Goal: Register for event/course: Register for event/course

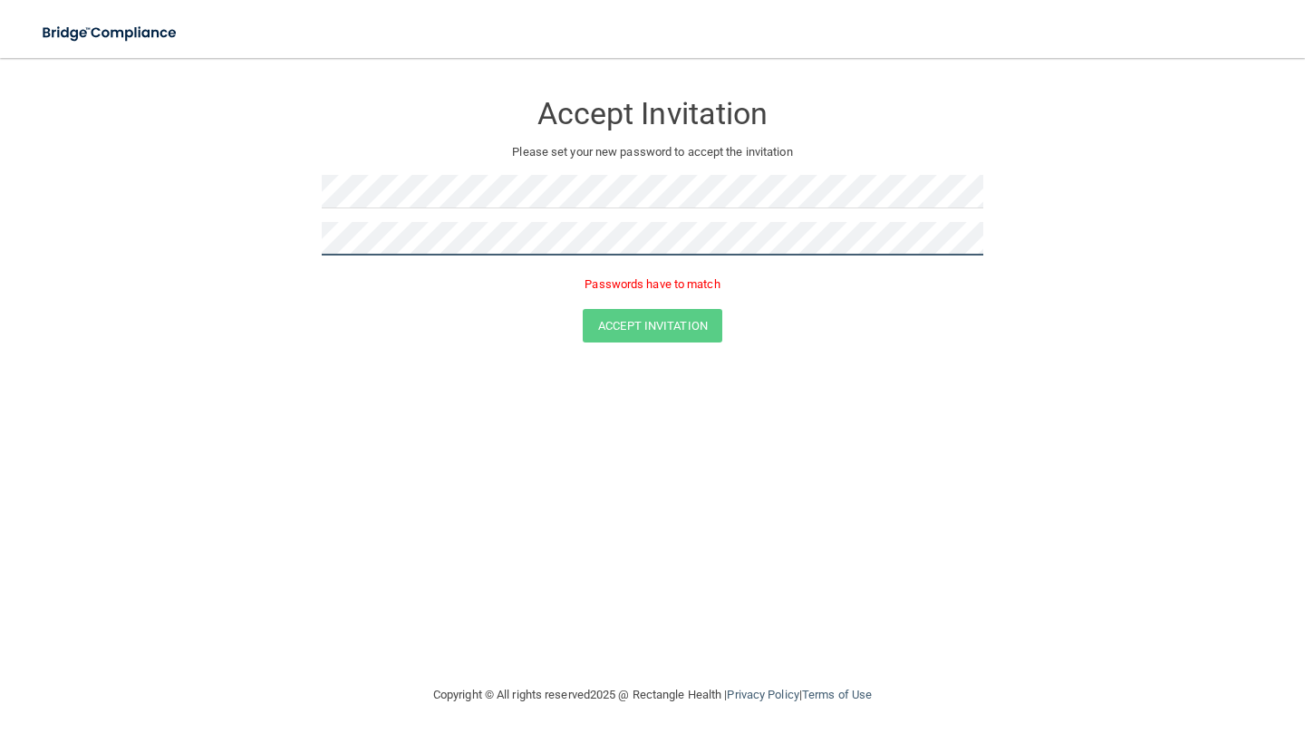
click at [291, 226] on form "Accept Invitation Please set your new password to accept the invitation Passwor…" at bounding box center [652, 220] width 1232 height 288
click at [306, 239] on form "Accept Invitation Please set your new password to accept the invitation Passwor…" at bounding box center [652, 220] width 1232 height 288
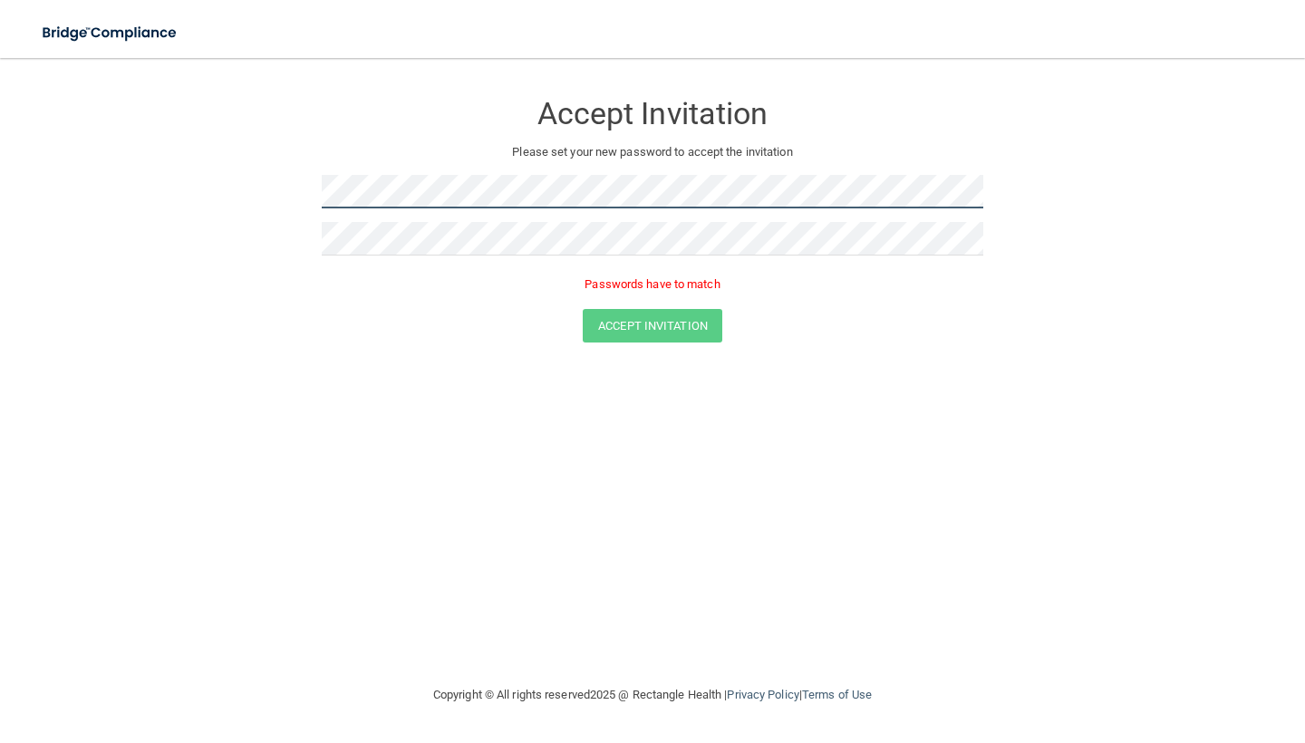
click at [270, 188] on form "Accept Invitation Please set your new password to accept the invitation Passwor…" at bounding box center [652, 220] width 1232 height 288
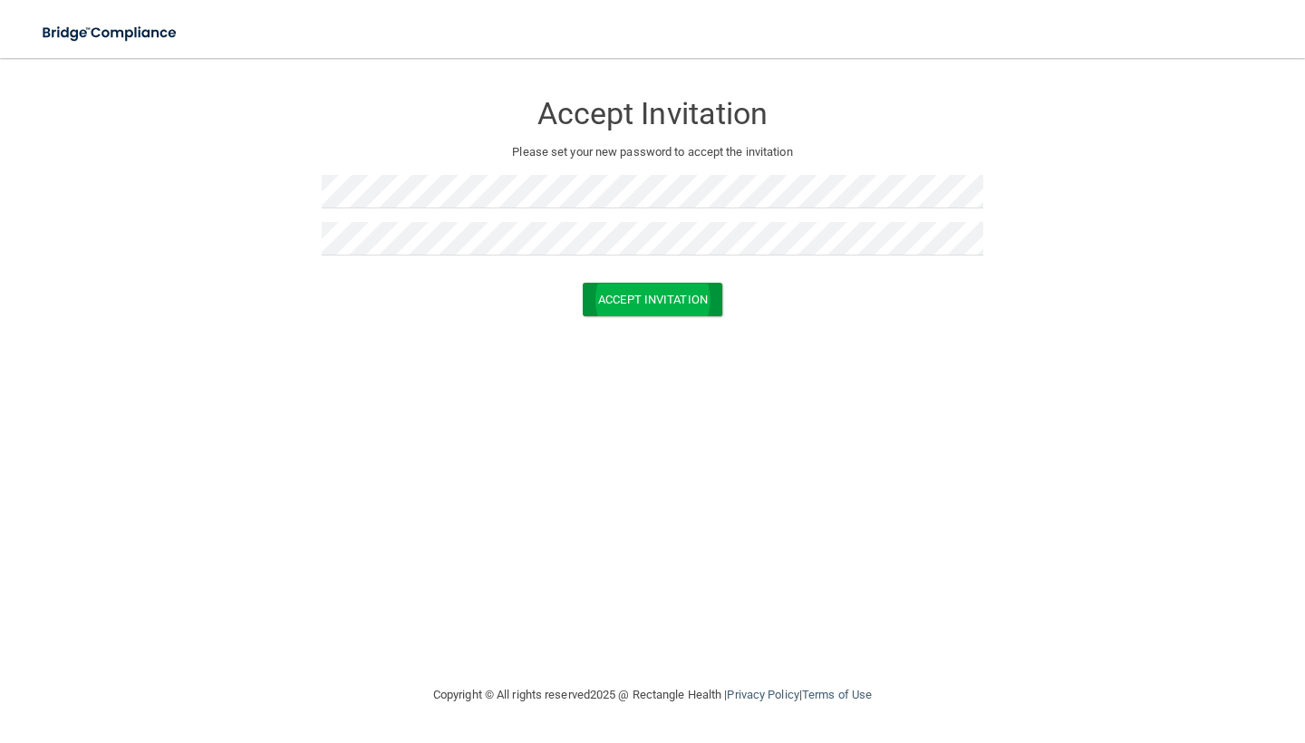
click at [640, 301] on button "Accept Invitation" at bounding box center [653, 300] width 140 height 34
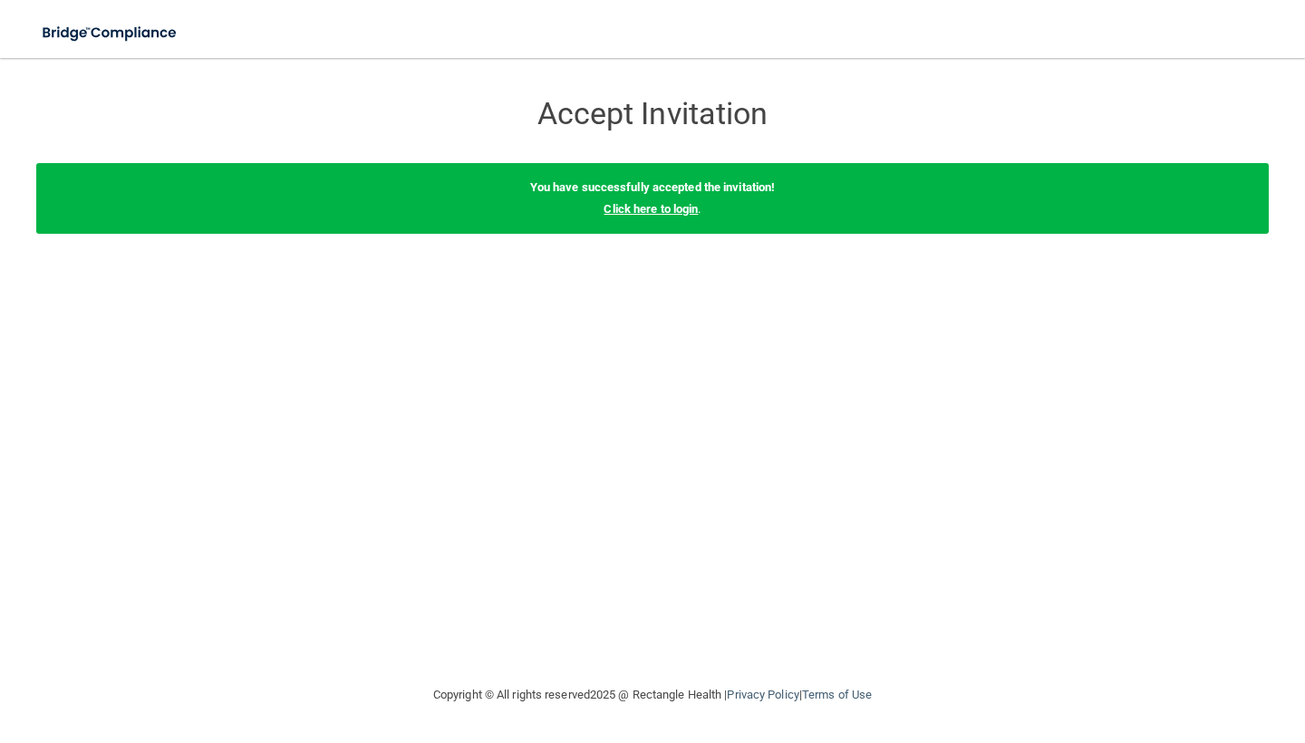
click at [682, 204] on link "Click here to login" at bounding box center [650, 209] width 94 height 14
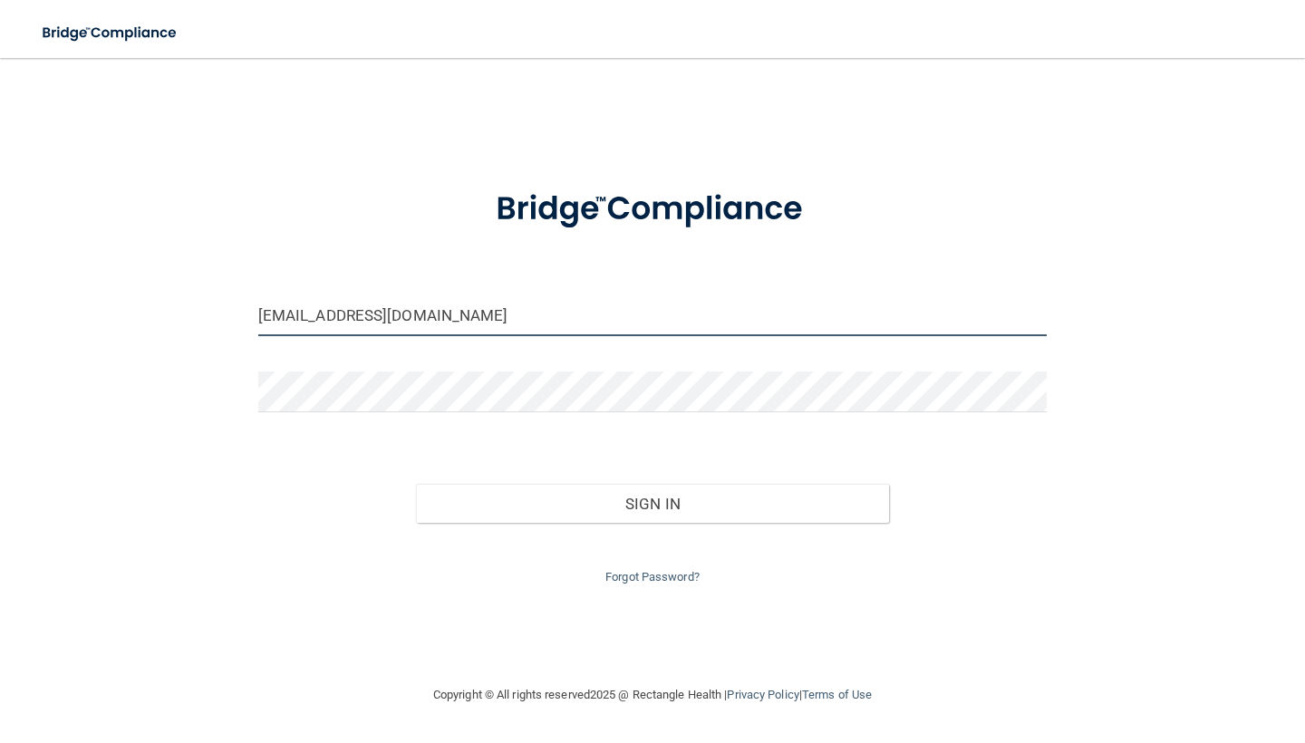
type input "[EMAIL_ADDRESS][DOMAIN_NAME]"
click at [499, 489] on button "Sign In" at bounding box center [652, 504] width 473 height 40
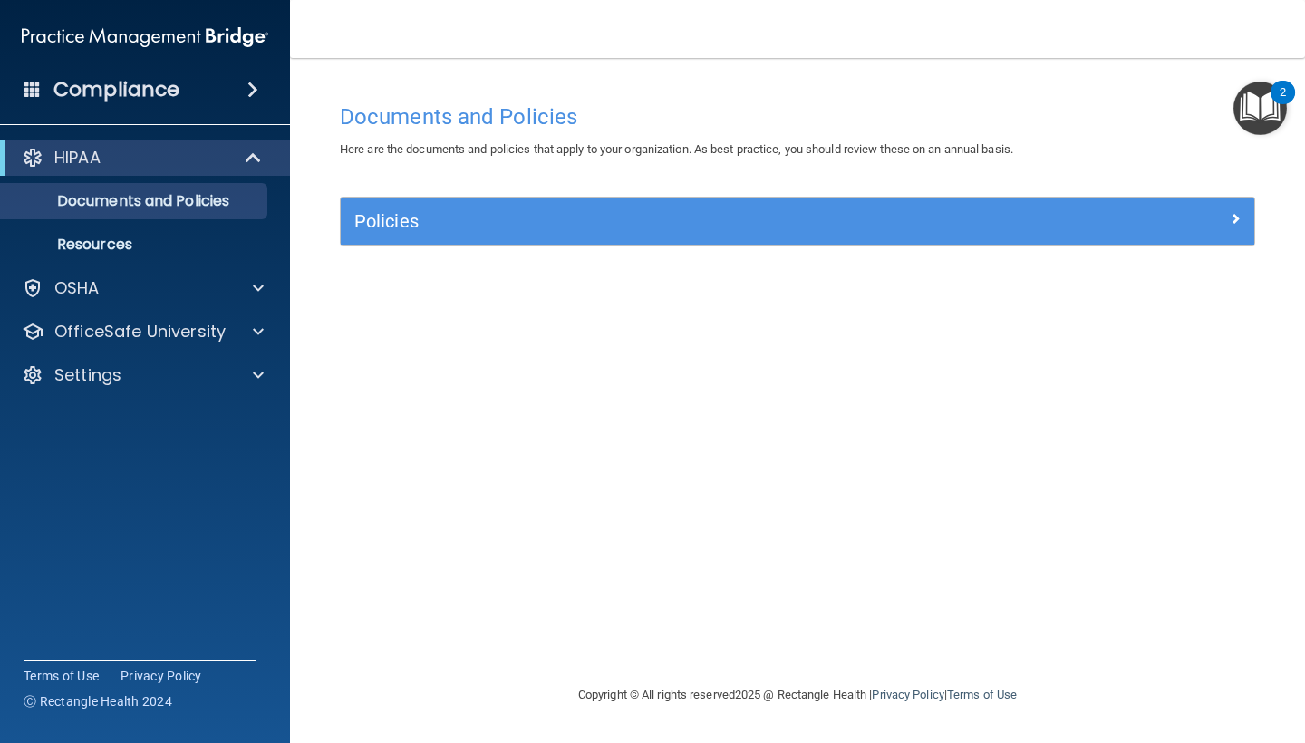
click at [467, 214] on h5 "Policies" at bounding box center [683, 221] width 658 height 20
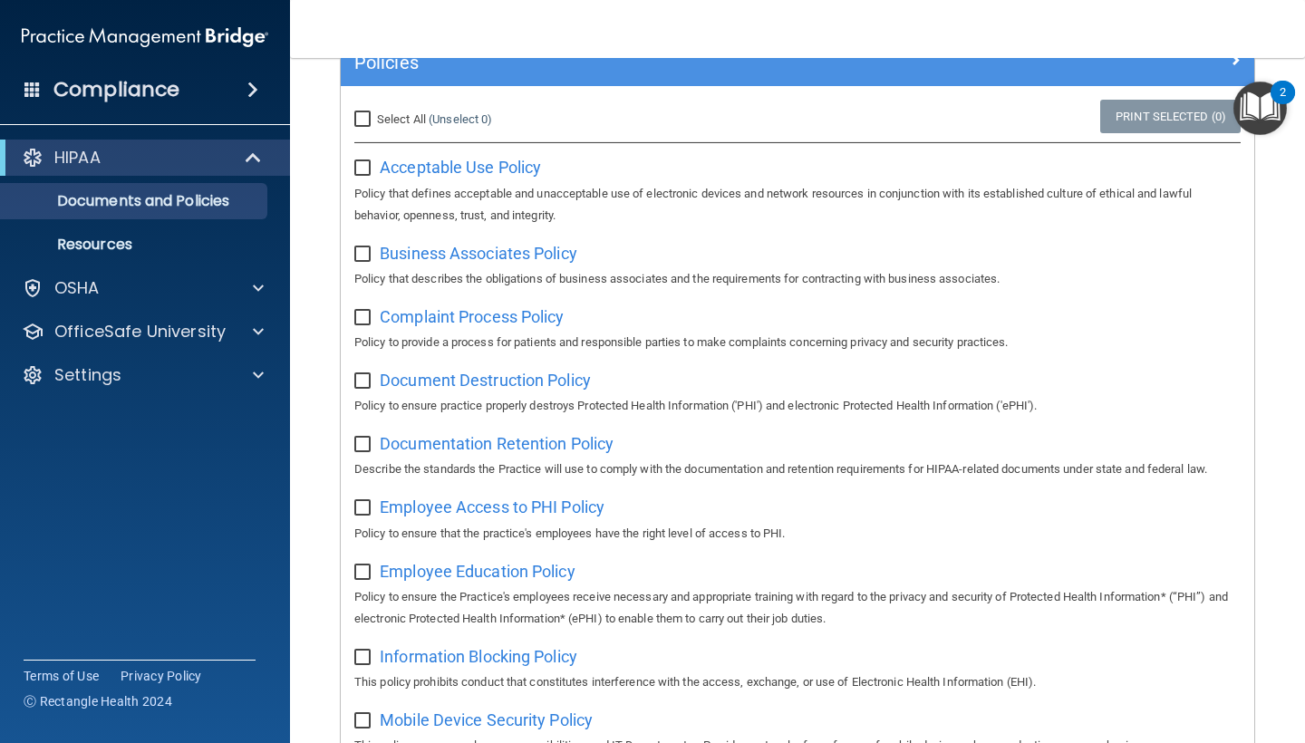
scroll to position [159, 0]
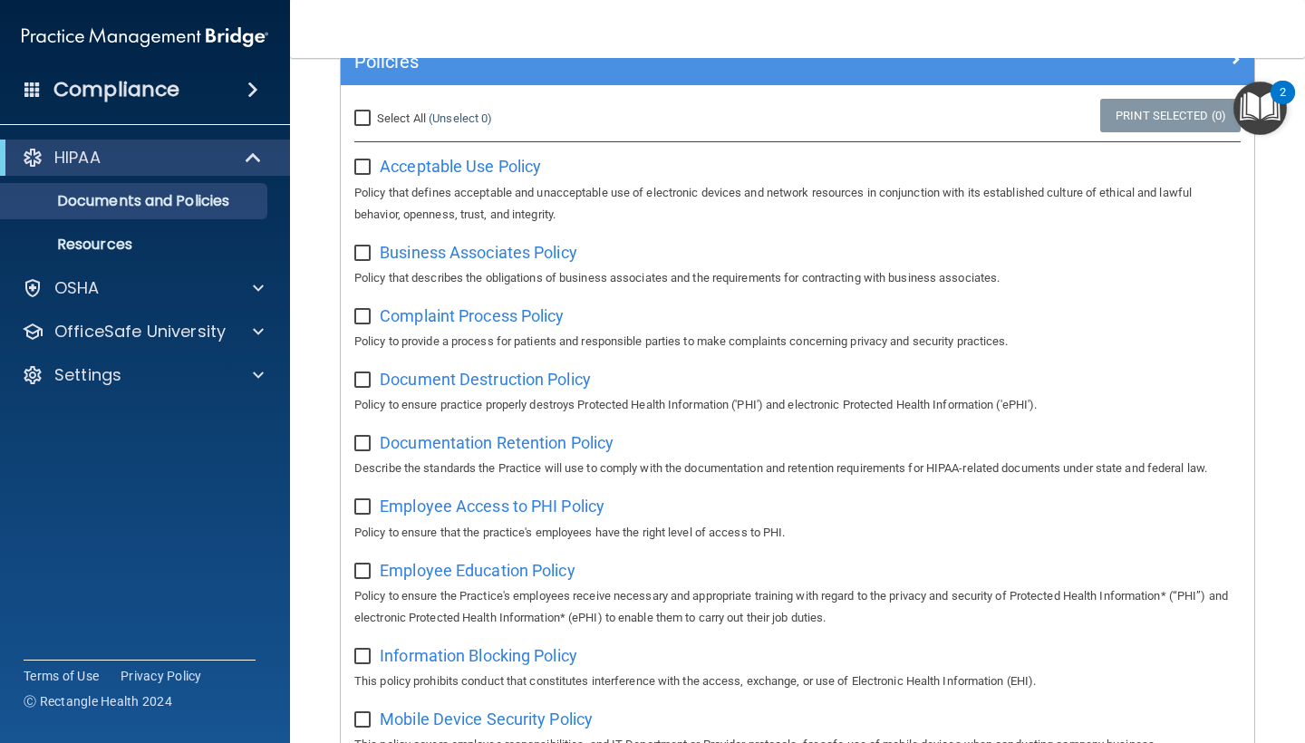
click at [357, 166] on input "checkbox" at bounding box center [364, 167] width 21 height 14
checkbox input "true"
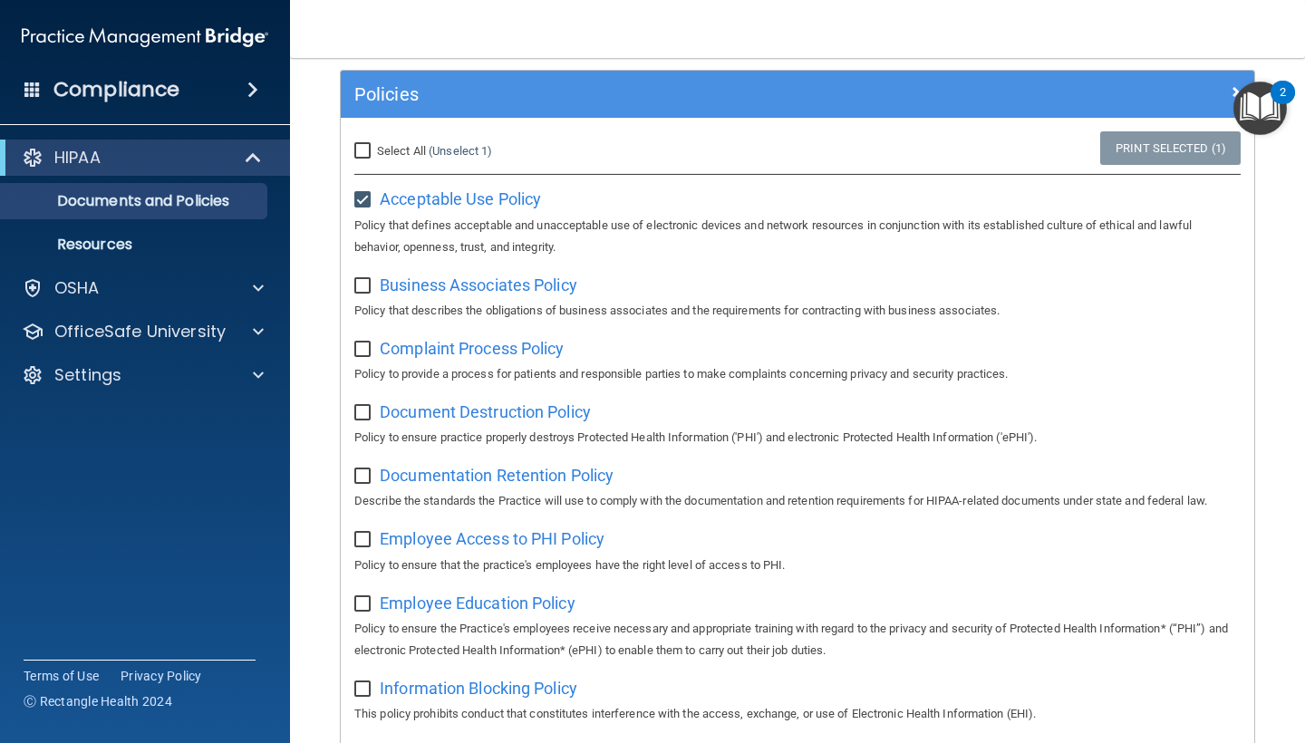
scroll to position [129, 0]
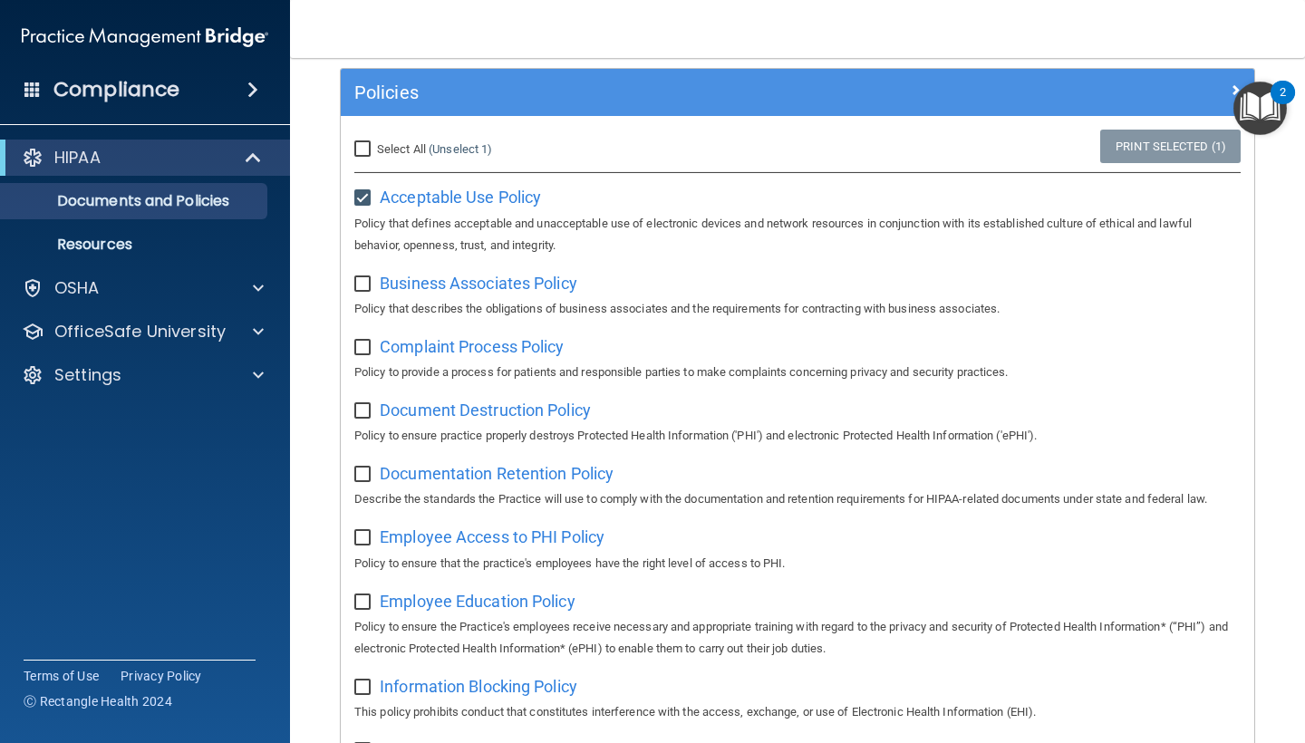
click at [362, 277] on input "checkbox" at bounding box center [364, 284] width 21 height 14
checkbox input "true"
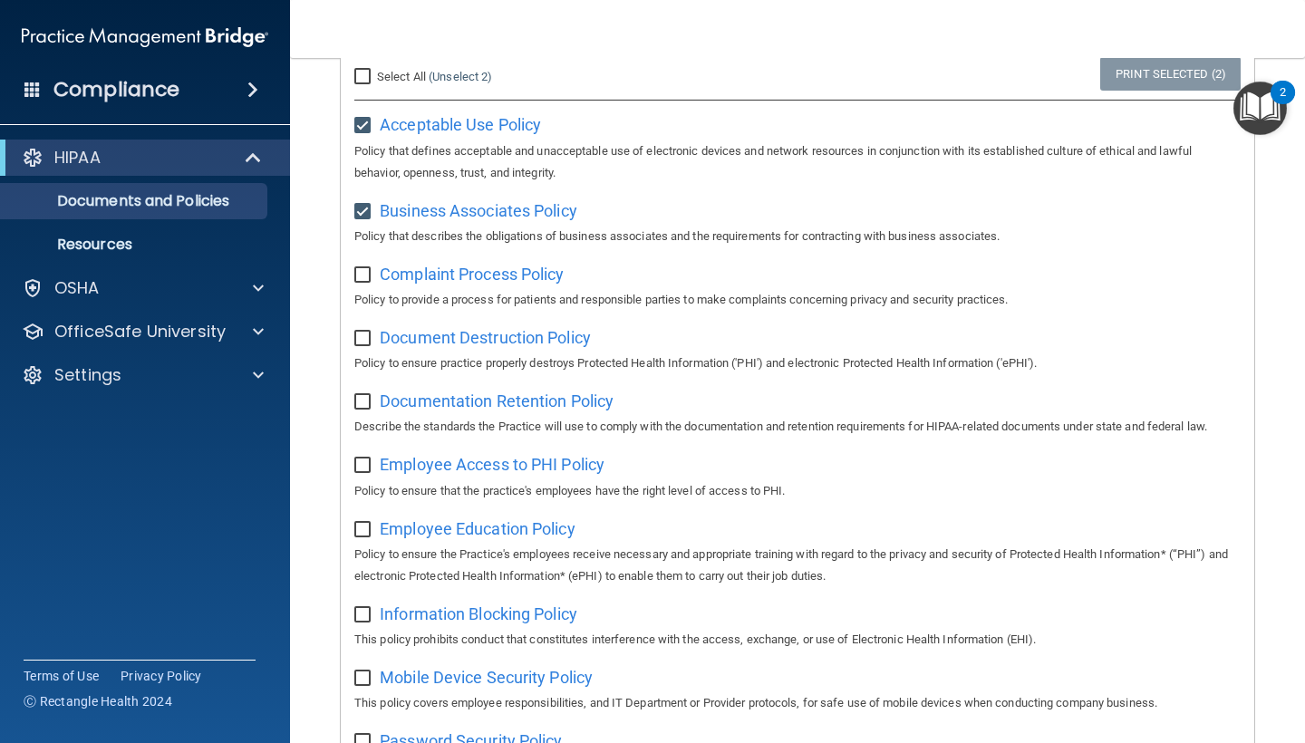
scroll to position [207, 0]
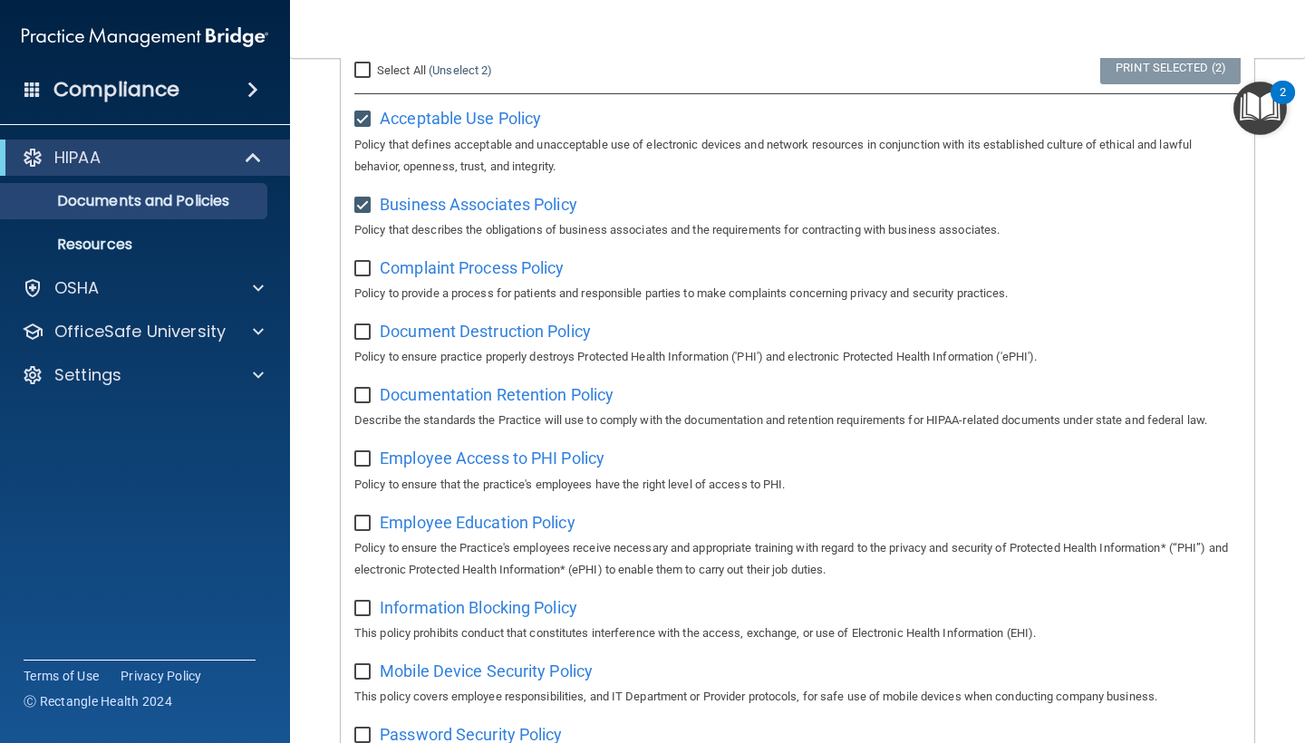
click at [360, 262] on input "checkbox" at bounding box center [364, 269] width 21 height 14
checkbox input "true"
click at [361, 325] on input "checkbox" at bounding box center [364, 332] width 21 height 14
checkbox input "true"
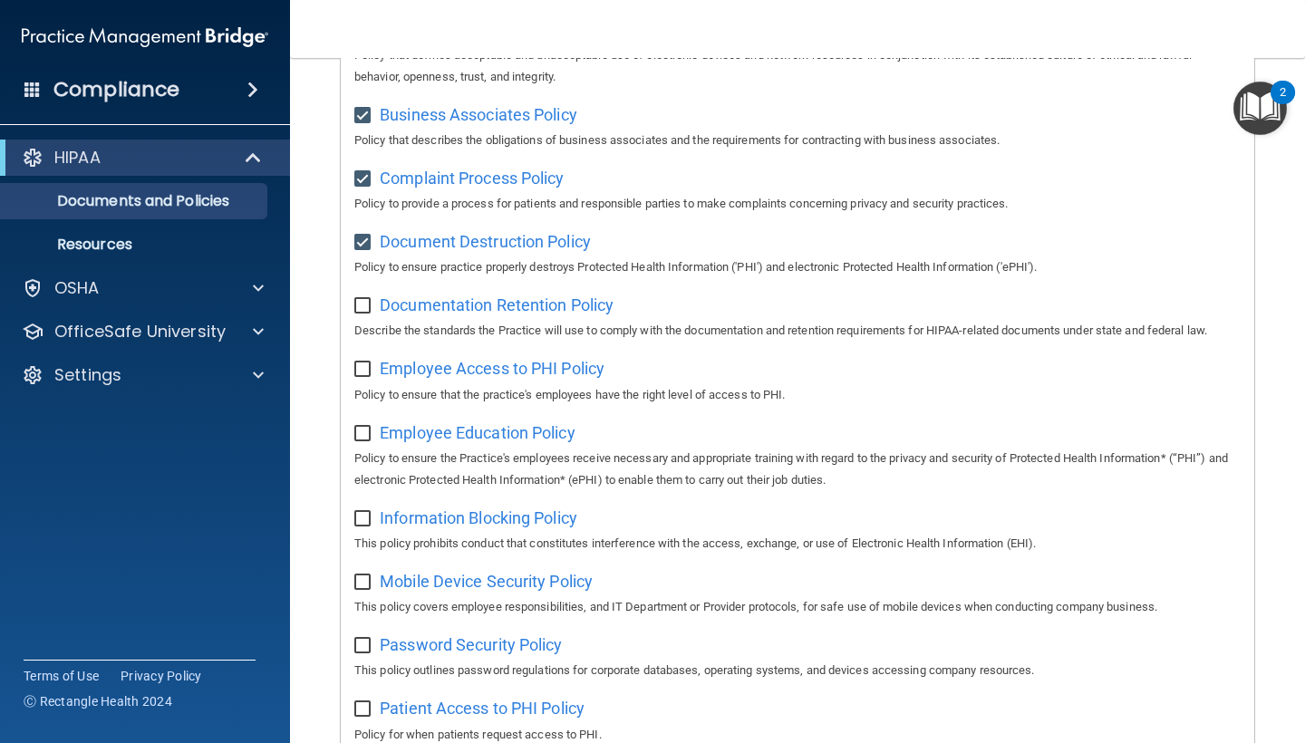
scroll to position [304, 0]
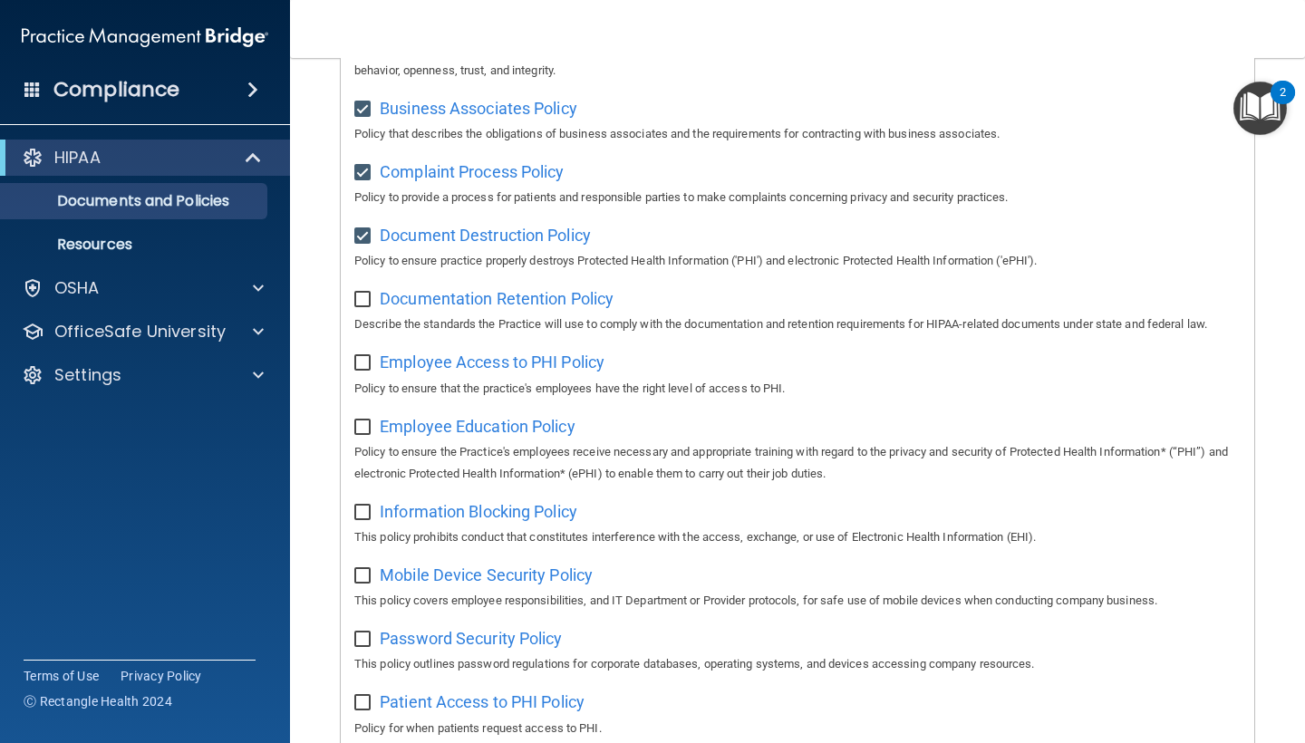
click at [361, 293] on input "checkbox" at bounding box center [364, 300] width 21 height 14
checkbox input "true"
click at [362, 359] on input "checkbox" at bounding box center [364, 363] width 21 height 14
checkbox input "true"
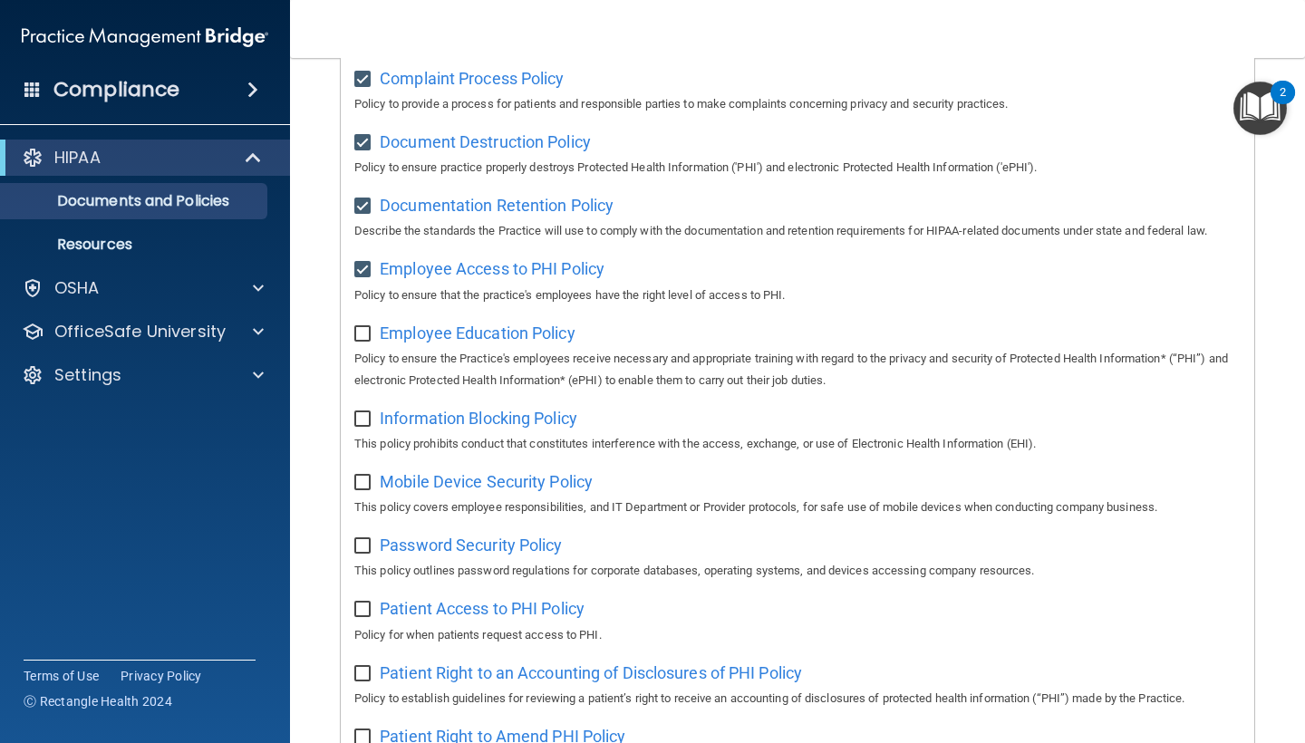
scroll to position [448, 0]
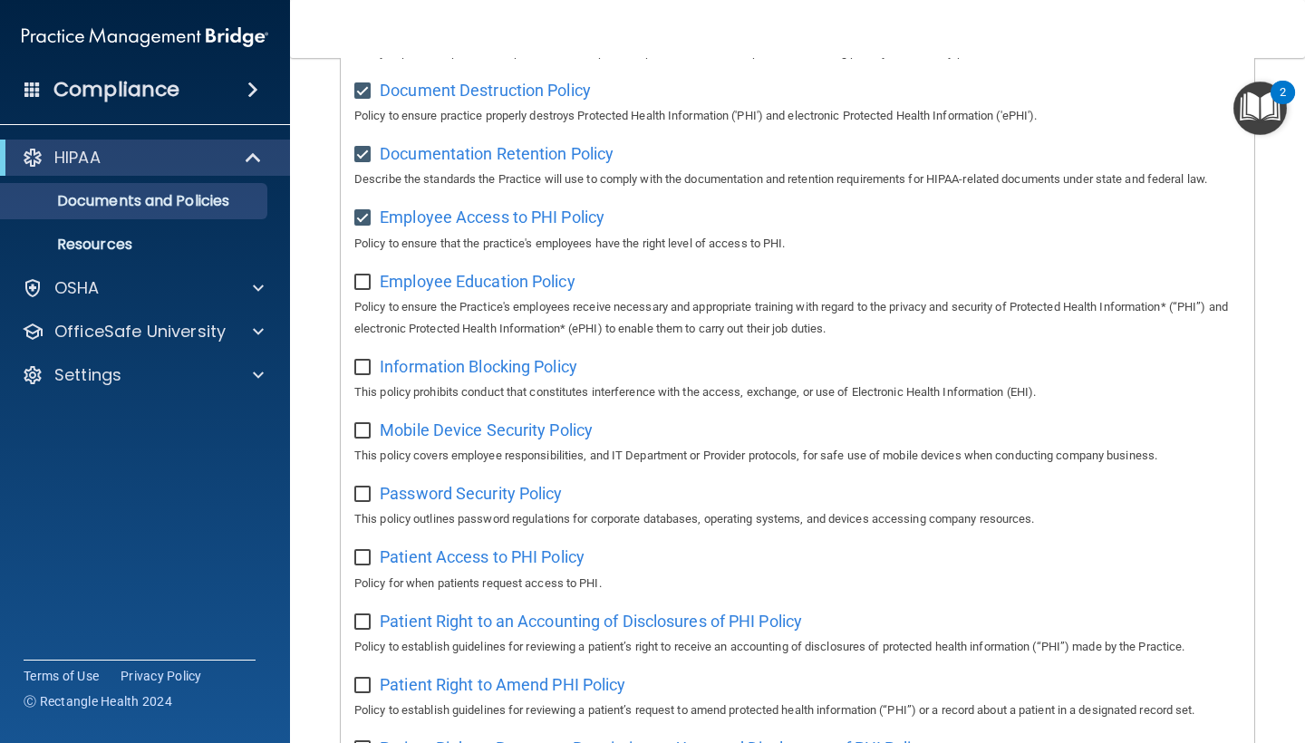
click at [359, 275] on input "checkbox" at bounding box center [364, 282] width 21 height 14
checkbox input "true"
click at [362, 361] on input "checkbox" at bounding box center [364, 368] width 21 height 14
checkbox input "true"
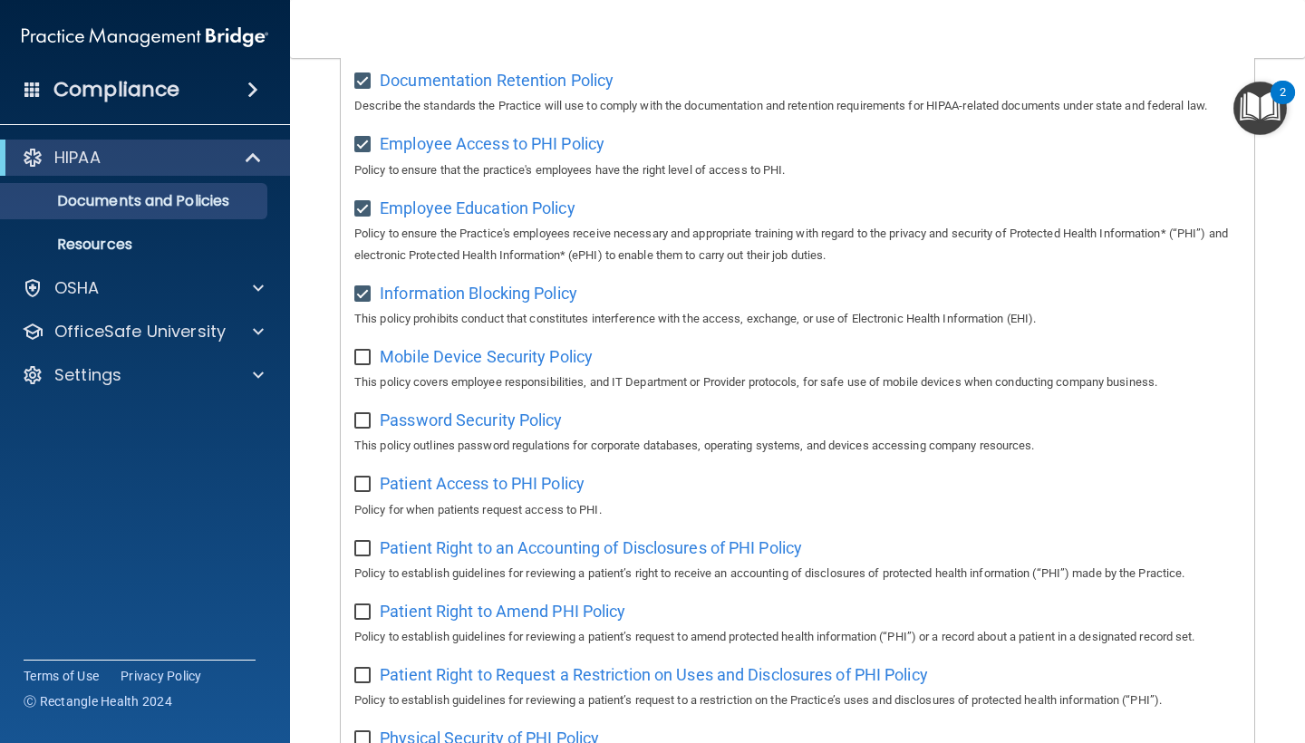
scroll to position [529, 0]
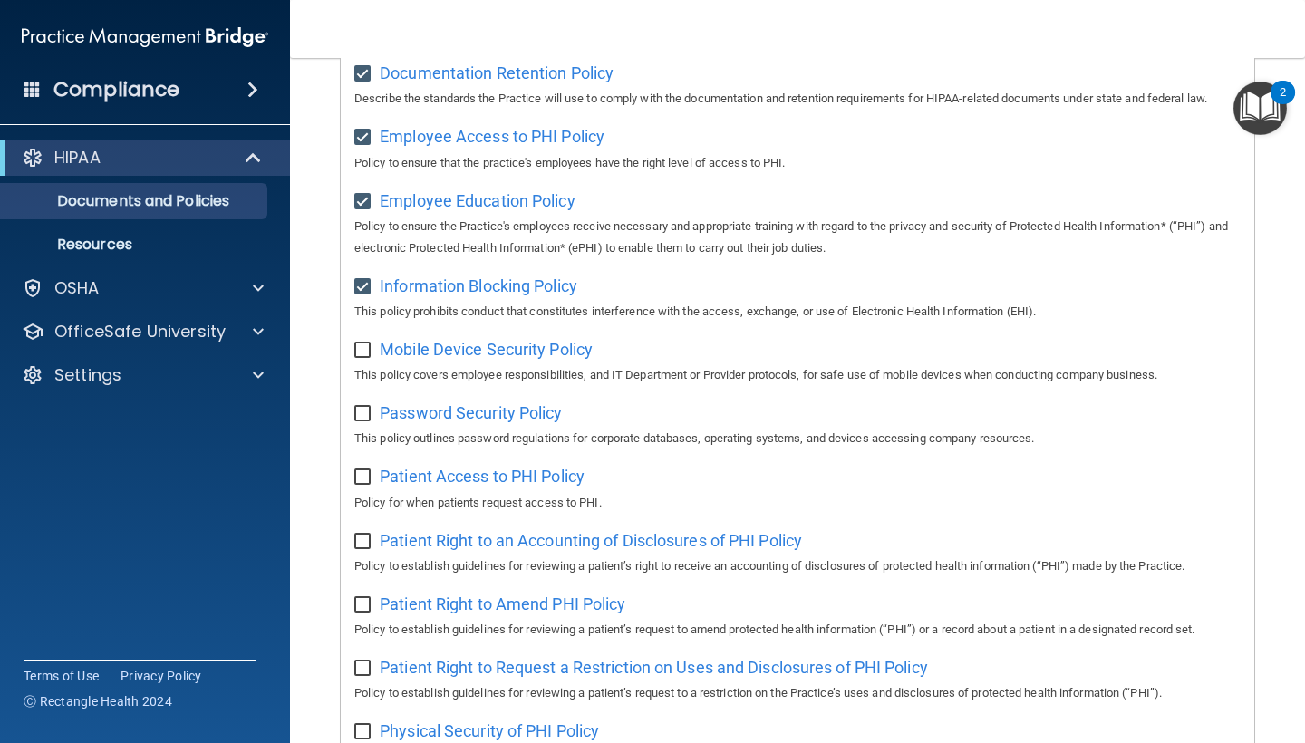
click at [362, 343] on input "checkbox" at bounding box center [364, 350] width 21 height 14
checkbox input "true"
click at [362, 407] on input "checkbox" at bounding box center [364, 414] width 21 height 14
checkbox input "true"
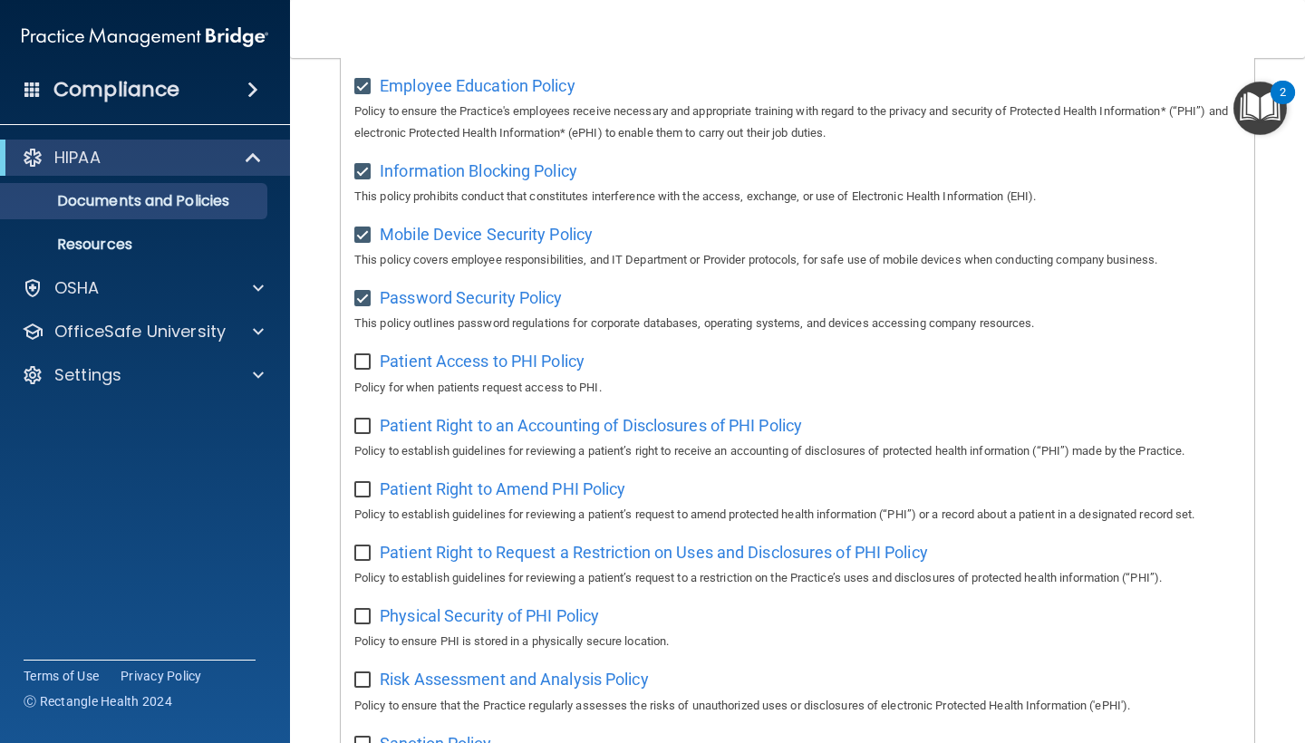
scroll to position [652, 0]
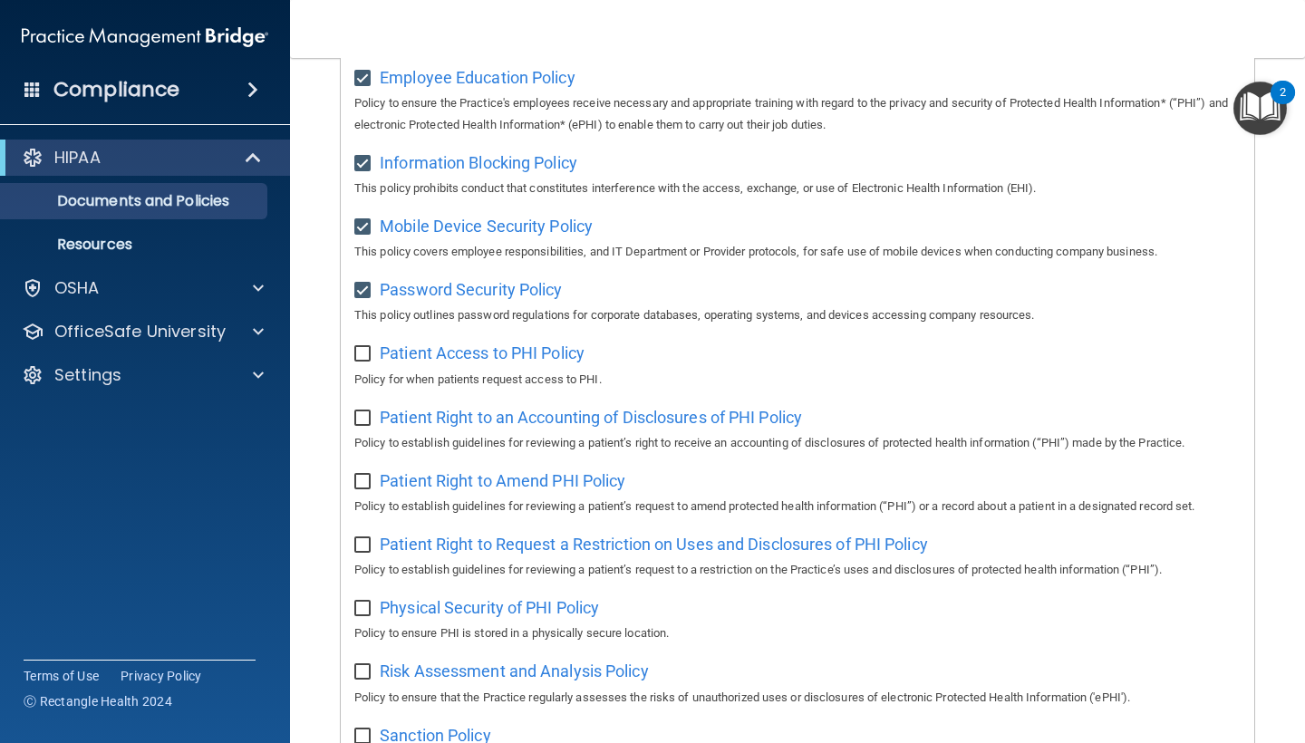
click at [362, 347] on input "checkbox" at bounding box center [364, 354] width 21 height 14
checkbox input "true"
click at [366, 411] on input "checkbox" at bounding box center [364, 418] width 21 height 14
checkbox input "true"
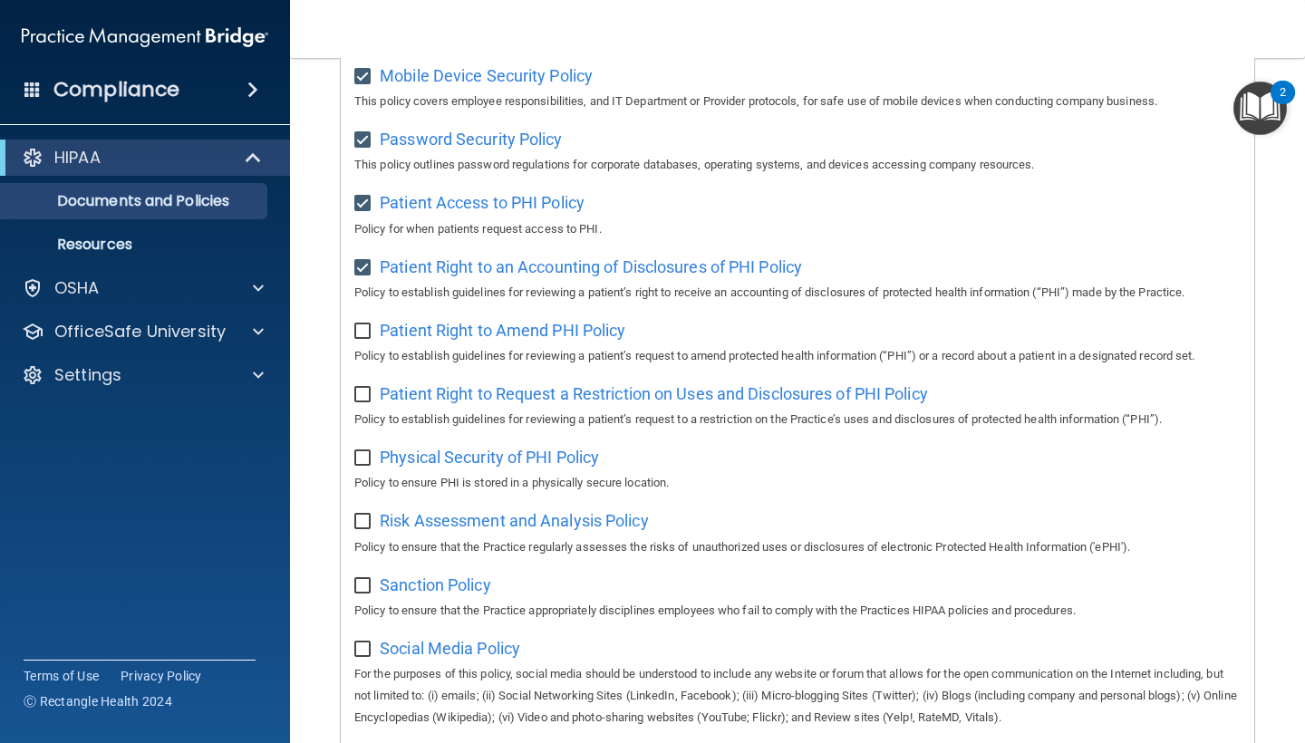
scroll to position [803, 0]
click at [358, 324] on input "checkbox" at bounding box center [364, 331] width 21 height 14
checkbox input "true"
click at [362, 388] on input "checkbox" at bounding box center [364, 395] width 21 height 14
checkbox input "true"
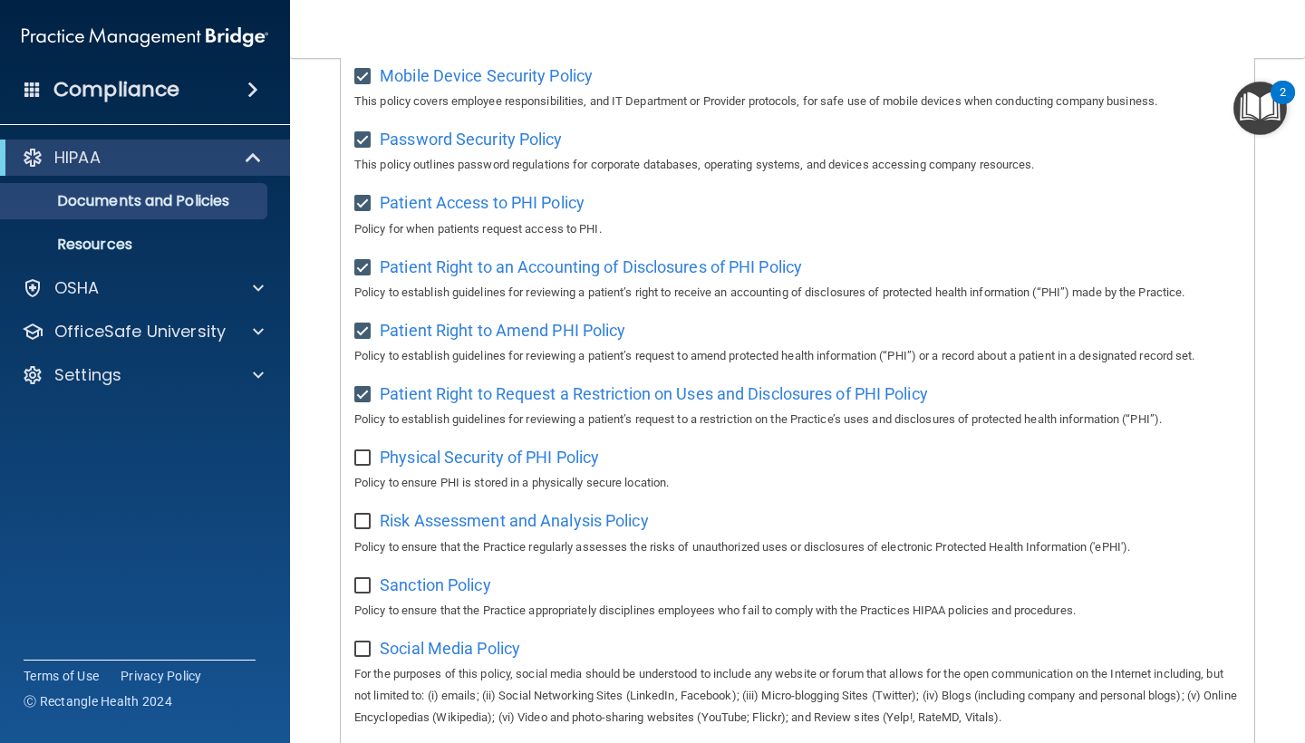
click at [364, 451] on input "checkbox" at bounding box center [364, 458] width 21 height 14
checkbox input "true"
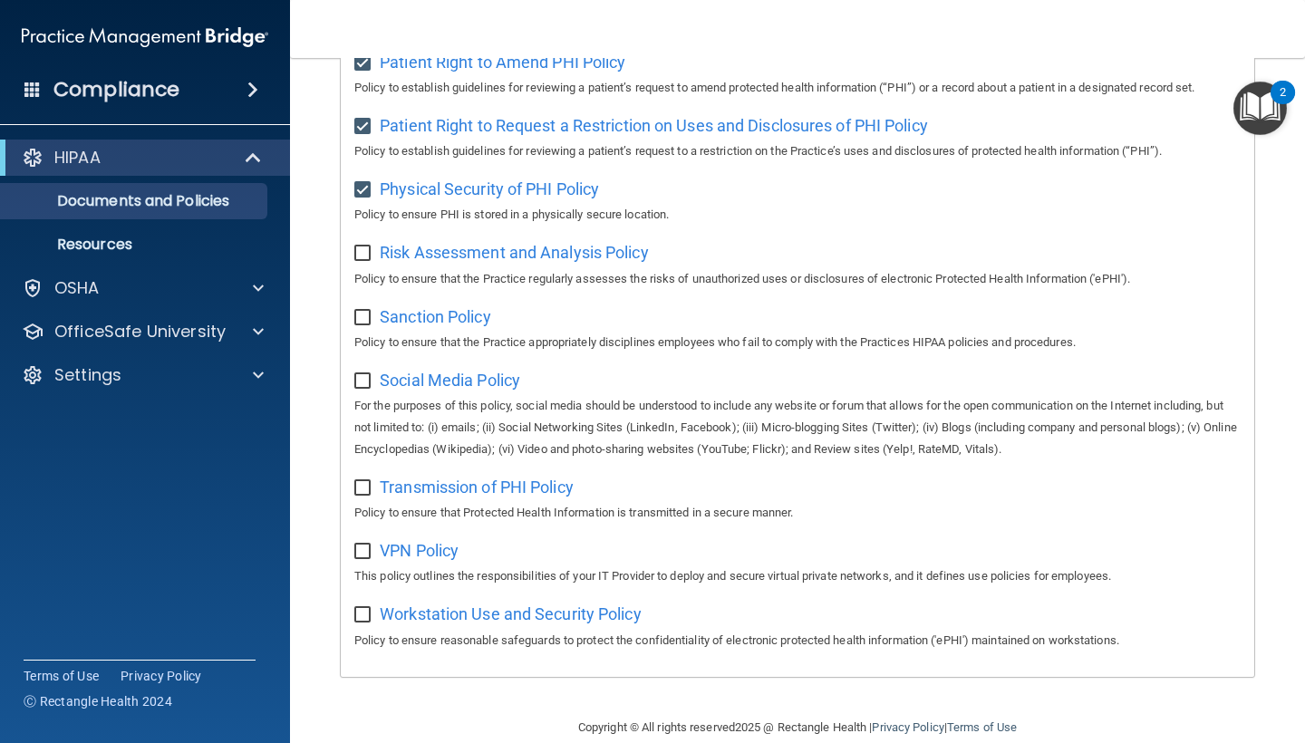
scroll to position [1070, 0]
click at [359, 247] on input "checkbox" at bounding box center [364, 254] width 21 height 14
checkbox input "true"
click at [361, 312] on input "checkbox" at bounding box center [364, 319] width 21 height 14
checkbox input "true"
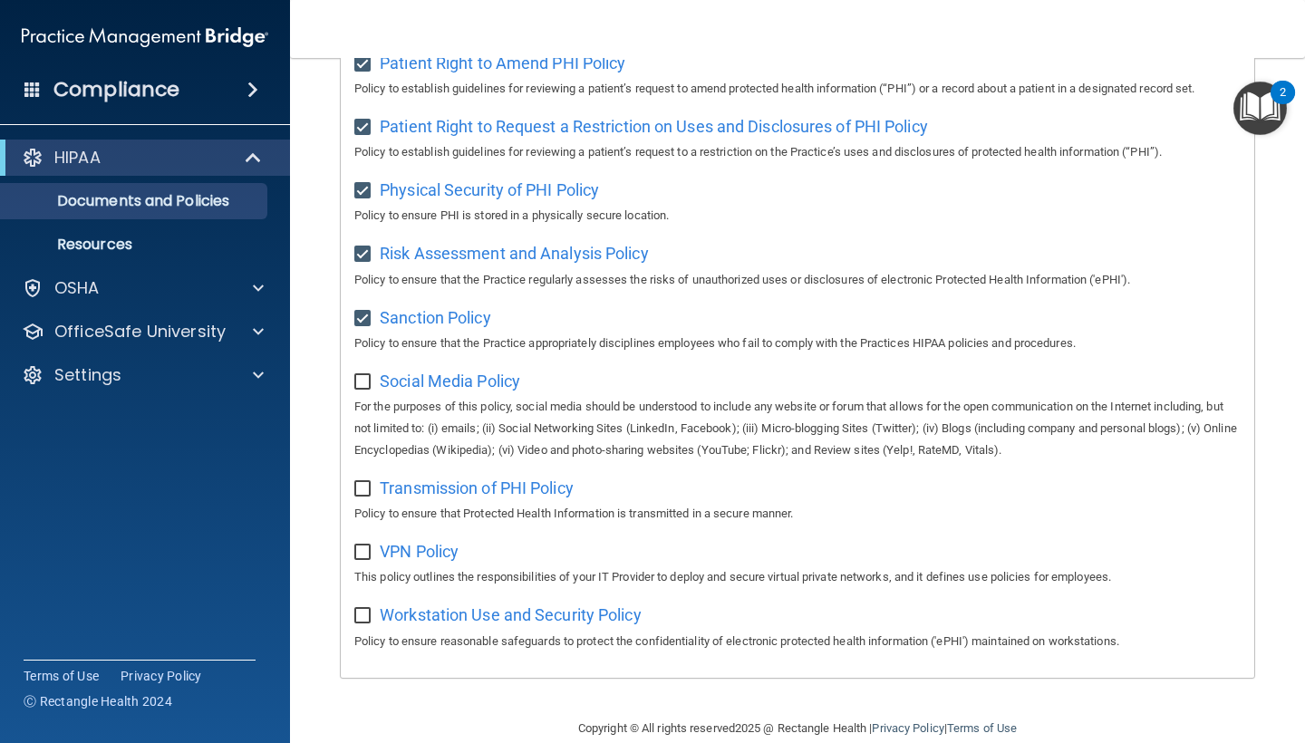
click at [365, 375] on input "checkbox" at bounding box center [364, 382] width 21 height 14
checkbox input "true"
click at [358, 482] on input "checkbox" at bounding box center [364, 489] width 21 height 14
checkbox input "true"
click at [363, 545] on input "checkbox" at bounding box center [364, 552] width 21 height 14
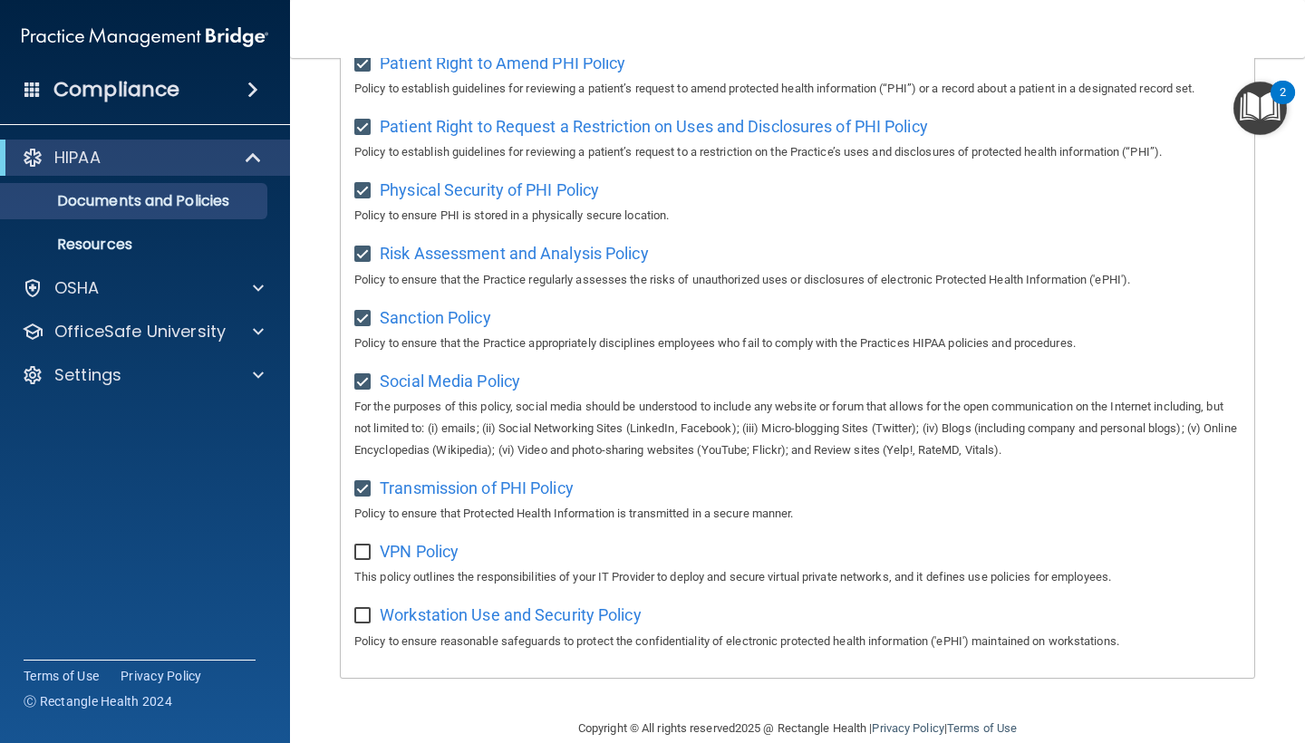
checkbox input "true"
click at [366, 609] on input "checkbox" at bounding box center [364, 616] width 21 height 14
checkbox input "true"
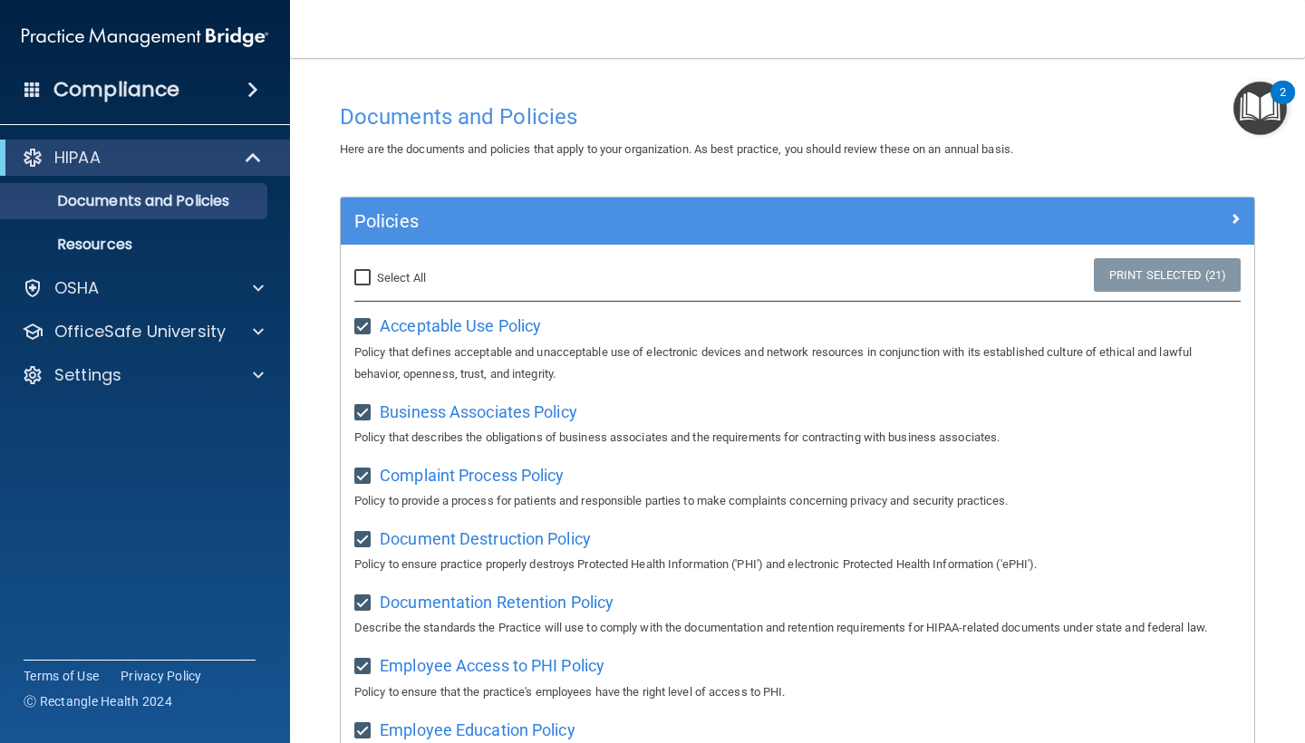
scroll to position [0, 0]
click at [367, 275] on input "Select All (Unselect 21) Unselect All" at bounding box center [364, 278] width 21 height 14
checkbox input "true"
click at [1224, 218] on div at bounding box center [1140, 218] width 228 height 22
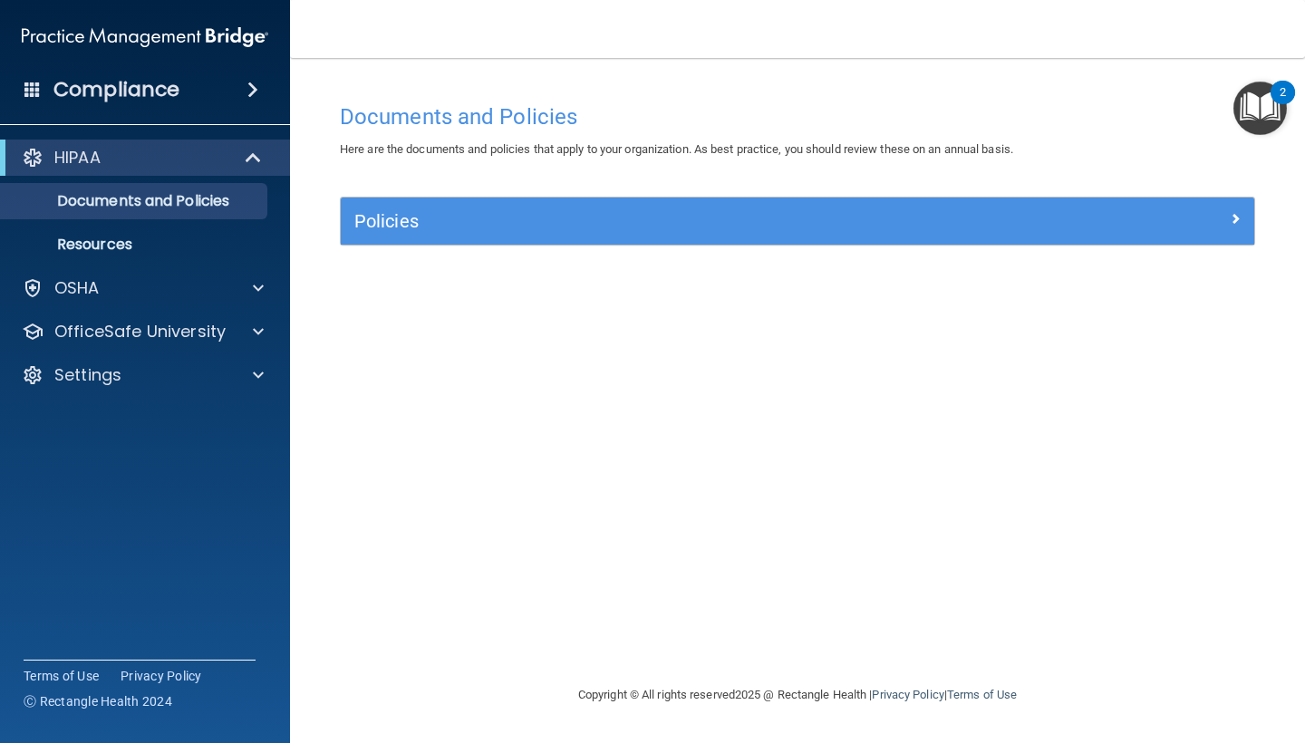
click at [1233, 220] on span at bounding box center [1234, 218] width 11 height 22
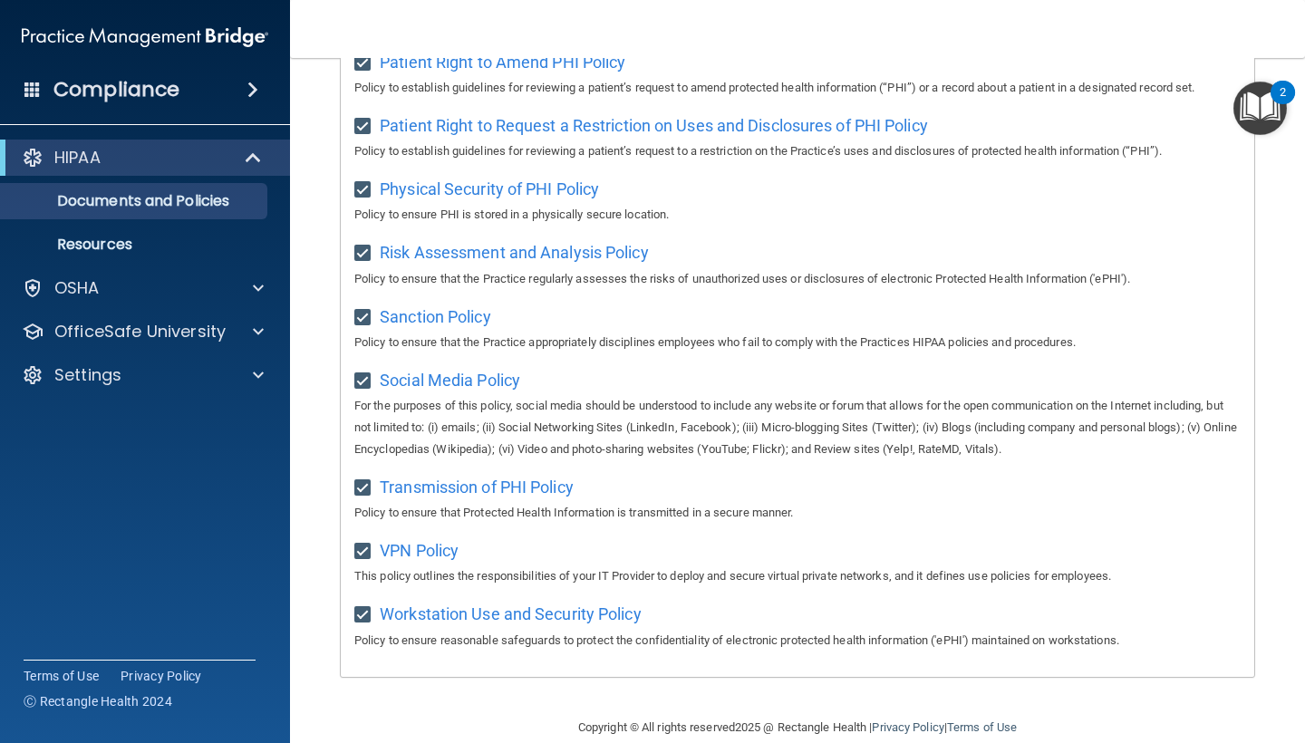
scroll to position [1070, 0]
click at [209, 209] on p "Documents and Policies" at bounding box center [135, 201] width 247 height 18
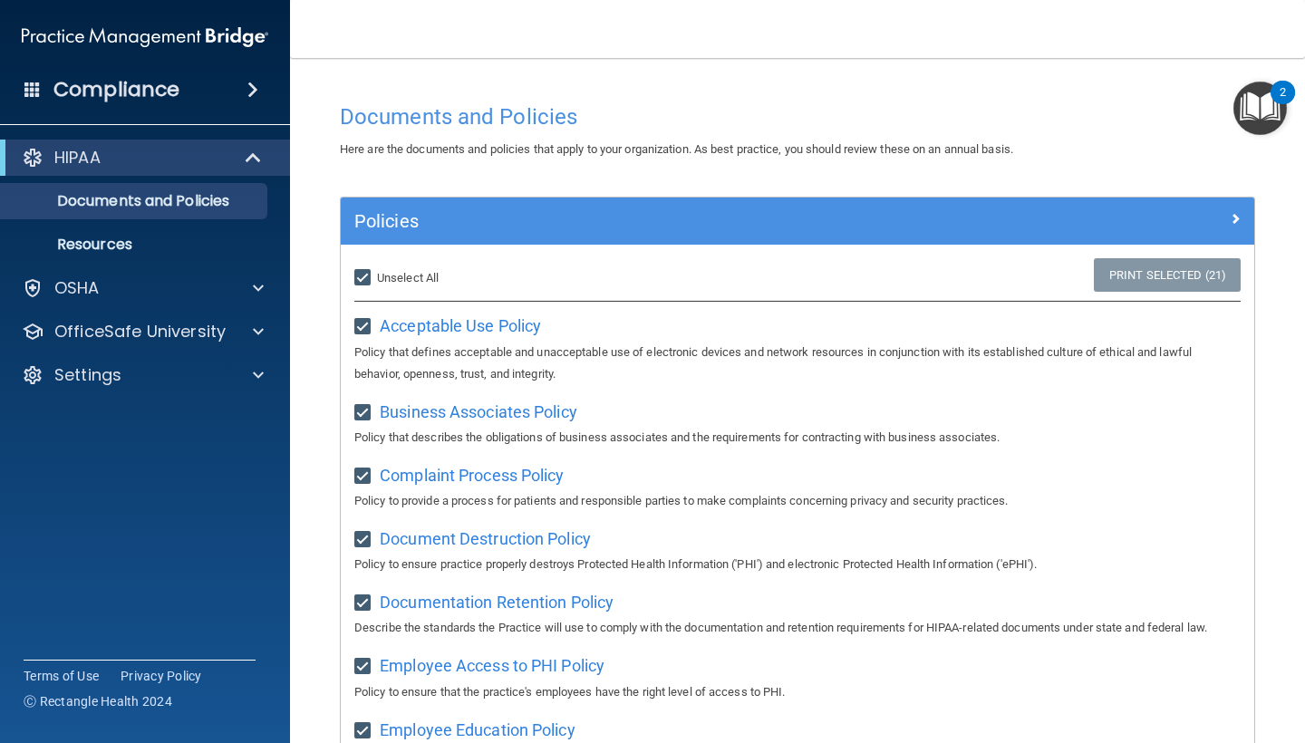
scroll to position [0, 0]
click at [469, 326] on span "Acceptable Use Policy" at bounding box center [460, 325] width 161 height 19
click at [510, 402] on span "Business Associates Policy" at bounding box center [479, 411] width 198 height 19
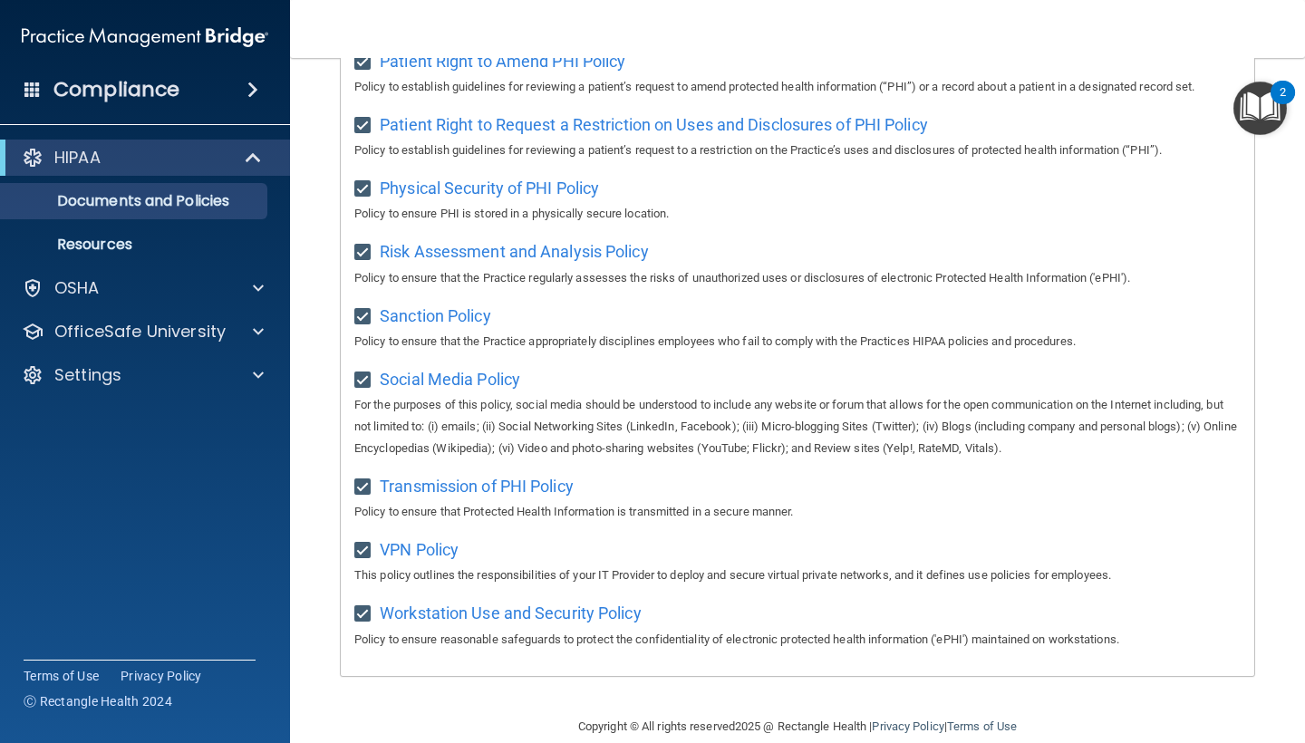
scroll to position [1070, 0]
click at [469, 370] on div "Social Media Policy For the purposes of this policy, social media should be und…" at bounding box center [797, 413] width 886 height 95
click at [462, 371] on span "Social Media Policy" at bounding box center [450, 380] width 140 height 19
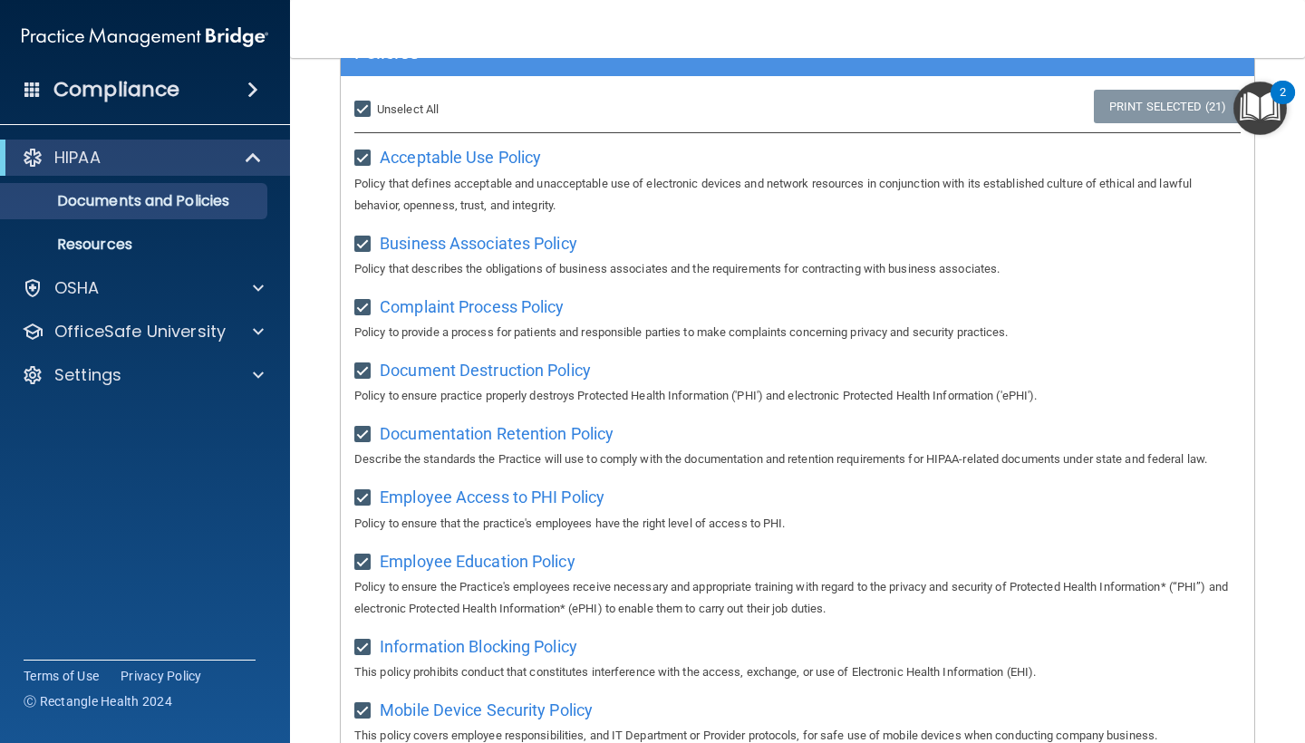
scroll to position [133, 0]
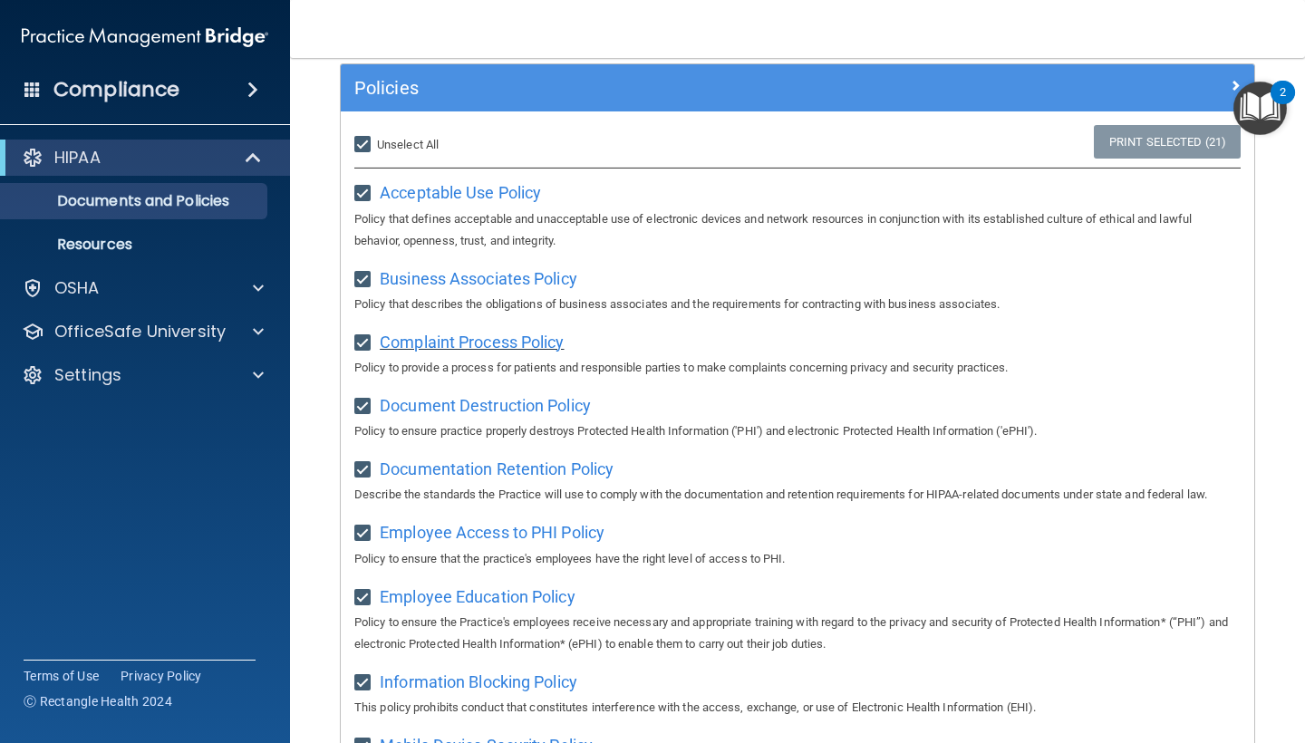
click at [488, 340] on span "Complaint Process Policy" at bounding box center [472, 341] width 184 height 19
click at [256, 91] on span at bounding box center [252, 90] width 11 height 22
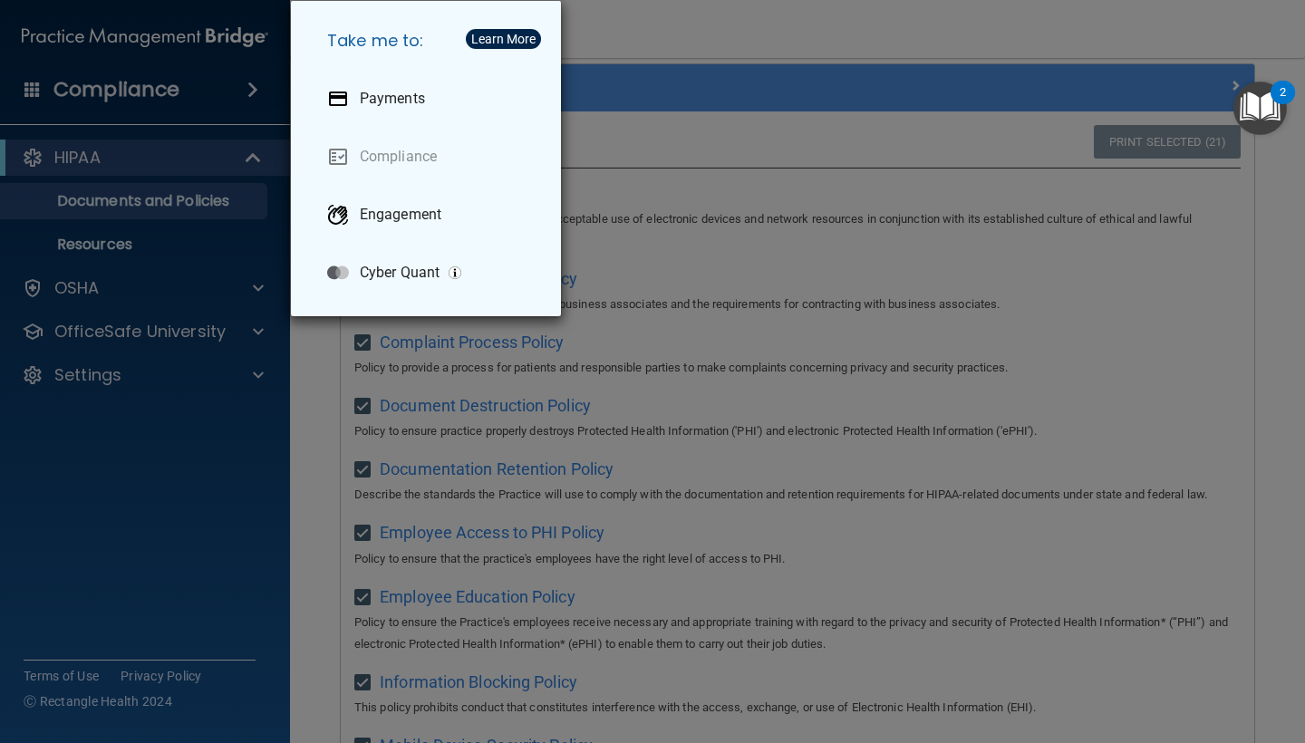
click at [239, 92] on div "Take me to: Payments Compliance Engagement Cyber Quant" at bounding box center [652, 371] width 1305 height 743
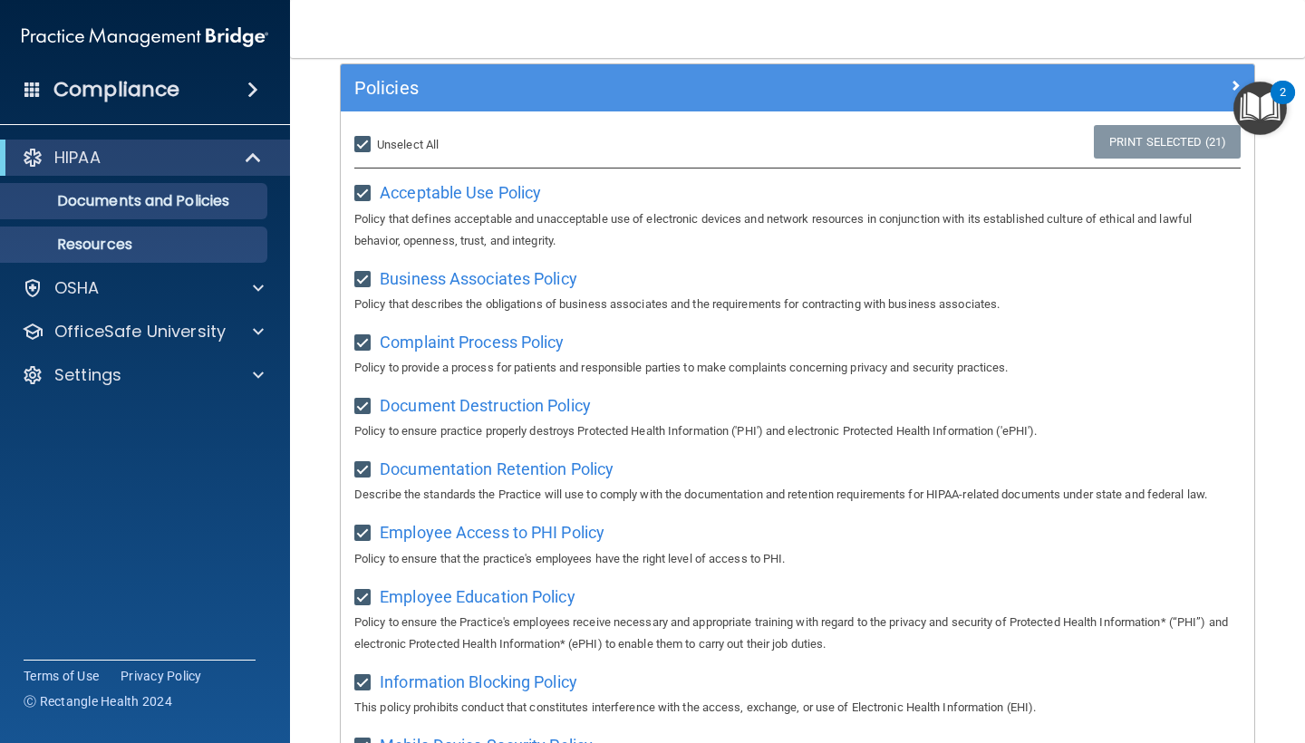
click at [127, 240] on p "Resources" at bounding box center [135, 245] width 247 height 18
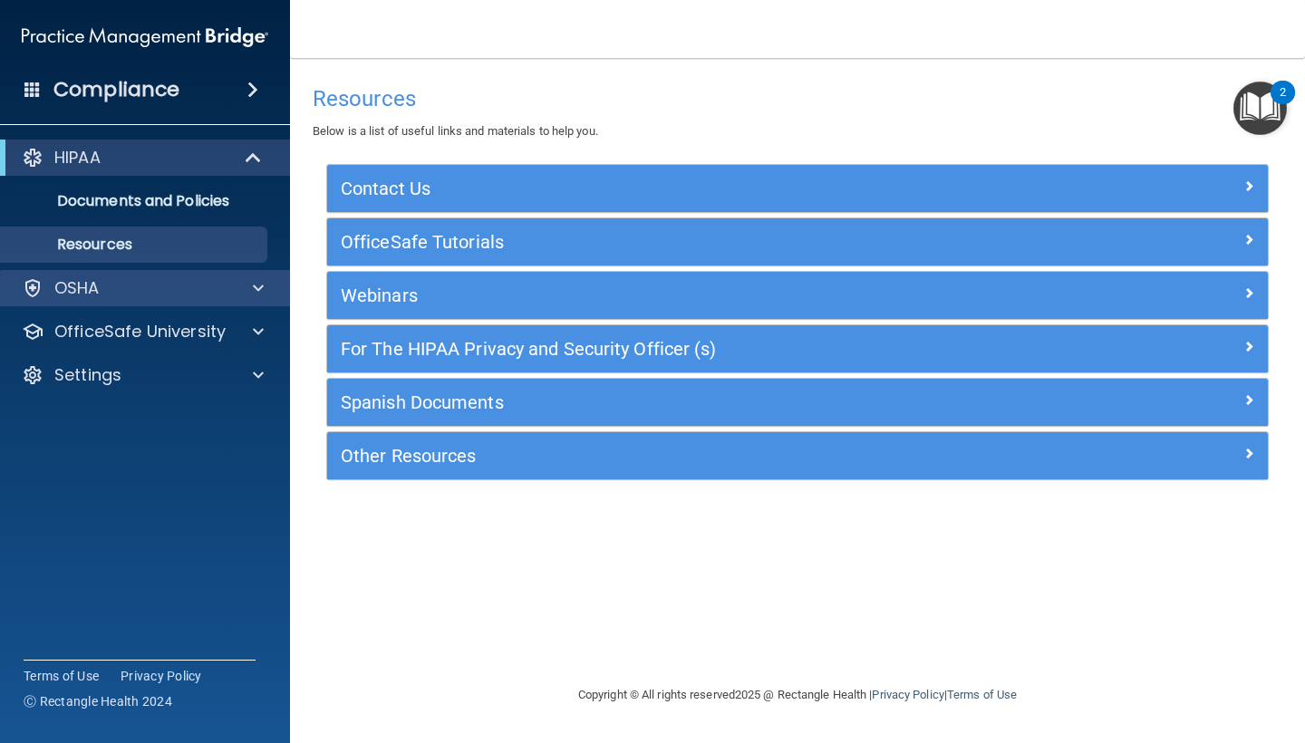
click at [132, 290] on div "OSHA" at bounding box center [120, 288] width 225 height 22
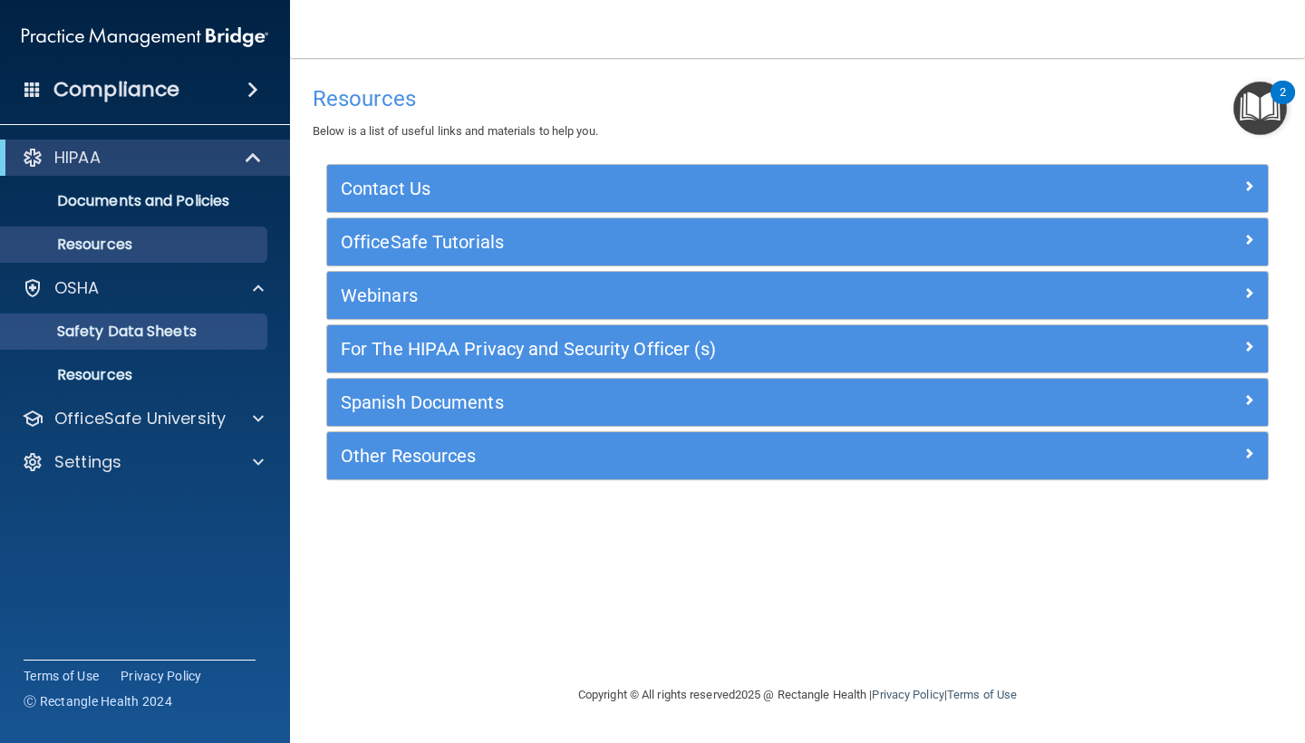
click at [126, 331] on p "Safety Data Sheets" at bounding box center [135, 332] width 247 height 18
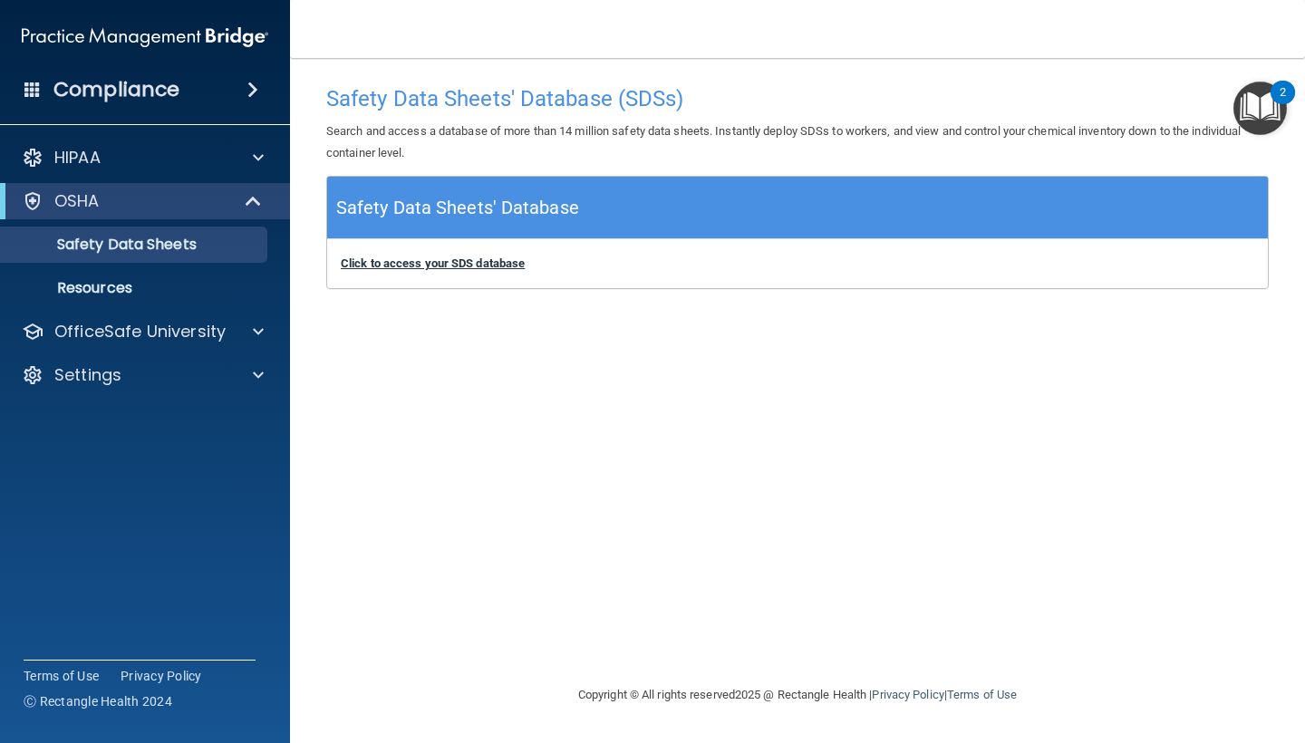
click at [429, 264] on b "Click to access your SDS database" at bounding box center [433, 263] width 184 height 14
click at [260, 154] on span at bounding box center [258, 158] width 11 height 22
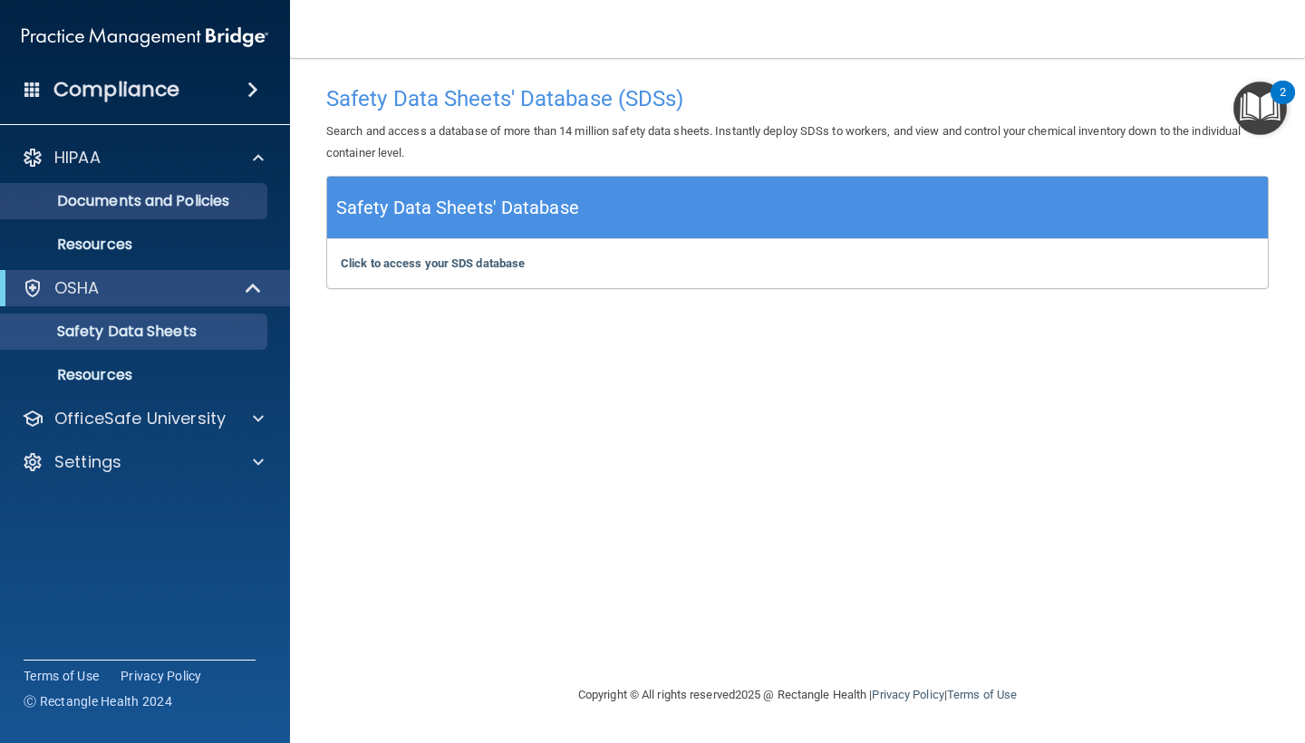
click at [188, 201] on p "Documents and Policies" at bounding box center [135, 201] width 247 height 18
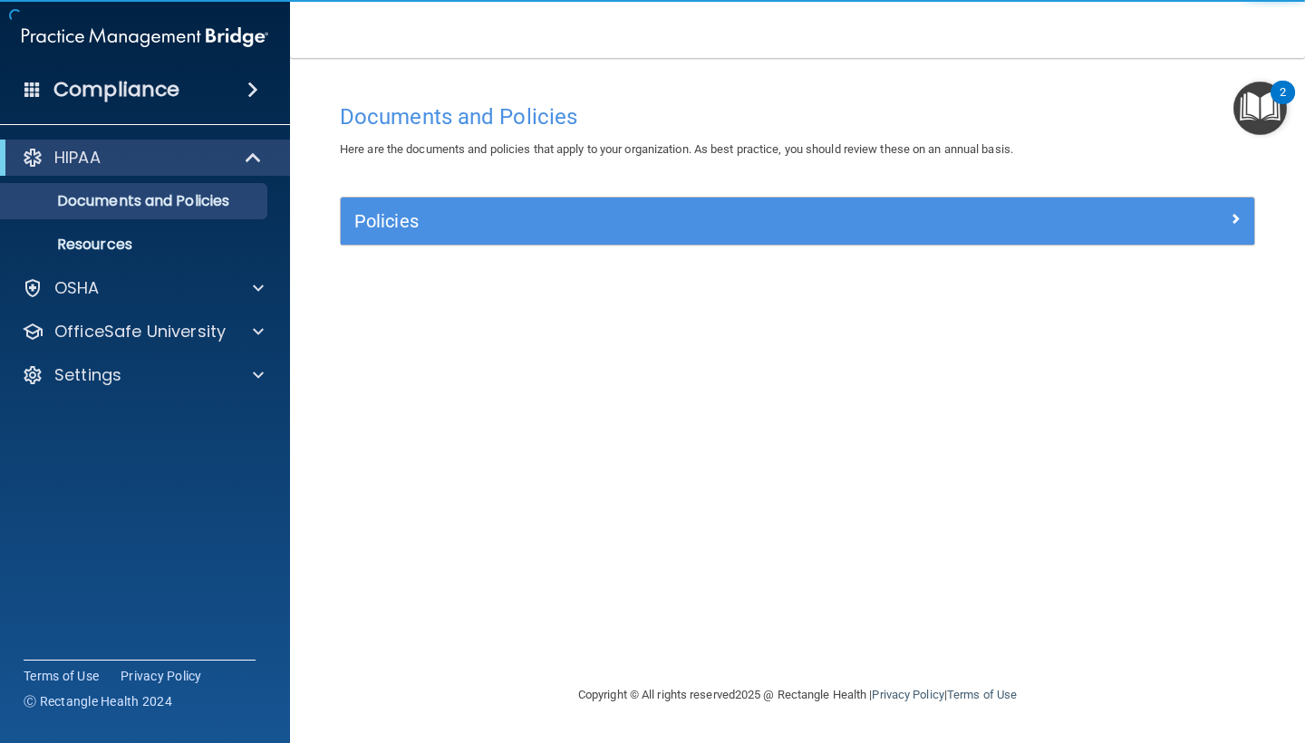
click at [447, 226] on h5 "Policies" at bounding box center [683, 221] width 658 height 20
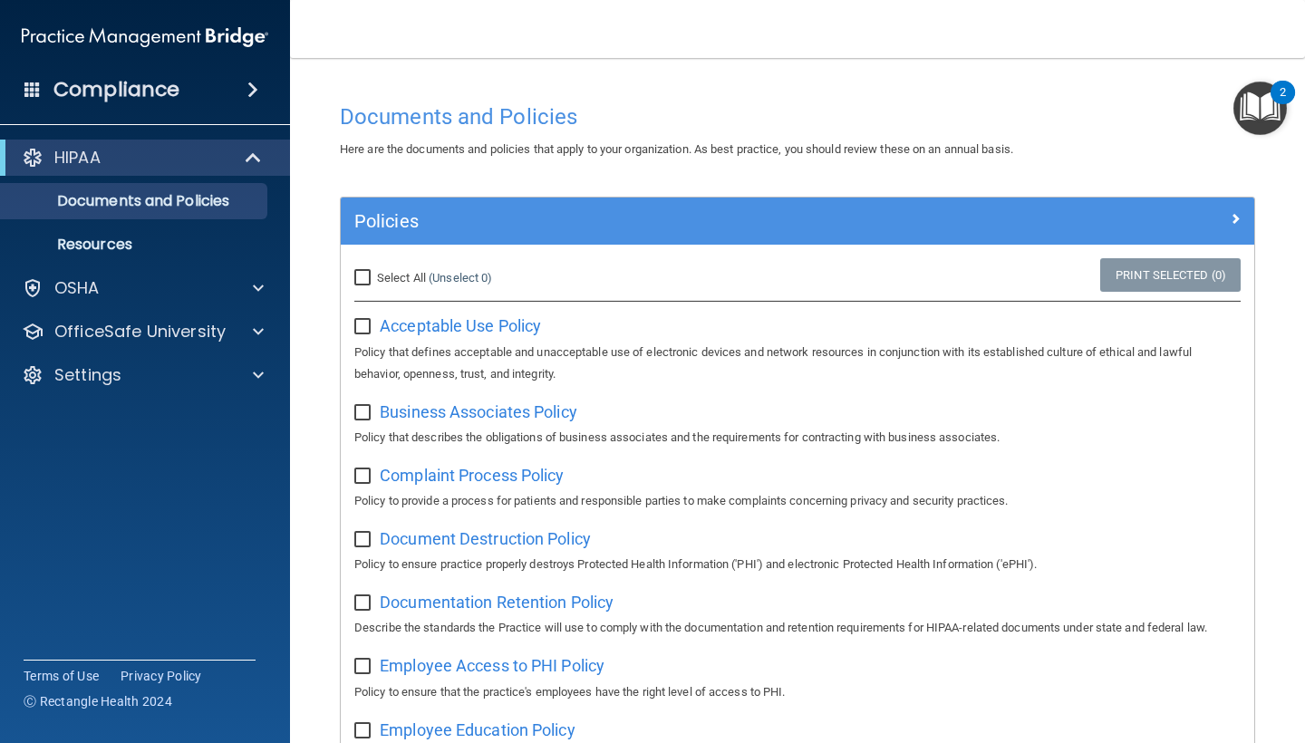
click at [231, 98] on div "Compliance" at bounding box center [145, 90] width 290 height 40
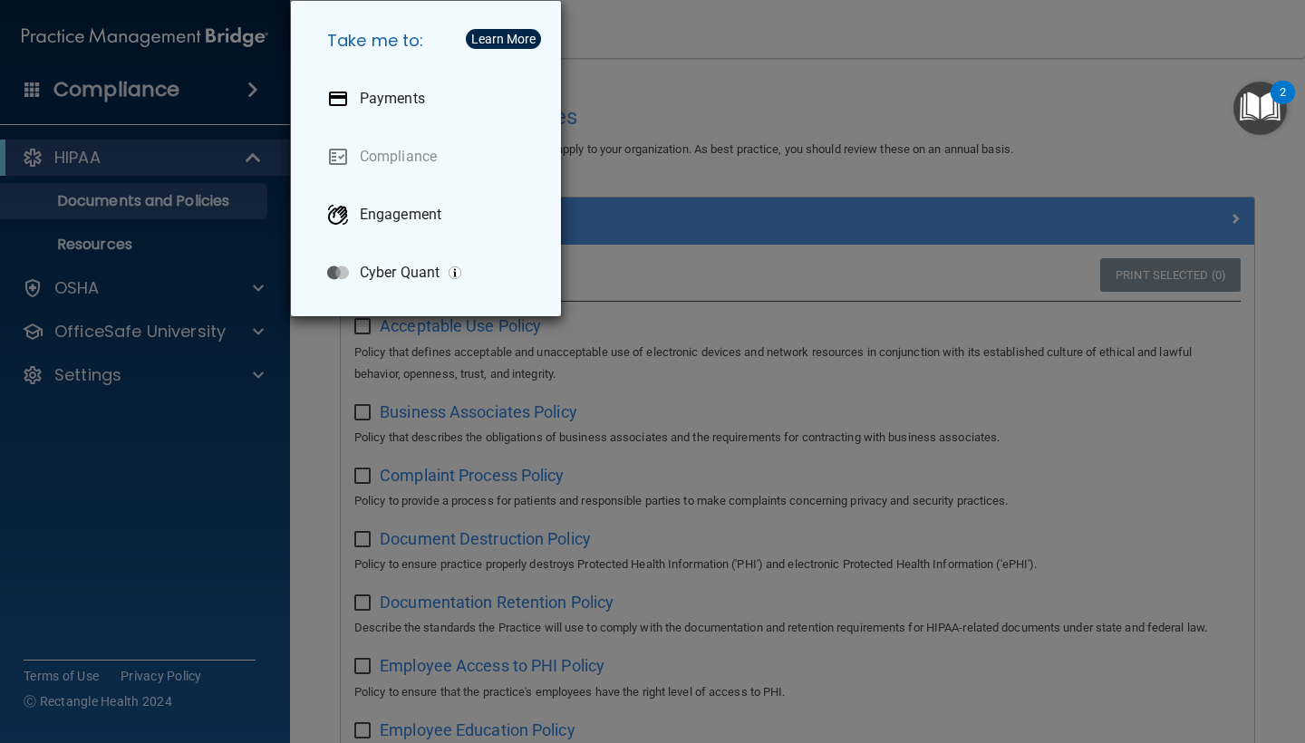
click at [202, 87] on div "Take me to: Payments Compliance Engagement Cyber Quant" at bounding box center [652, 371] width 1305 height 743
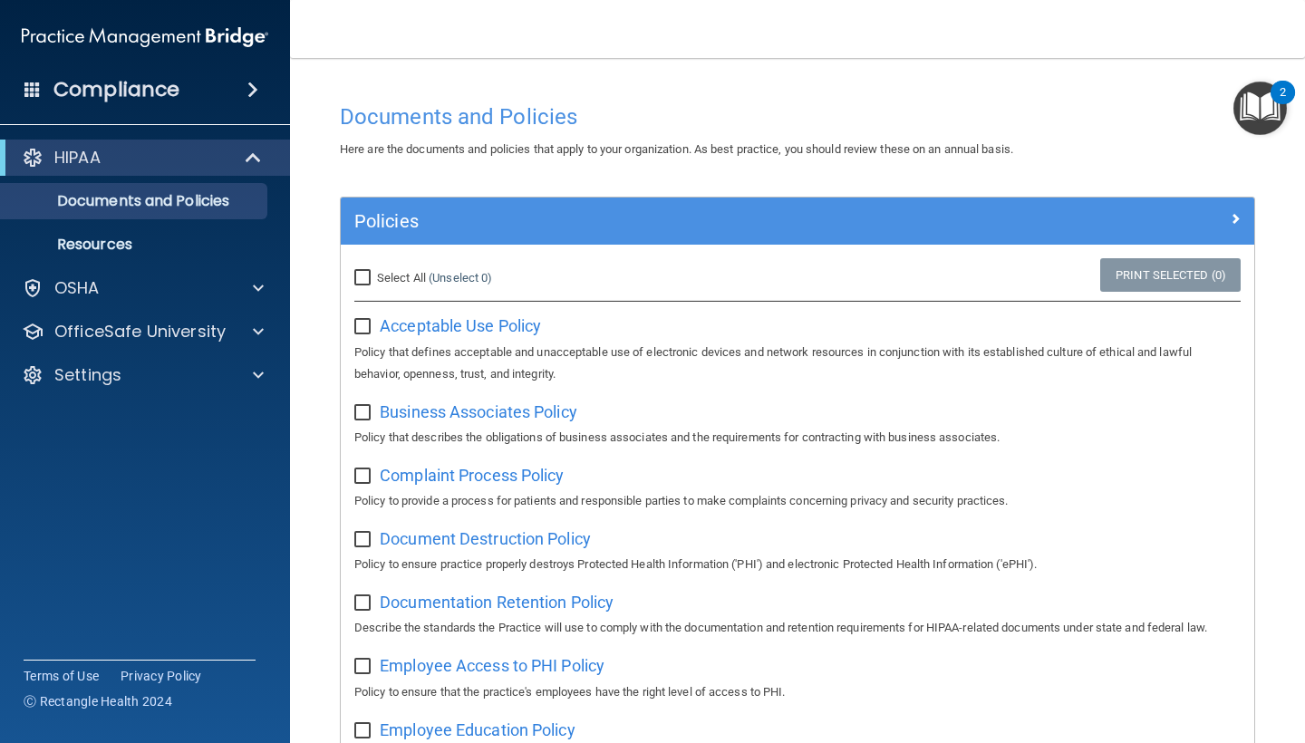
click at [248, 90] on span at bounding box center [252, 90] width 11 height 22
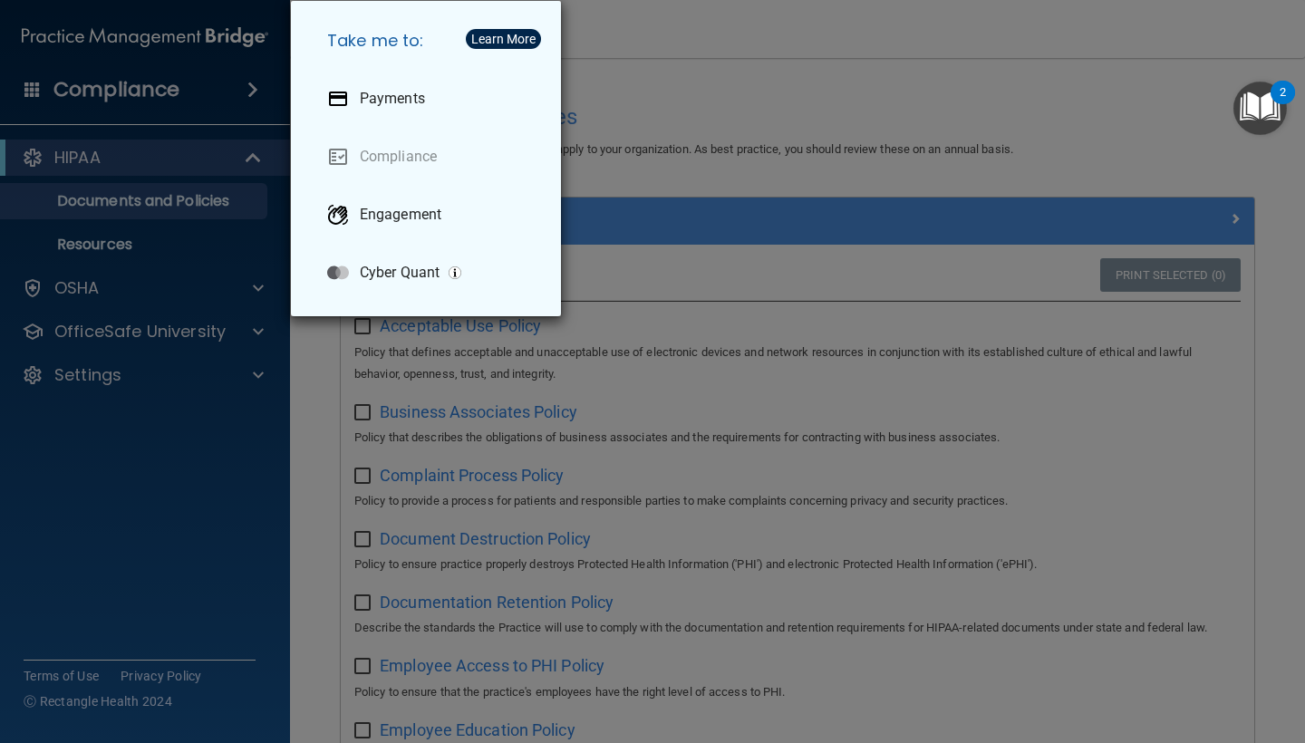
click at [248, 90] on div "Take me to: Payments Compliance Engagement Cyber Quant" at bounding box center [652, 371] width 1305 height 743
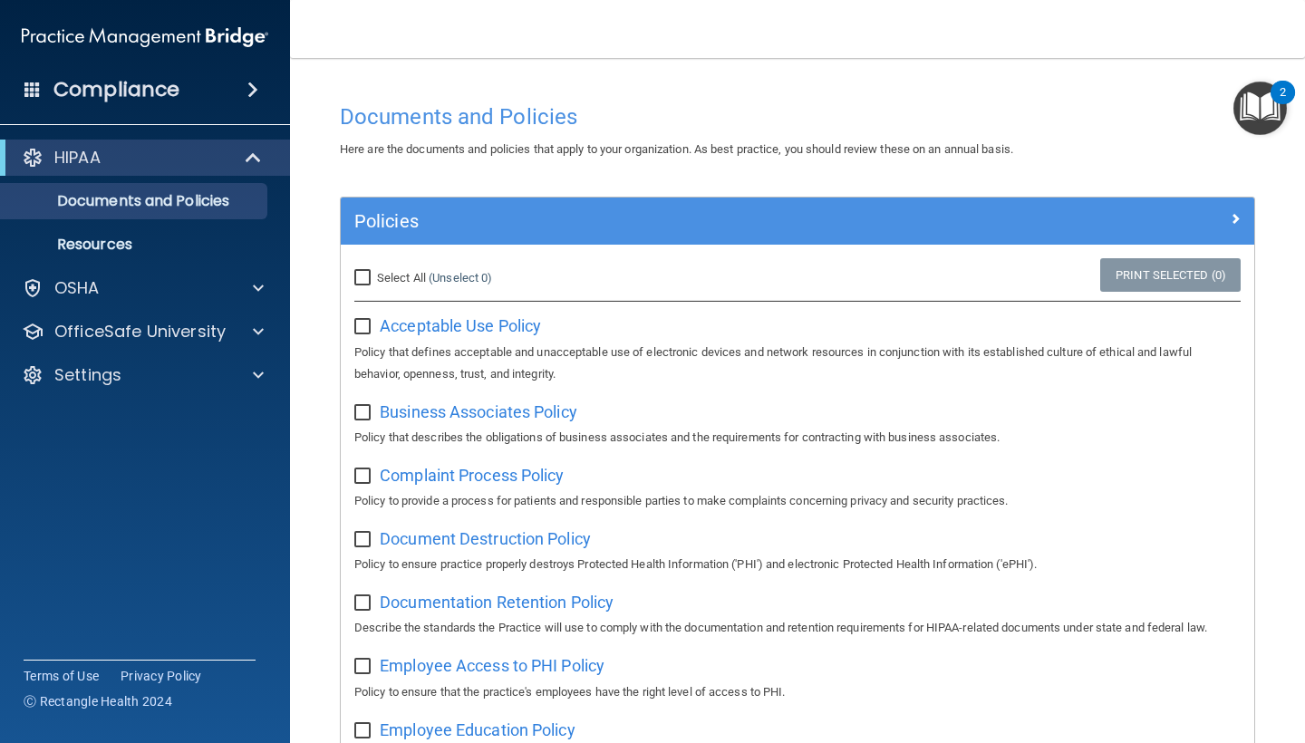
click at [88, 92] on h4 "Compliance" at bounding box center [116, 89] width 126 height 25
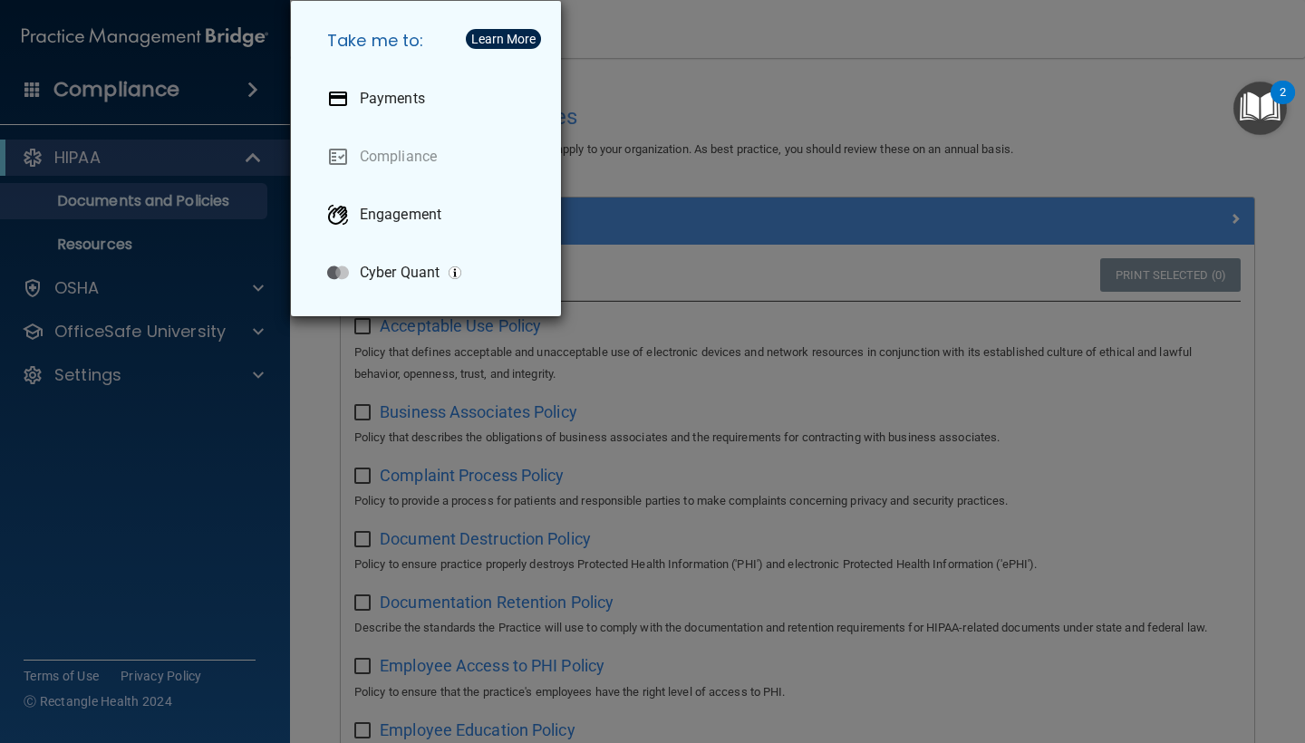
click at [174, 80] on div "Take me to: Payments Compliance Engagement Cyber Quant" at bounding box center [652, 371] width 1305 height 743
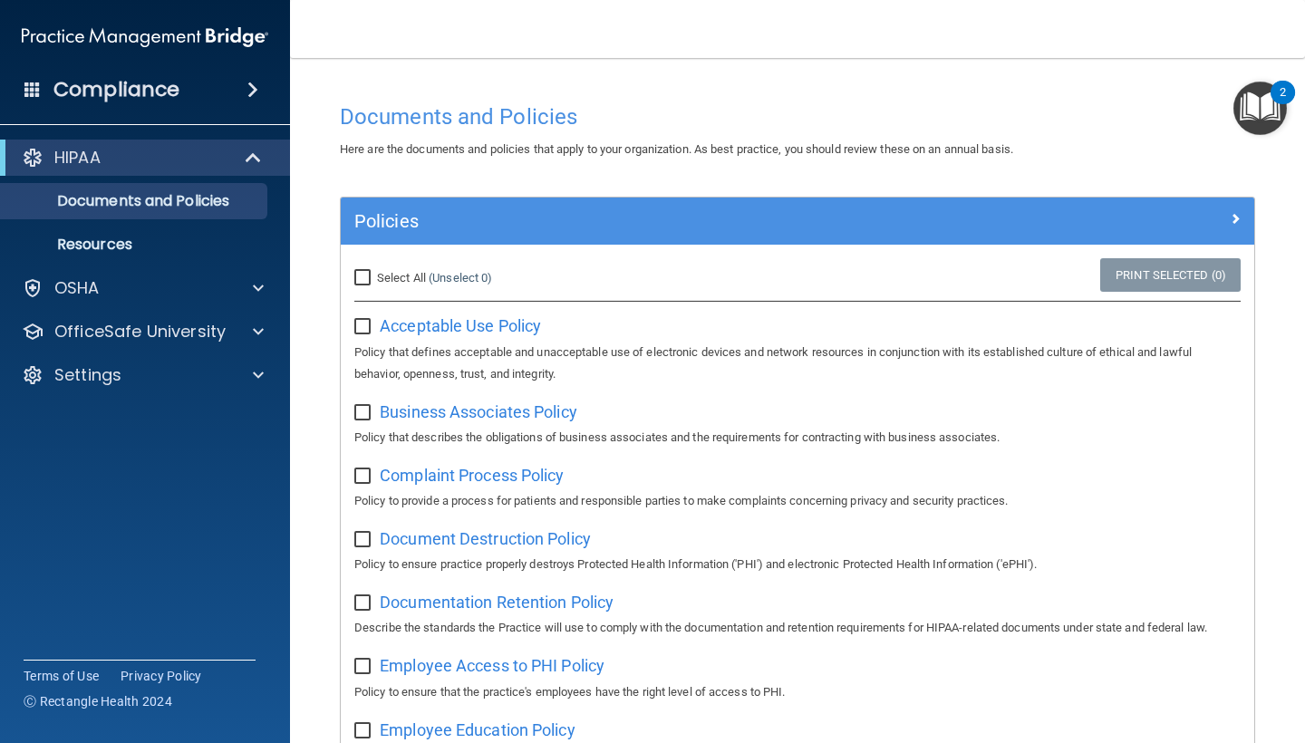
click at [22, 85] on div "Compliance" at bounding box center [145, 90] width 290 height 40
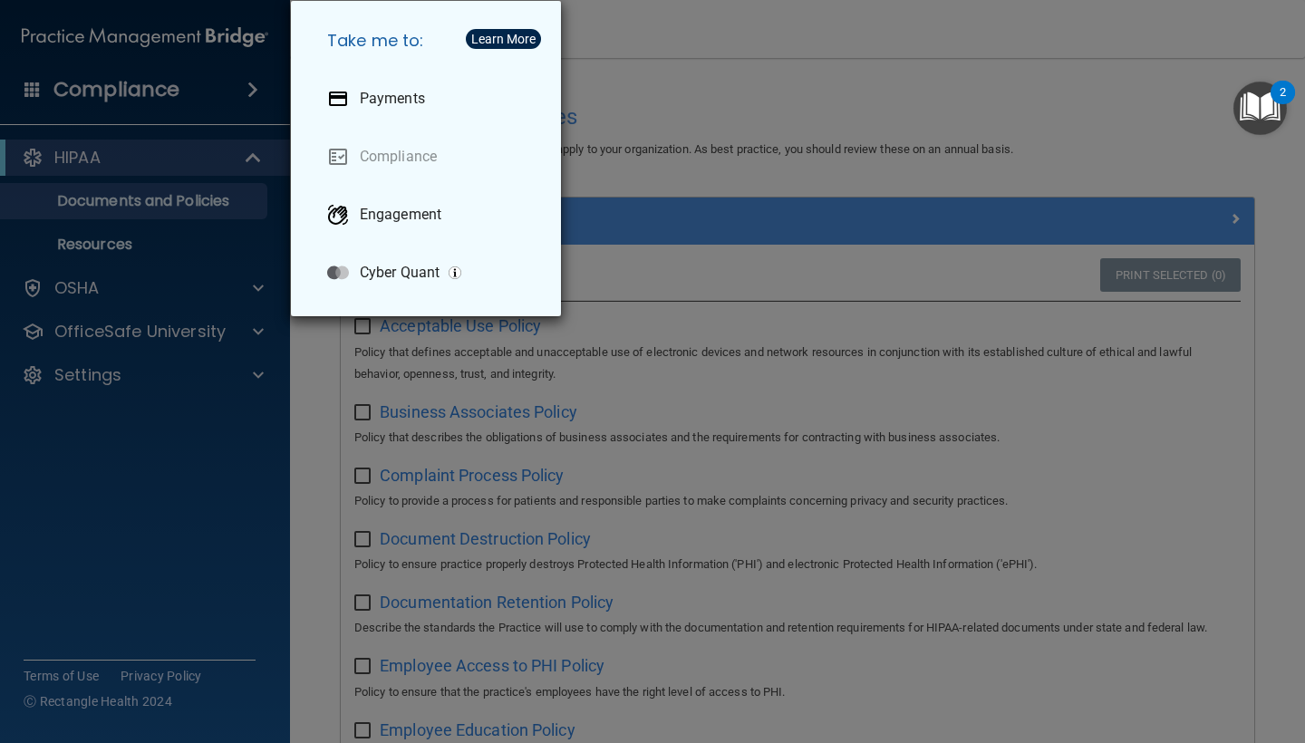
click at [22, 85] on div "Take me to: Payments Compliance Engagement Cyber Quant" at bounding box center [652, 371] width 1305 height 743
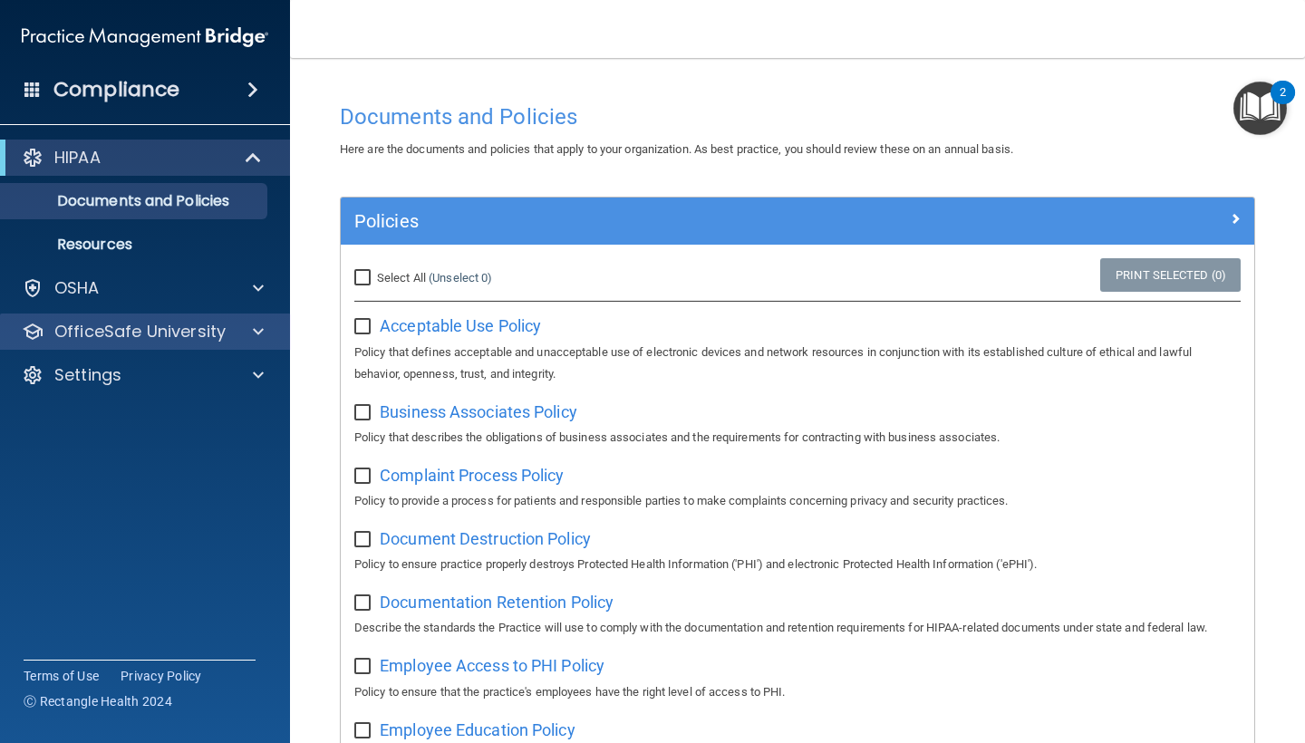
click at [207, 323] on p "OfficeSafe University" at bounding box center [139, 332] width 171 height 22
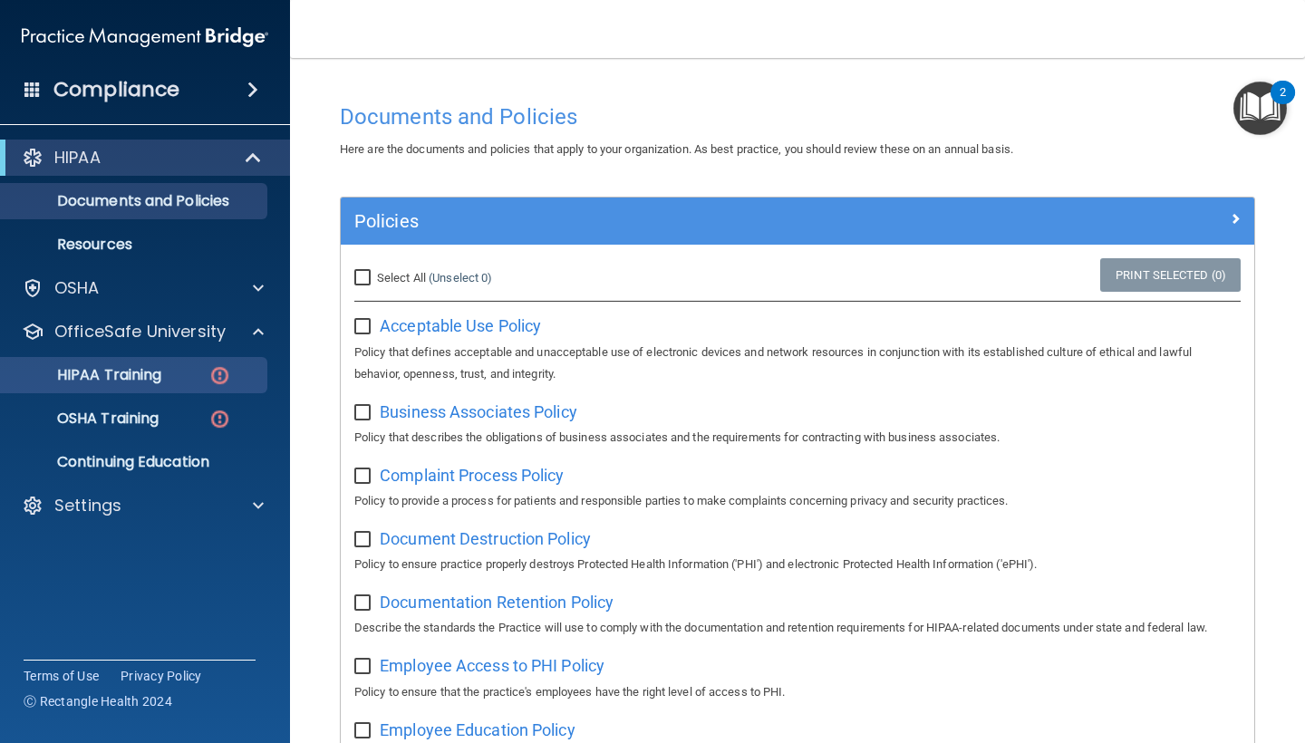
click at [157, 377] on p "HIPAA Training" at bounding box center [86, 375] width 149 height 18
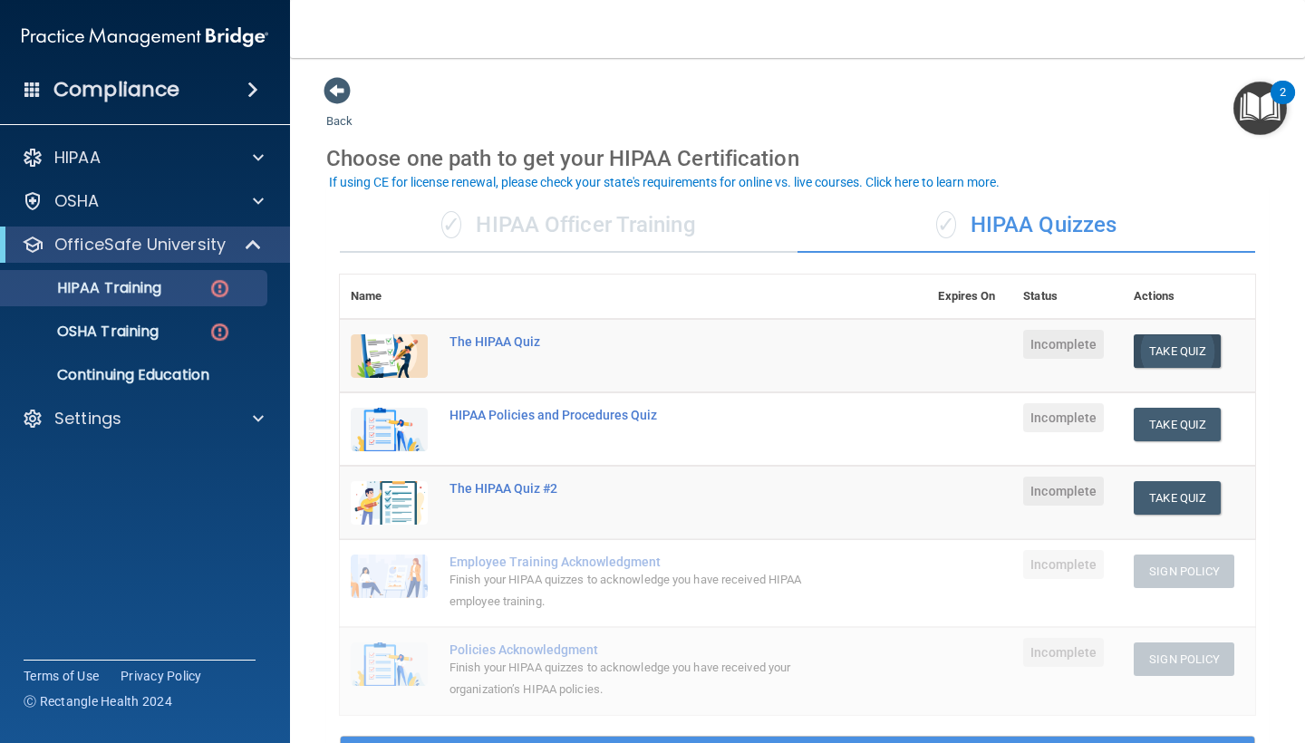
click at [1183, 349] on button "Take Quiz" at bounding box center [1176, 351] width 87 height 34
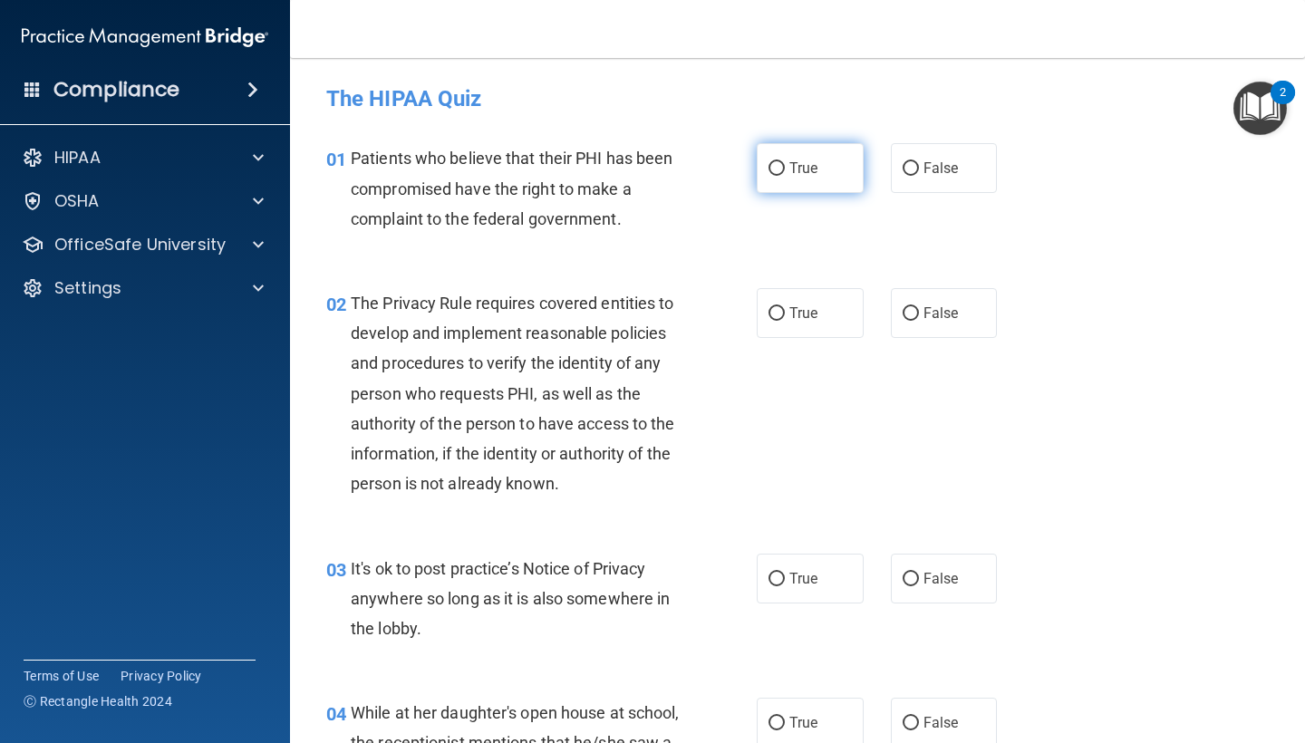
click at [829, 168] on label "True" at bounding box center [810, 168] width 107 height 50
click at [785, 168] on input "True" at bounding box center [776, 169] width 16 height 14
radio input "true"
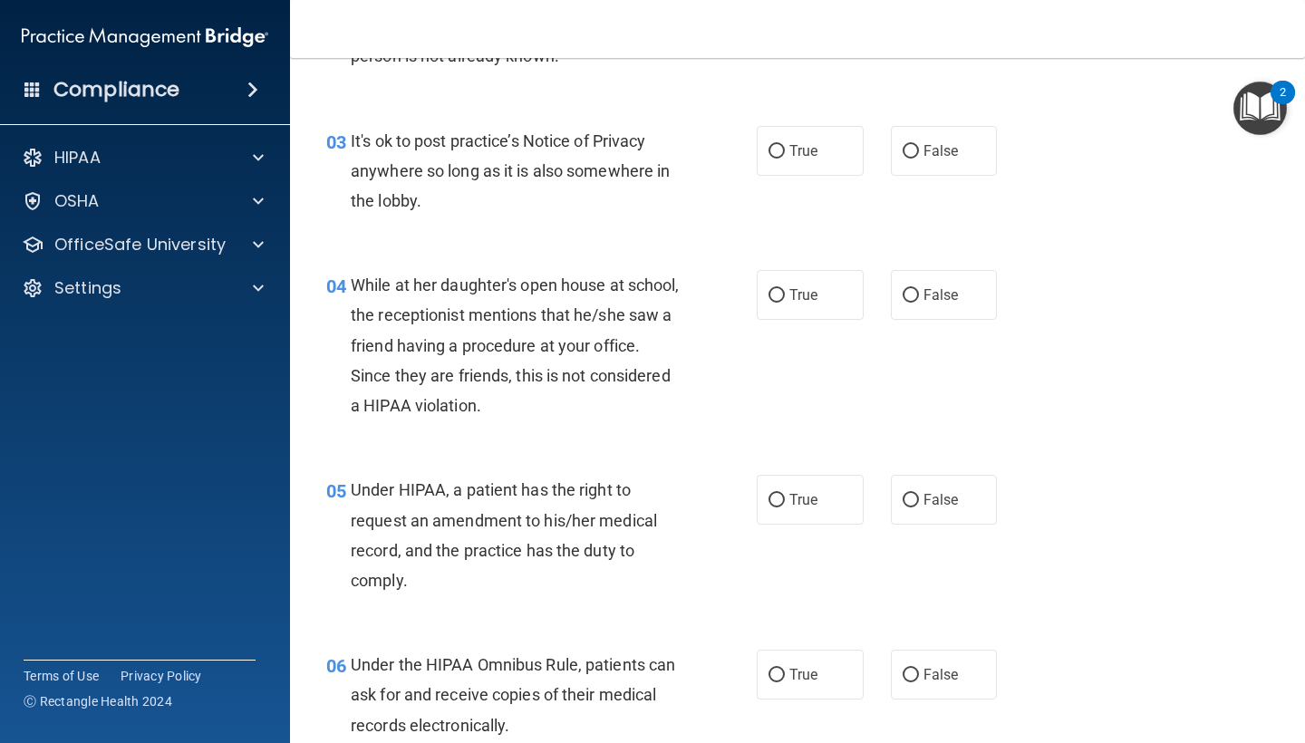
scroll to position [429, 0]
click at [933, 284] on span "False" at bounding box center [940, 292] width 35 height 17
click at [919, 287] on input "False" at bounding box center [910, 294] width 16 height 14
radio input "true"
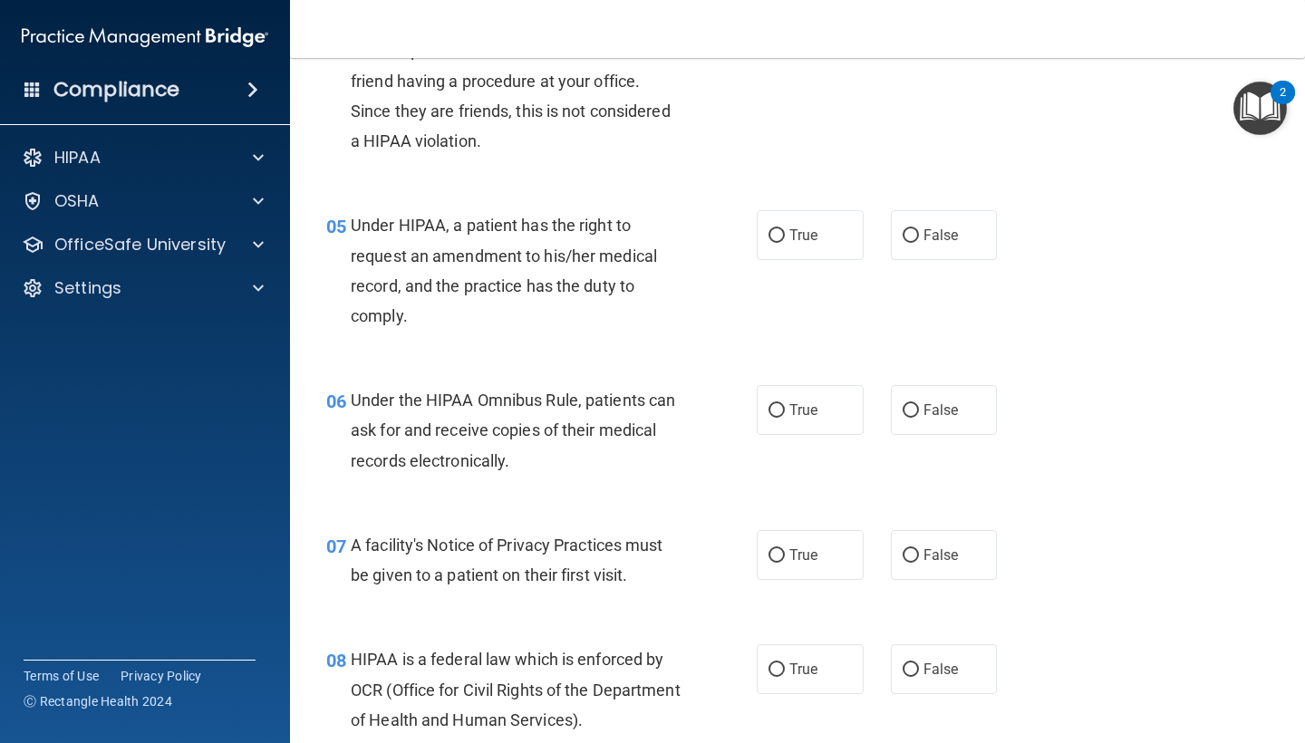
scroll to position [0, 0]
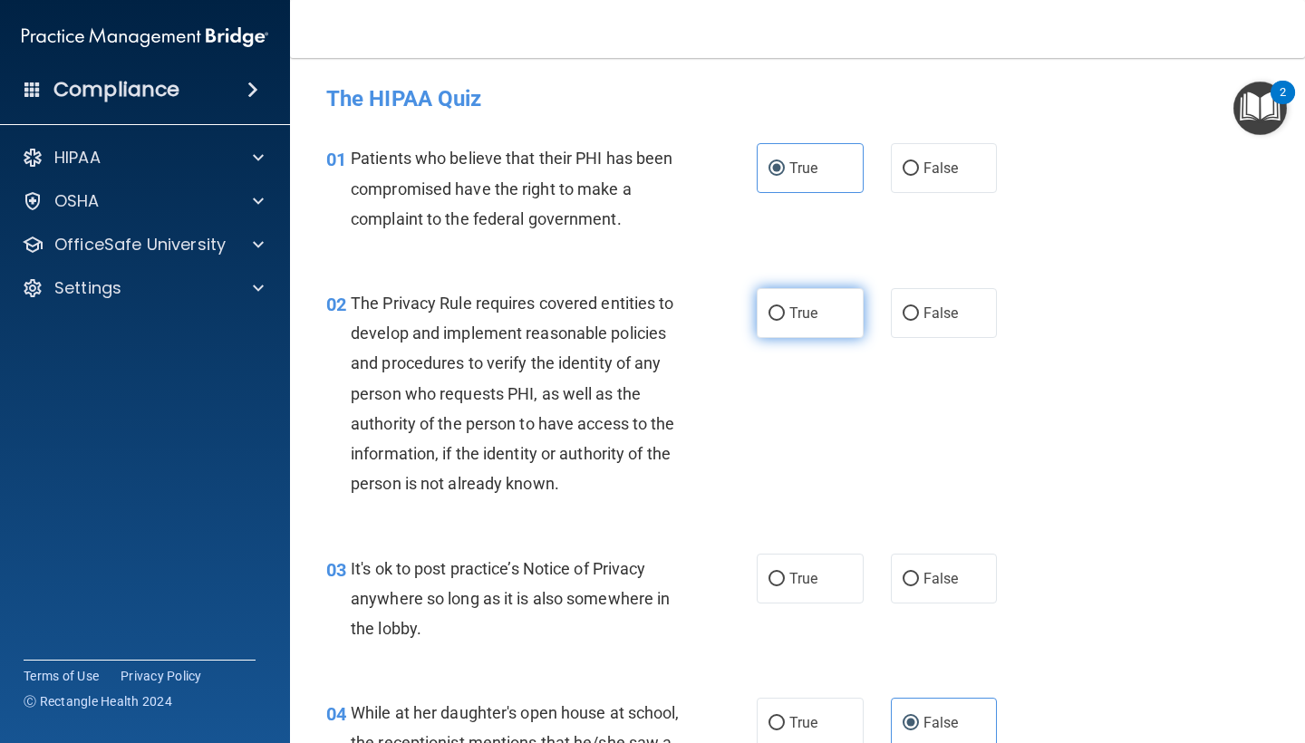
click at [814, 320] on span "True" at bounding box center [803, 312] width 28 height 17
click at [785, 320] on input "True" at bounding box center [776, 314] width 16 height 14
radio input "true"
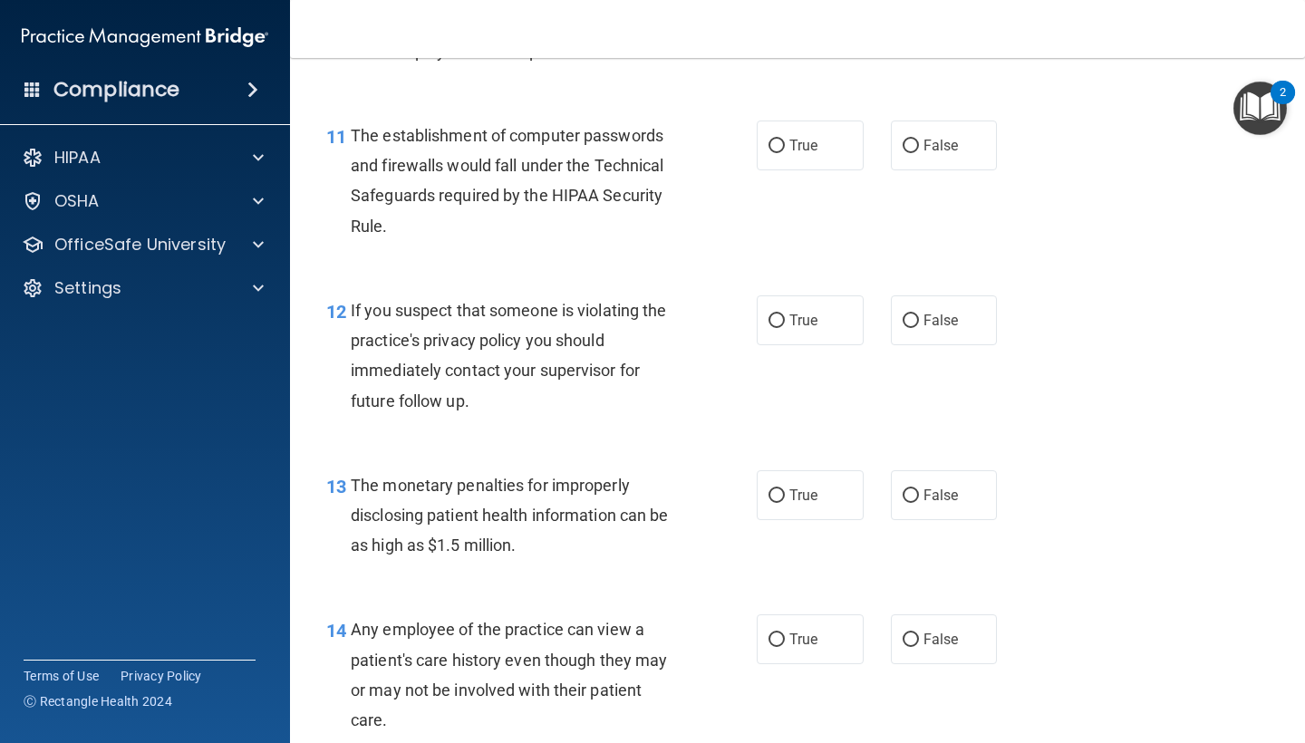
scroll to position [1621, 0]
click at [808, 298] on label "True" at bounding box center [810, 319] width 107 height 50
click at [785, 313] on input "True" at bounding box center [776, 320] width 16 height 14
radio input "true"
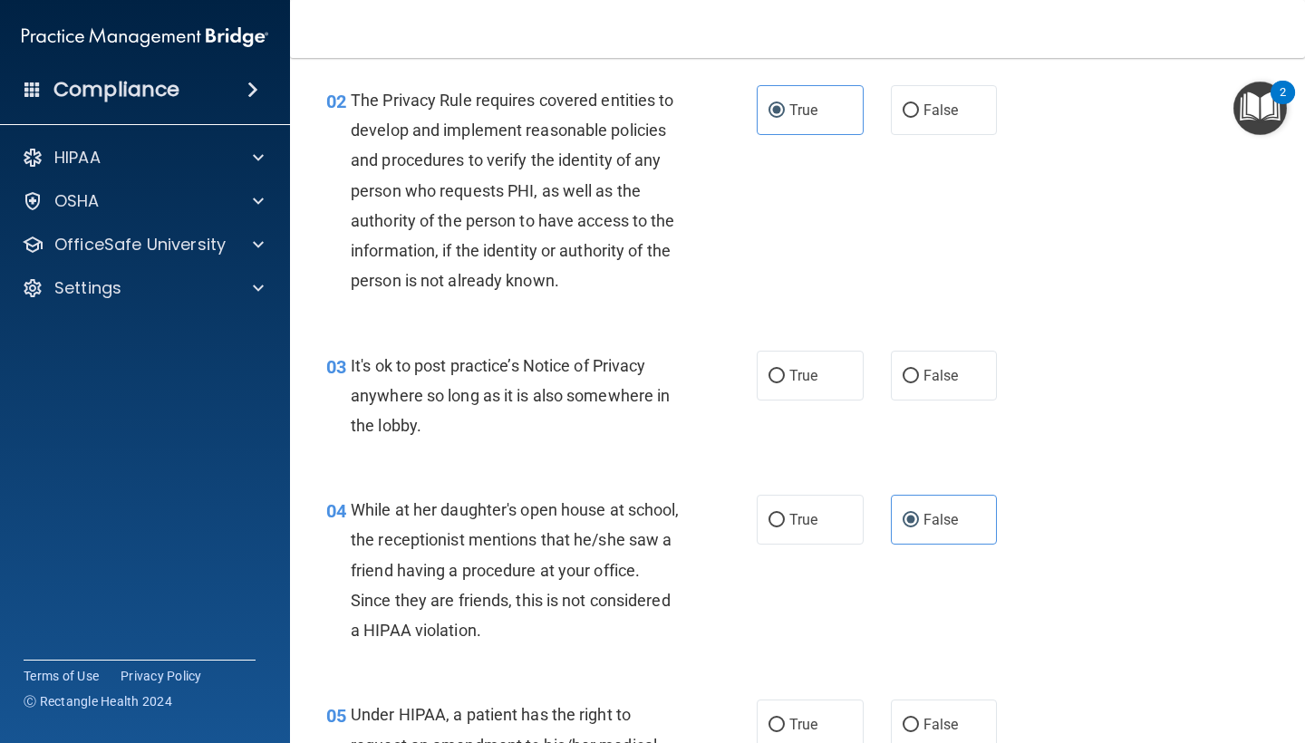
scroll to position [219, 0]
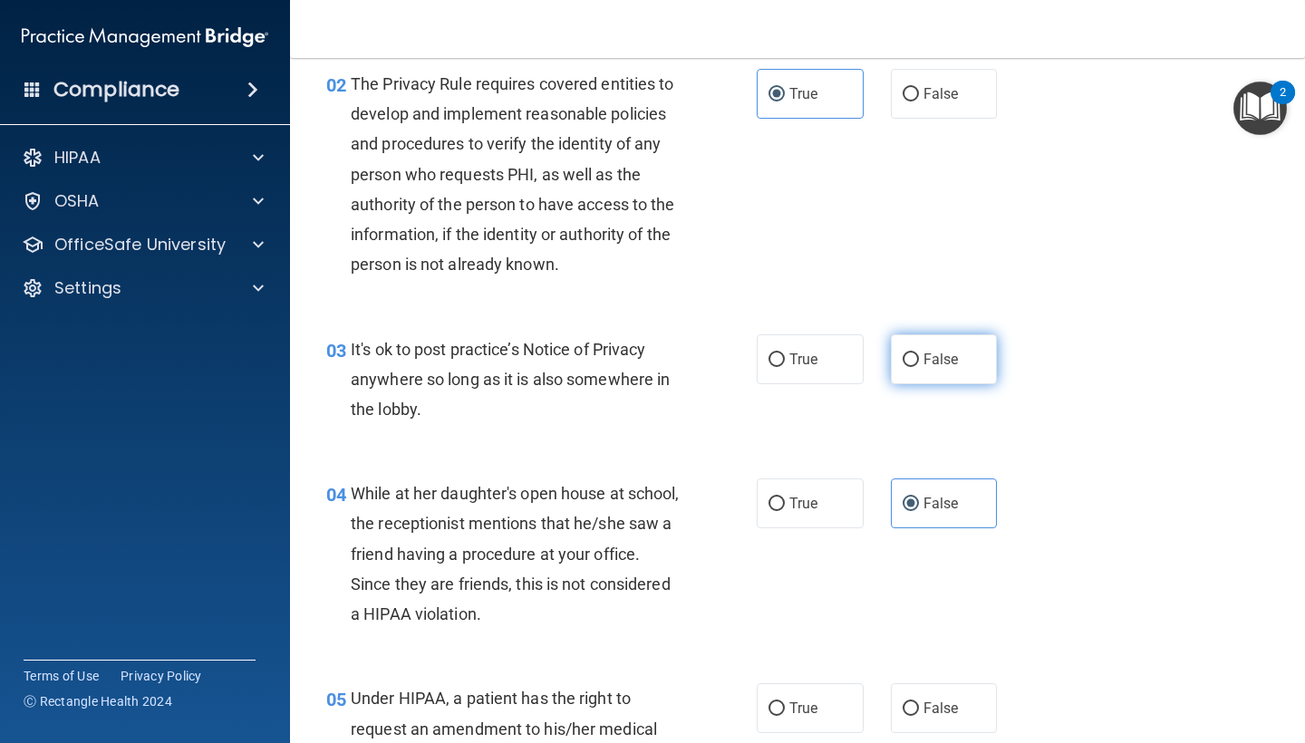
click at [930, 343] on label "False" at bounding box center [944, 359] width 107 height 50
click at [919, 353] on input "False" at bounding box center [910, 360] width 16 height 14
radio input "true"
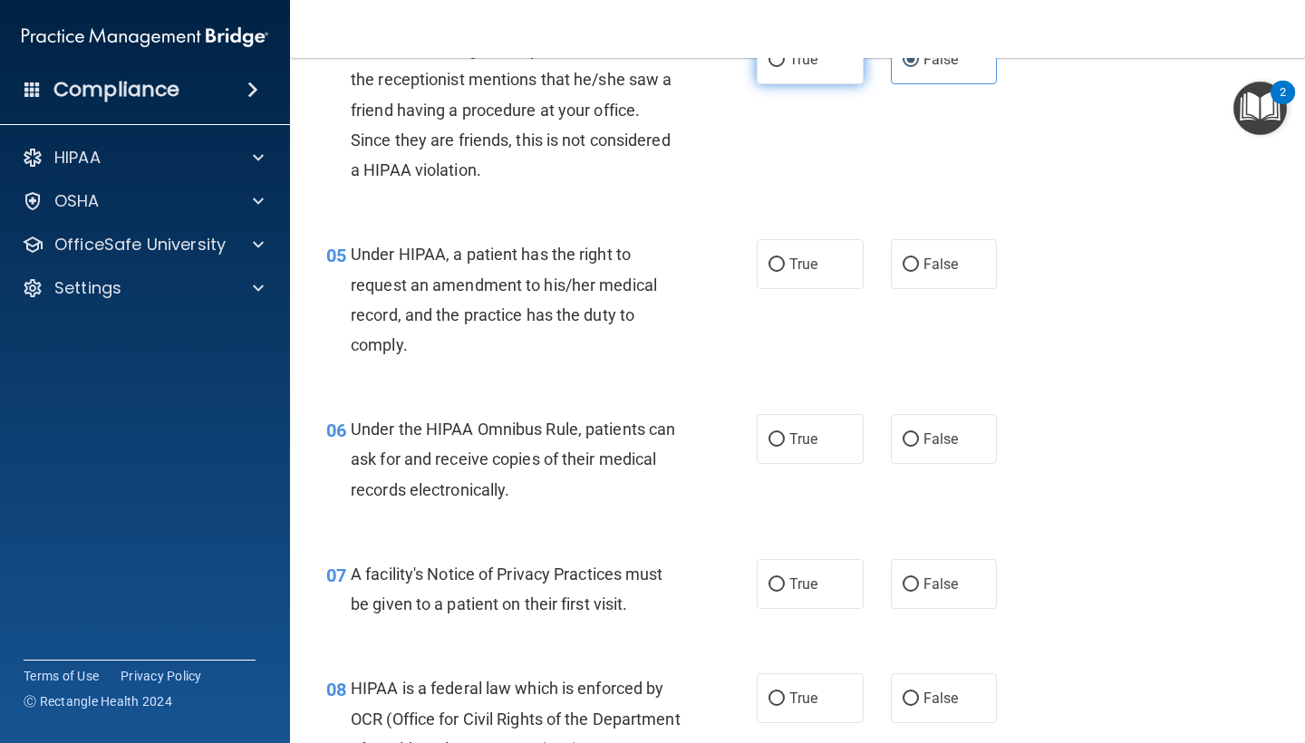
scroll to position [678, 0]
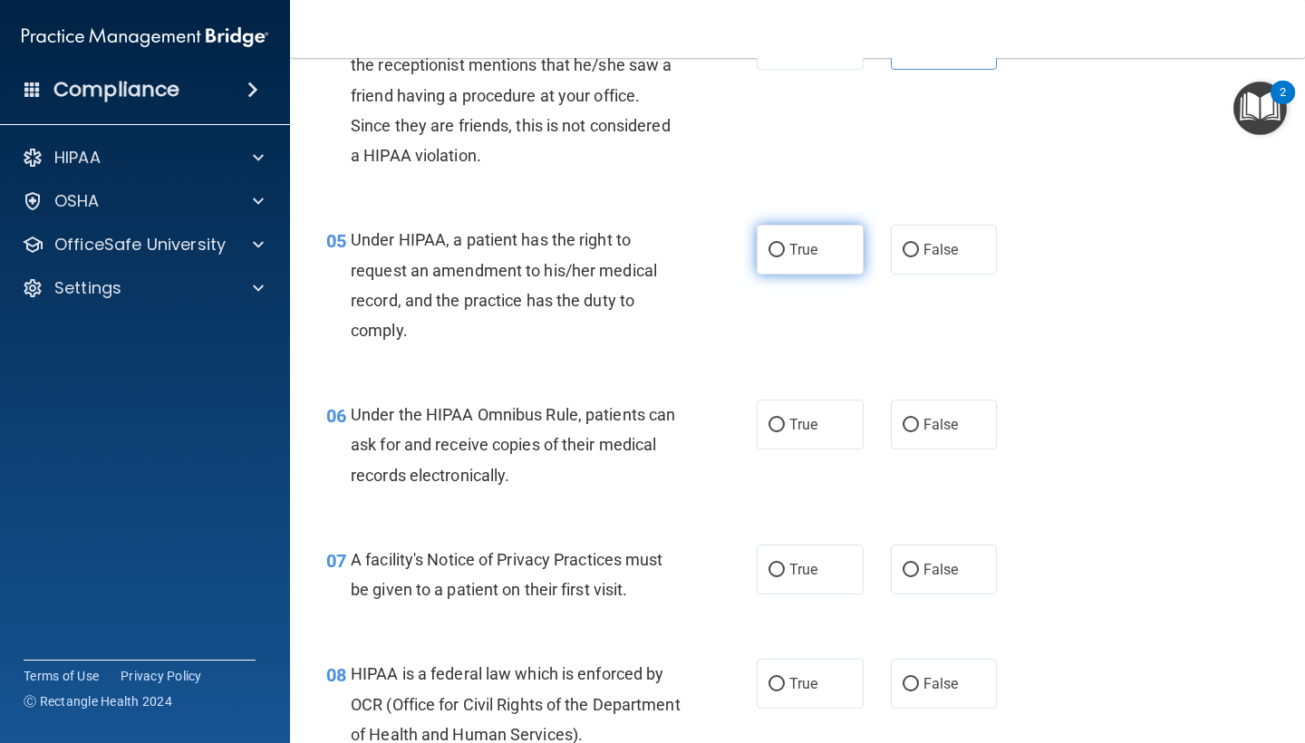
click at [796, 247] on span "True" at bounding box center [803, 249] width 28 height 17
click at [785, 247] on input "True" at bounding box center [776, 251] width 16 height 14
radio input "true"
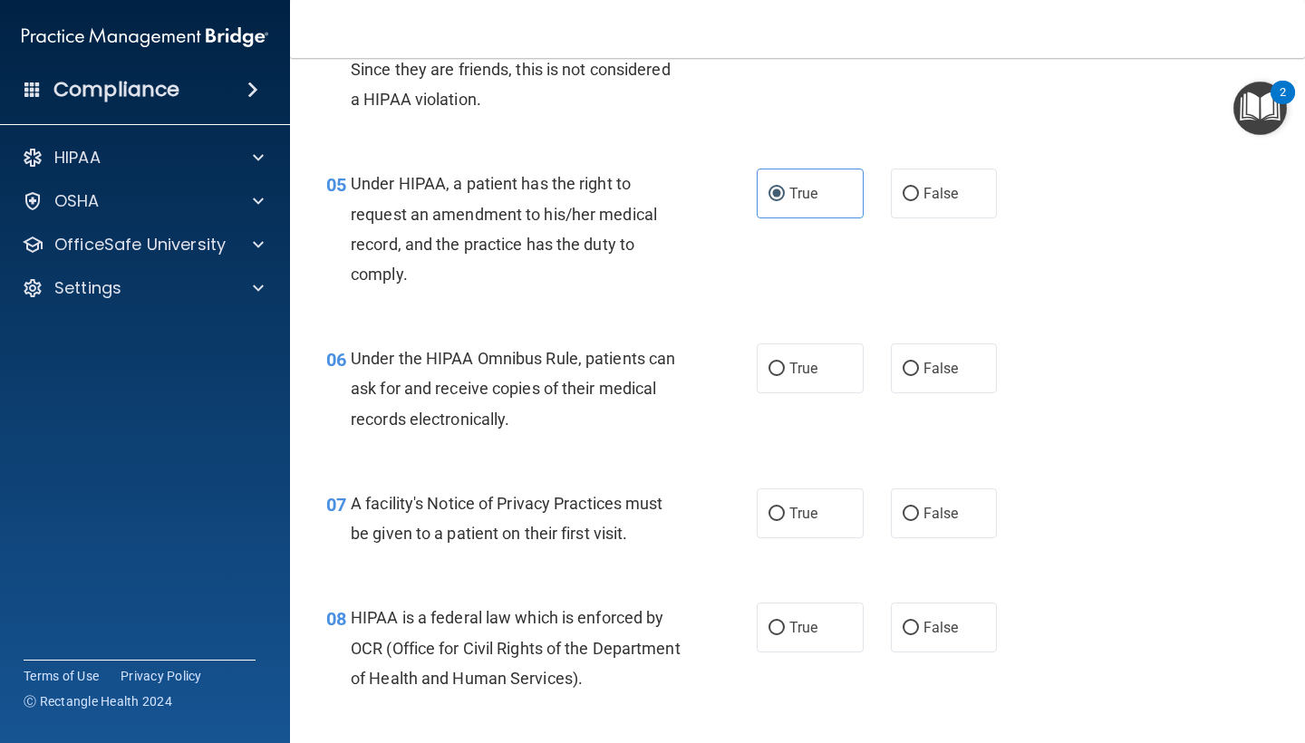
scroll to position [765, 0]
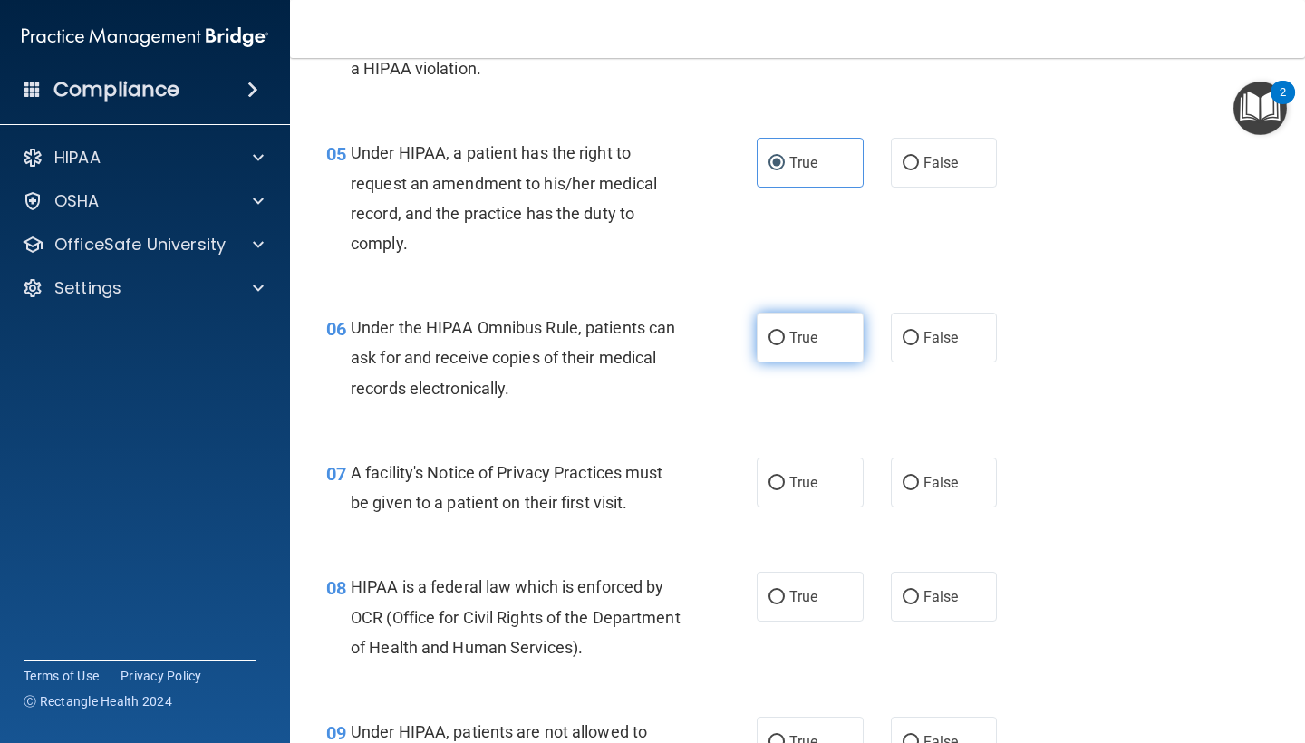
click at [783, 335] on input "True" at bounding box center [776, 339] width 16 height 14
radio input "true"
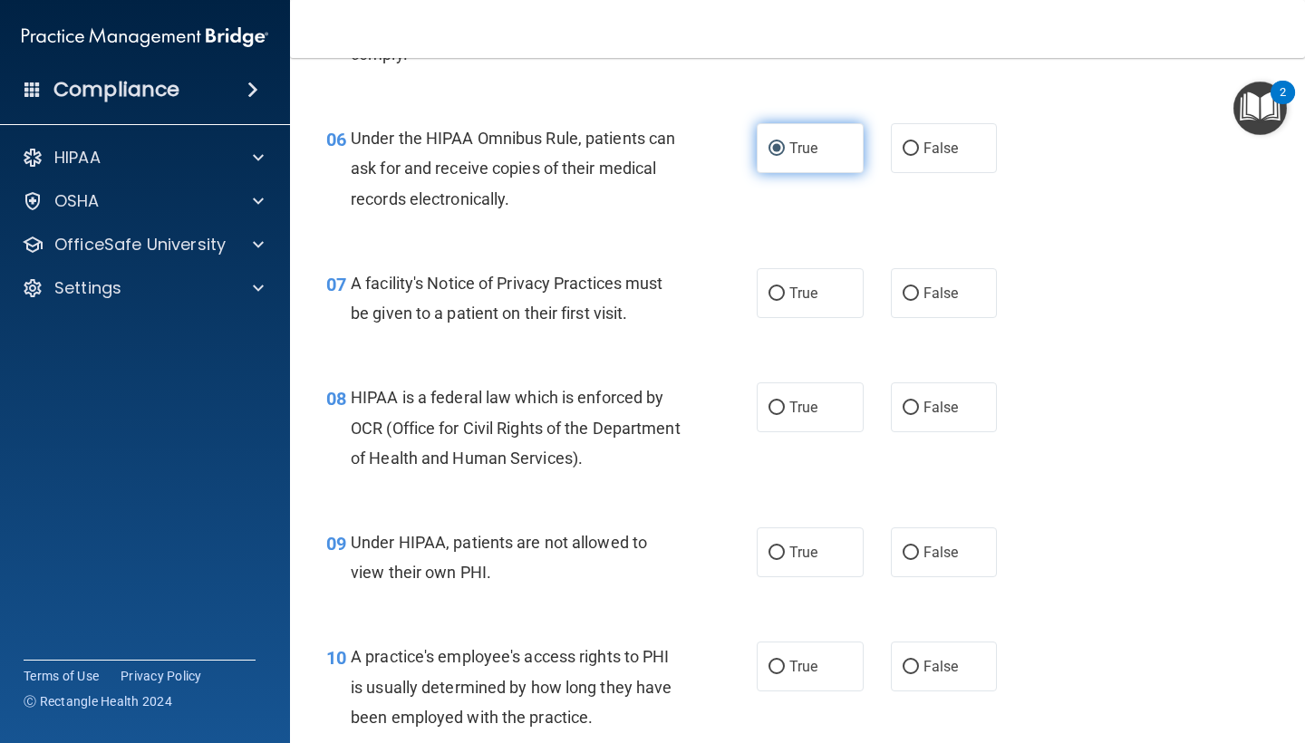
scroll to position [960, 0]
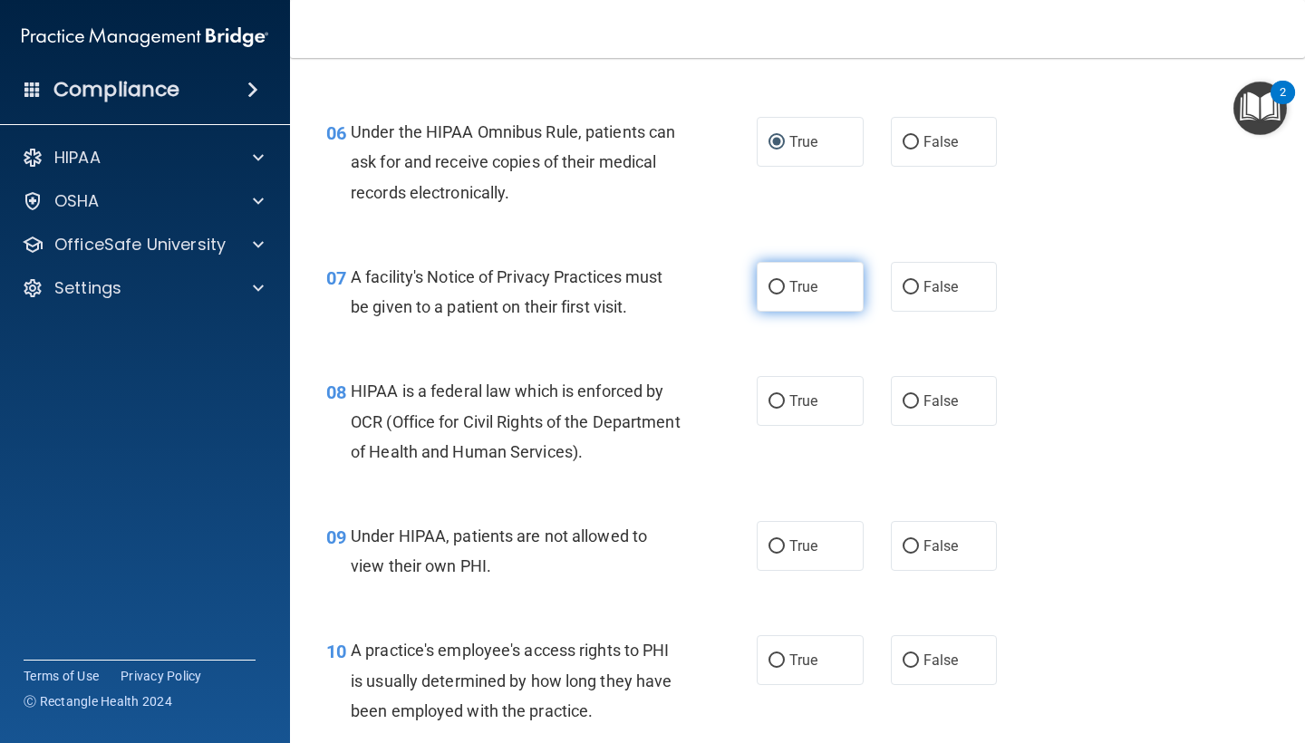
click at [814, 283] on span "True" at bounding box center [803, 286] width 28 height 17
click at [785, 283] on input "True" at bounding box center [776, 288] width 16 height 14
radio input "true"
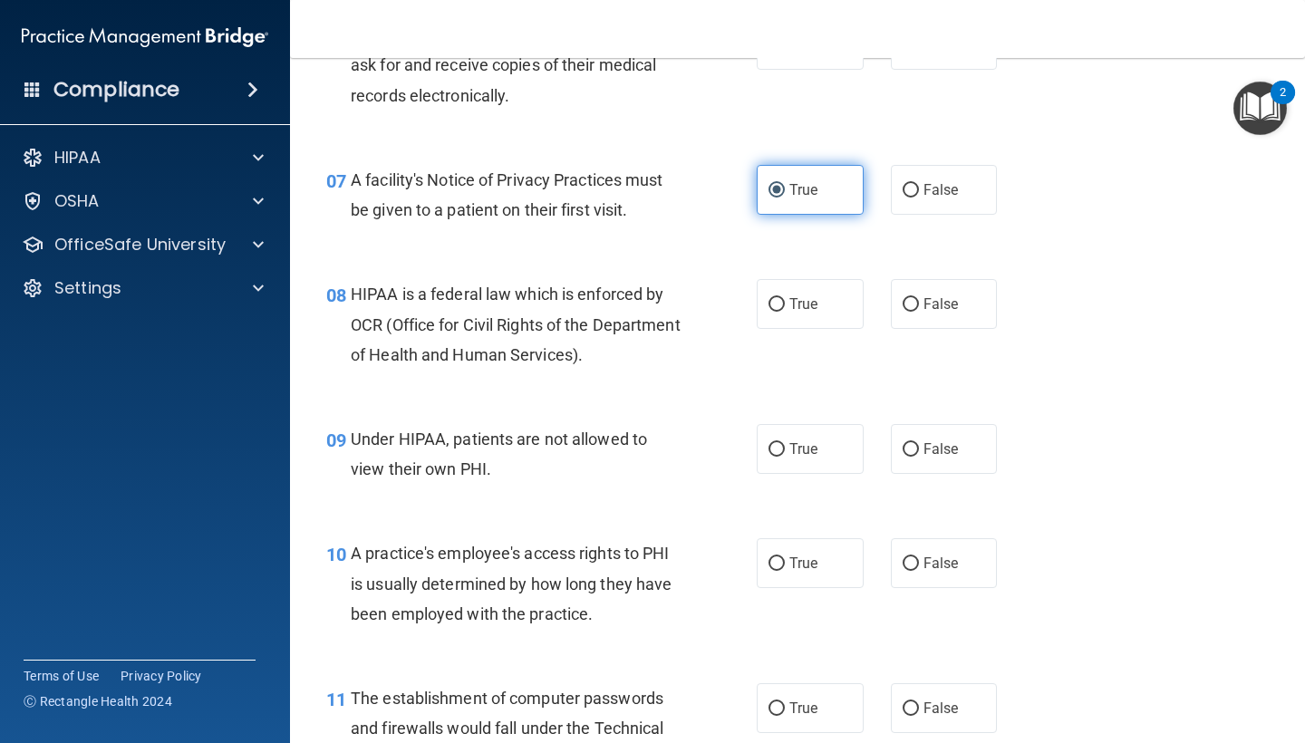
scroll to position [1062, 0]
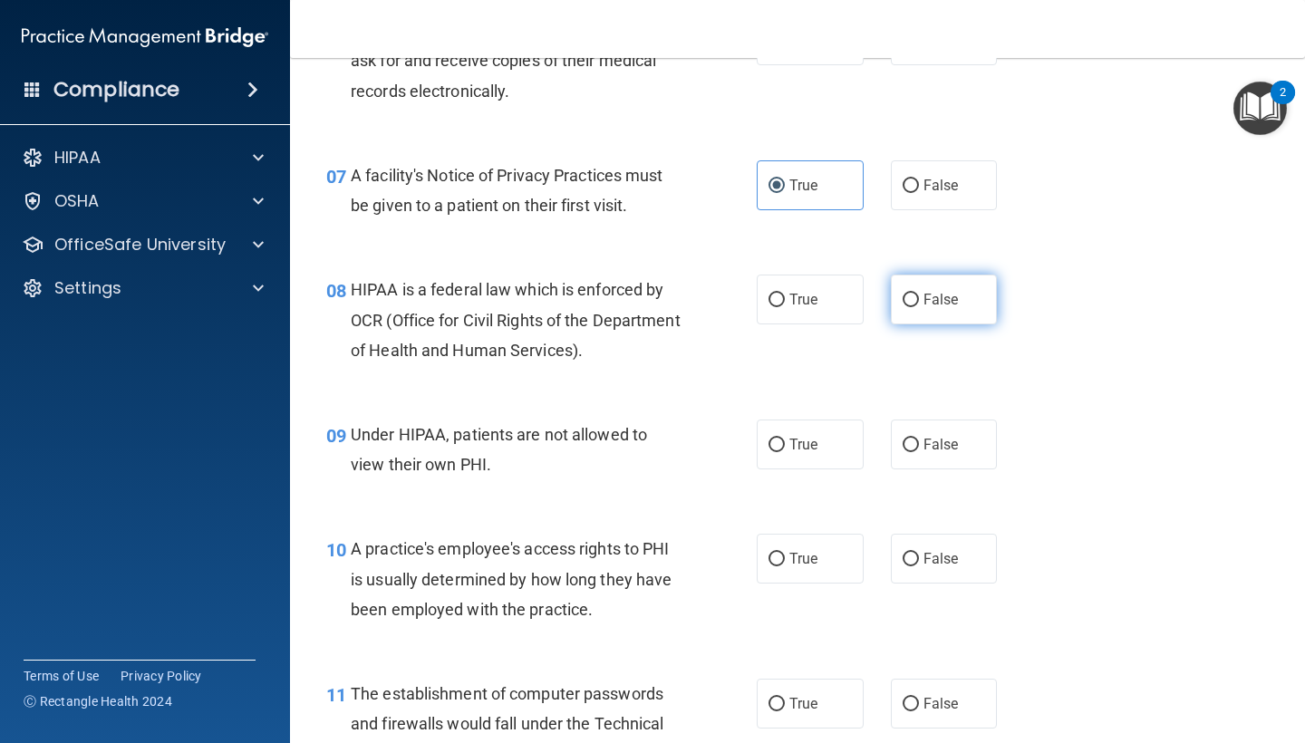
click at [941, 300] on span "False" at bounding box center [940, 299] width 35 height 17
click at [919, 300] on input "False" at bounding box center [910, 301] width 16 height 14
radio input "true"
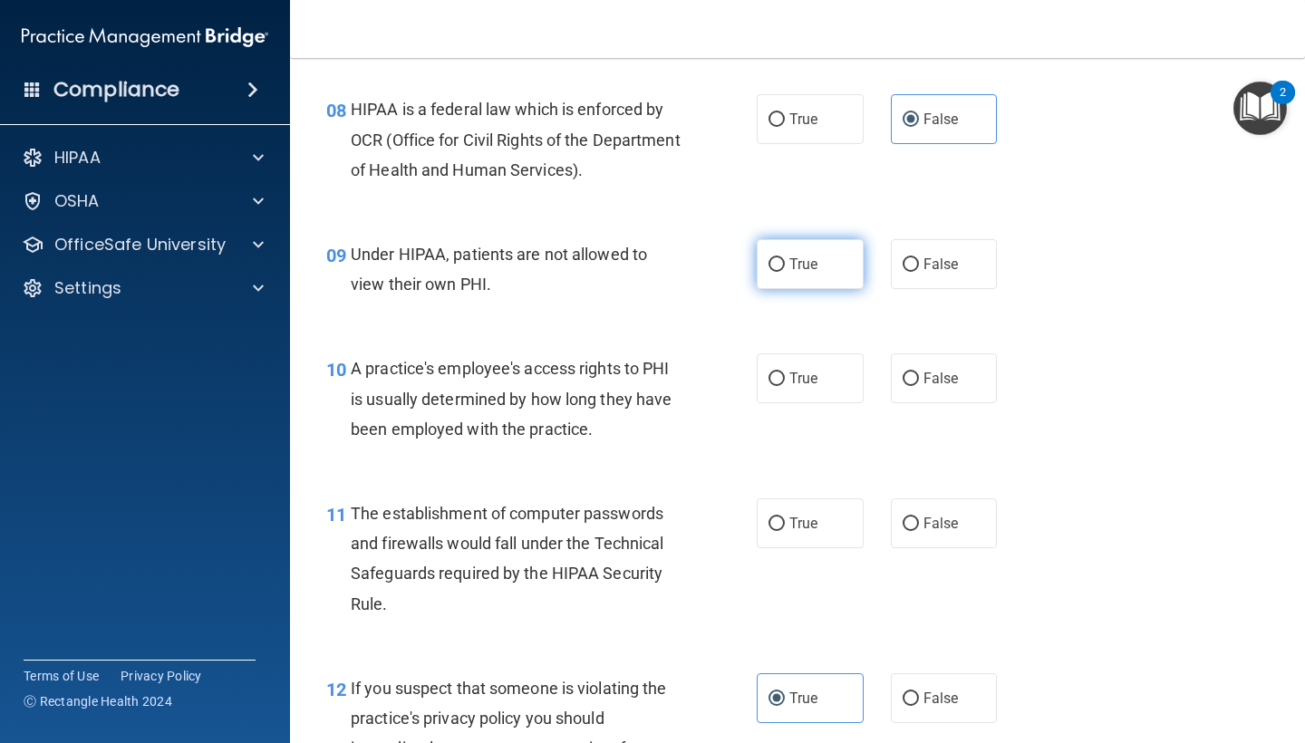
scroll to position [1247, 0]
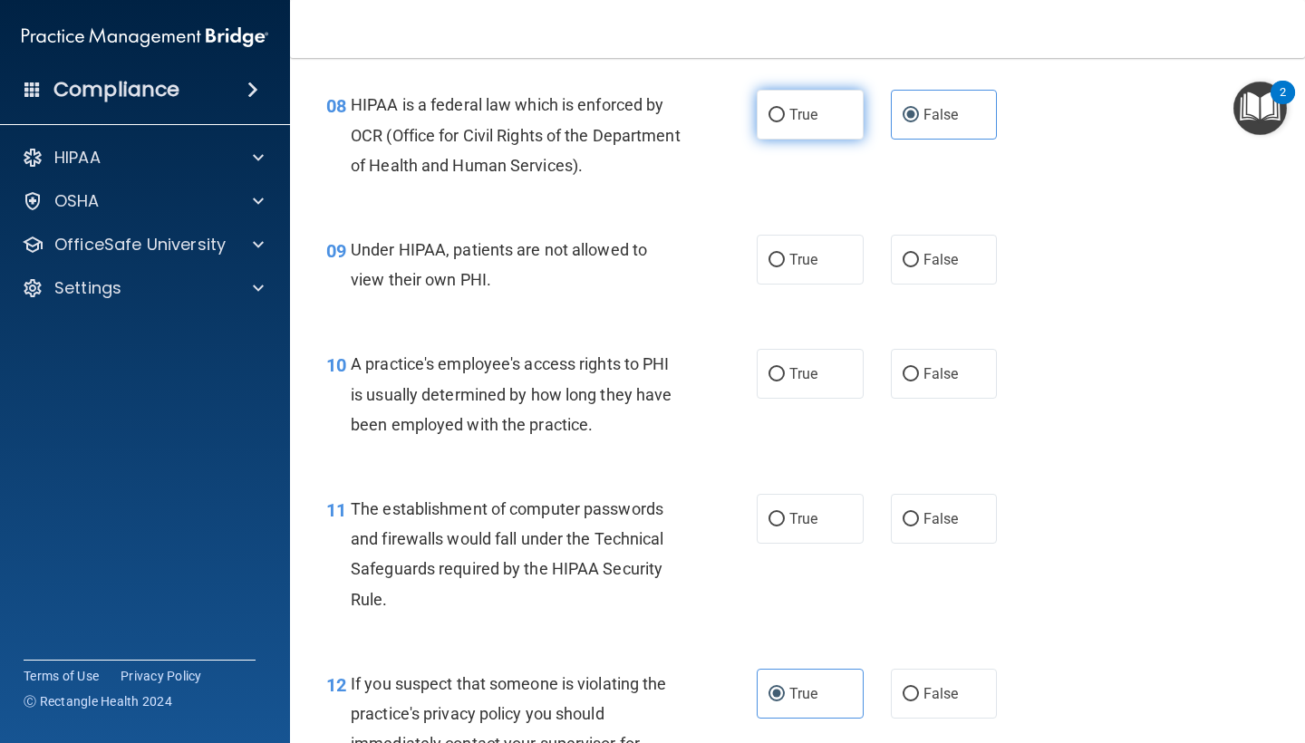
click at [788, 95] on label "True" at bounding box center [810, 115] width 107 height 50
click at [785, 109] on input "True" at bounding box center [776, 116] width 16 height 14
radio input "true"
radio input "false"
click at [911, 254] on input "False" at bounding box center [910, 261] width 16 height 14
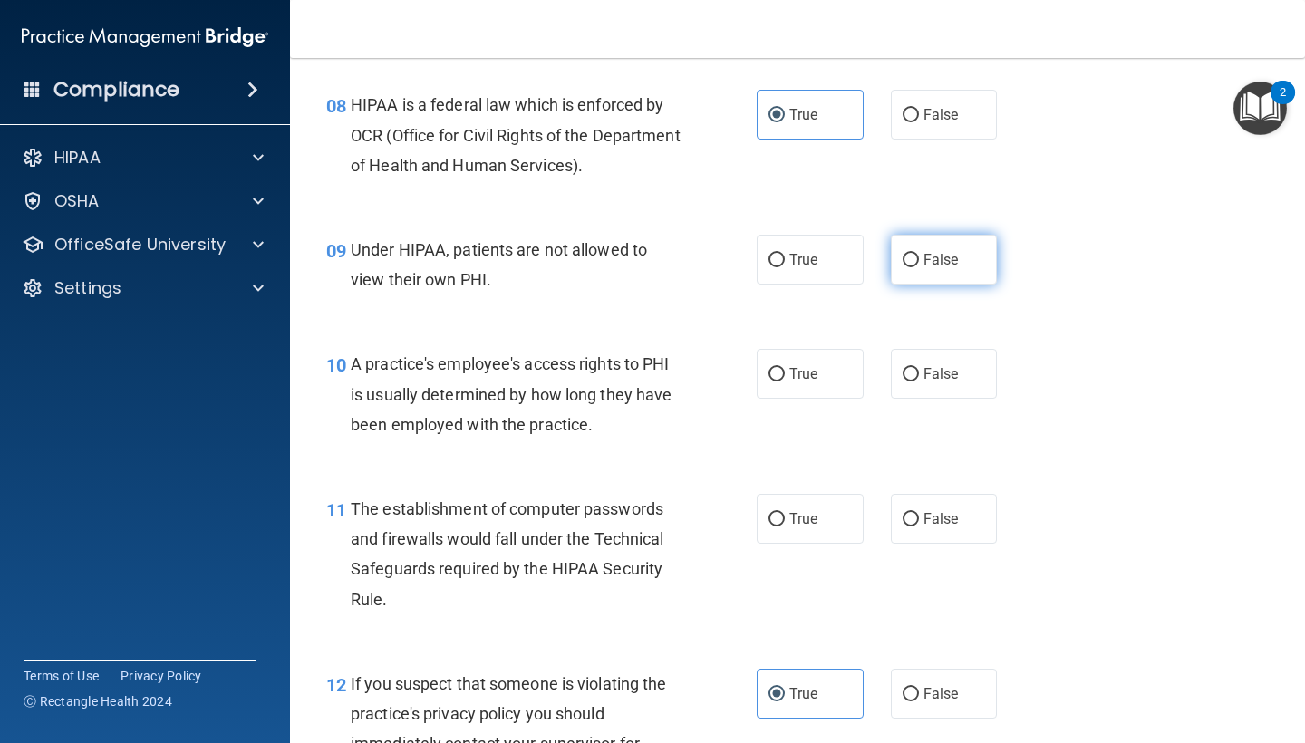
radio input "true"
click at [931, 356] on label "False" at bounding box center [944, 374] width 107 height 50
click at [919, 368] on input "False" at bounding box center [910, 375] width 16 height 14
radio input "true"
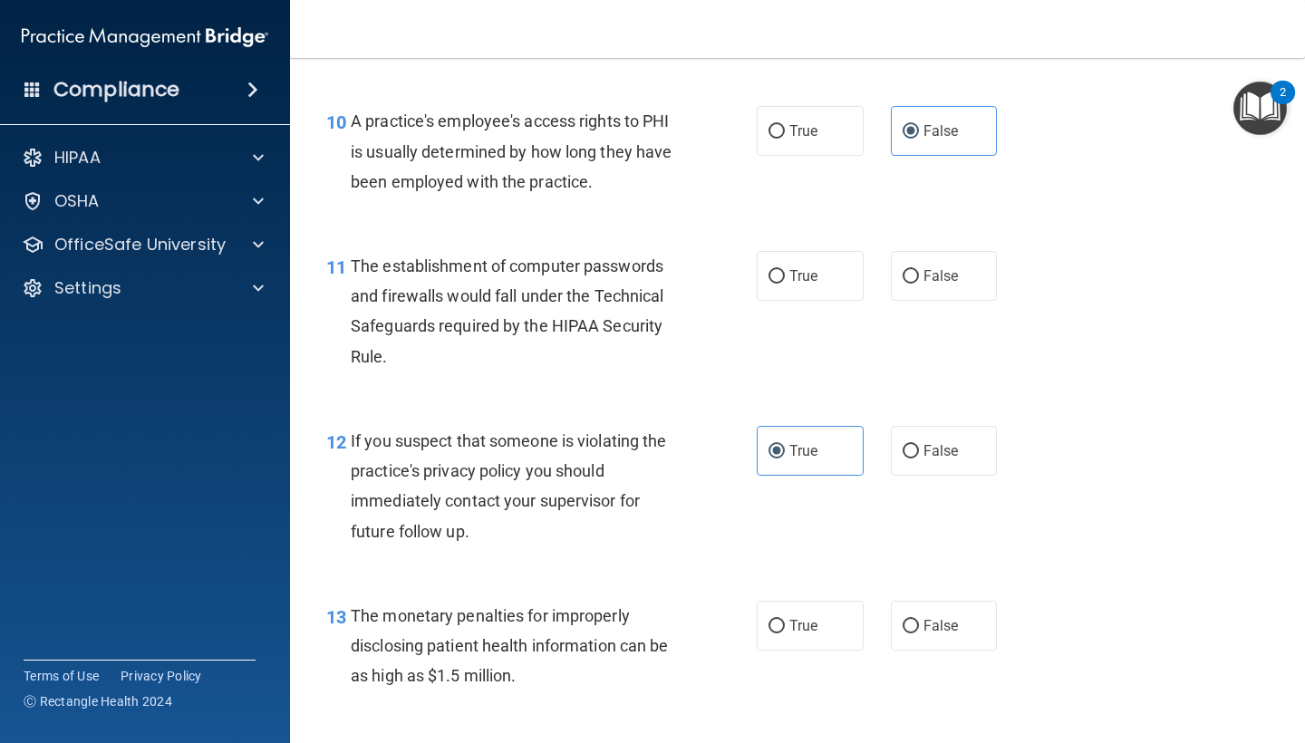
scroll to position [1524, 0]
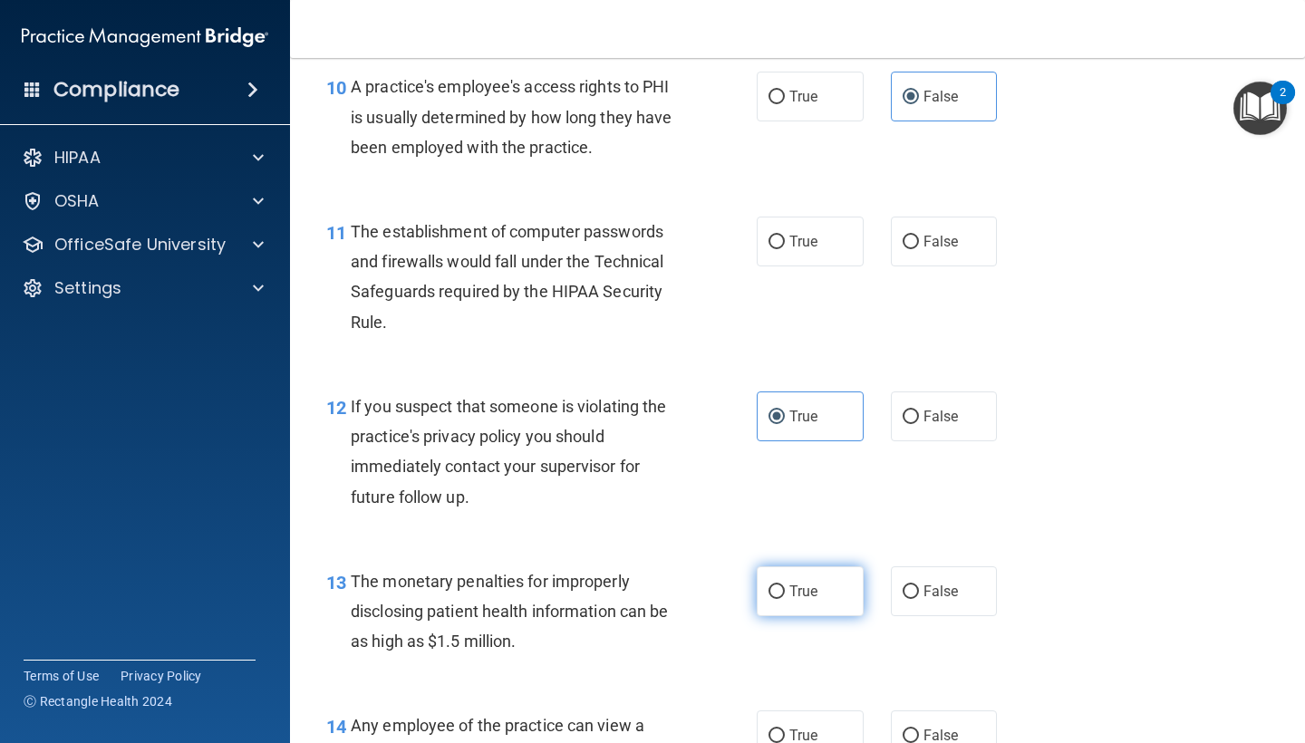
click at [793, 583] on span "True" at bounding box center [803, 591] width 28 height 17
click at [785, 585] on input "True" at bounding box center [776, 592] width 16 height 14
radio input "true"
click at [794, 416] on label "True" at bounding box center [810, 416] width 107 height 50
click at [785, 416] on input "True" at bounding box center [776, 417] width 16 height 14
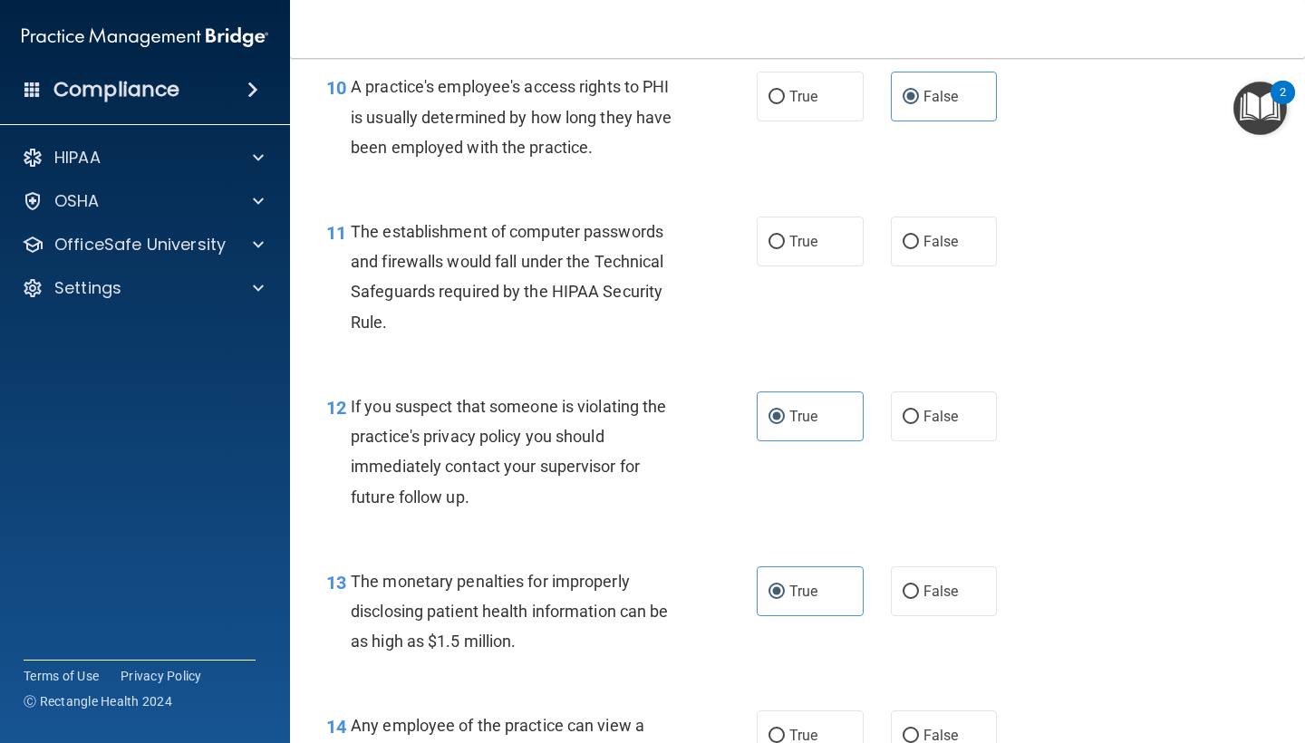
click at [795, 313] on div "11 The establishment of computer passwords and firewalls would fall under the T…" at bounding box center [797, 281] width 969 height 175
click at [790, 220] on label "True" at bounding box center [810, 242] width 107 height 50
click at [785, 236] on input "True" at bounding box center [776, 243] width 16 height 14
radio input "true"
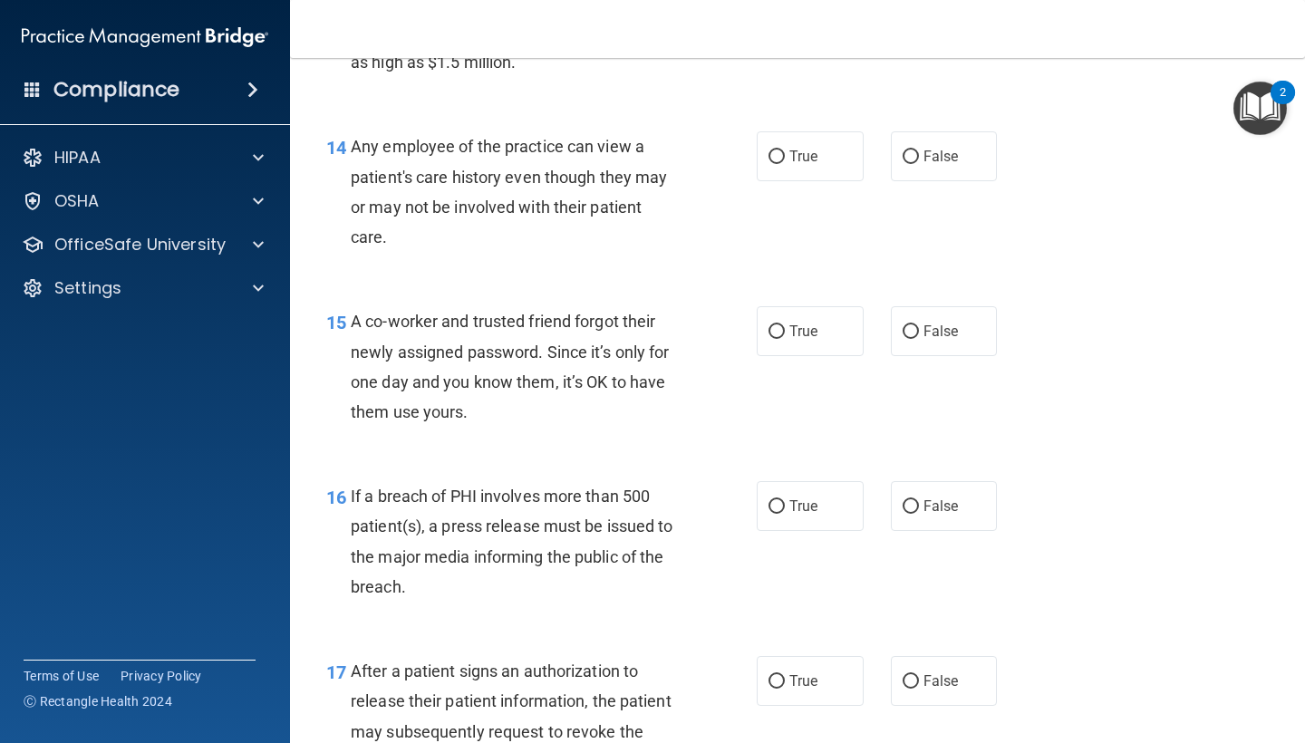
scroll to position [2118, 0]
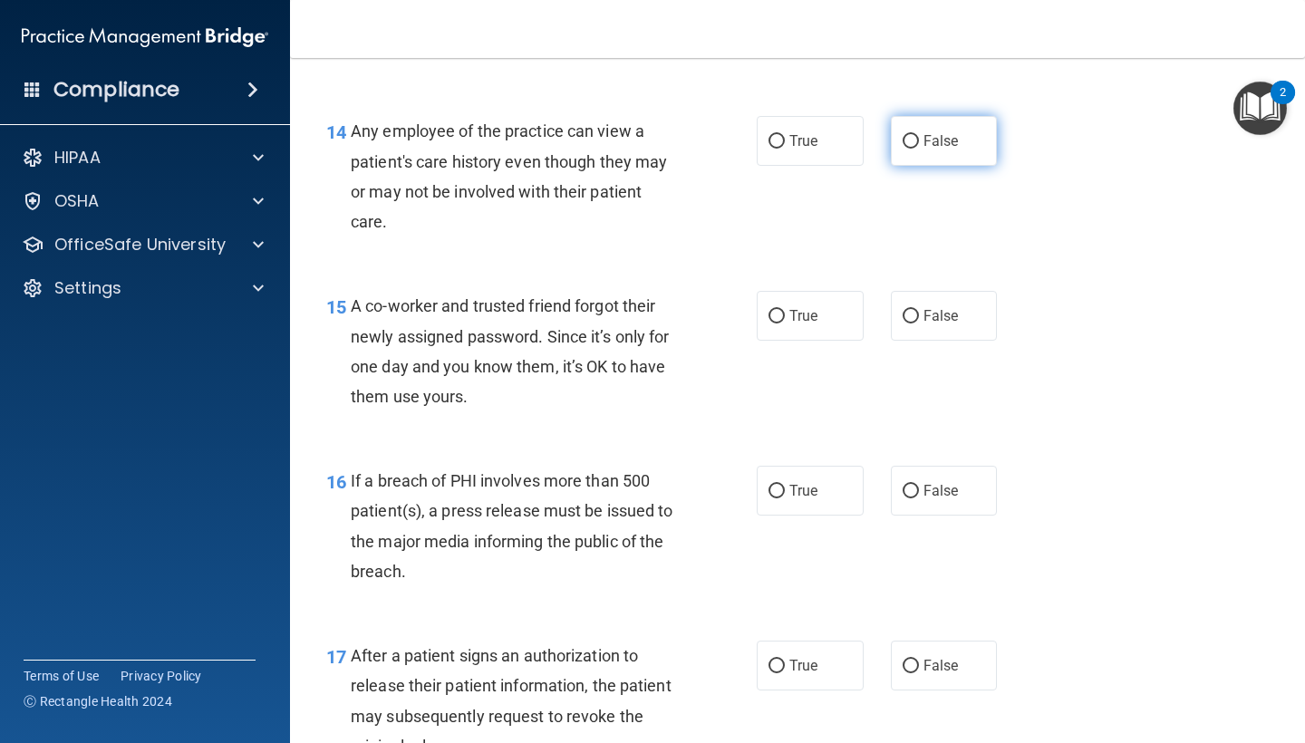
click at [909, 135] on input "False" at bounding box center [910, 142] width 16 height 14
radio input "true"
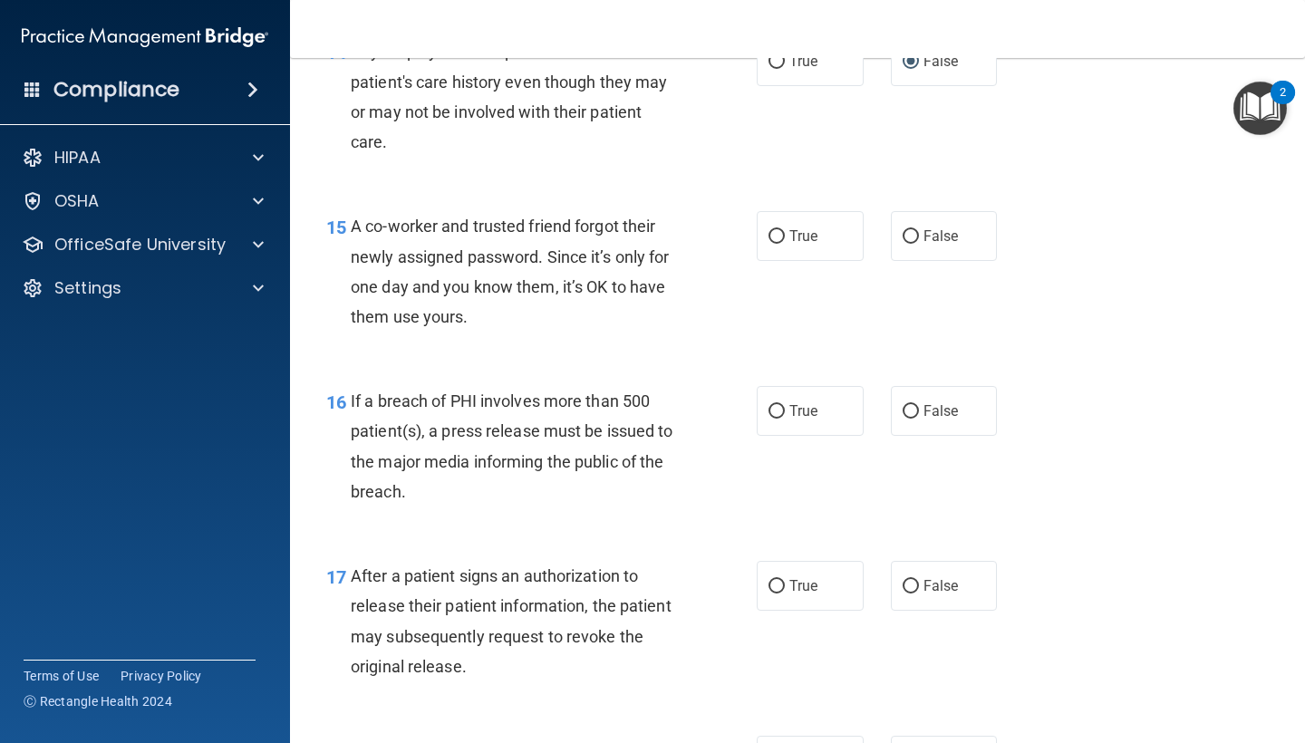
scroll to position [2199, 0]
click at [966, 237] on label "False" at bounding box center [944, 235] width 107 height 50
click at [919, 237] on input "False" at bounding box center [910, 236] width 16 height 14
radio input "true"
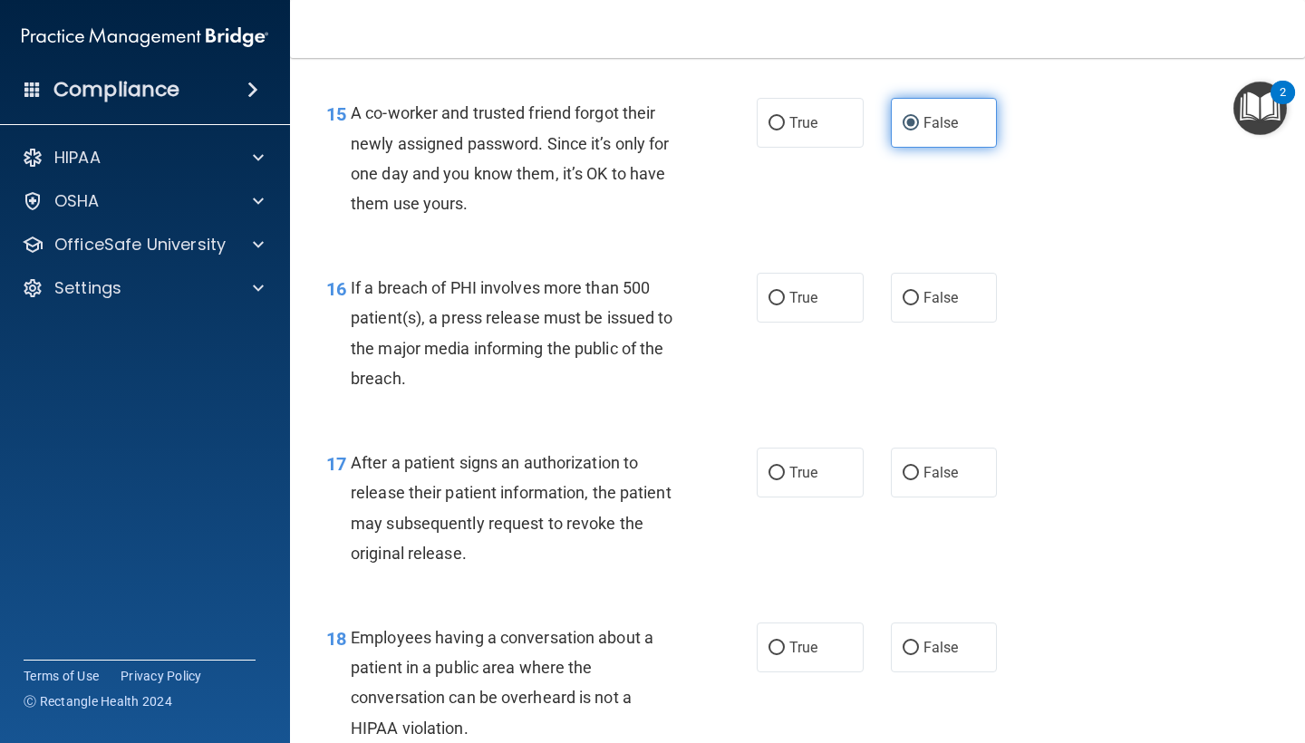
scroll to position [2317, 0]
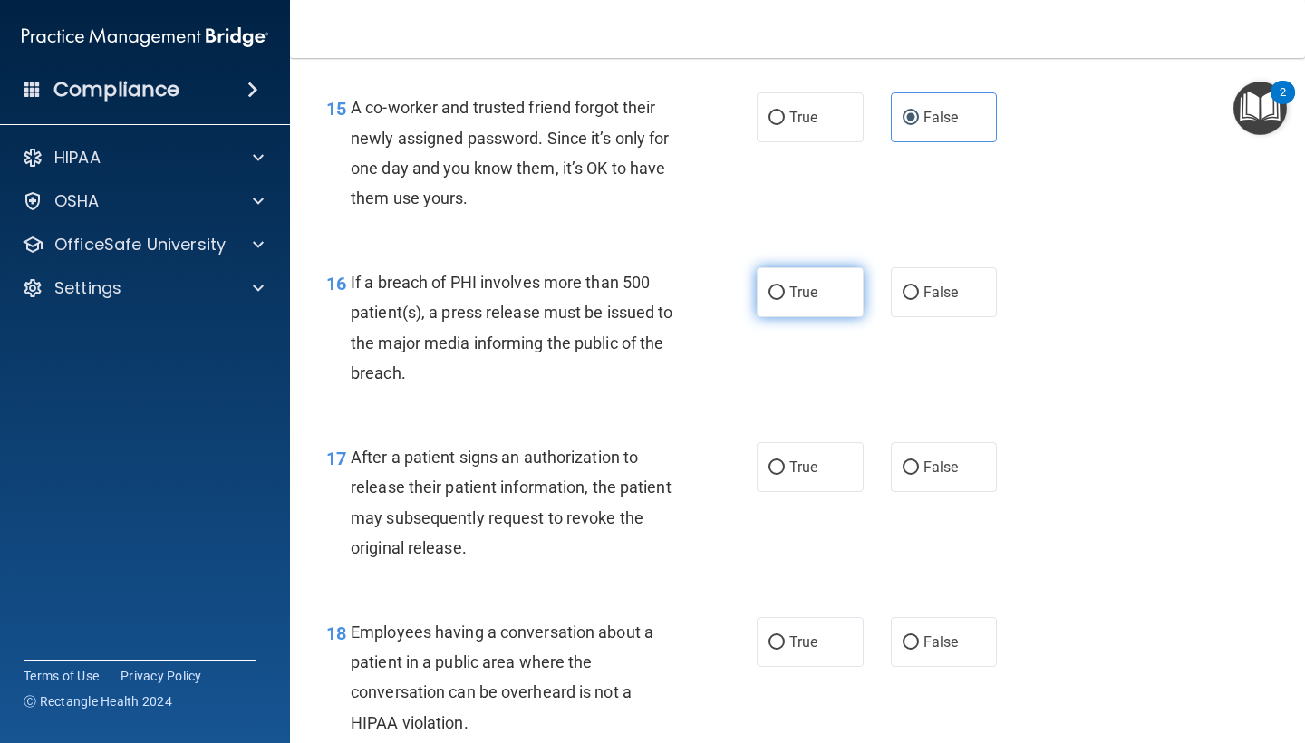
click at [818, 267] on label "True" at bounding box center [810, 292] width 107 height 50
click at [785, 286] on input "True" at bounding box center [776, 293] width 16 height 14
radio input "true"
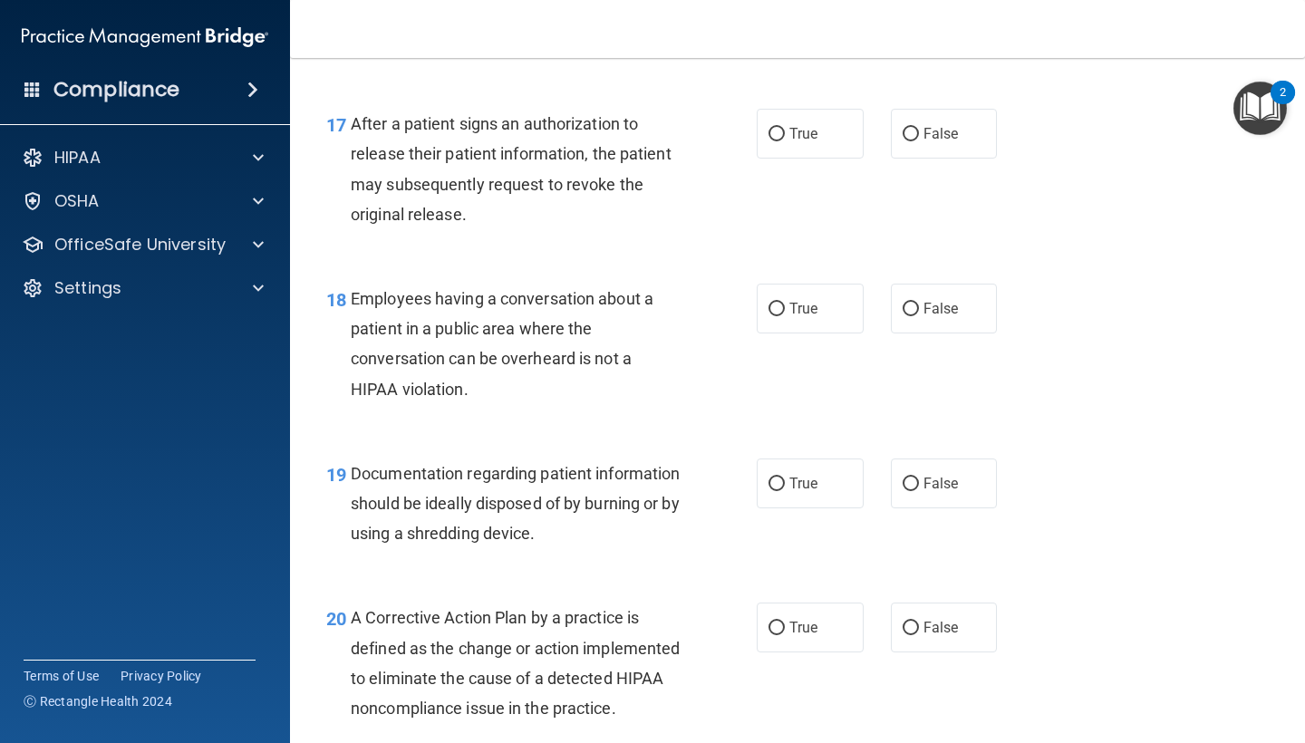
scroll to position [2657, 0]
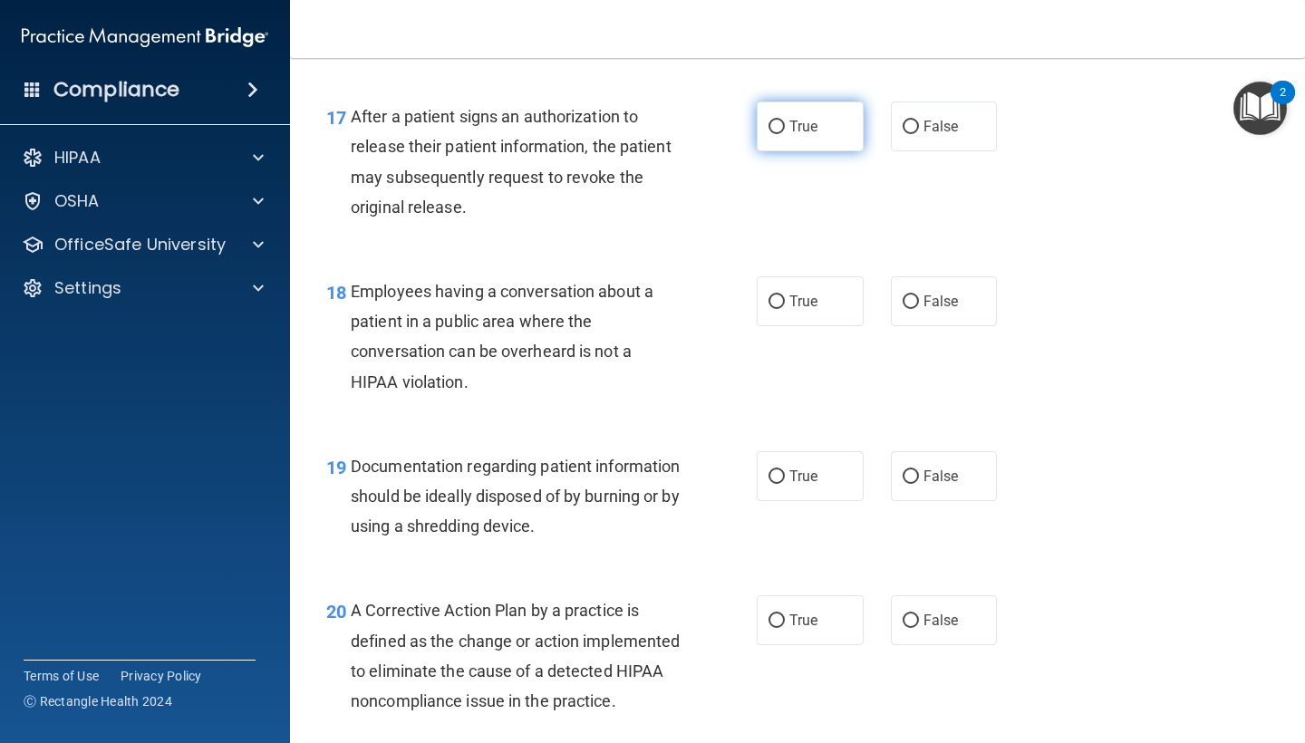
click at [792, 104] on label "True" at bounding box center [810, 126] width 107 height 50
click at [785, 120] on input "True" at bounding box center [776, 127] width 16 height 14
radio input "true"
click at [923, 293] on span "False" at bounding box center [940, 301] width 35 height 17
click at [919, 295] on input "False" at bounding box center [910, 302] width 16 height 14
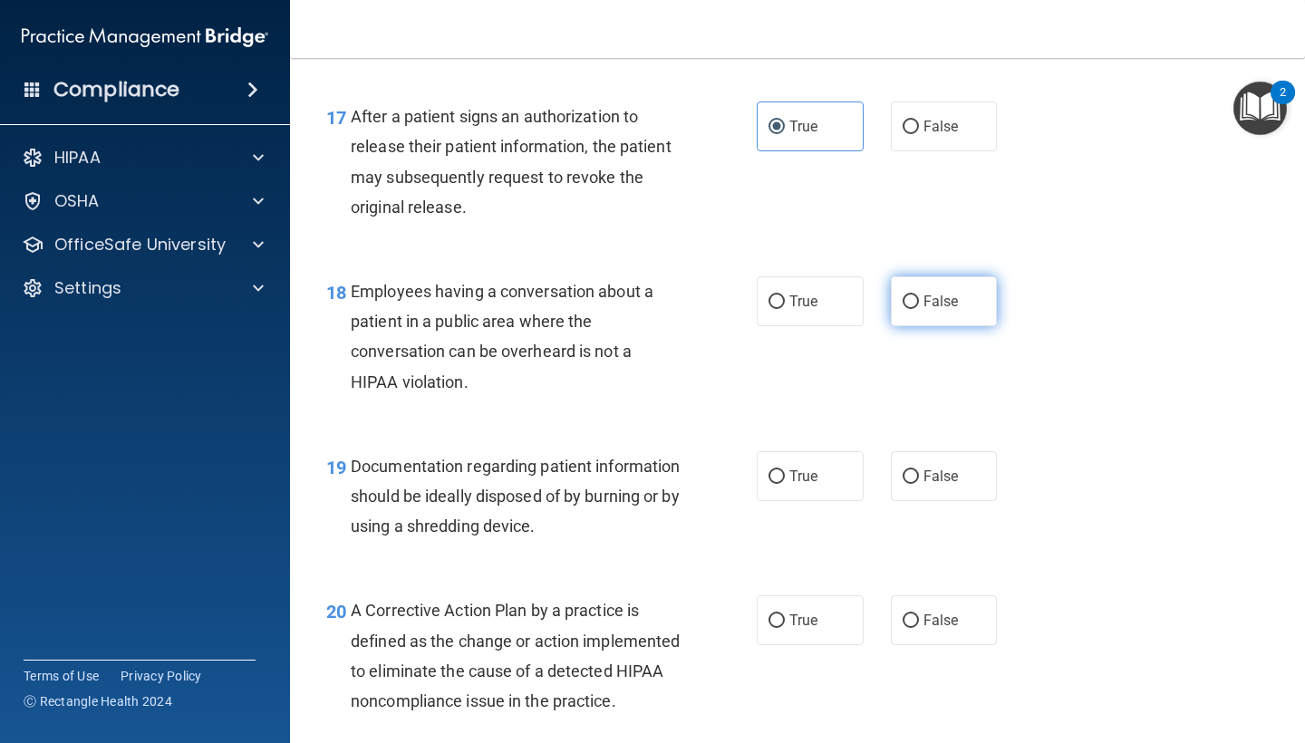
radio input "true"
click at [799, 468] on span "True" at bounding box center [803, 475] width 28 height 17
click at [785, 470] on input "True" at bounding box center [776, 477] width 16 height 14
radio input "true"
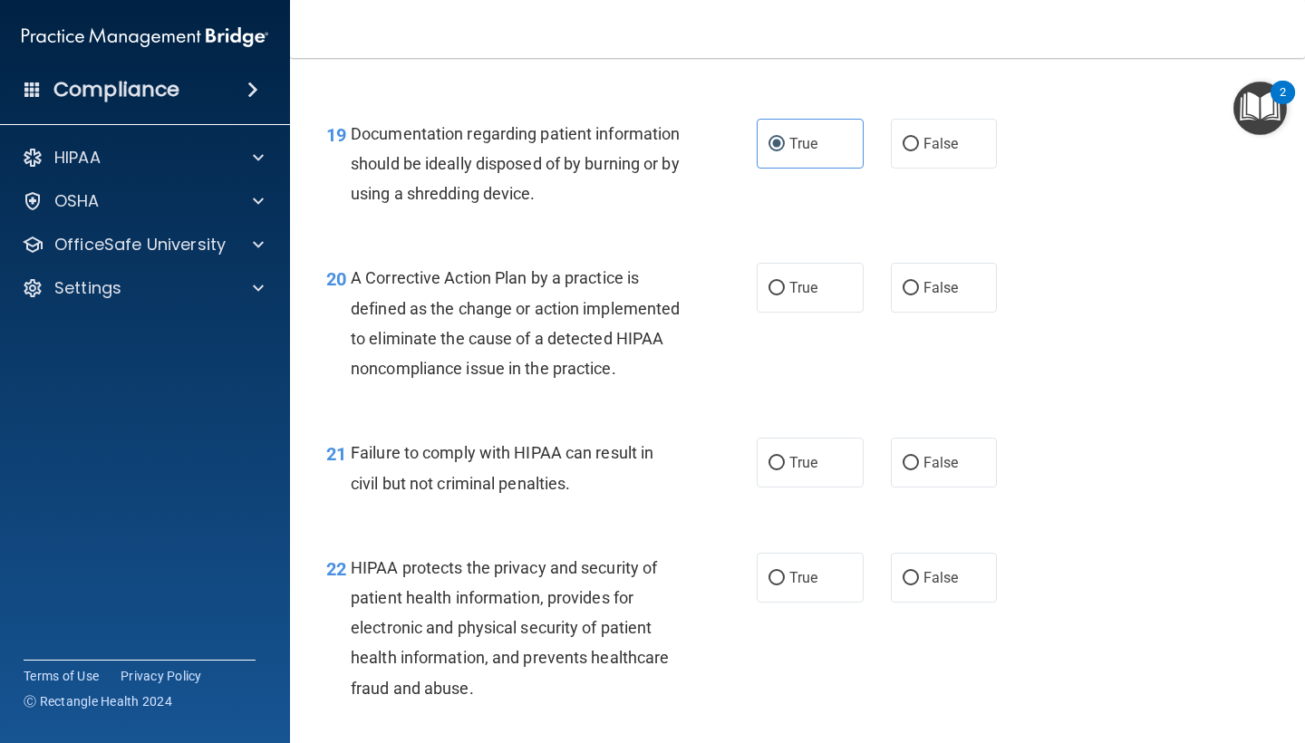
scroll to position [2995, 0]
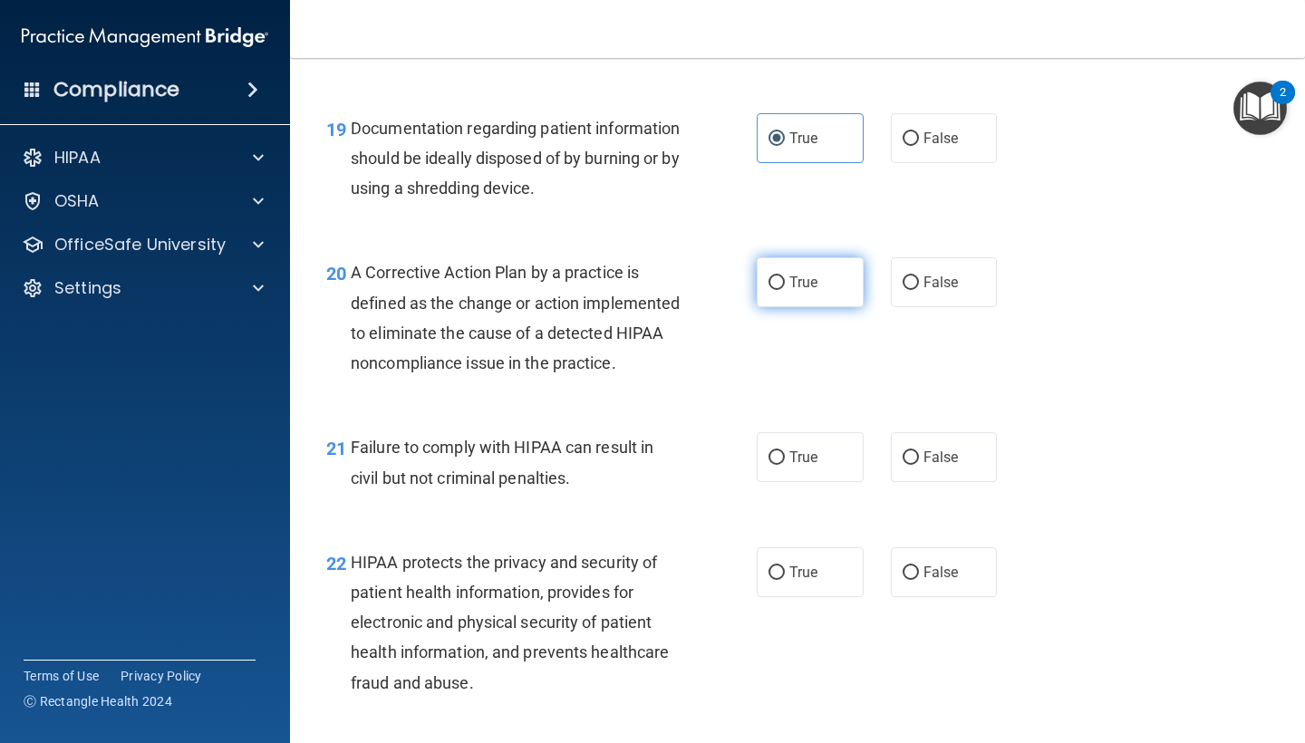
click at [826, 257] on label "True" at bounding box center [810, 282] width 107 height 50
click at [785, 276] on input "True" at bounding box center [776, 283] width 16 height 14
radio input "true"
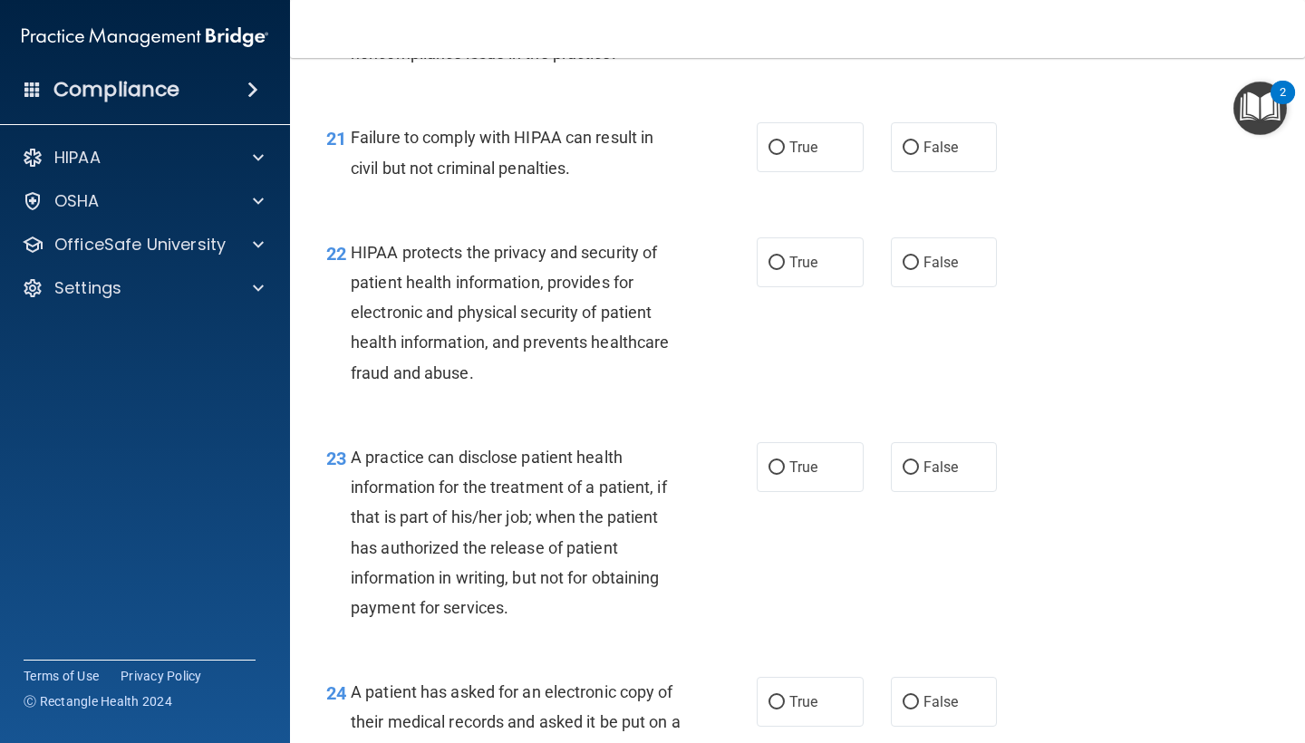
scroll to position [3294, 0]
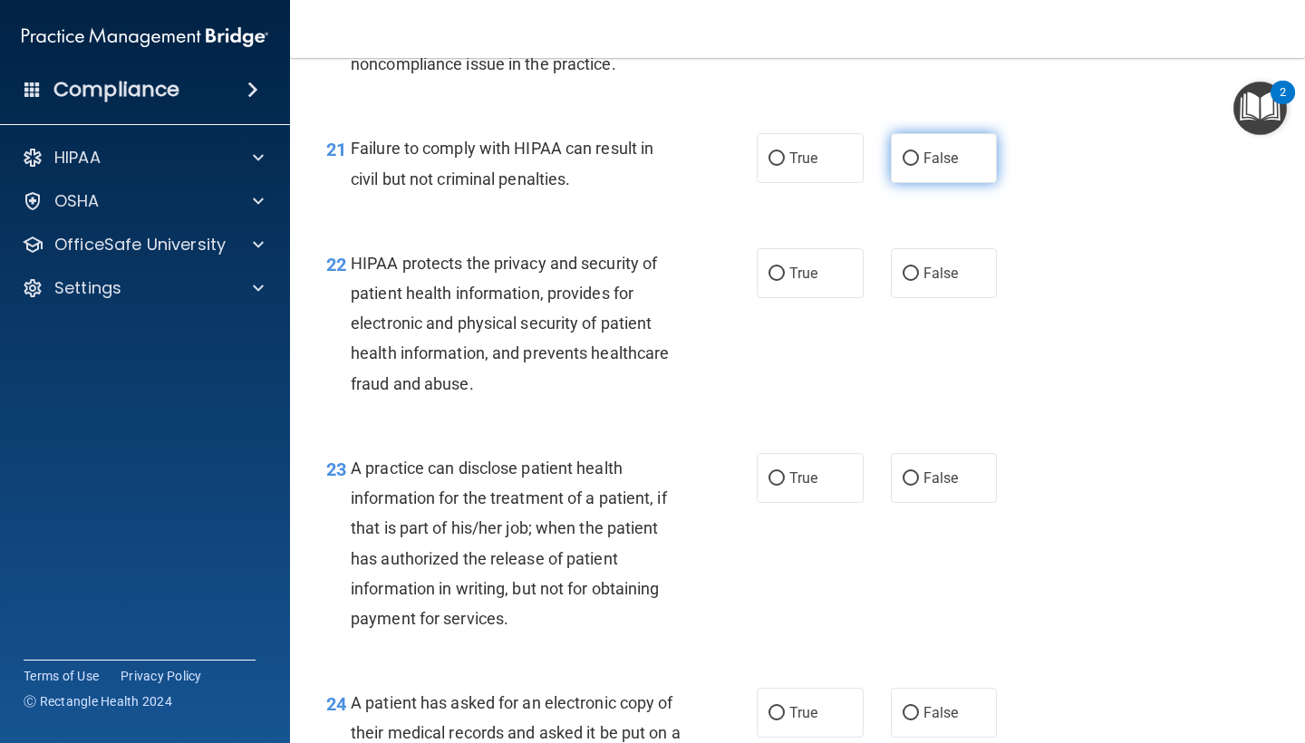
click at [948, 167] on span "False" at bounding box center [940, 157] width 35 height 17
click at [919, 166] on input "False" at bounding box center [910, 159] width 16 height 14
radio input "true"
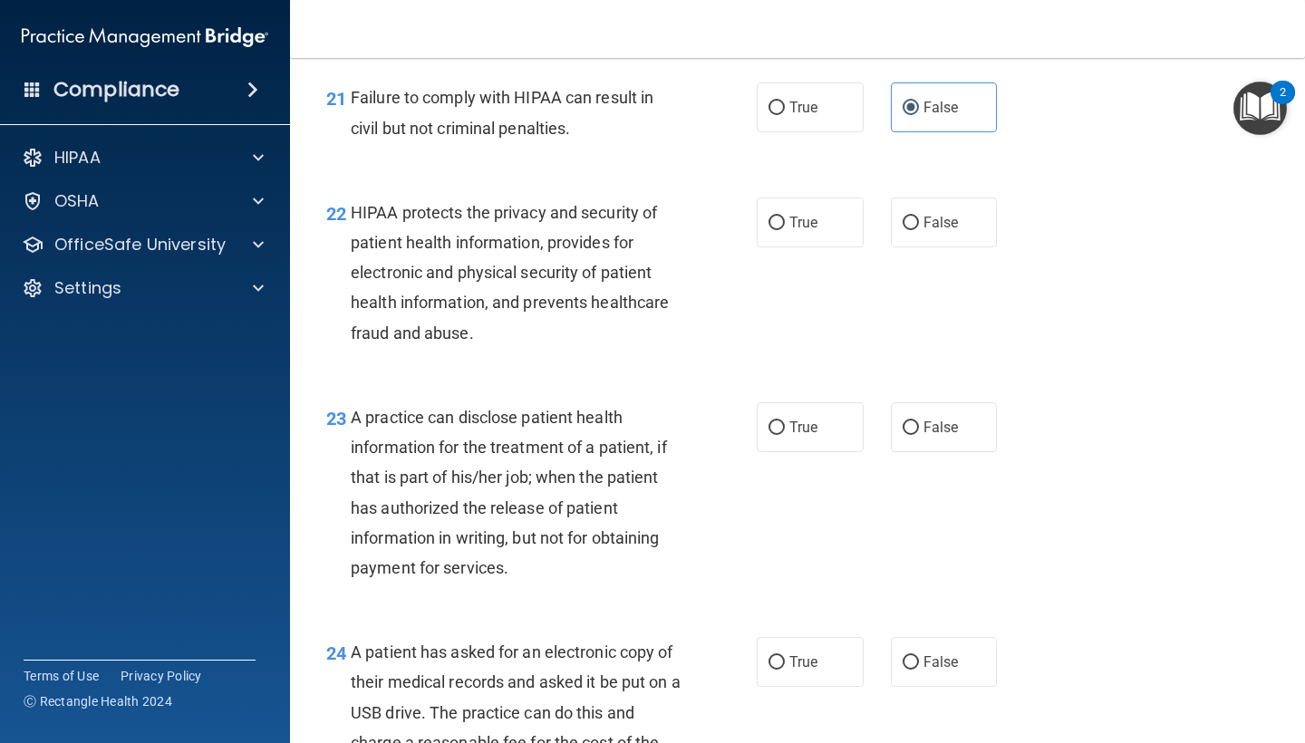
scroll to position [3346, 0]
click at [817, 230] on span "True" at bounding box center [803, 221] width 28 height 17
click at [785, 229] on input "True" at bounding box center [776, 223] width 16 height 14
radio input "true"
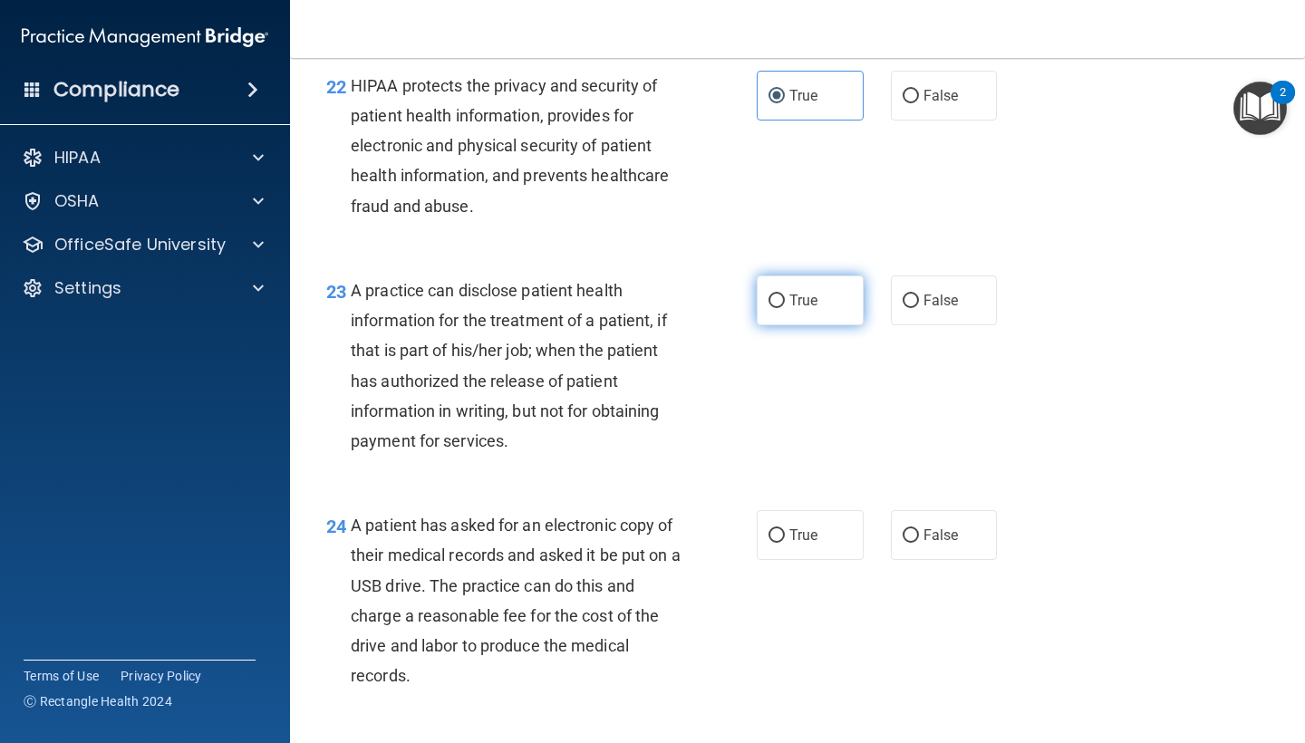
scroll to position [3485, 0]
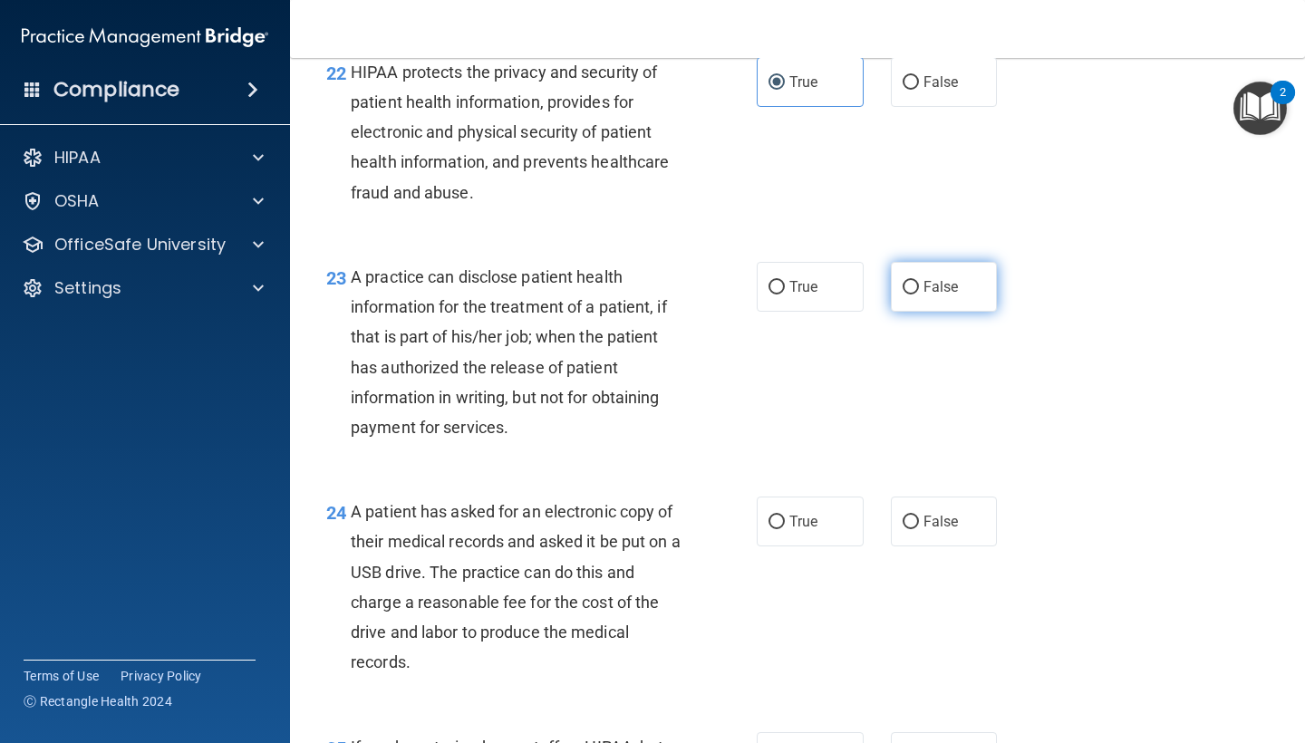
click at [939, 290] on label "False" at bounding box center [944, 287] width 107 height 50
click at [919, 290] on input "False" at bounding box center [910, 288] width 16 height 14
radio input "true"
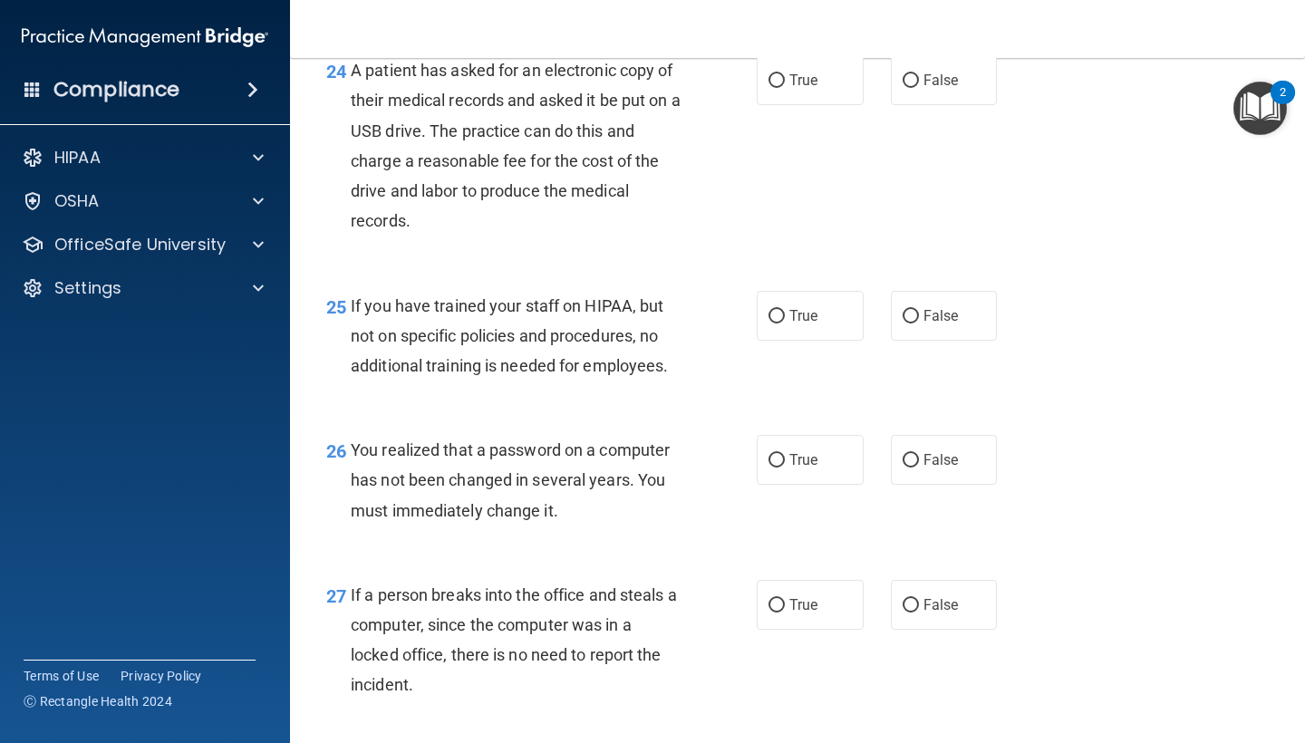
scroll to position [3936, 0]
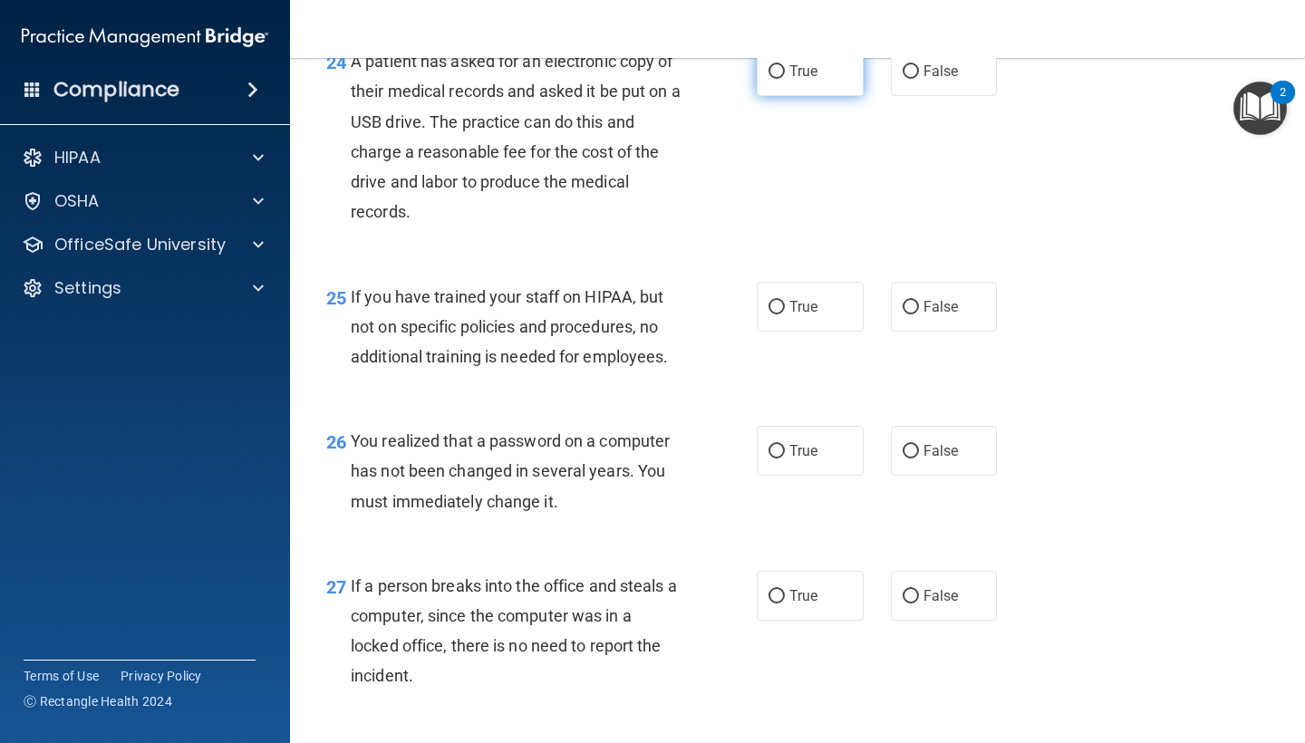
click at [838, 89] on label "True" at bounding box center [810, 71] width 107 height 50
click at [785, 79] on input "True" at bounding box center [776, 72] width 16 height 14
radio input "true"
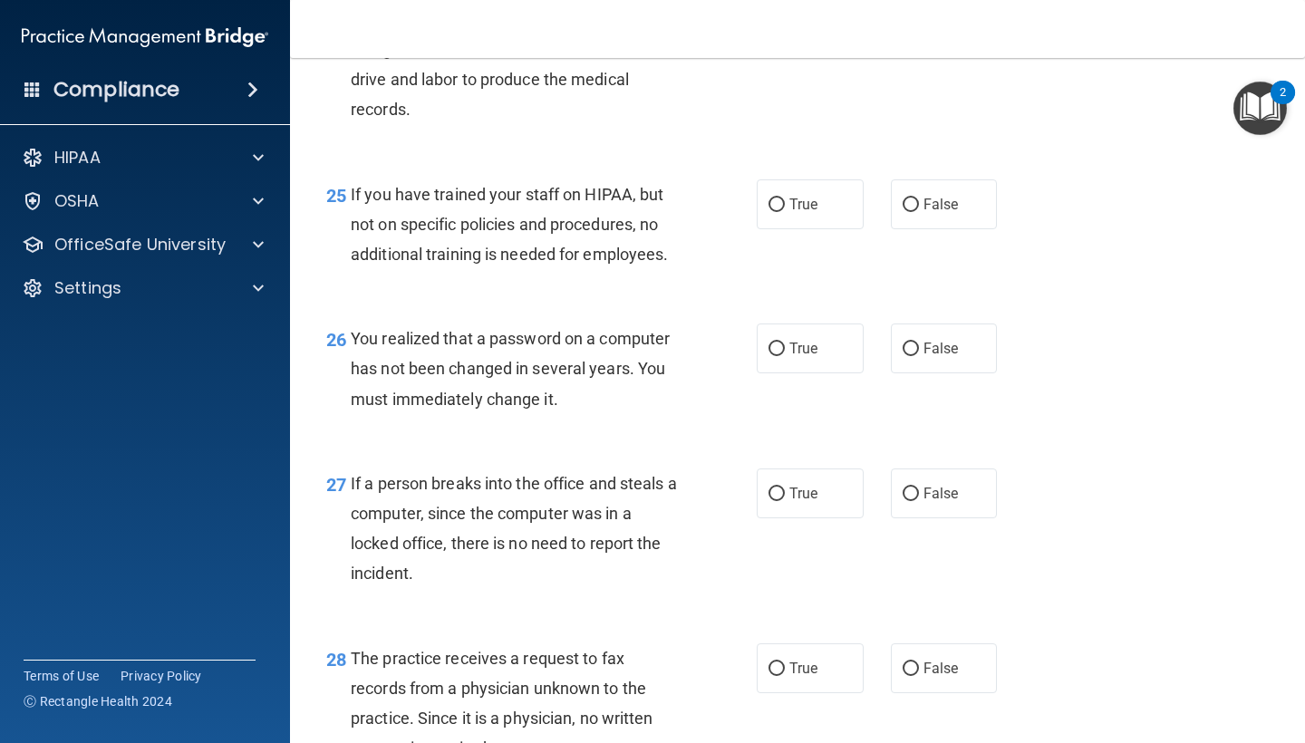
scroll to position [4037, 0]
click at [938, 214] on span "False" at bounding box center [940, 205] width 35 height 17
click at [919, 213] on input "False" at bounding box center [910, 206] width 16 height 14
radio input "true"
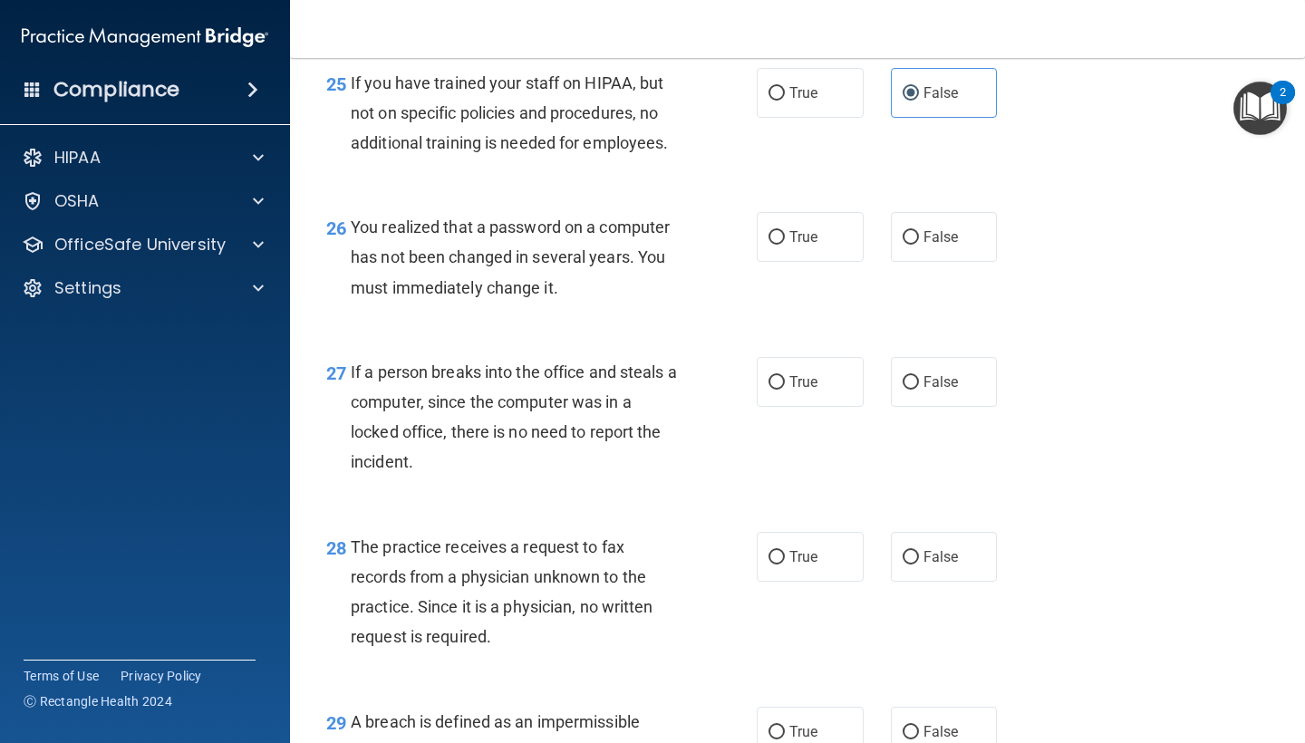
scroll to position [4157, 0]
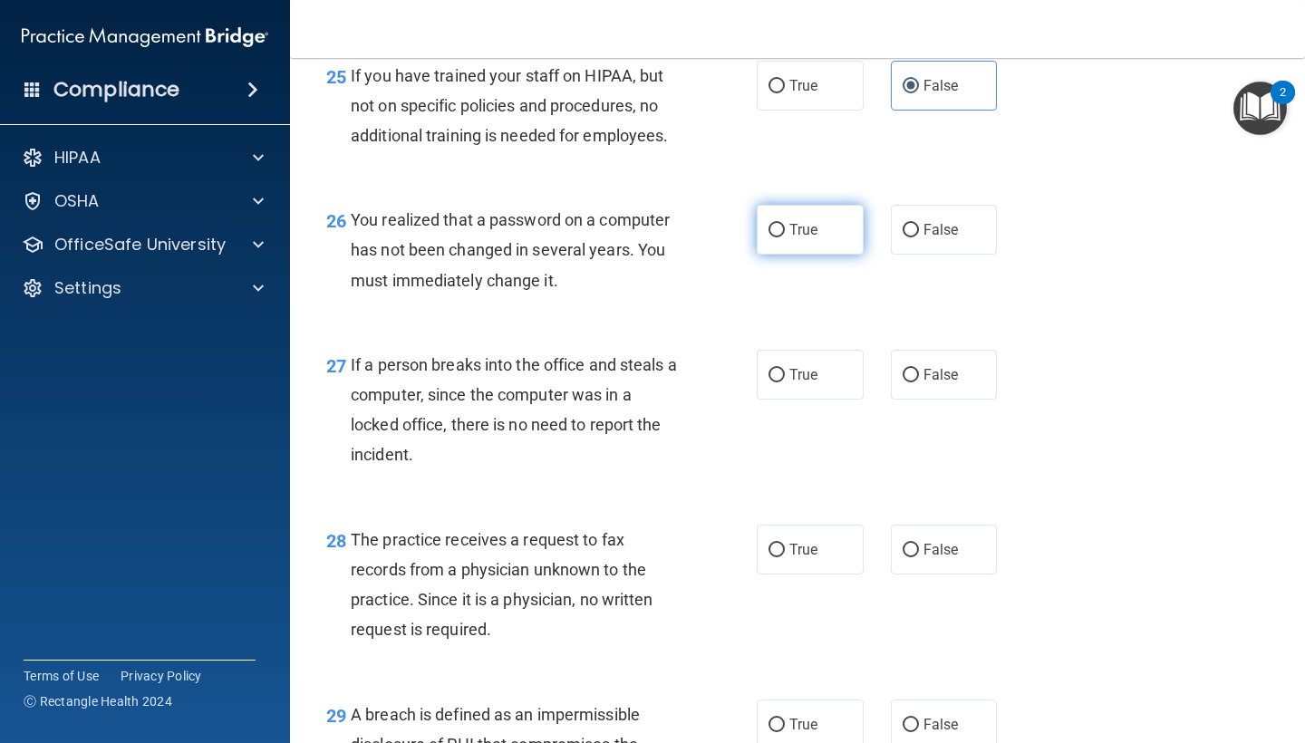
click at [803, 236] on span "True" at bounding box center [803, 229] width 28 height 17
click at [785, 236] on input "True" at bounding box center [776, 231] width 16 height 14
radio input "true"
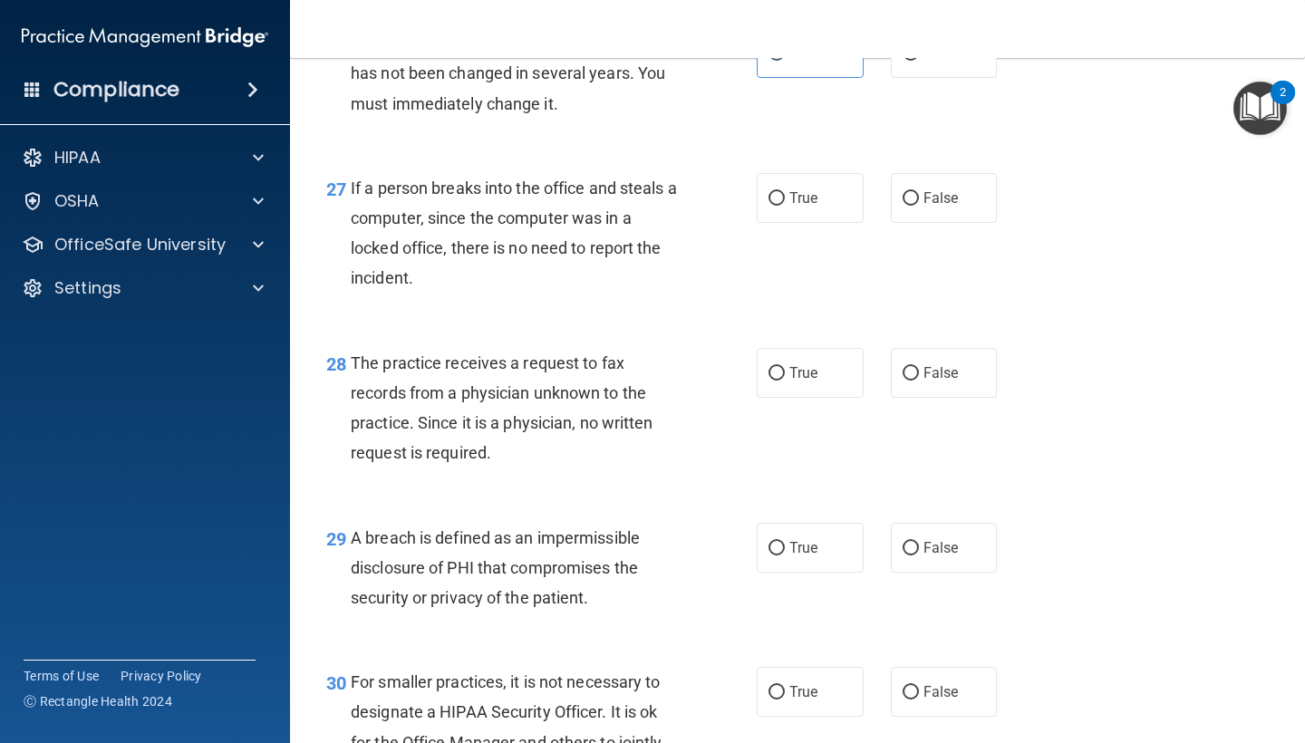
scroll to position [4338, 0]
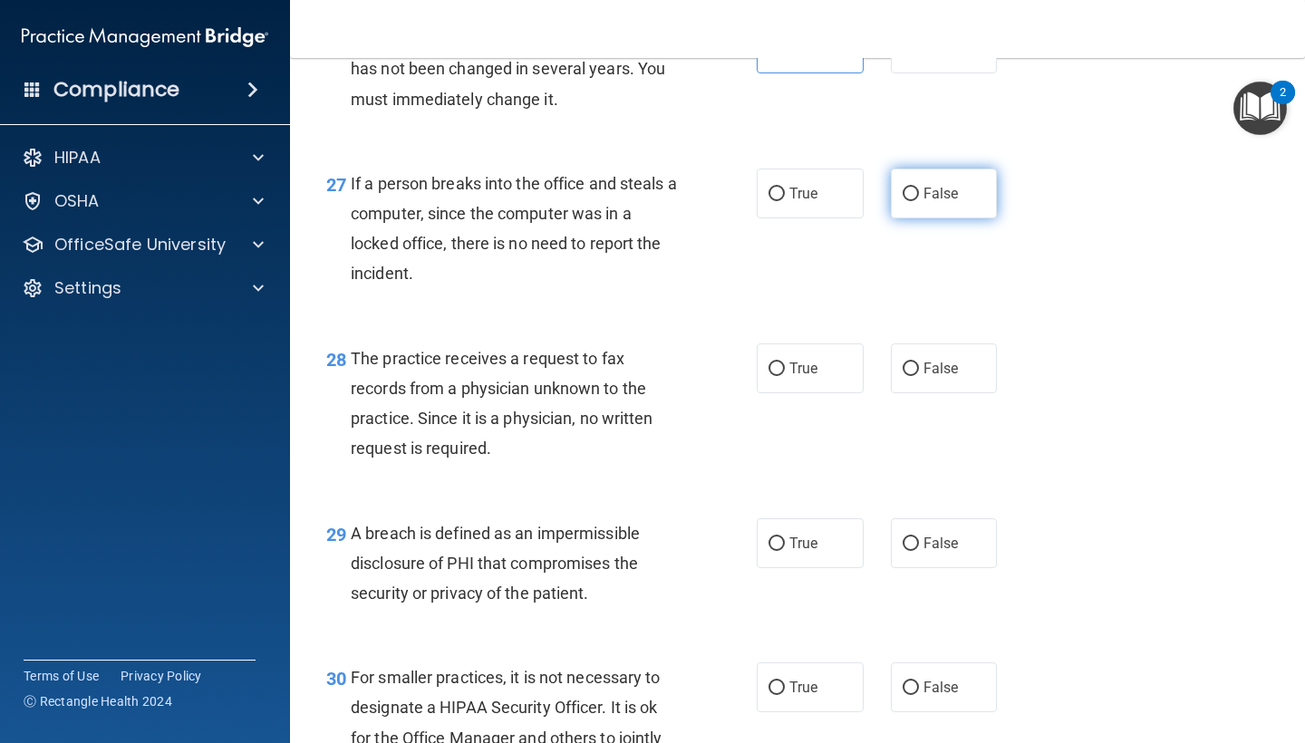
click at [939, 202] on span "False" at bounding box center [940, 193] width 35 height 17
click at [919, 201] on input "False" at bounding box center [910, 195] width 16 height 14
radio input "true"
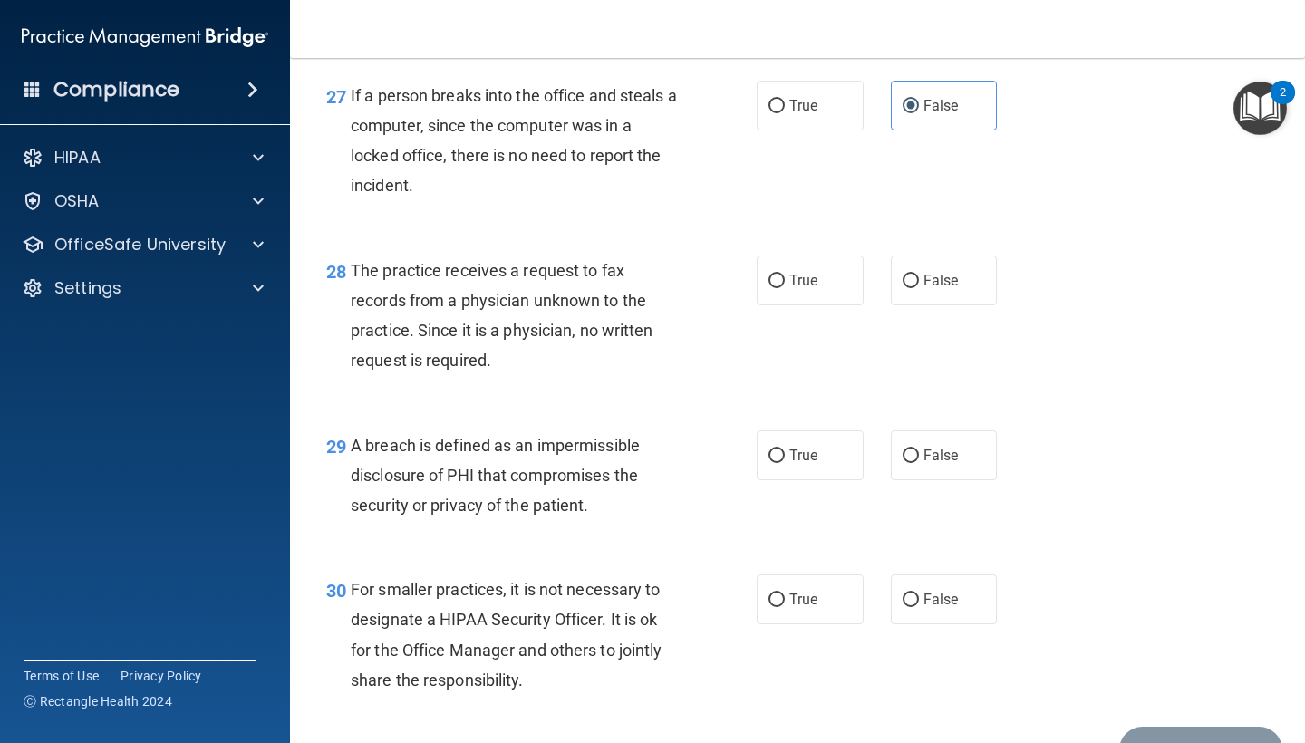
scroll to position [4428, 0]
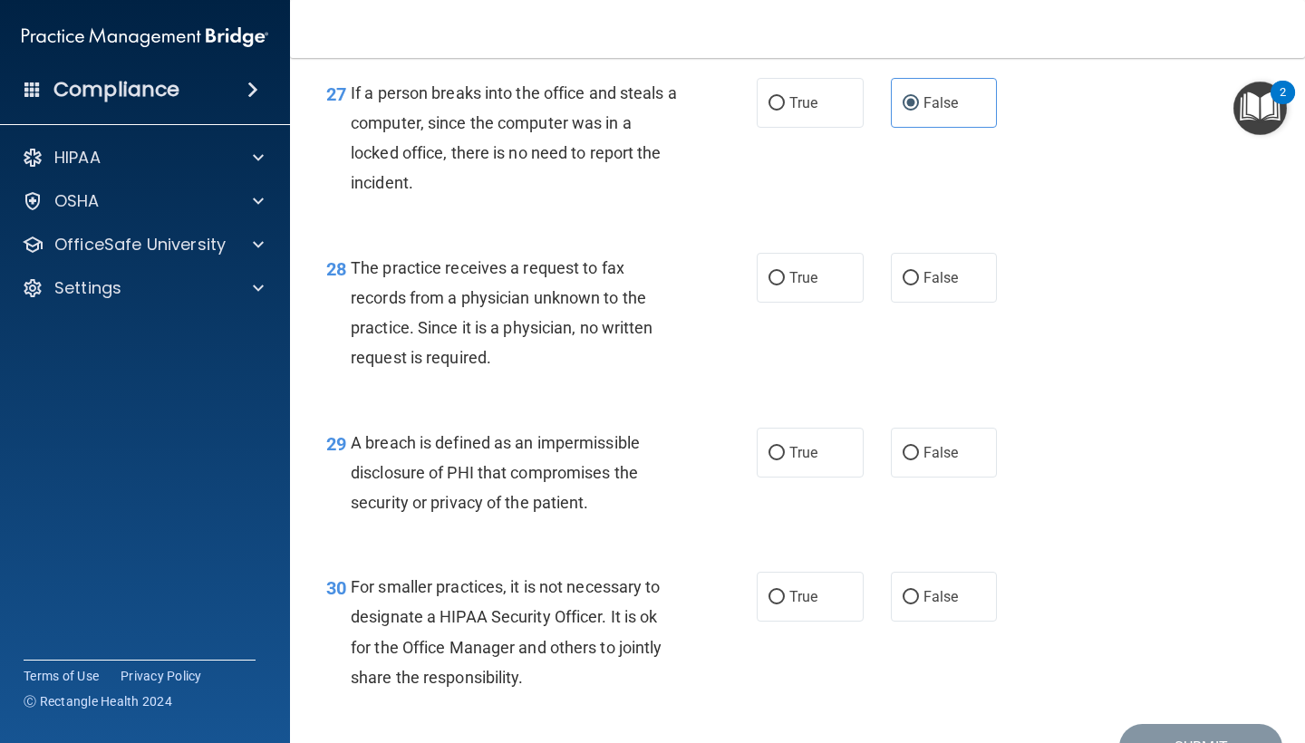
click at [1001, 294] on div "True False" at bounding box center [885, 278] width 256 height 50
click at [965, 288] on label "False" at bounding box center [944, 278] width 107 height 50
click at [919, 285] on input "False" at bounding box center [910, 279] width 16 height 14
radio input "true"
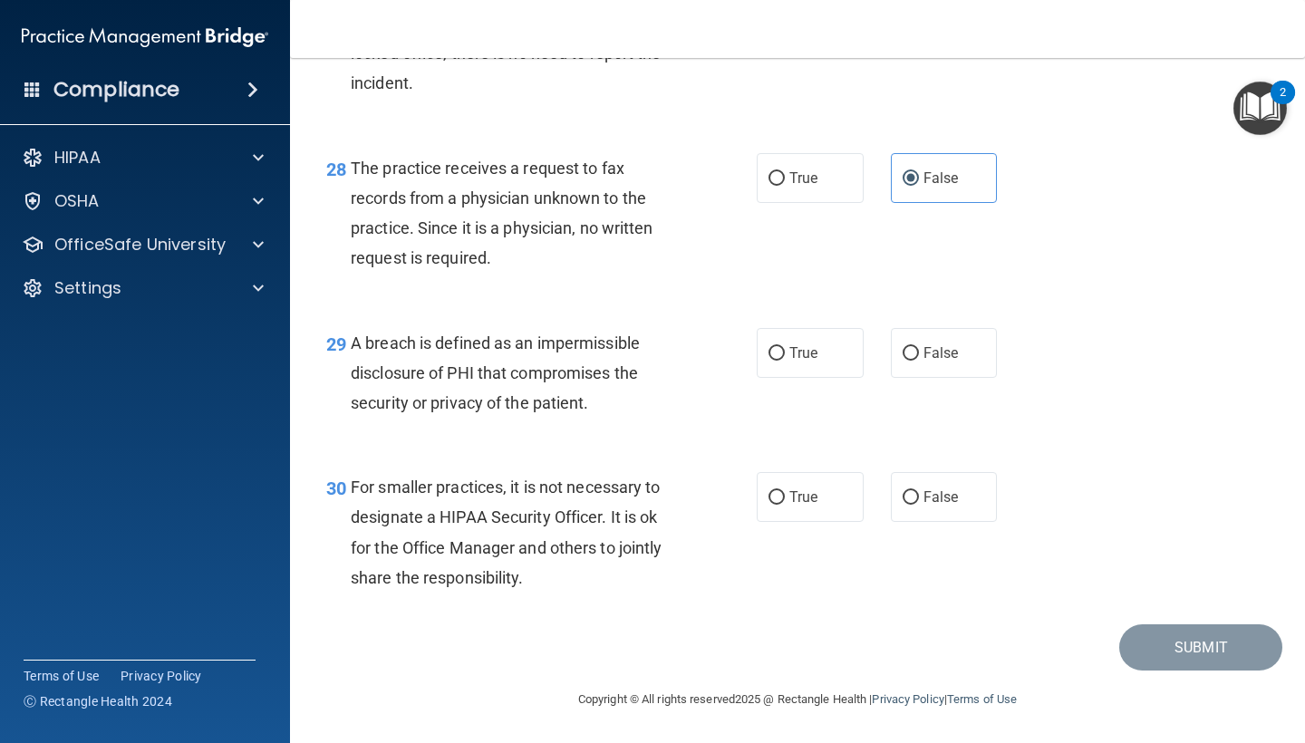
scroll to position [4535, 0]
click at [807, 370] on label "True" at bounding box center [810, 353] width 107 height 50
click at [785, 361] on input "True" at bounding box center [776, 354] width 16 height 14
radio input "true"
click at [952, 515] on label "False" at bounding box center [944, 497] width 107 height 50
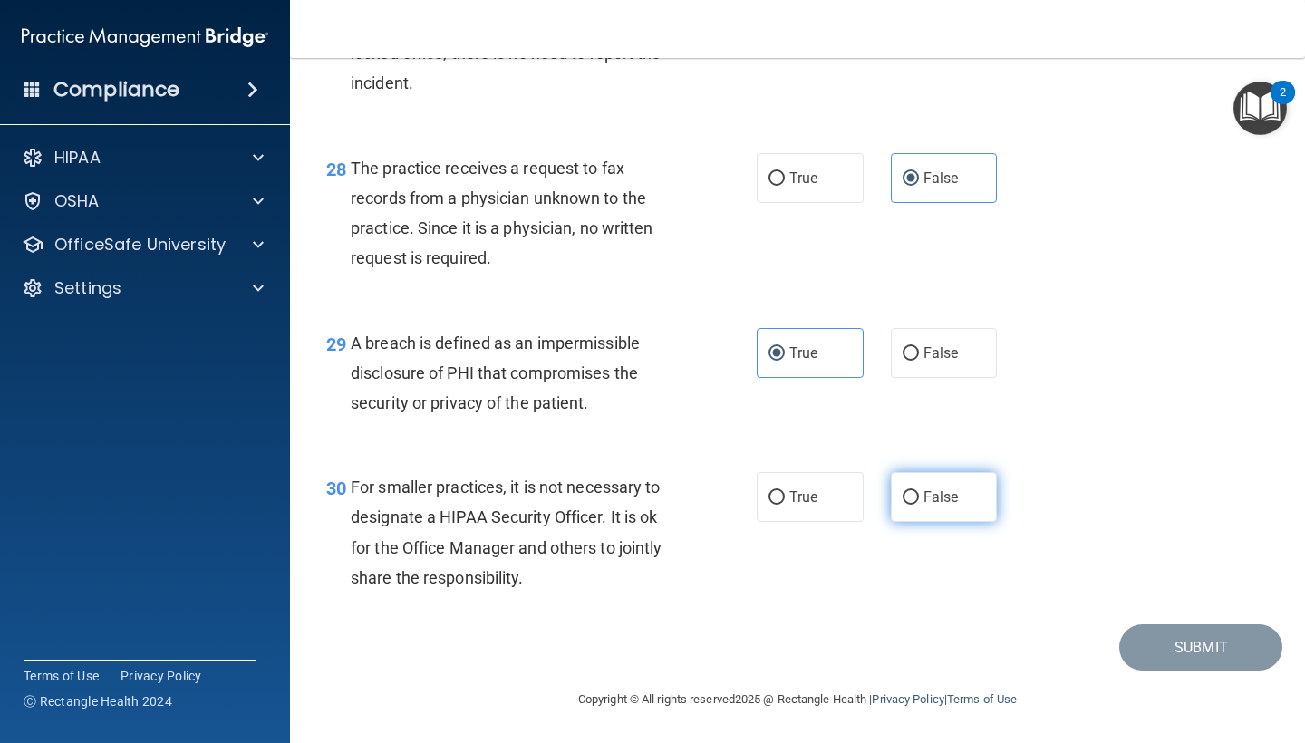
click at [919, 505] on input "False" at bounding box center [910, 498] width 16 height 14
radio input "true"
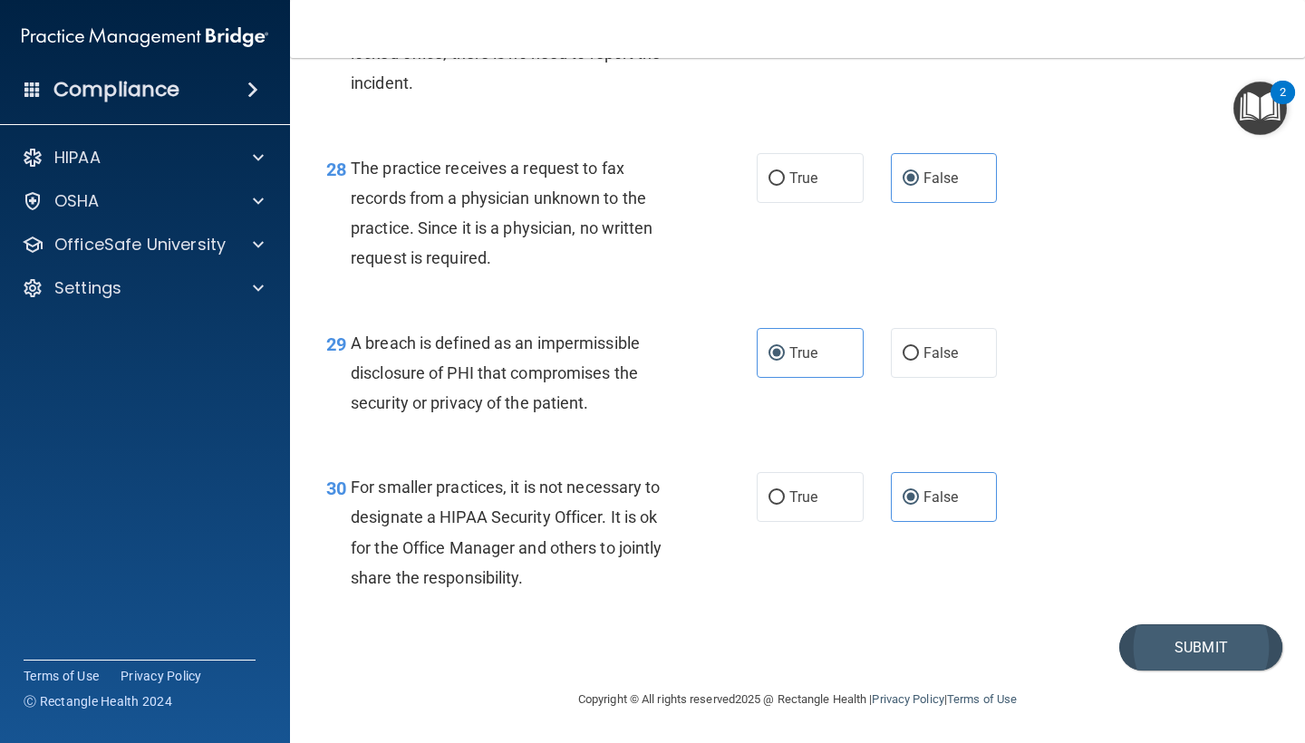
click at [1153, 658] on button "Submit" at bounding box center [1200, 647] width 163 height 46
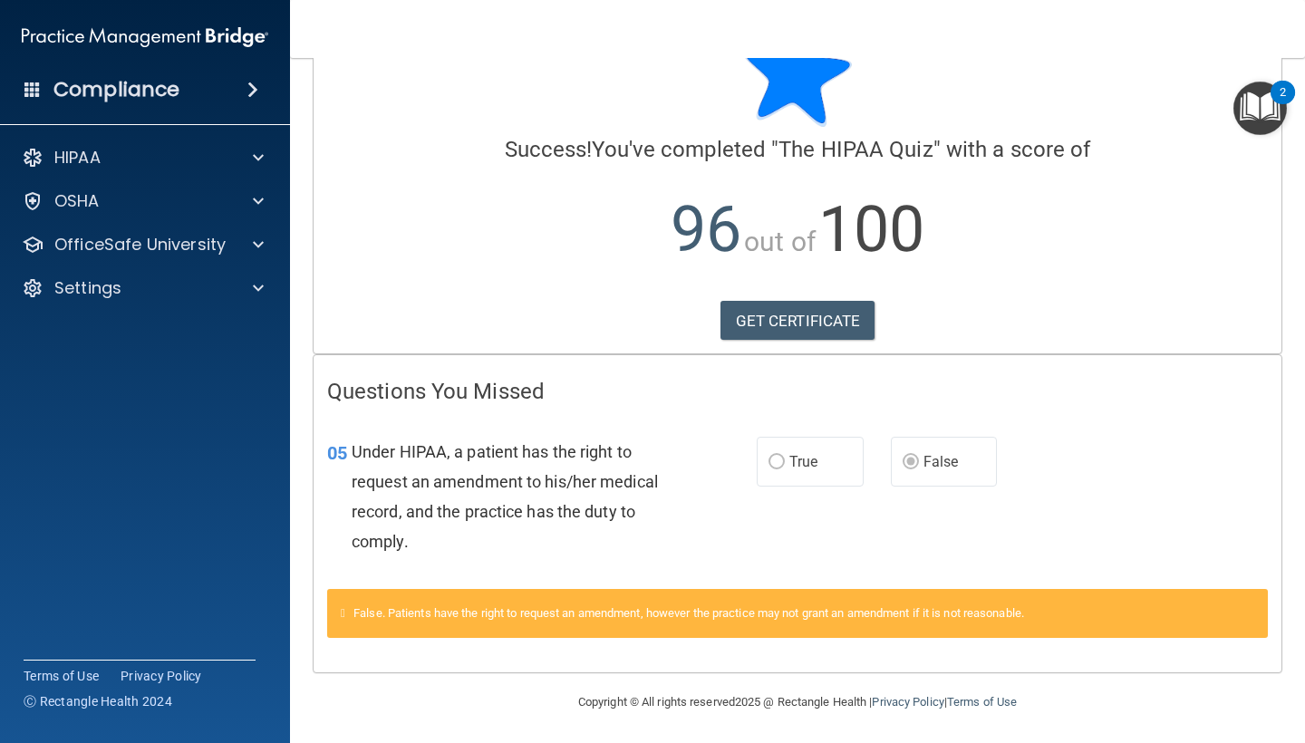
scroll to position [72, 0]
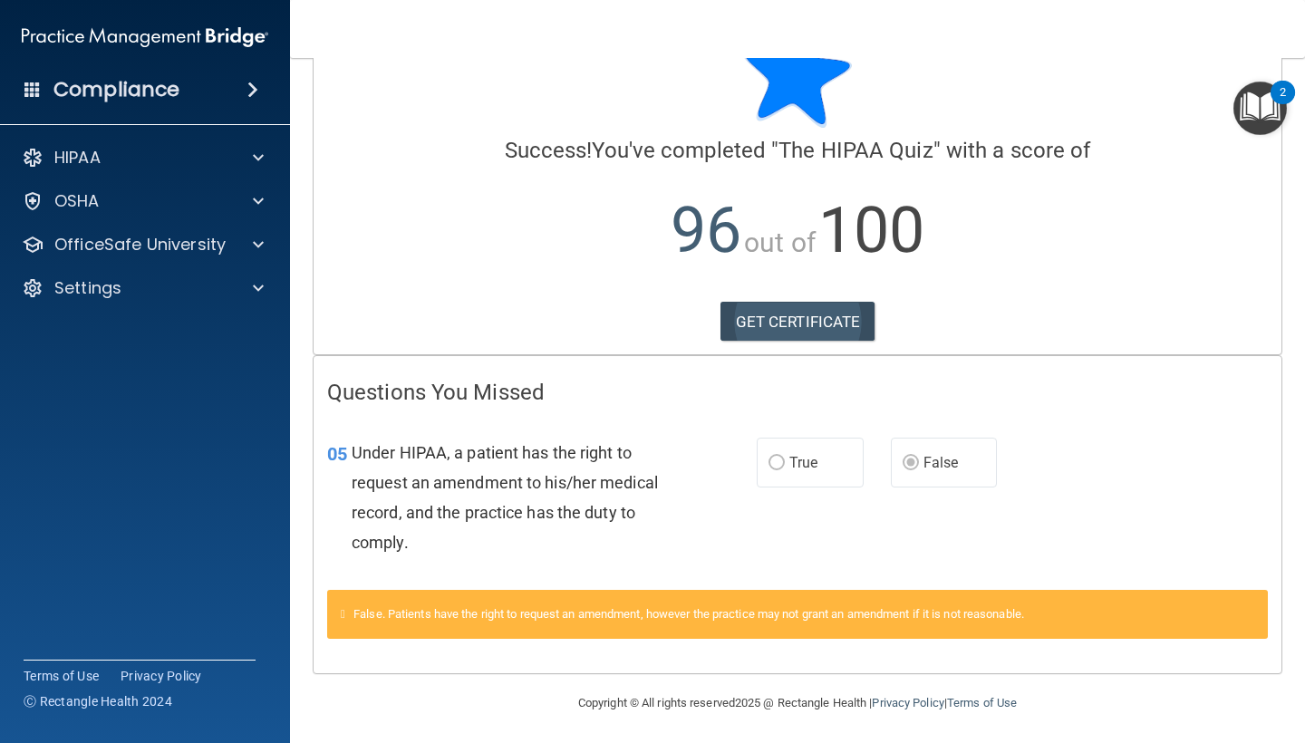
click at [853, 322] on link "GET CERTIFICATE" at bounding box center [797, 322] width 155 height 40
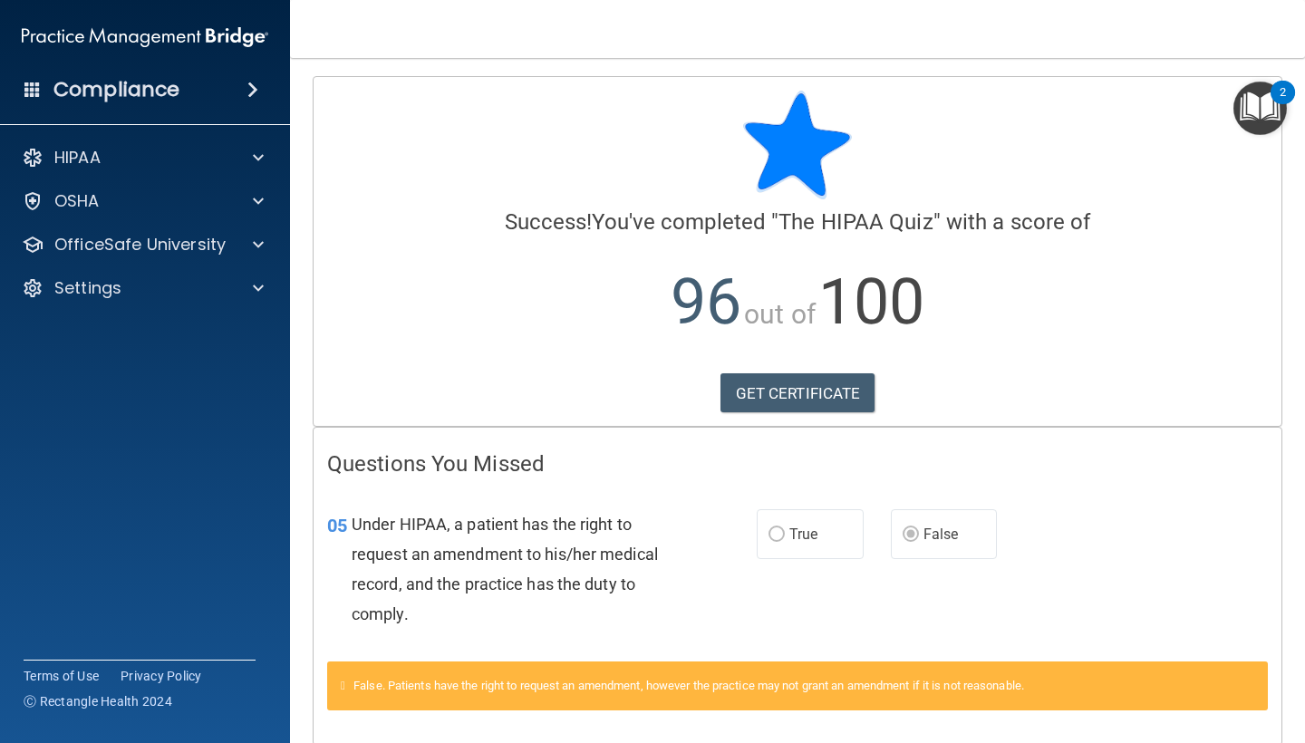
scroll to position [0, 0]
click at [218, 175] on div "HIPAA" at bounding box center [145, 158] width 291 height 36
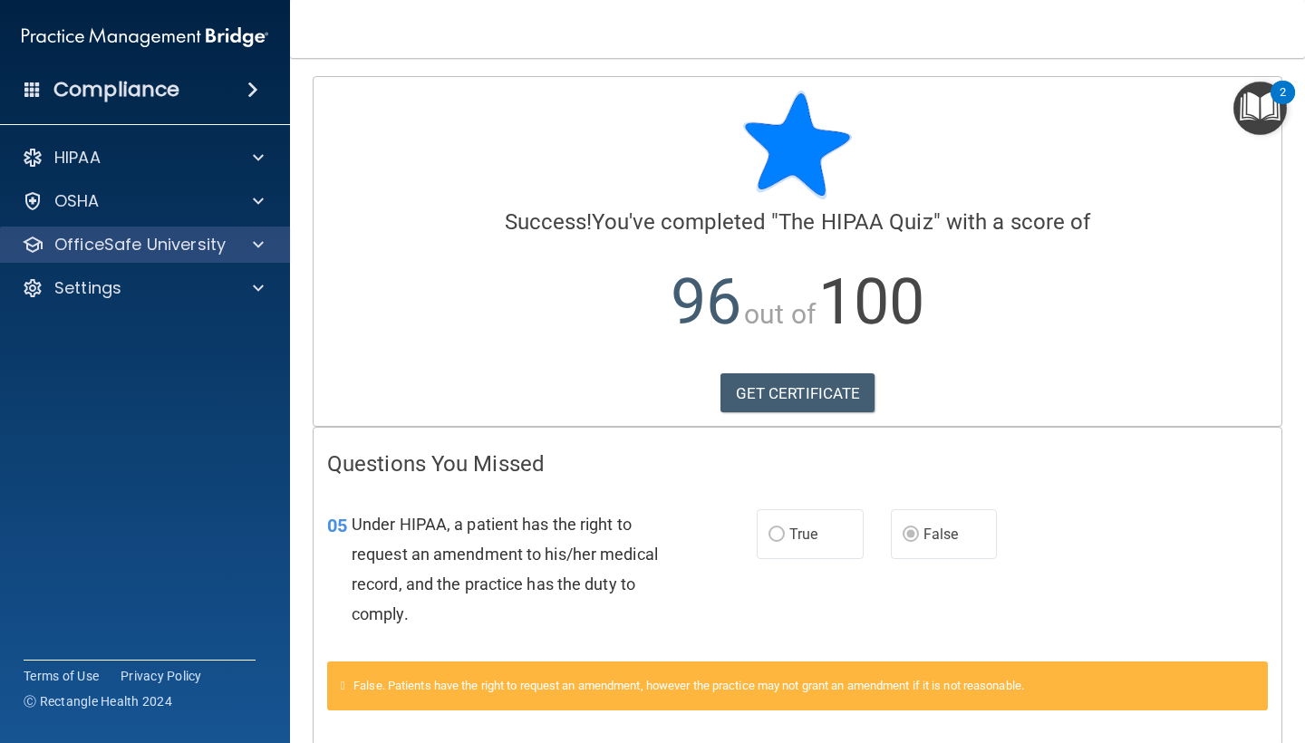
click at [198, 253] on p "OfficeSafe University" at bounding box center [139, 245] width 171 height 22
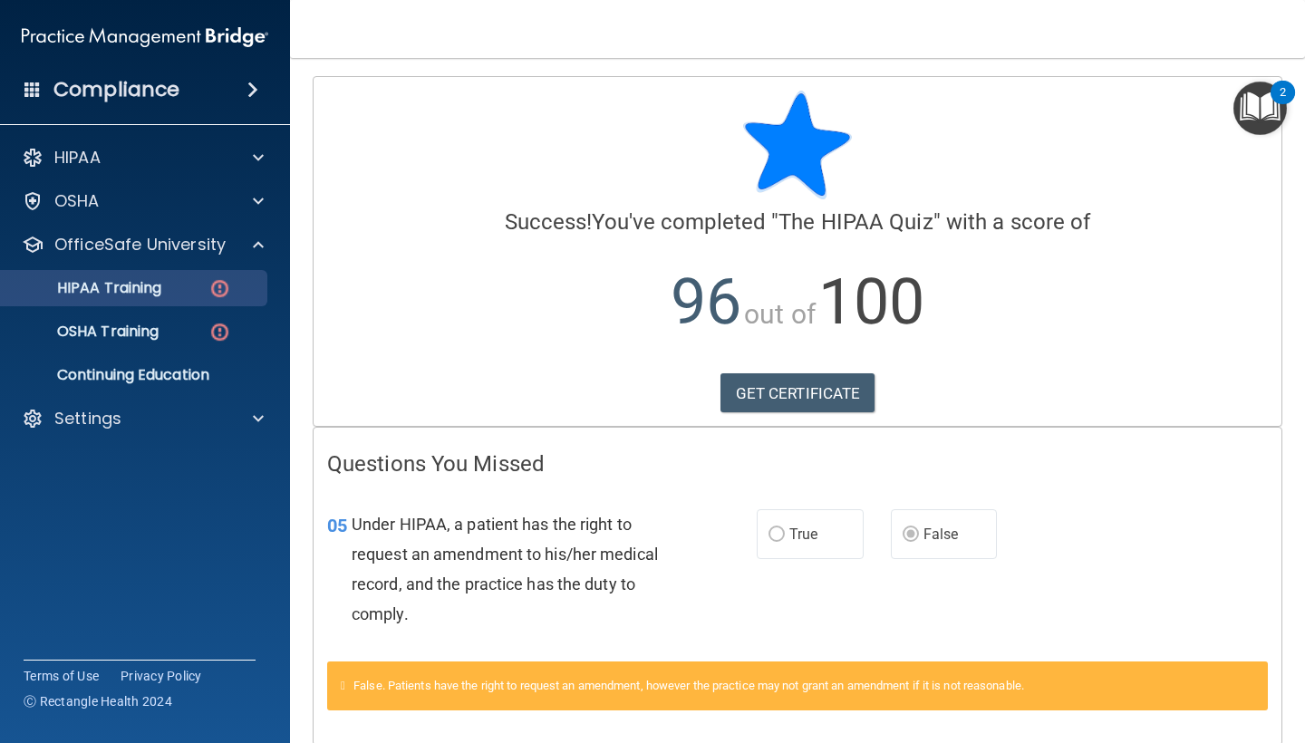
click at [159, 292] on p "HIPAA Training" at bounding box center [86, 288] width 149 height 18
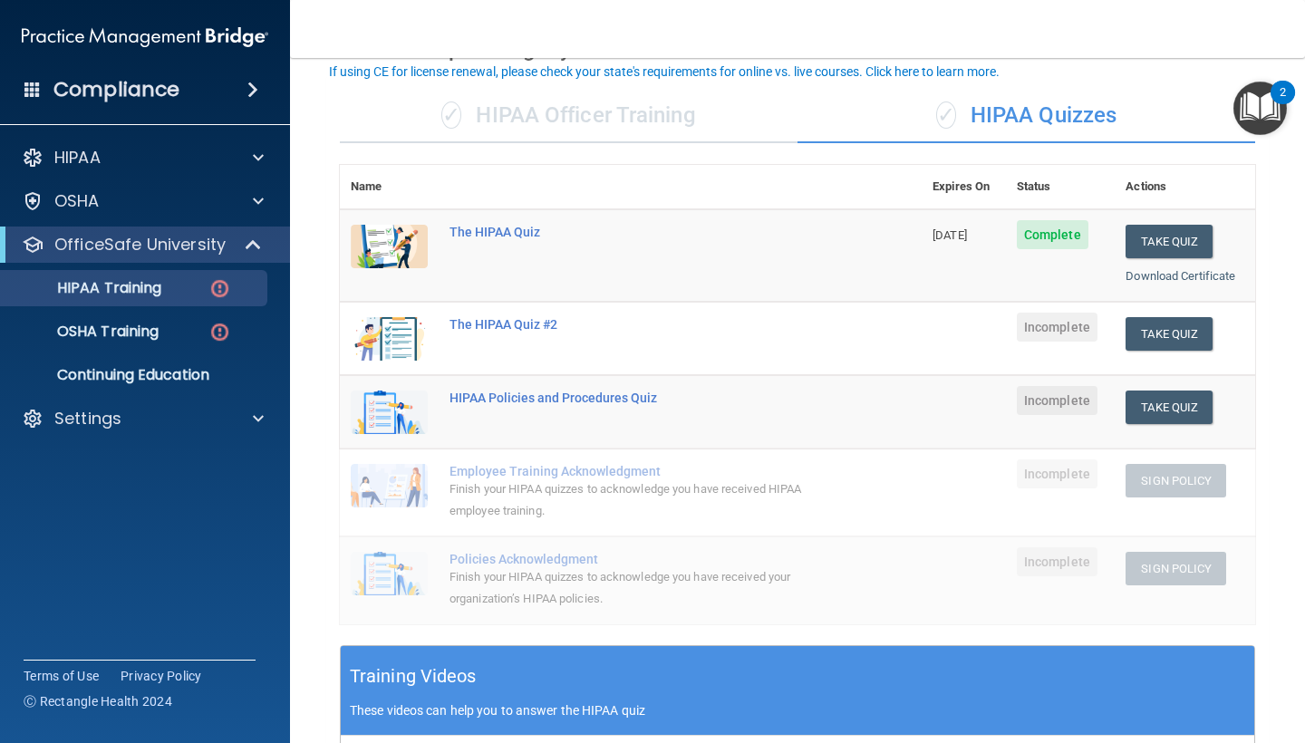
scroll to position [111, 0]
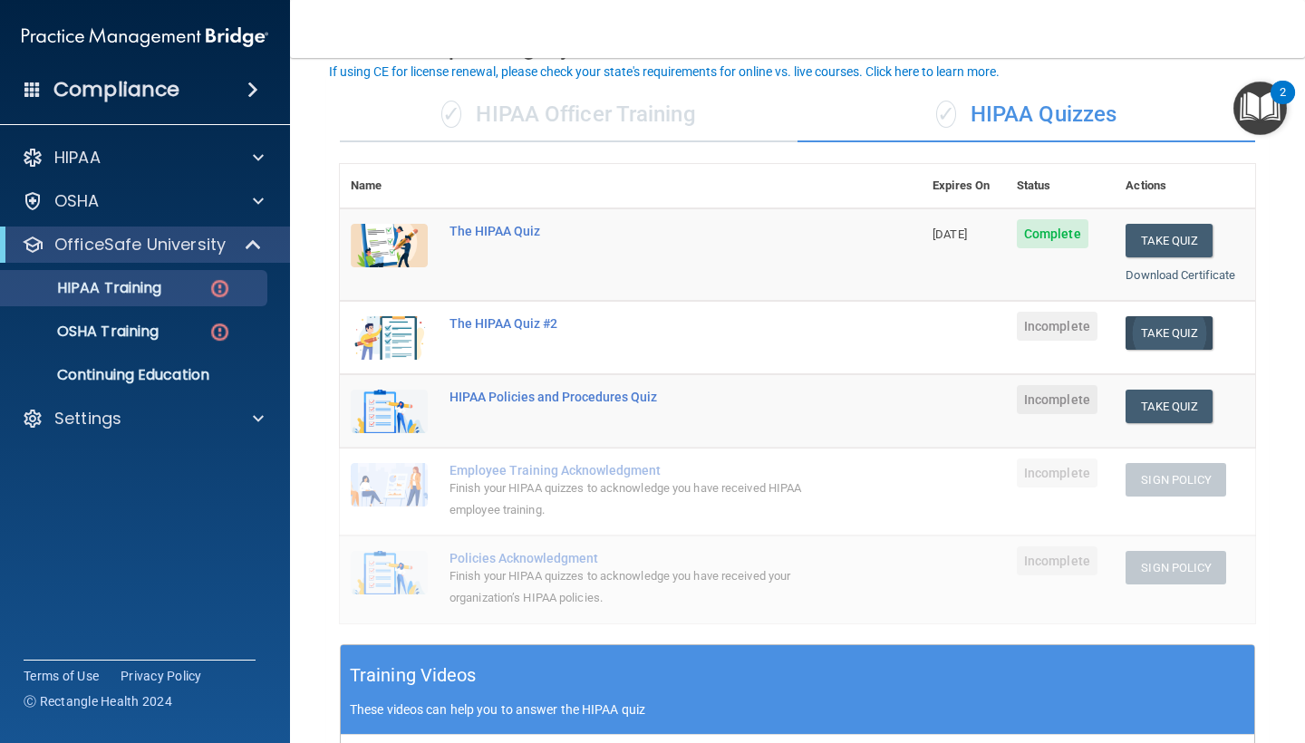
click at [1145, 316] on button "Take Quiz" at bounding box center [1168, 333] width 87 height 34
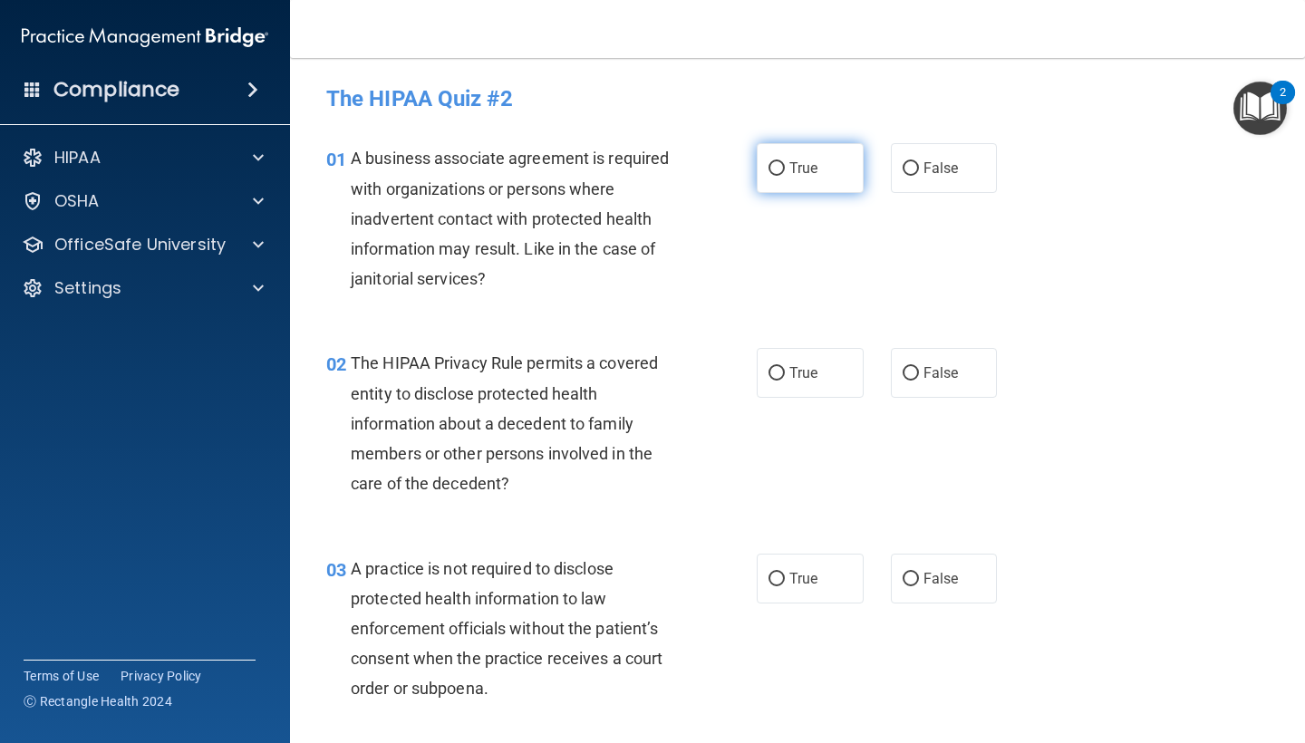
click at [842, 162] on label "True" at bounding box center [810, 168] width 107 height 50
click at [785, 162] on input "True" at bounding box center [776, 169] width 16 height 14
radio input "true"
click at [787, 382] on label "True" at bounding box center [810, 373] width 107 height 50
click at [785, 381] on input "True" at bounding box center [776, 374] width 16 height 14
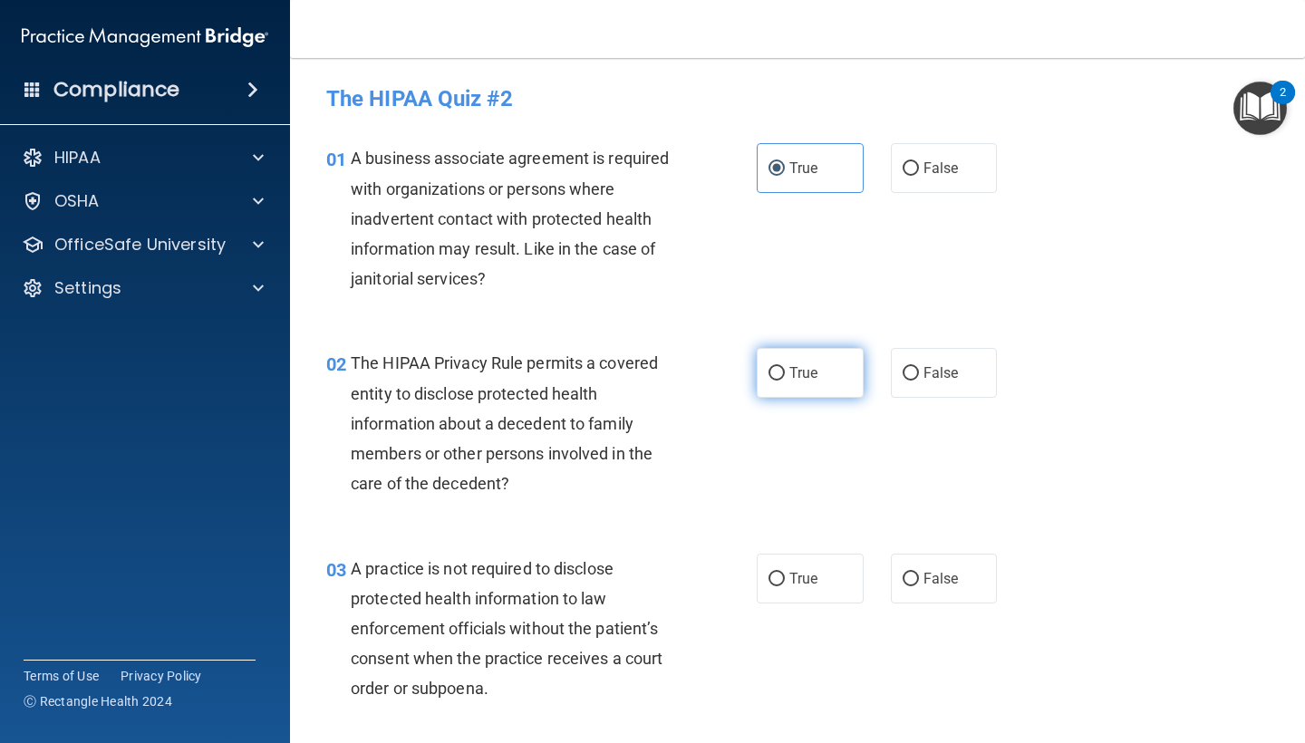
radio input "true"
click at [924, 563] on label "False" at bounding box center [944, 579] width 107 height 50
click at [919, 573] on input "False" at bounding box center [910, 580] width 16 height 14
radio input "true"
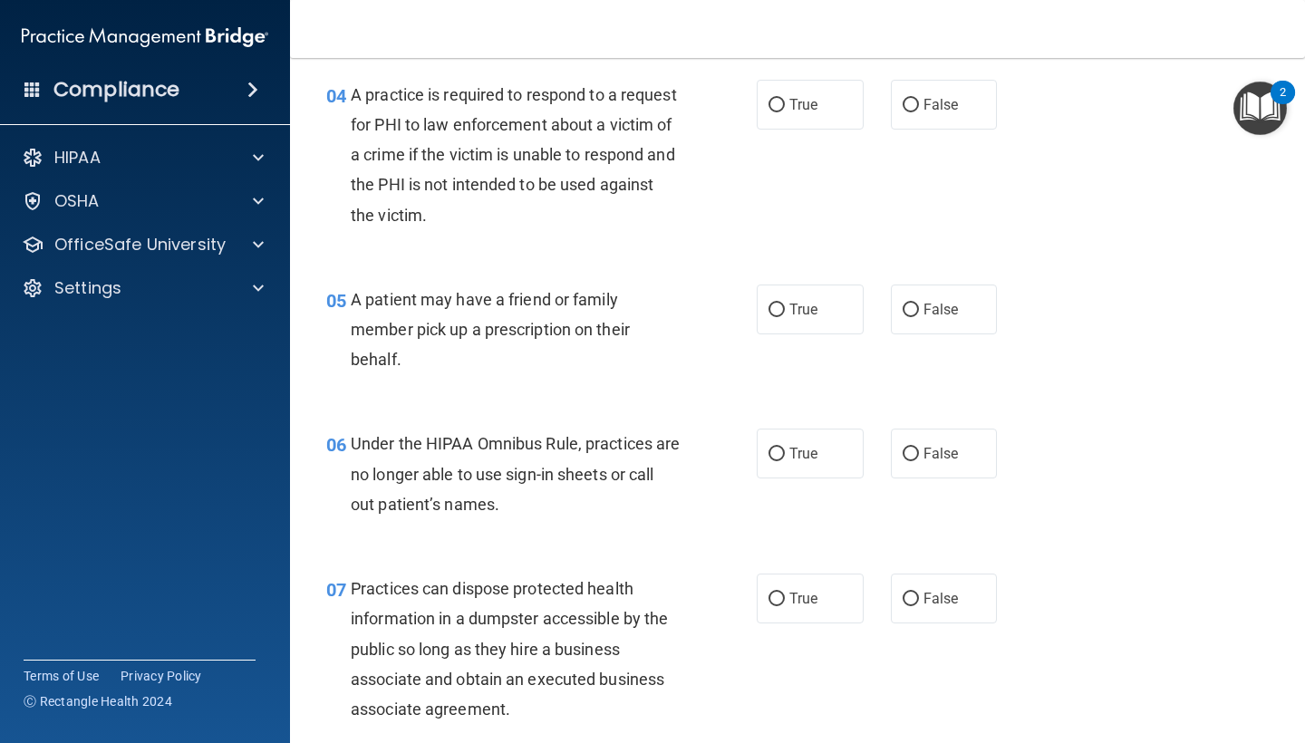
scroll to position [689, 0]
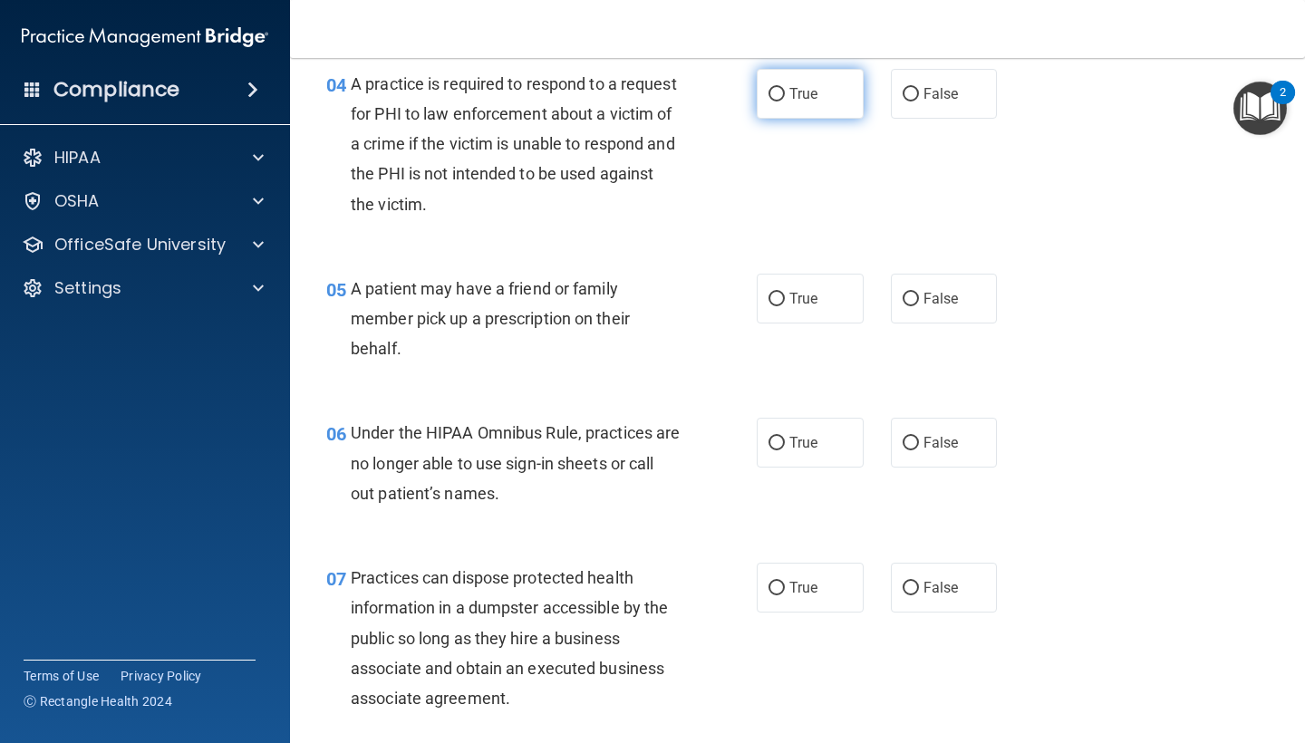
click at [774, 88] on input "True" at bounding box center [776, 95] width 16 height 14
radio input "true"
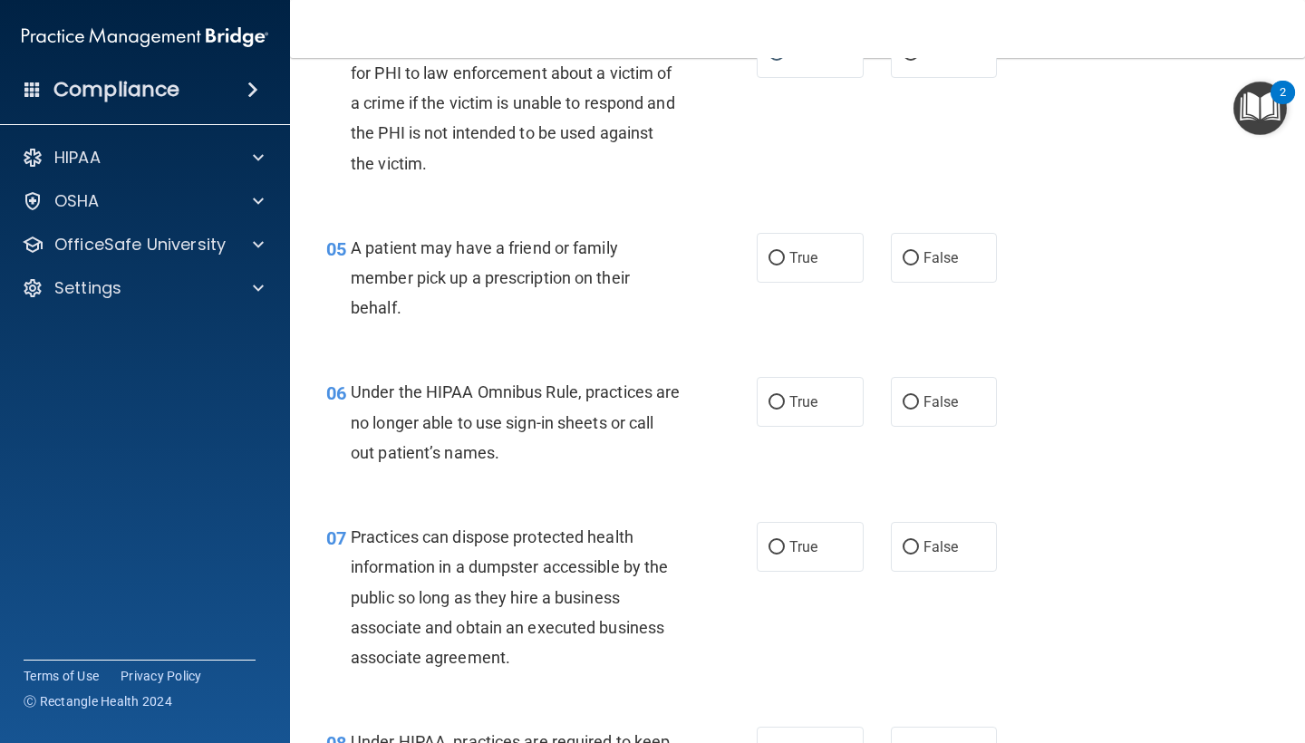
scroll to position [765, 0]
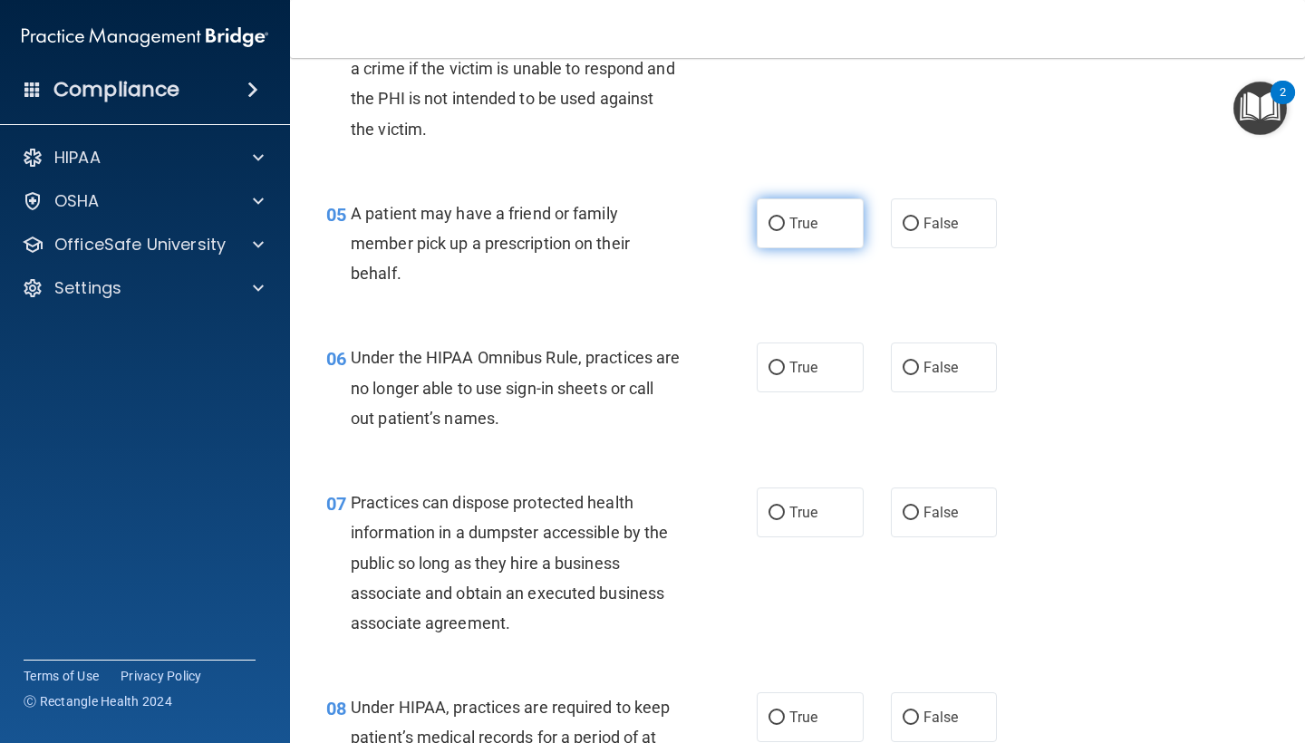
click at [813, 203] on label "True" at bounding box center [810, 223] width 107 height 50
click at [785, 217] on input "True" at bounding box center [776, 224] width 16 height 14
radio input "true"
click at [939, 353] on label "False" at bounding box center [944, 367] width 107 height 50
click at [919, 361] on input "False" at bounding box center [910, 368] width 16 height 14
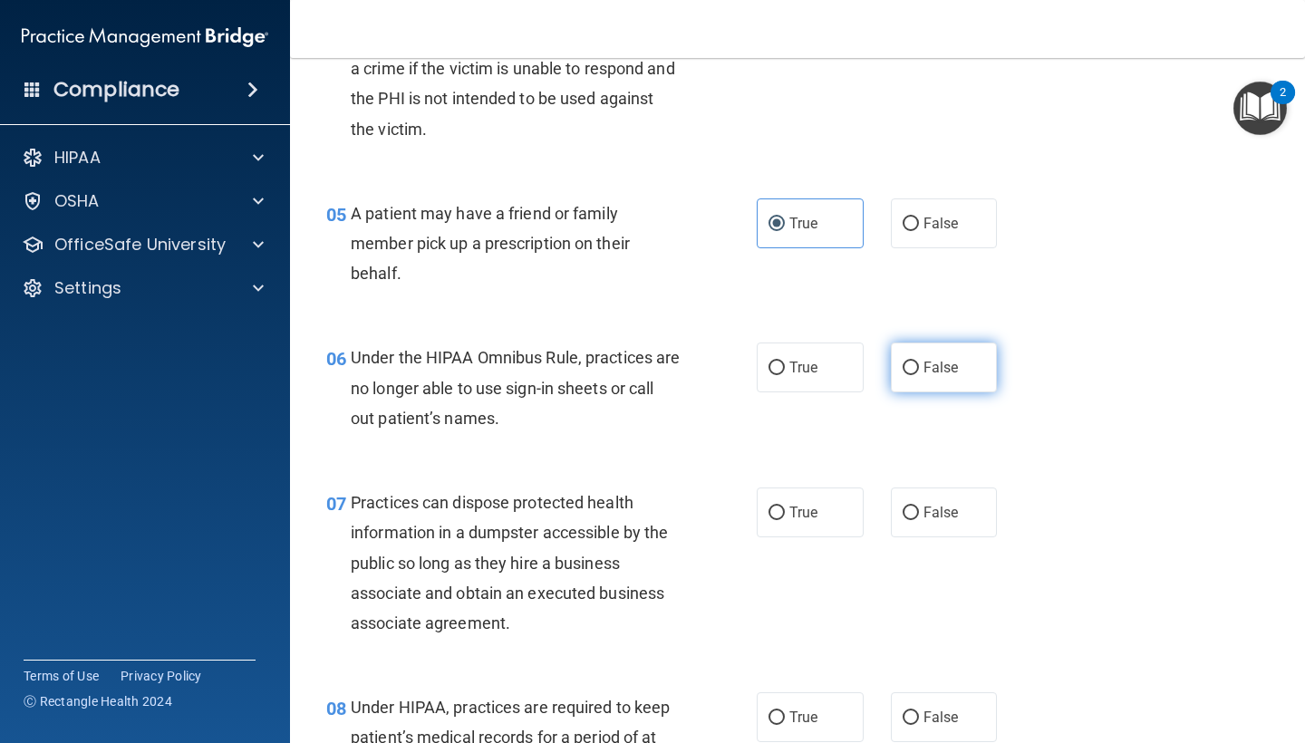
radio input "true"
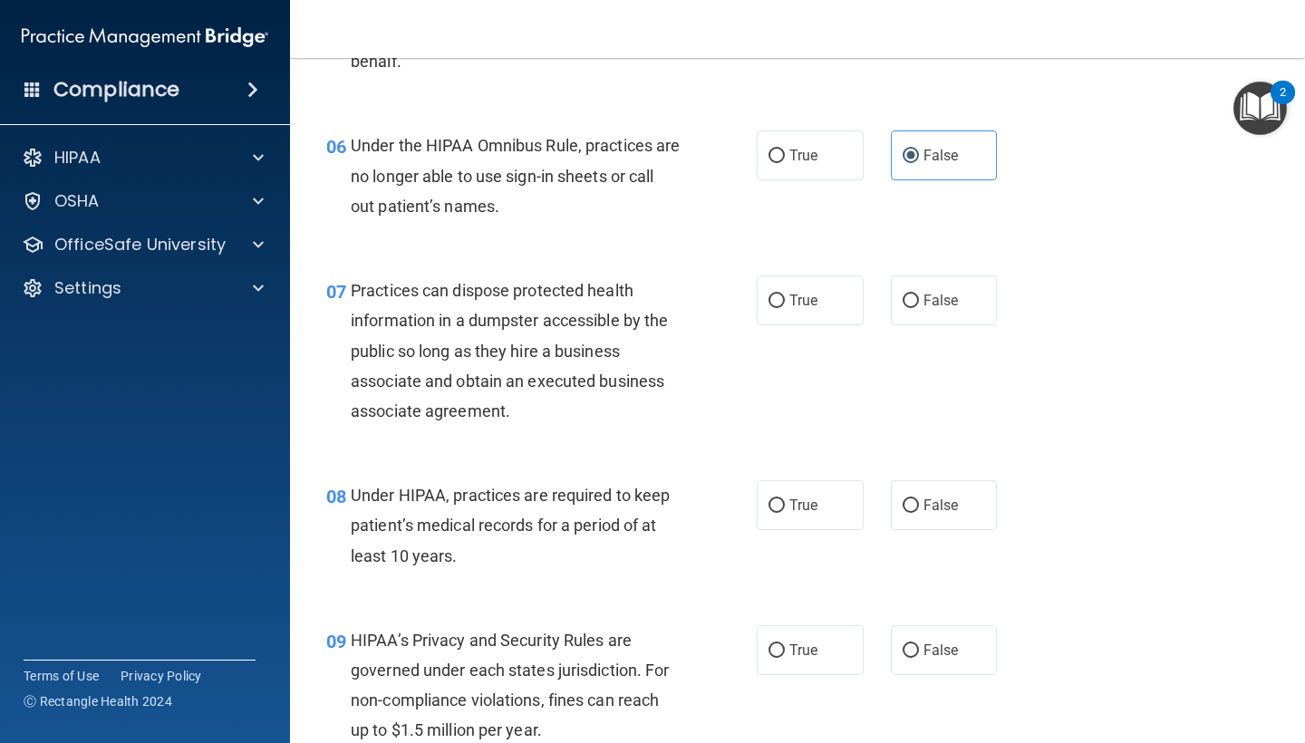
scroll to position [988, 0]
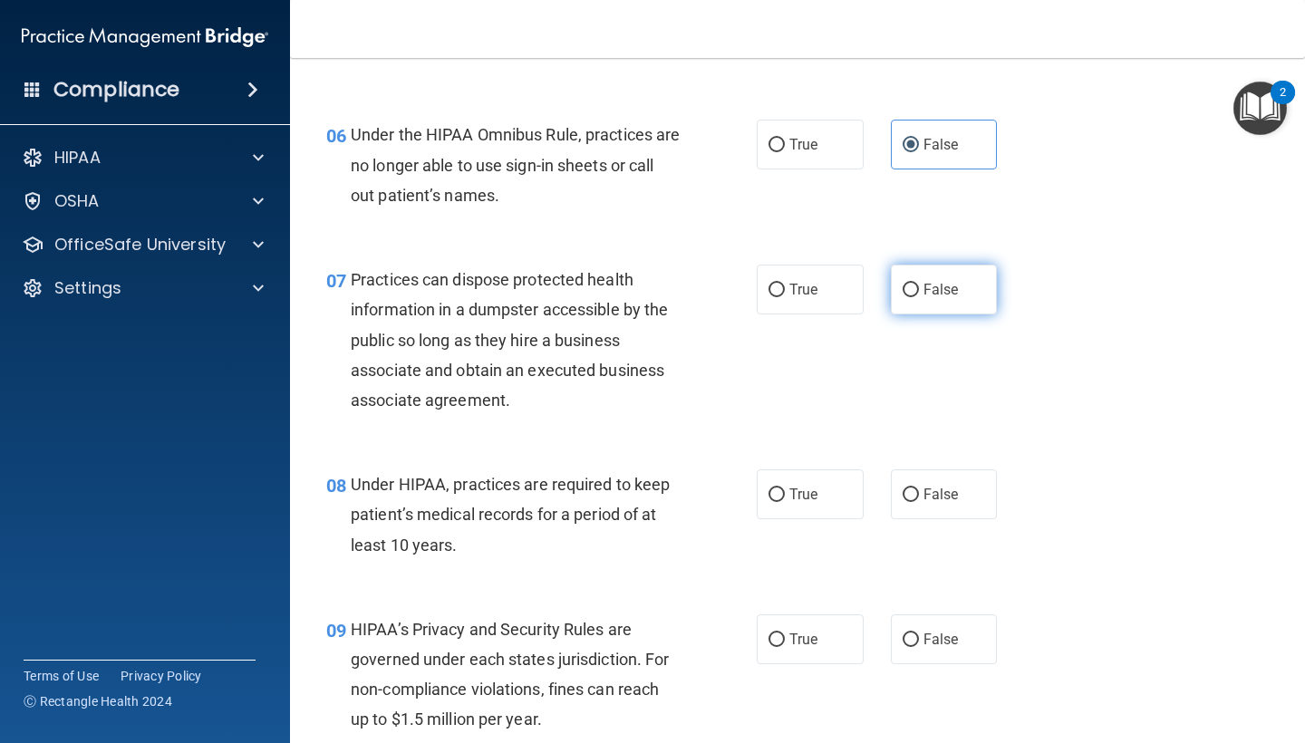
click at [914, 287] on input "False" at bounding box center [910, 291] width 16 height 14
radio input "true"
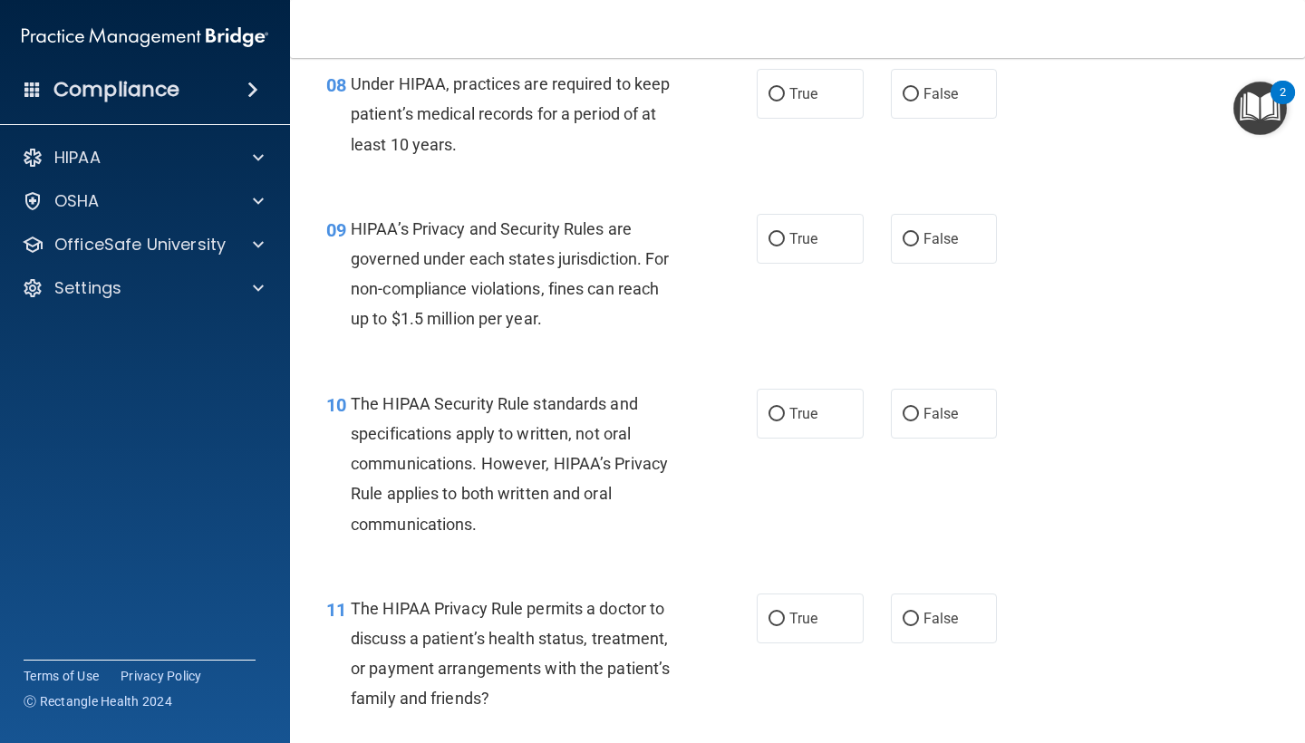
scroll to position [1390, 0]
click at [892, 86] on label "False" at bounding box center [944, 92] width 107 height 50
click at [902, 86] on input "False" at bounding box center [910, 93] width 16 height 14
radio input "true"
click at [829, 212] on label "True" at bounding box center [810, 237] width 107 height 50
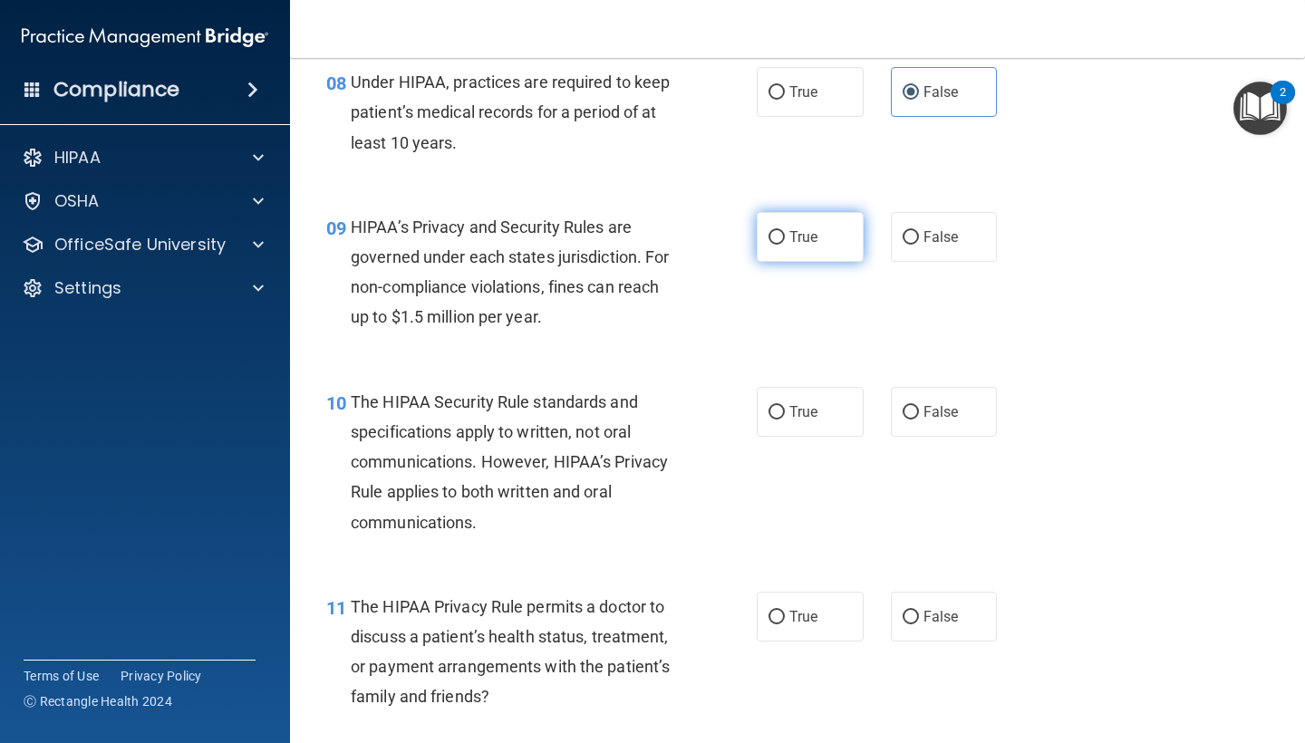
click at [785, 231] on input "True" at bounding box center [776, 238] width 16 height 14
radio input "true"
click at [944, 404] on span "False" at bounding box center [940, 411] width 35 height 17
click at [919, 406] on input "False" at bounding box center [910, 413] width 16 height 14
radio input "true"
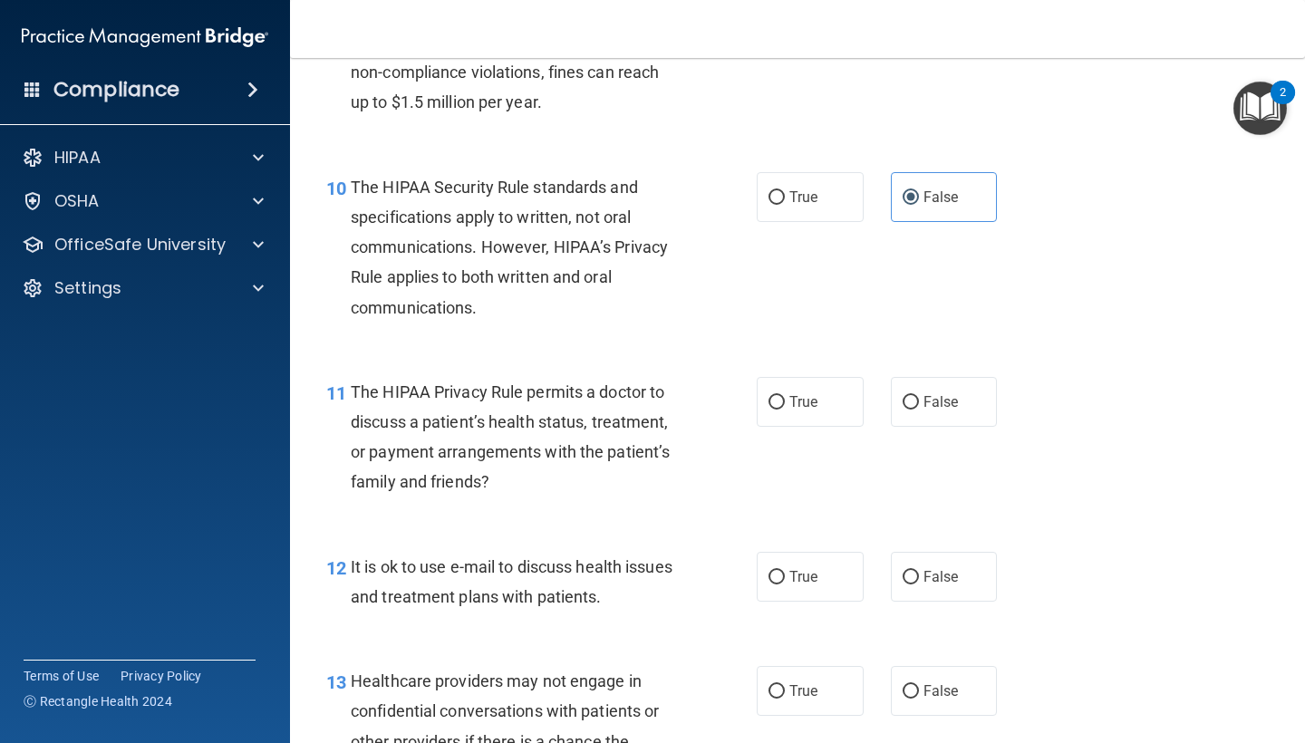
scroll to position [1651, 0]
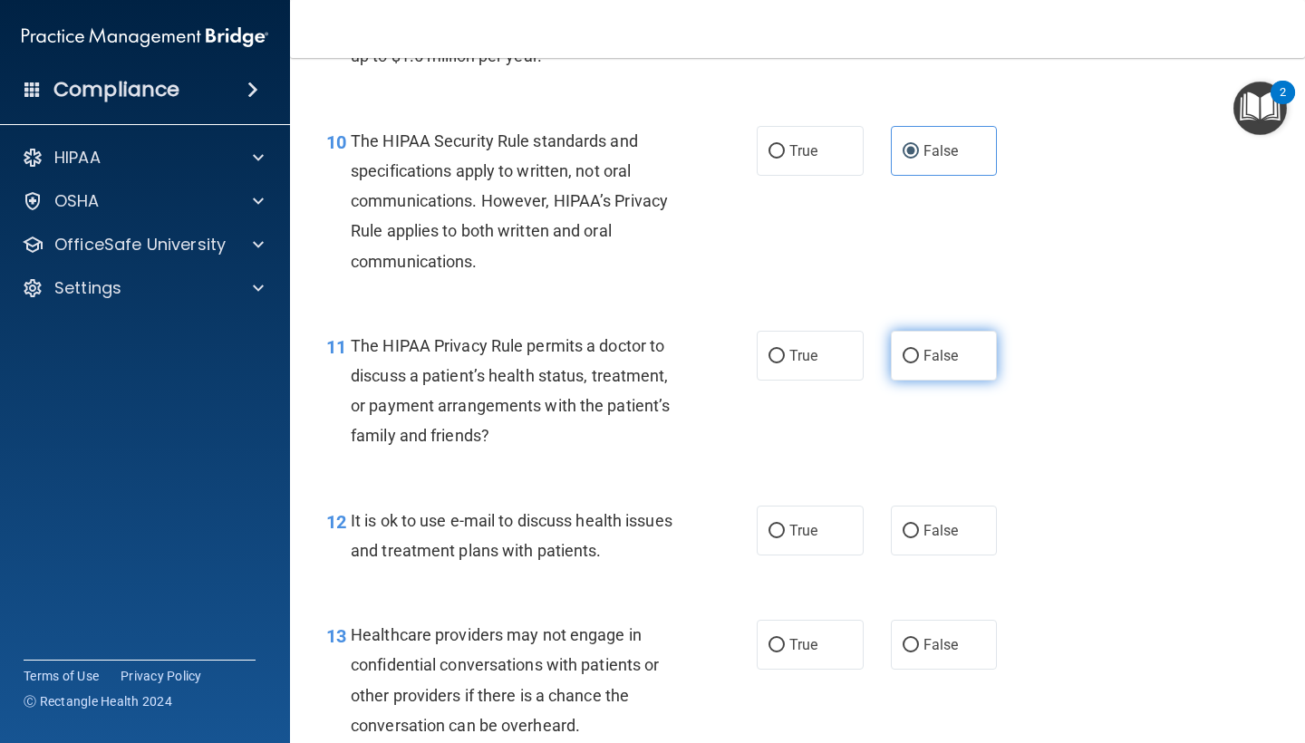
click at [937, 347] on span "False" at bounding box center [940, 355] width 35 height 17
click at [919, 350] on input "False" at bounding box center [910, 357] width 16 height 14
radio input "true"
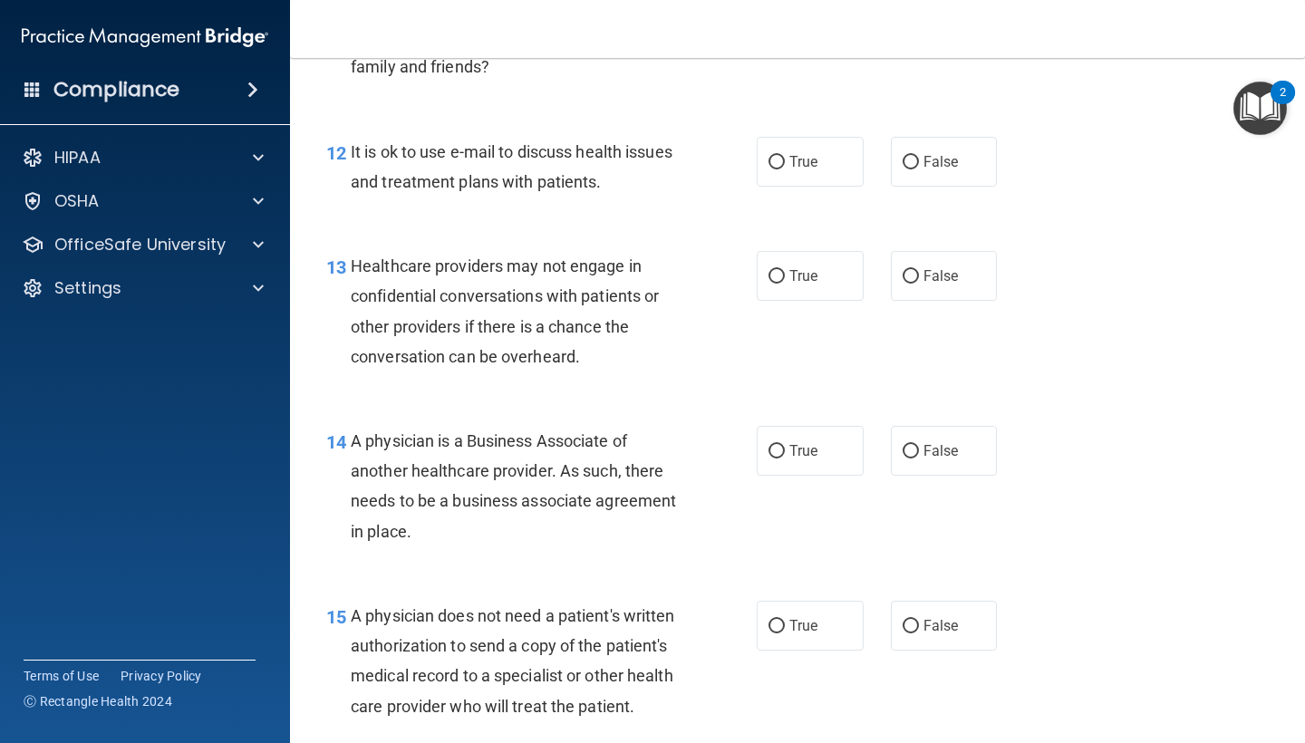
scroll to position [2015, 0]
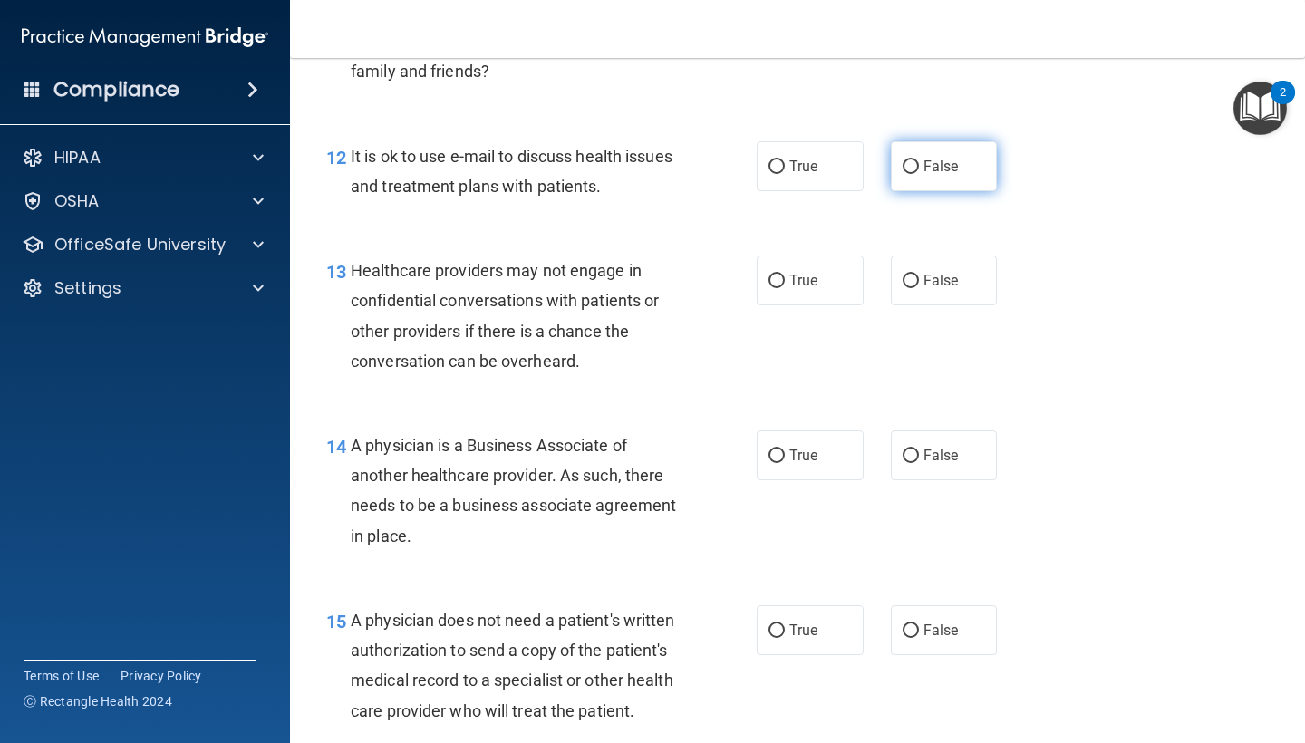
click at [937, 158] on span "False" at bounding box center [940, 166] width 35 height 17
click at [919, 160] on input "False" at bounding box center [910, 167] width 16 height 14
radio input "true"
click at [800, 272] on span "True" at bounding box center [803, 280] width 28 height 17
click at [785, 275] on input "True" at bounding box center [776, 282] width 16 height 14
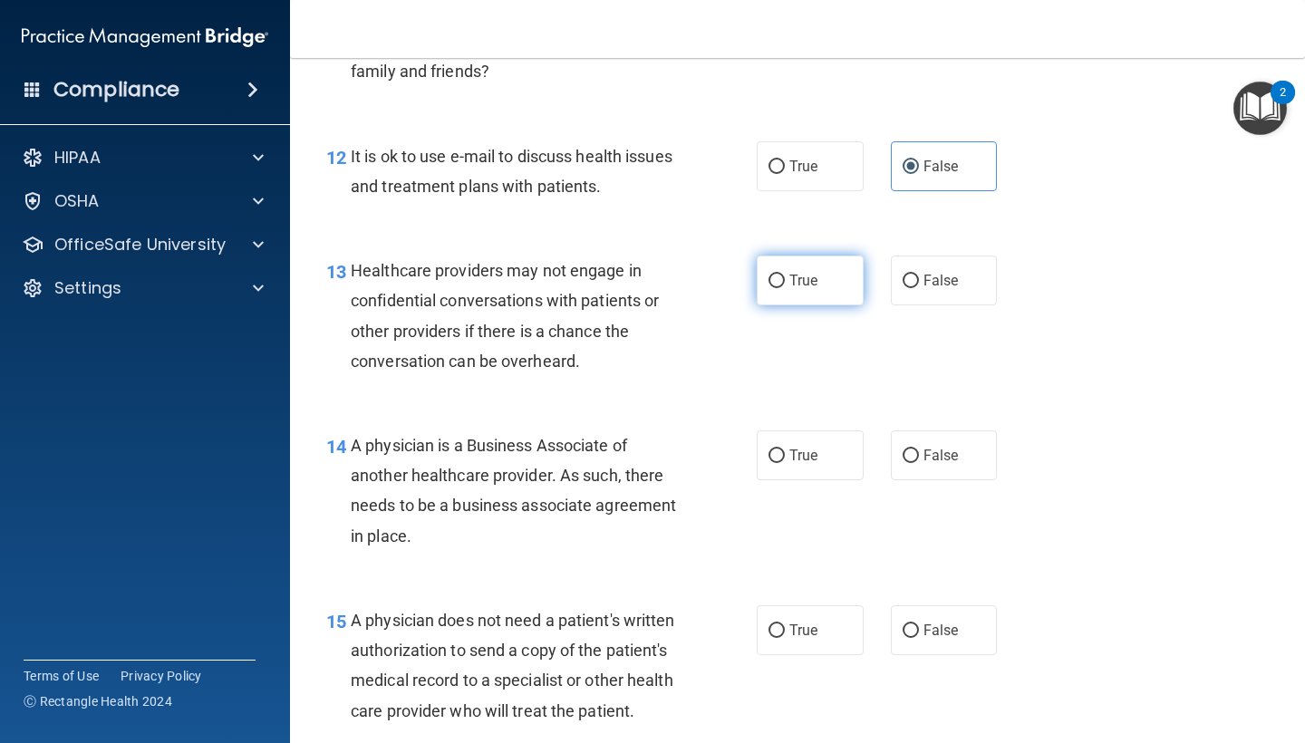
radio input "true"
click at [917, 455] on label "False" at bounding box center [944, 455] width 107 height 50
click at [917, 455] on input "False" at bounding box center [910, 456] width 16 height 14
radio input "true"
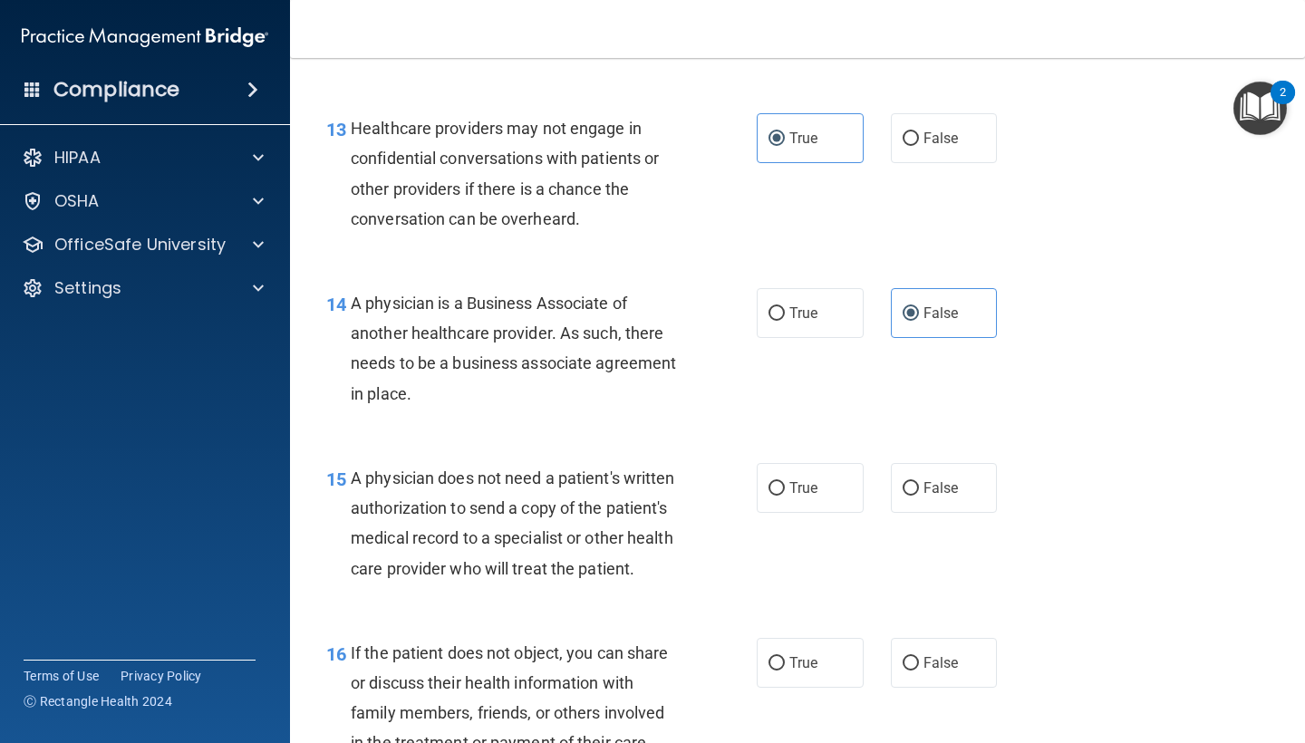
scroll to position [2230, 0]
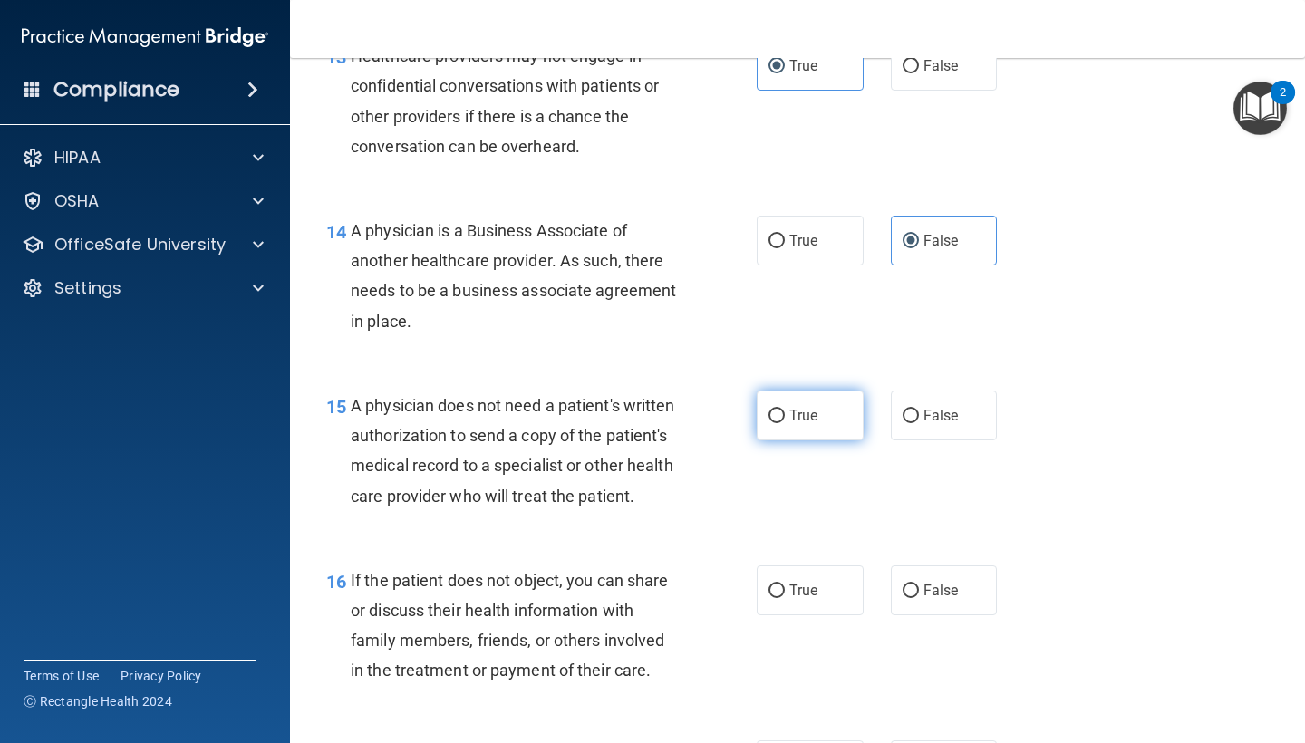
click at [805, 407] on span "True" at bounding box center [803, 415] width 28 height 17
click at [785, 410] on input "True" at bounding box center [776, 417] width 16 height 14
radio input "true"
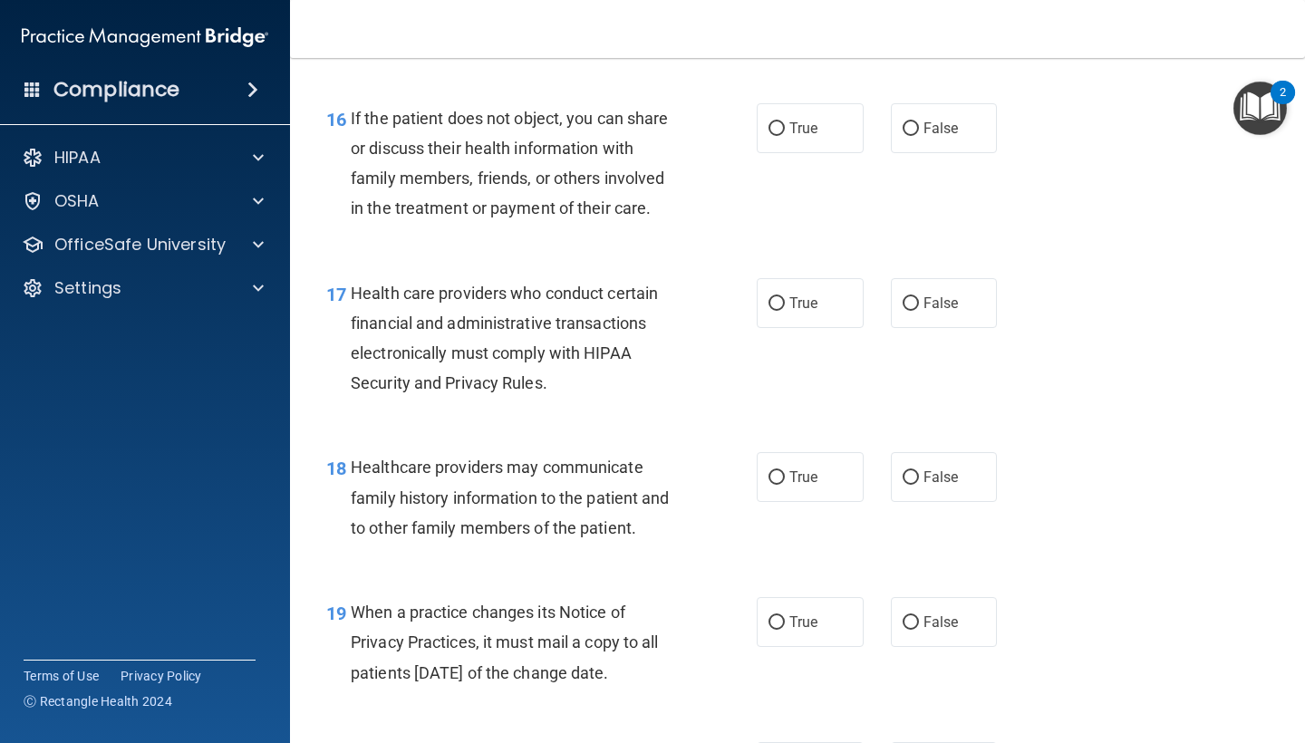
scroll to position [2674, 0]
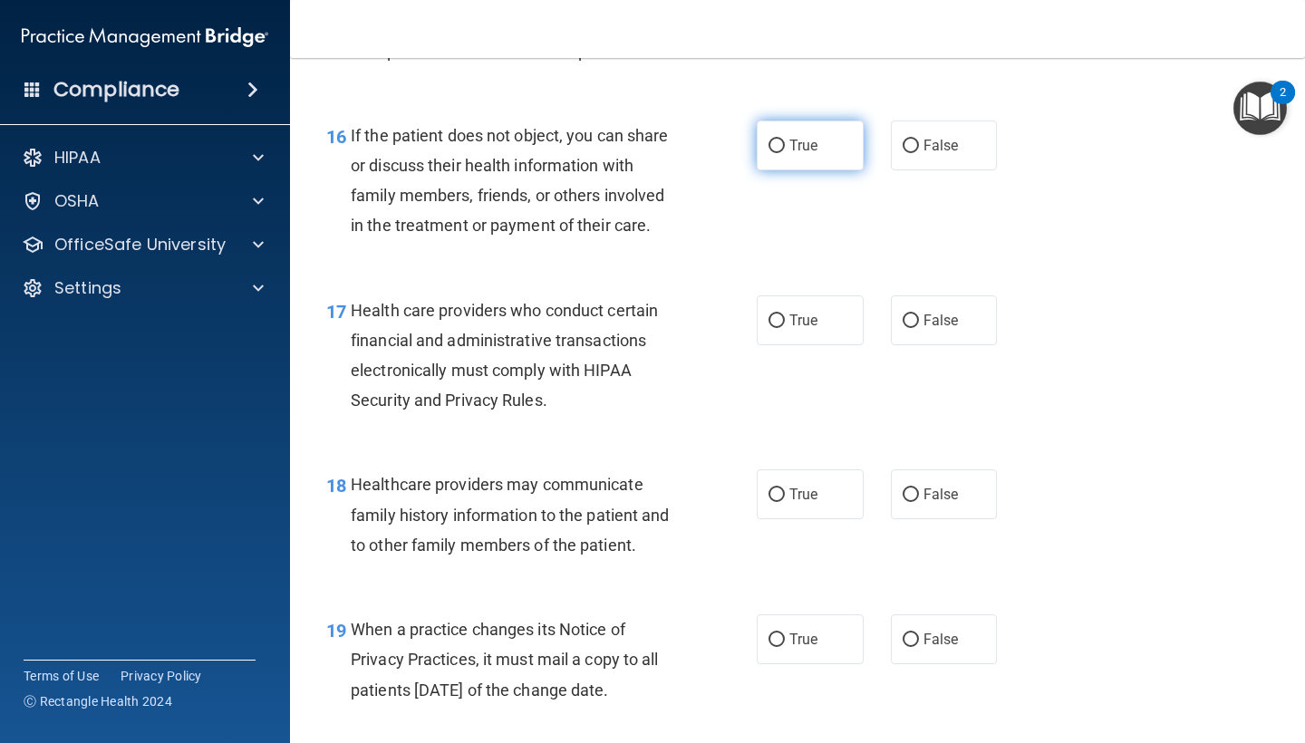
click at [779, 148] on label "True" at bounding box center [810, 145] width 107 height 50
click at [779, 148] on input "True" at bounding box center [776, 147] width 16 height 14
radio input "true"
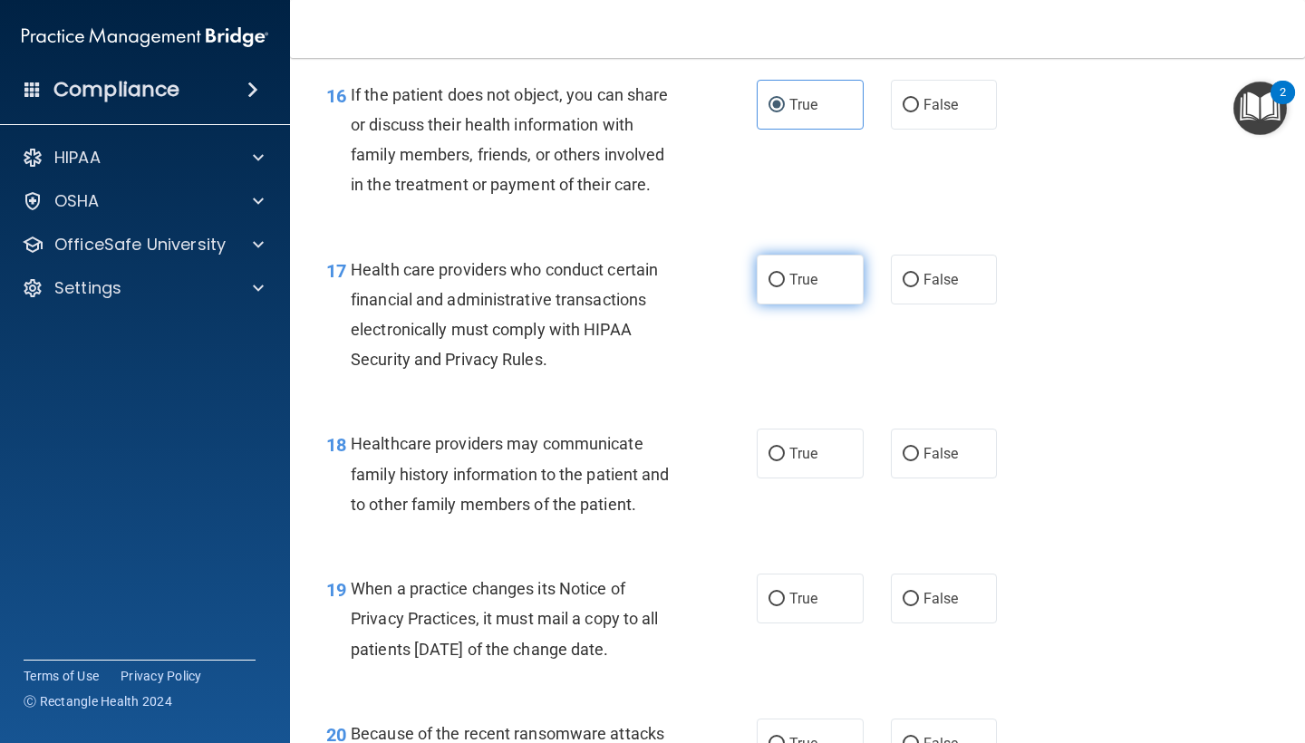
scroll to position [2732, 0]
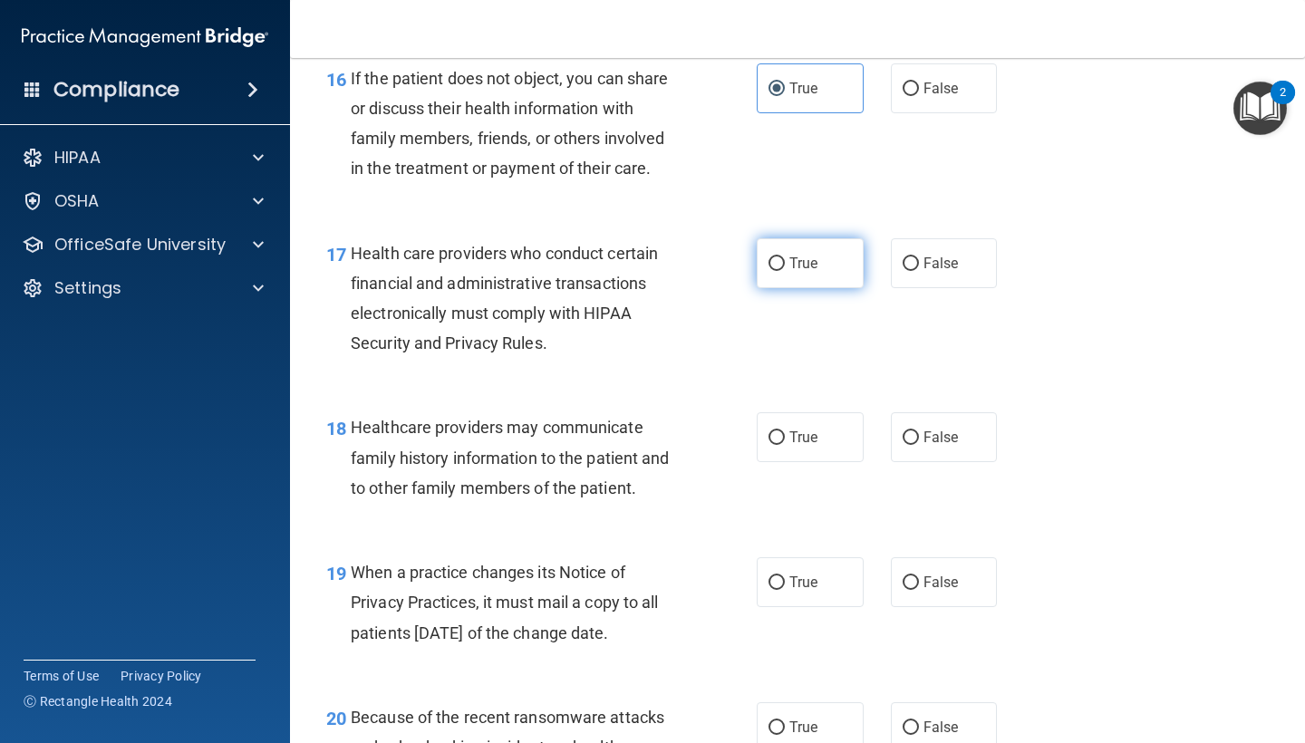
click at [773, 265] on label "True" at bounding box center [810, 263] width 107 height 50
click at [773, 265] on input "True" at bounding box center [776, 264] width 16 height 14
radio input "true"
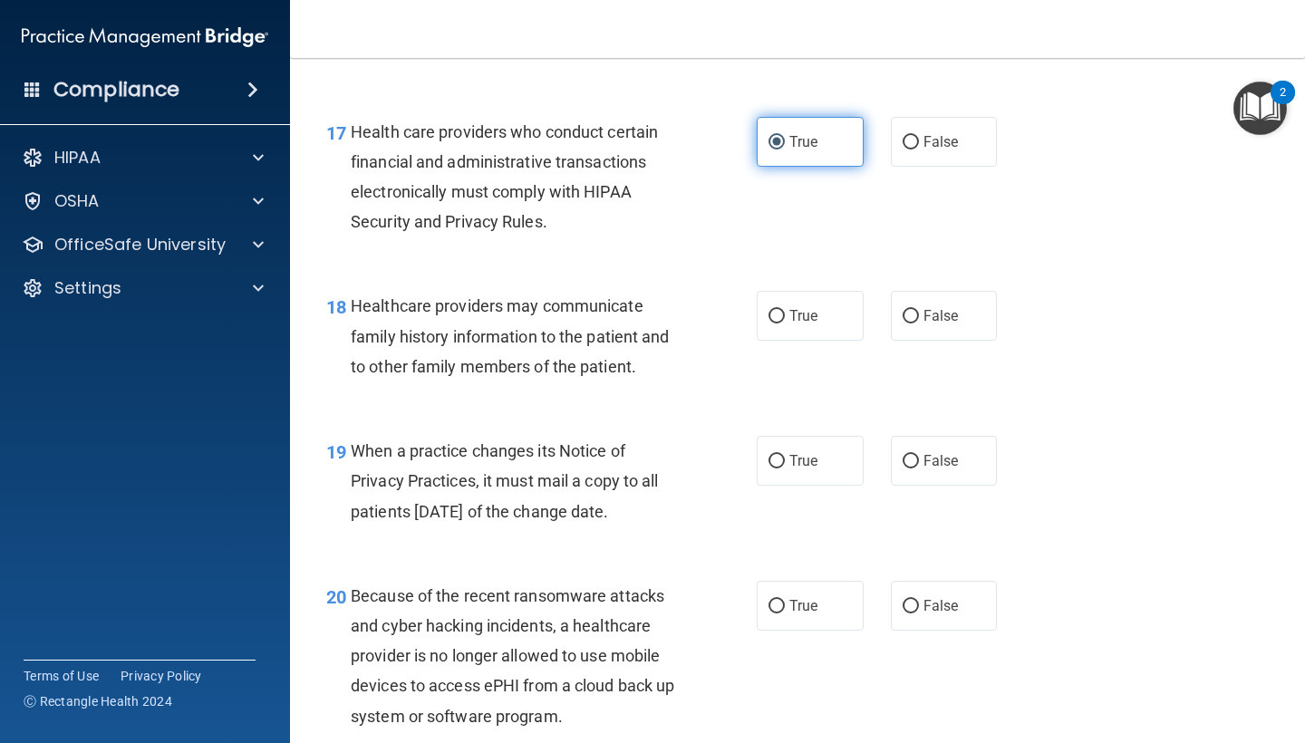
scroll to position [2858, 0]
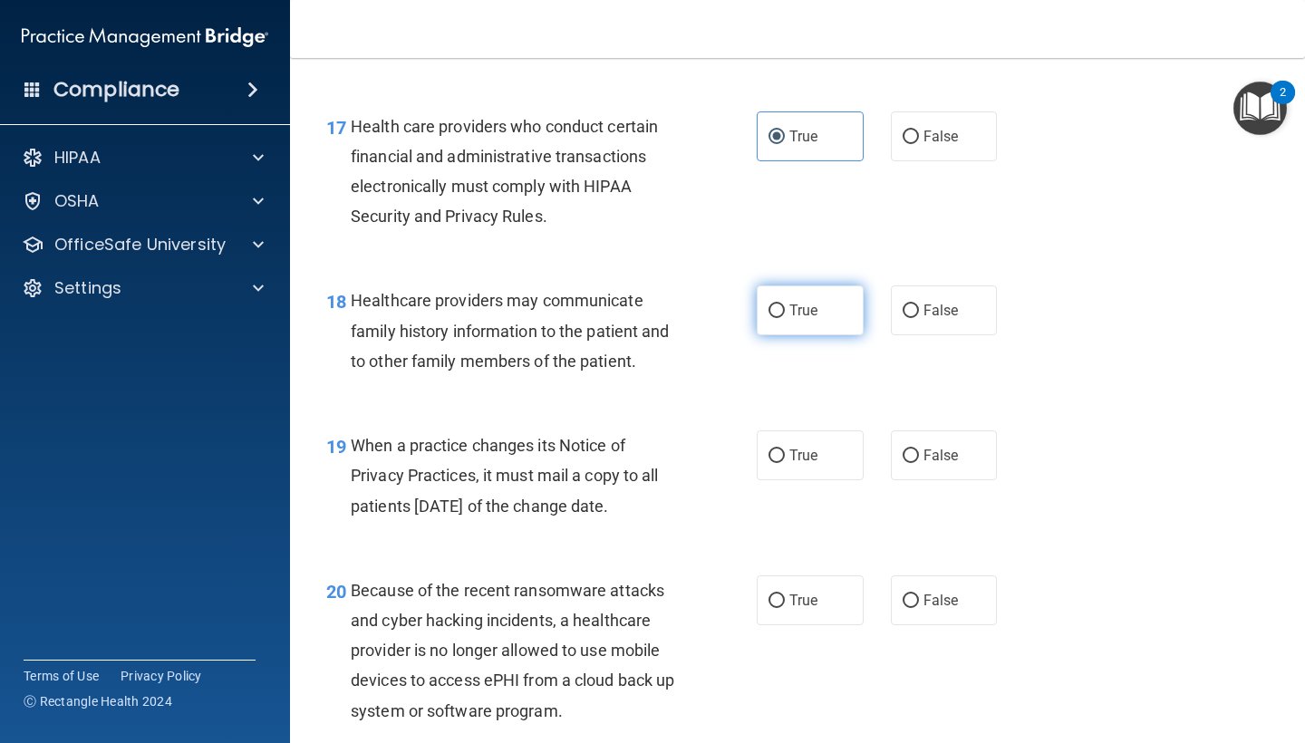
click at [794, 305] on label "True" at bounding box center [810, 310] width 107 height 50
click at [785, 305] on input "True" at bounding box center [776, 311] width 16 height 14
radio input "true"
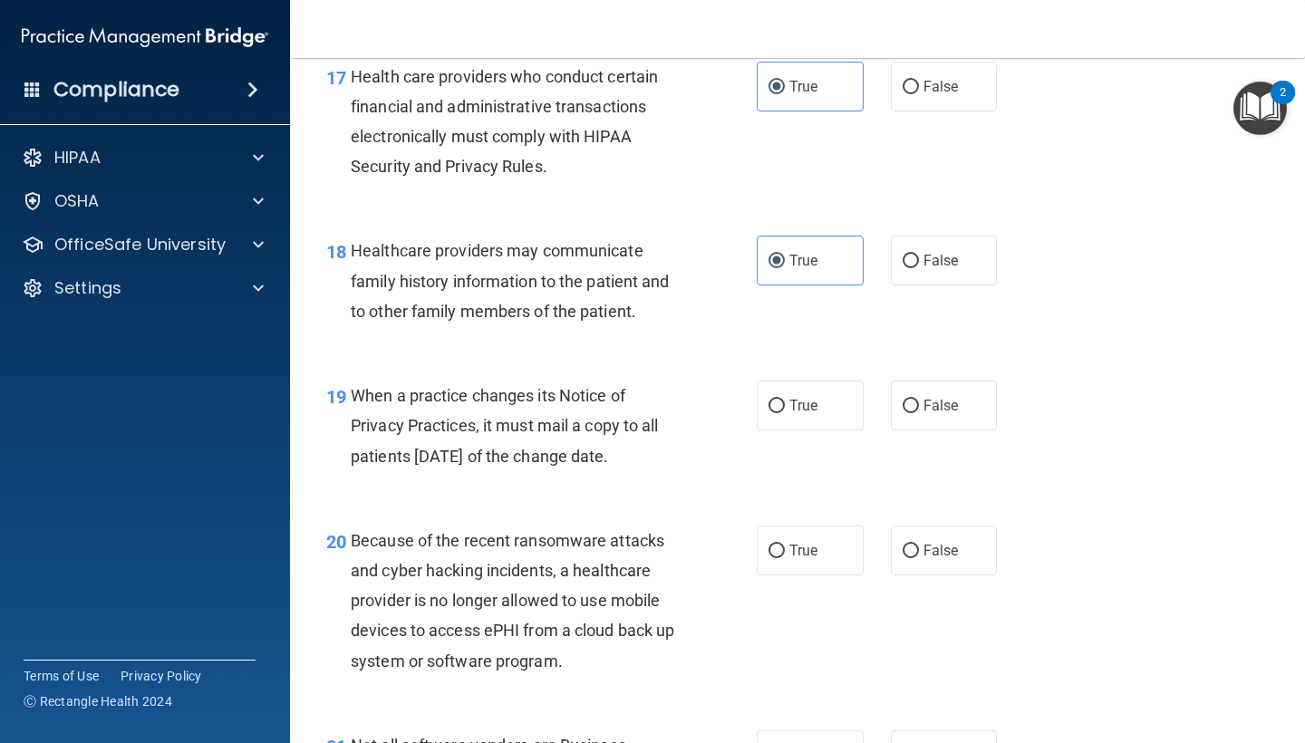
scroll to position [2909, 0]
click at [920, 394] on label "False" at bounding box center [944, 405] width 107 height 50
click at [919, 399] on input "False" at bounding box center [910, 406] width 16 height 14
radio input "true"
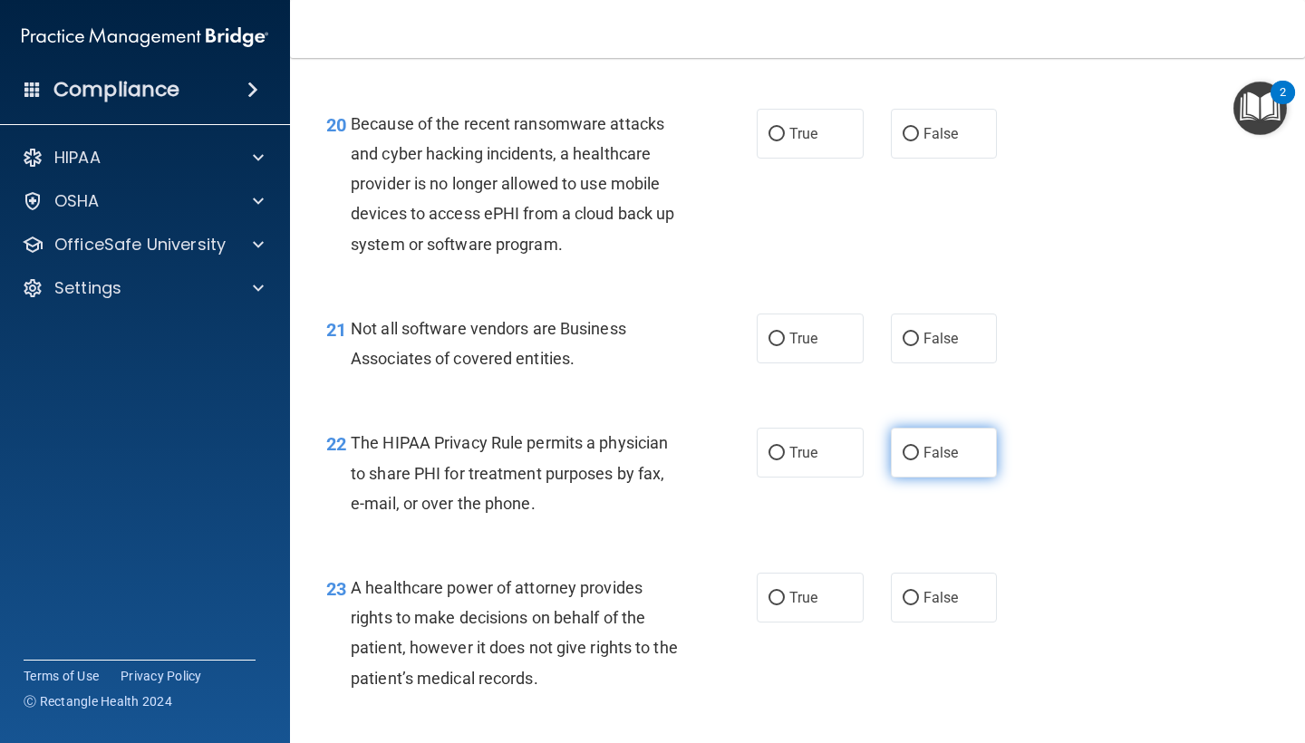
scroll to position [3312, 0]
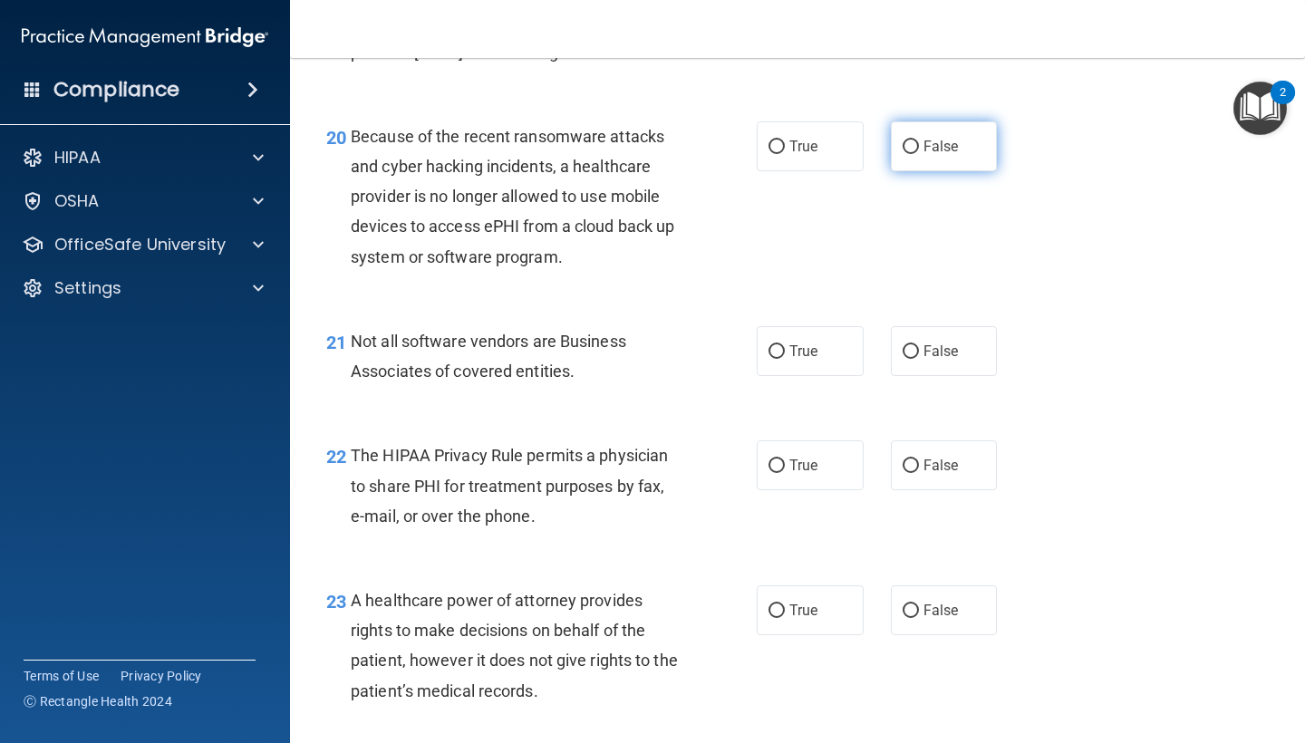
click at [944, 138] on span "False" at bounding box center [940, 146] width 35 height 17
click at [919, 140] on input "False" at bounding box center [910, 147] width 16 height 14
radio input "true"
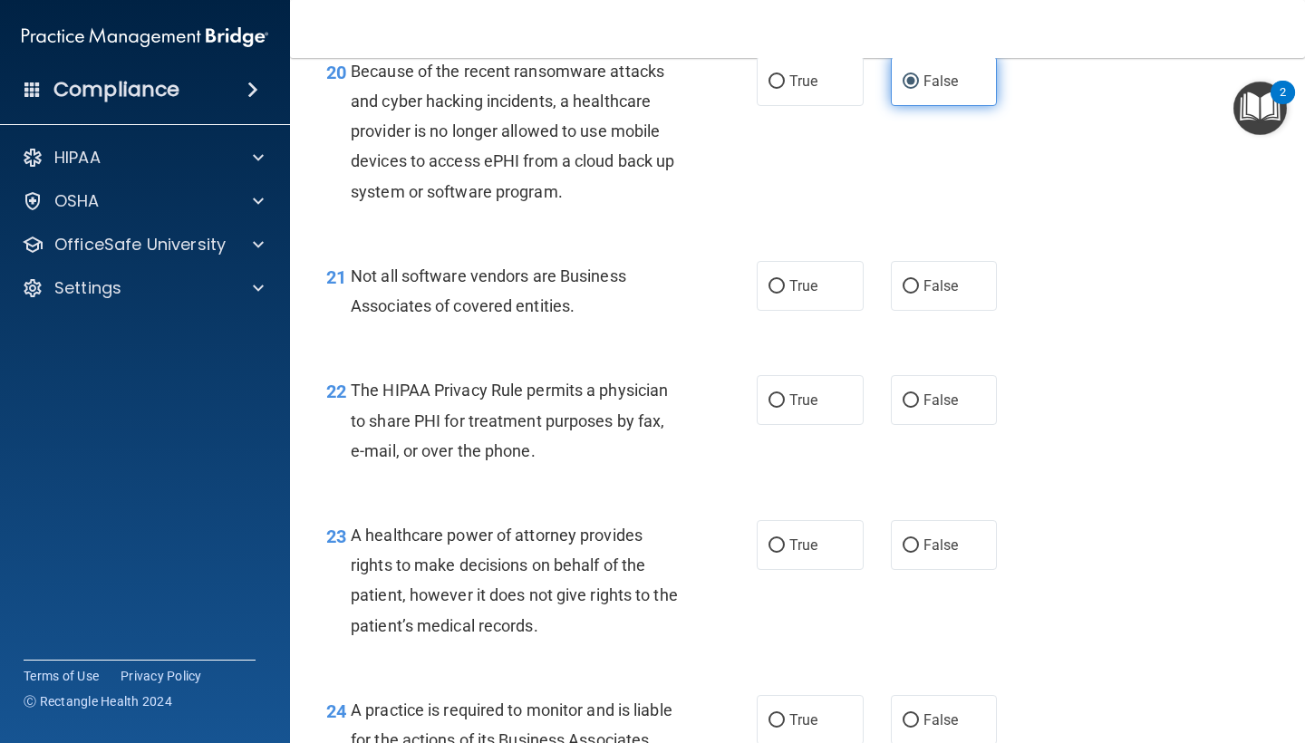
scroll to position [3381, 0]
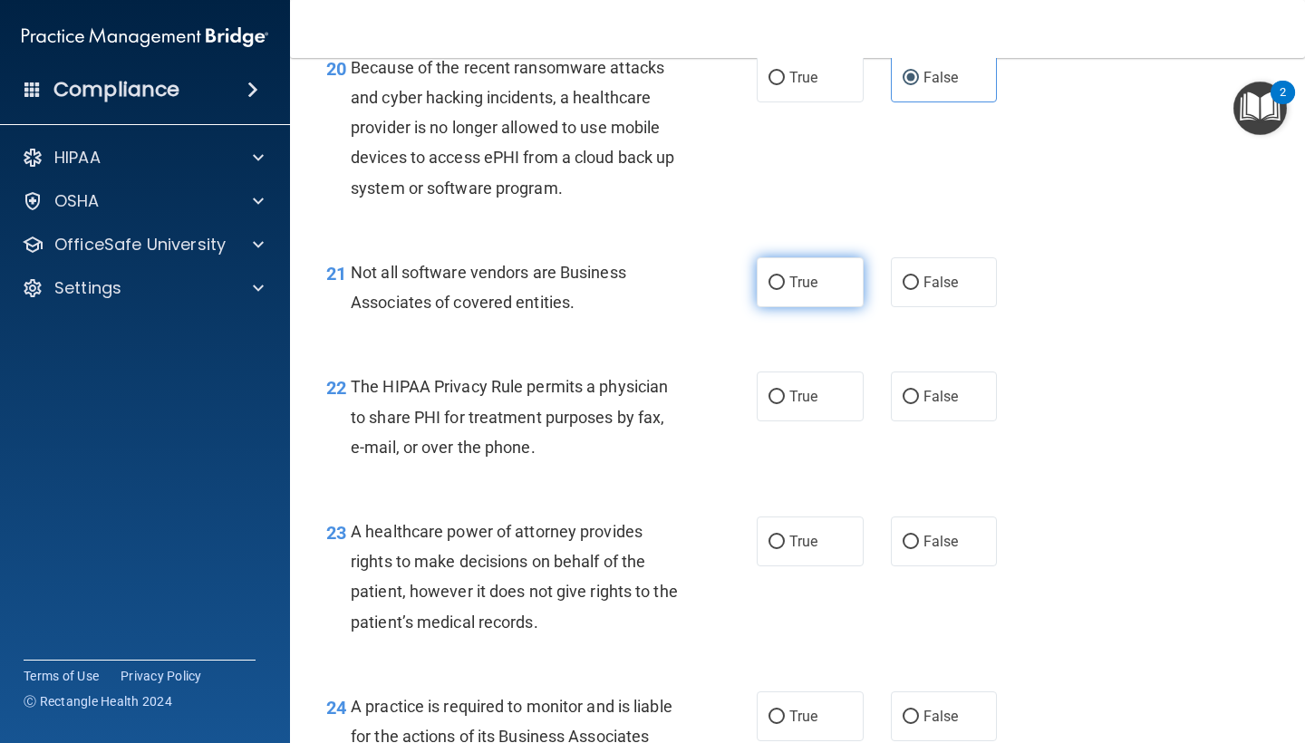
click at [795, 257] on label "True" at bounding box center [810, 282] width 107 height 50
click at [785, 276] on input "True" at bounding box center [776, 283] width 16 height 14
radio input "true"
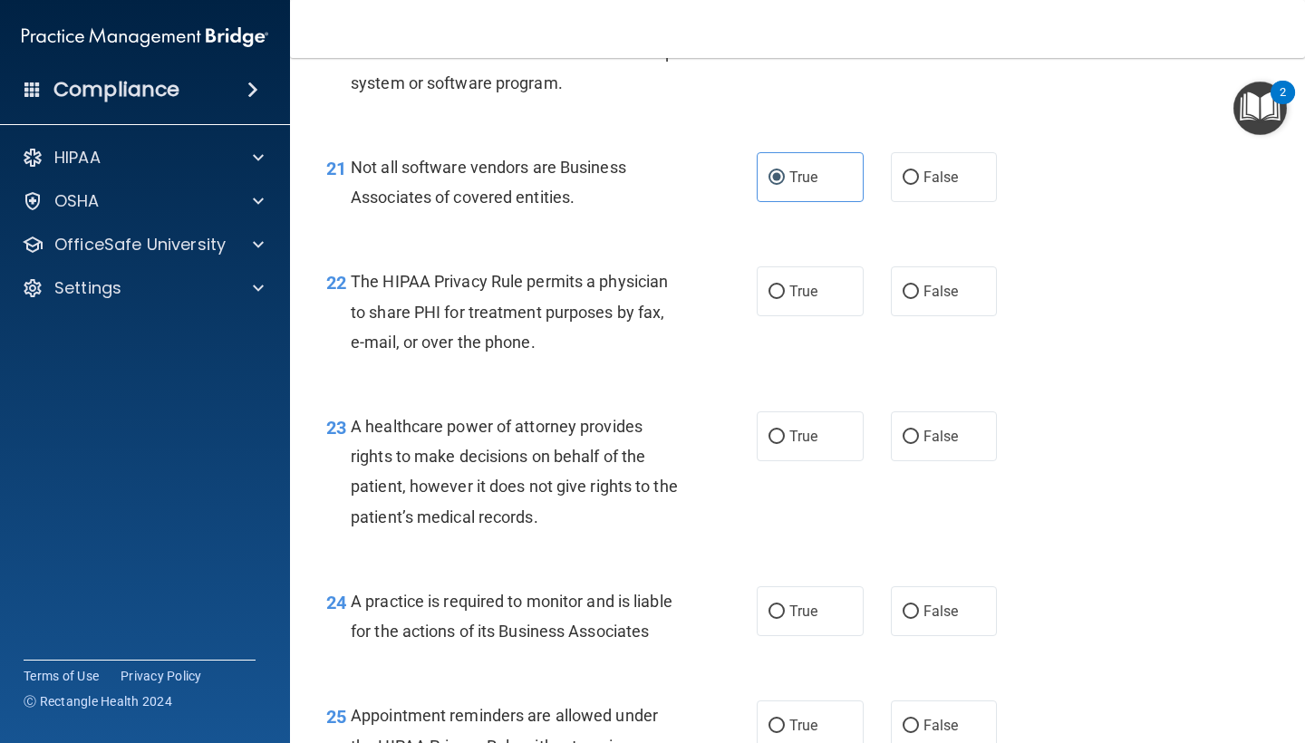
scroll to position [3487, 0]
click at [778, 284] on input "True" at bounding box center [776, 291] width 16 height 14
radio input "true"
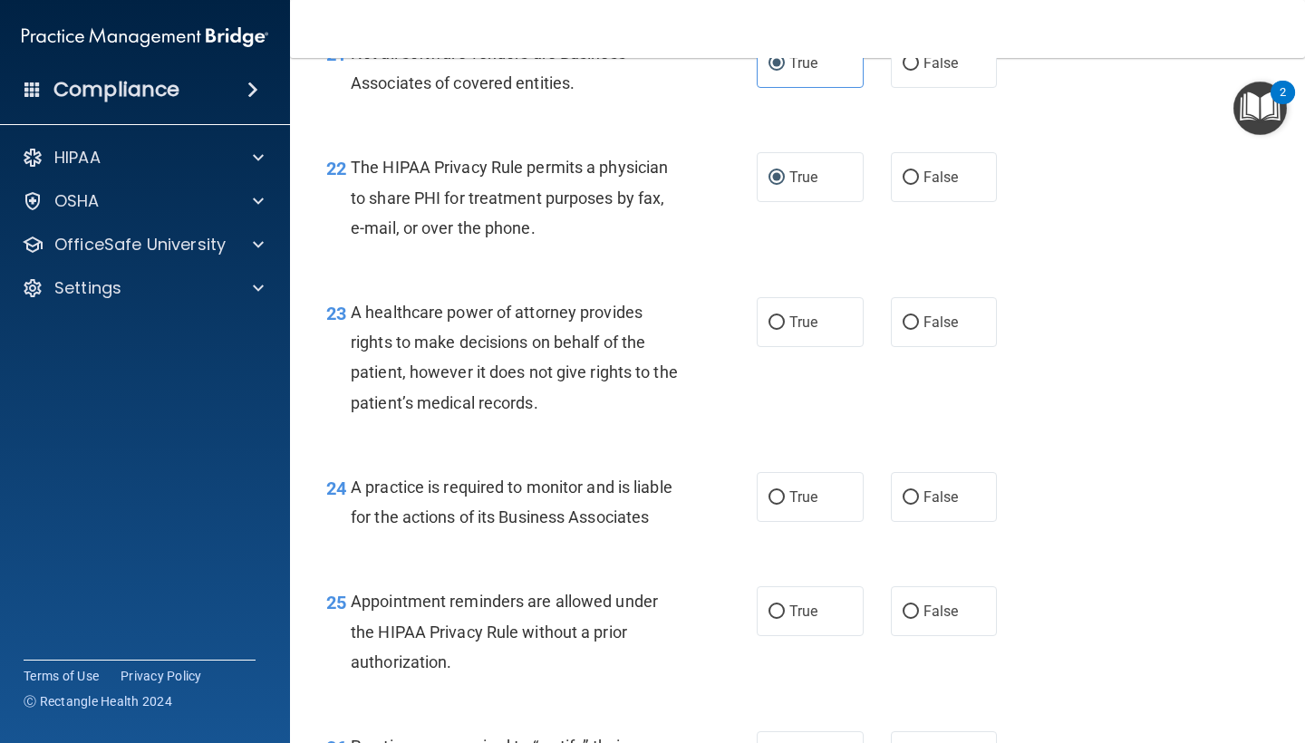
scroll to position [3604, 0]
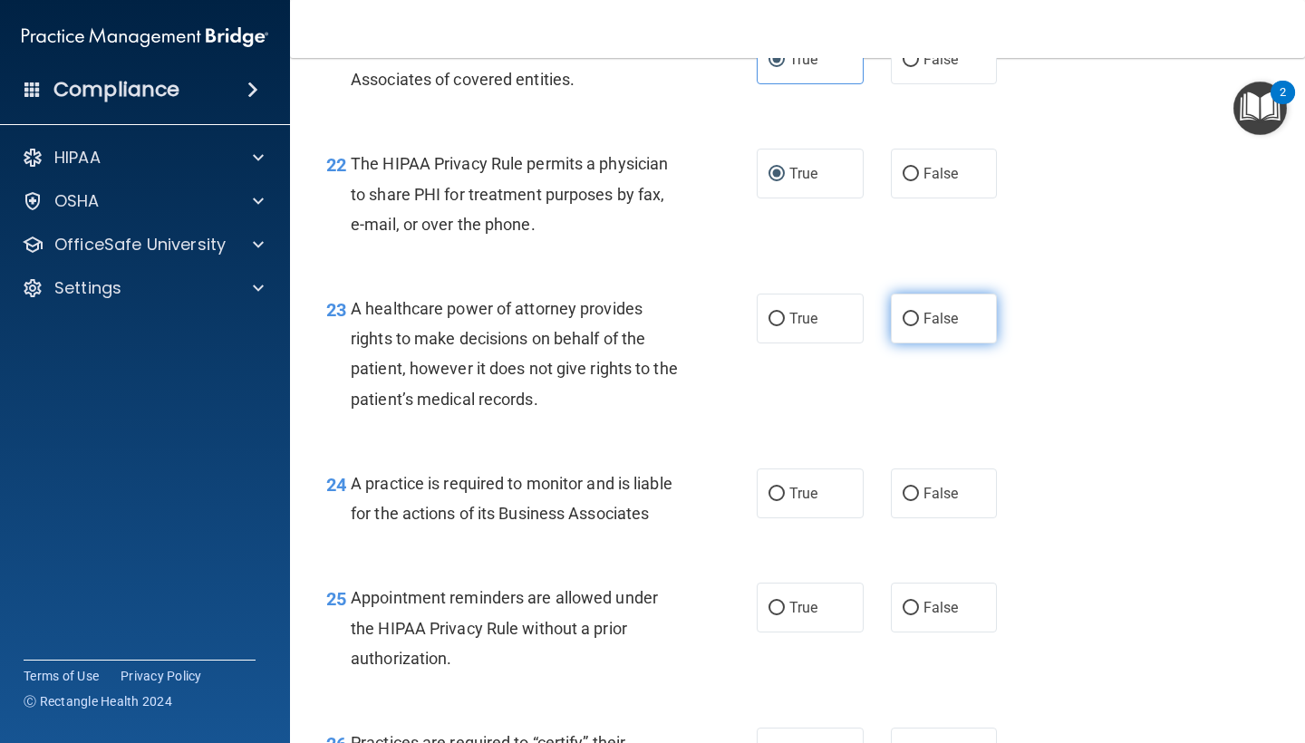
click at [954, 313] on label "False" at bounding box center [944, 319] width 107 height 50
click at [919, 313] on input "False" at bounding box center [910, 320] width 16 height 14
radio input "true"
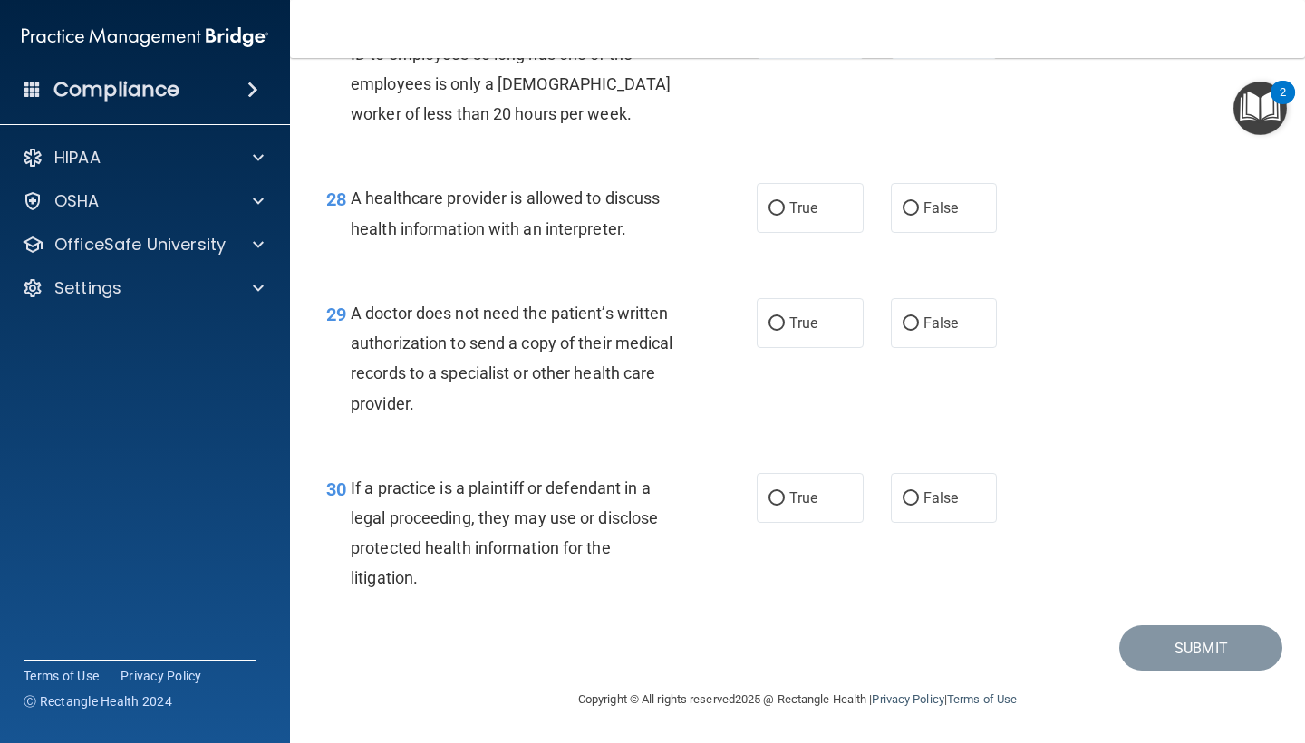
scroll to position [4475, 0]
click at [1251, 119] on img "Open Resource Center, 2 new notifications" at bounding box center [1259, 108] width 53 height 53
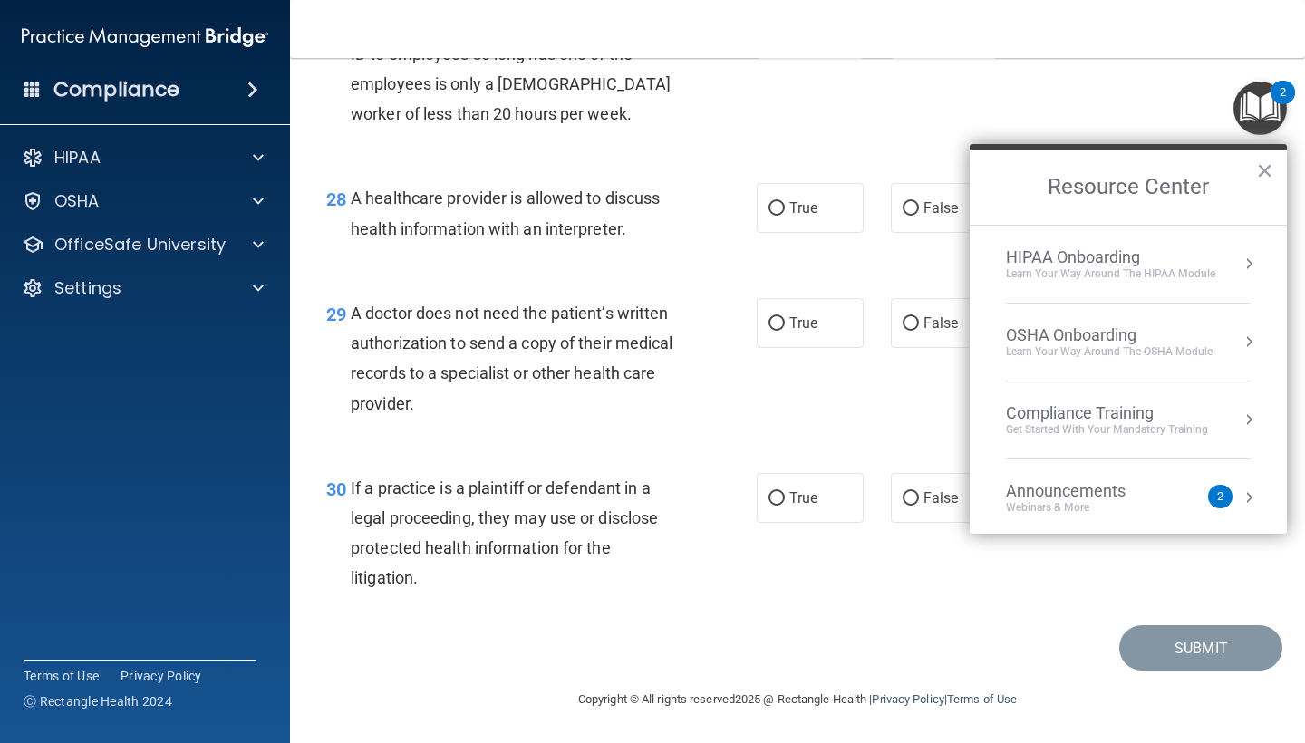
click at [1248, 263] on button "Resource Center" at bounding box center [1248, 264] width 18 height 18
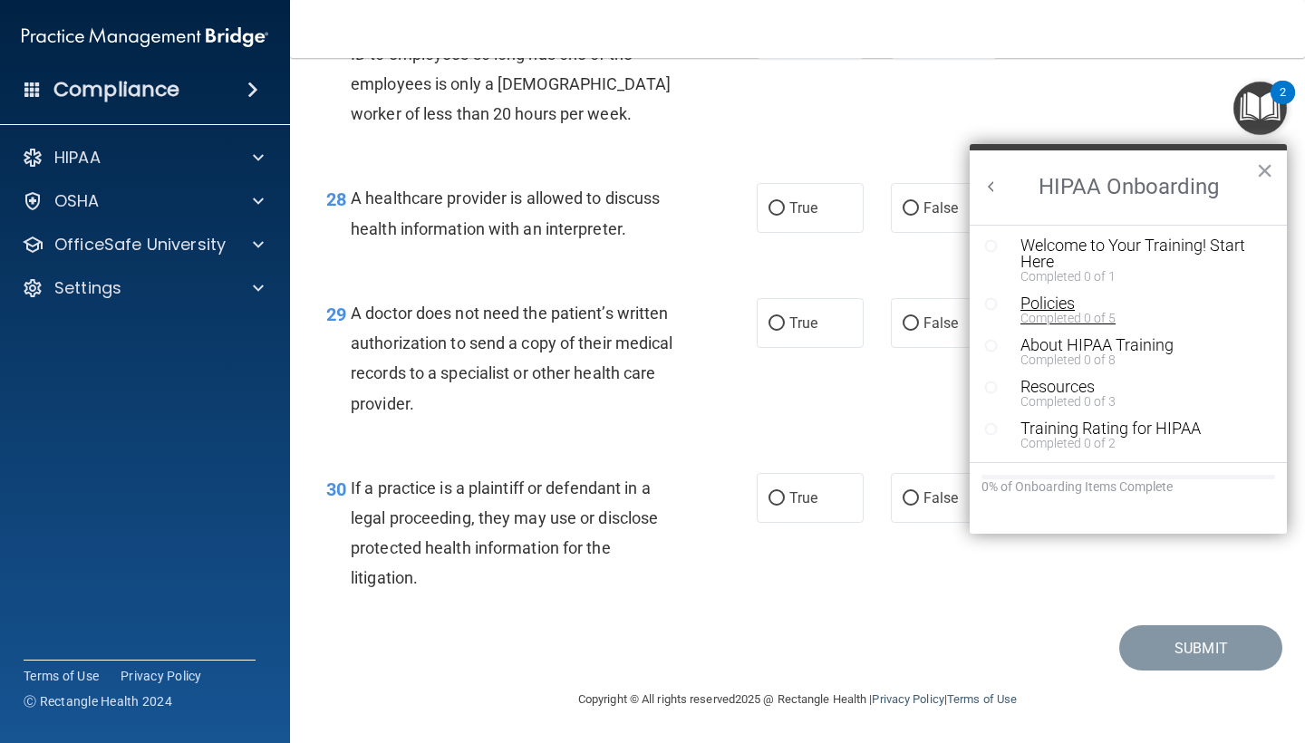
scroll to position [3, 0]
click at [1270, 171] on button "×" at bounding box center [1264, 170] width 17 height 29
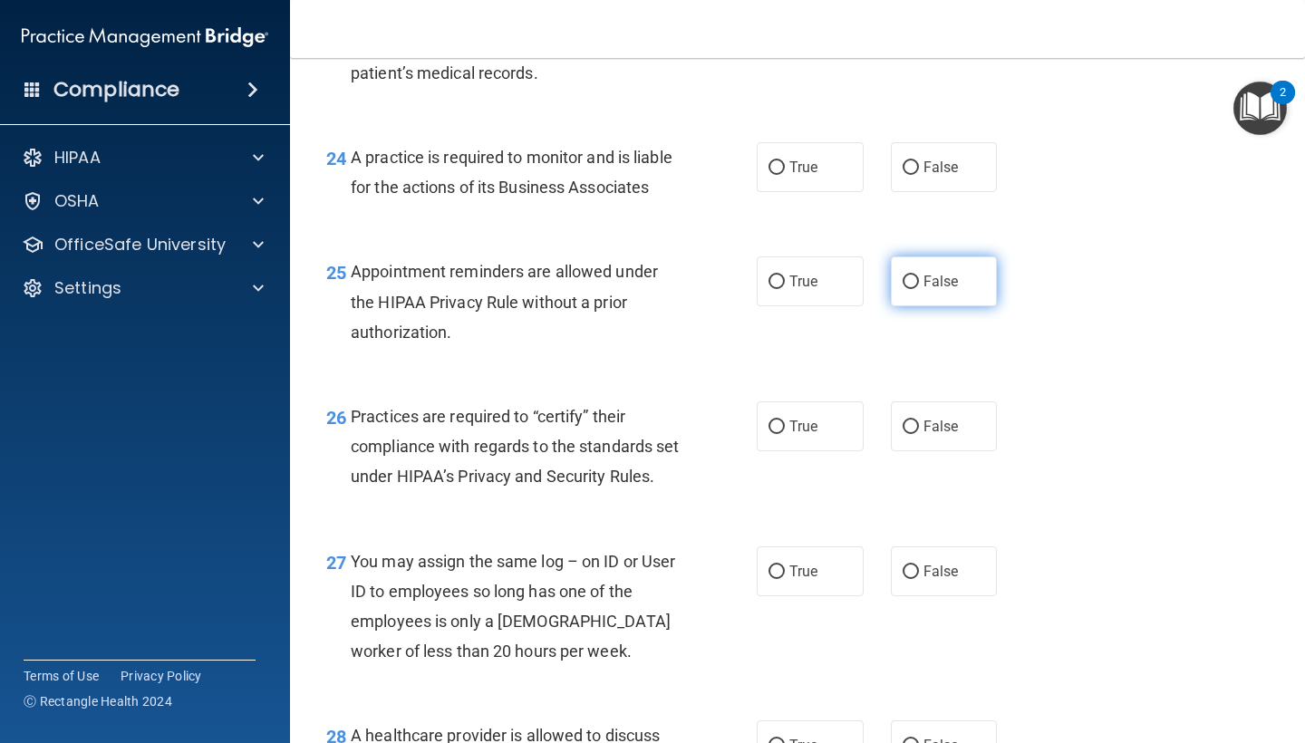
scroll to position [3931, 0]
click at [817, 158] on span "True" at bounding box center [803, 166] width 28 height 17
click at [785, 160] on input "True" at bounding box center [776, 167] width 16 height 14
radio input "true"
click at [813, 271] on label "True" at bounding box center [810, 280] width 107 height 50
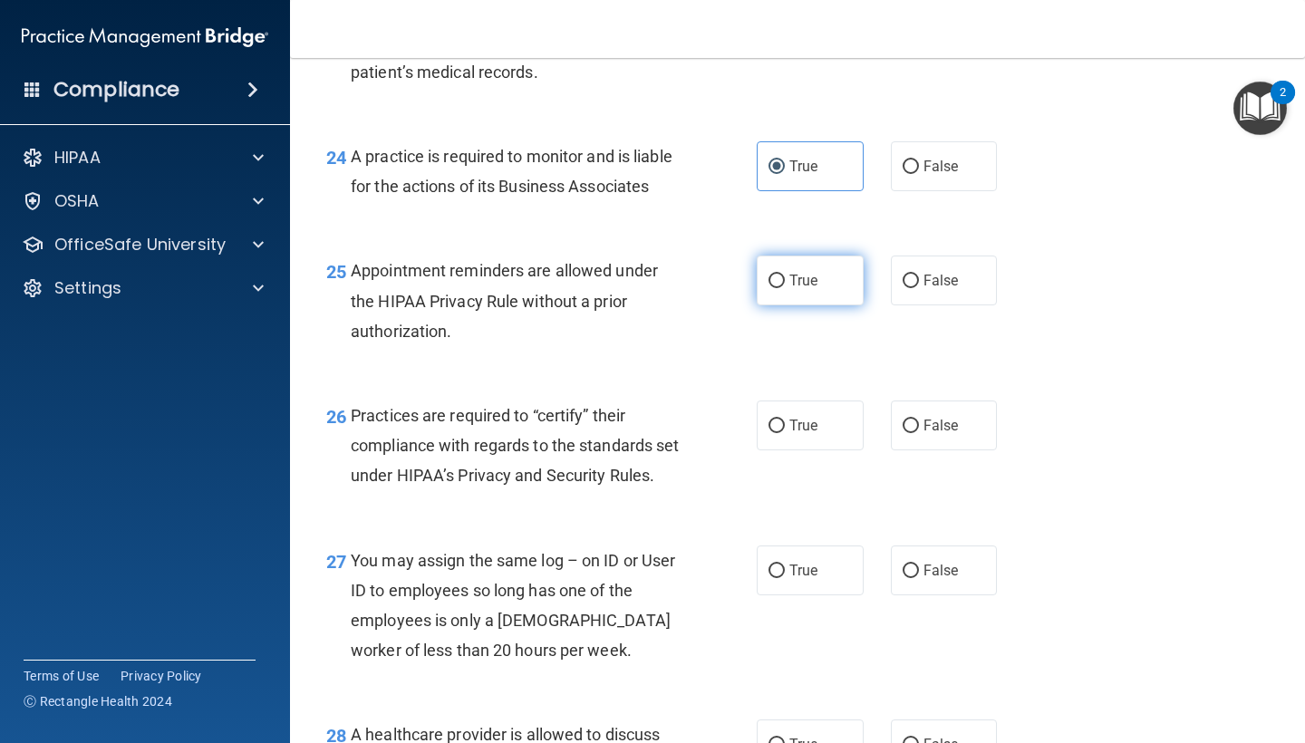
click at [785, 275] on input "True" at bounding box center [776, 282] width 16 height 14
radio input "true"
click at [942, 417] on span "False" at bounding box center [940, 425] width 35 height 17
click at [919, 419] on input "False" at bounding box center [910, 426] width 16 height 14
radio input "true"
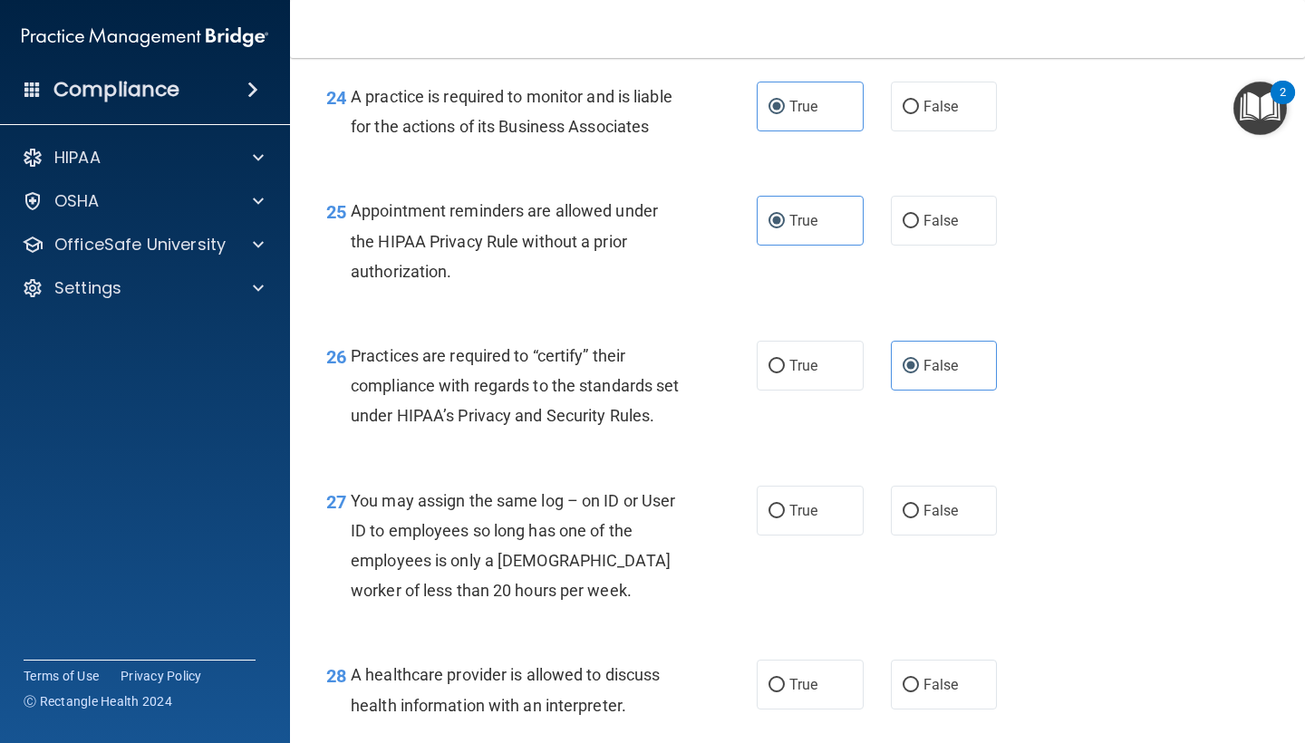
scroll to position [3993, 0]
click at [927, 517] on span "False" at bounding box center [940, 508] width 35 height 17
click at [919, 516] on input "False" at bounding box center [910, 510] width 16 height 14
radio input "true"
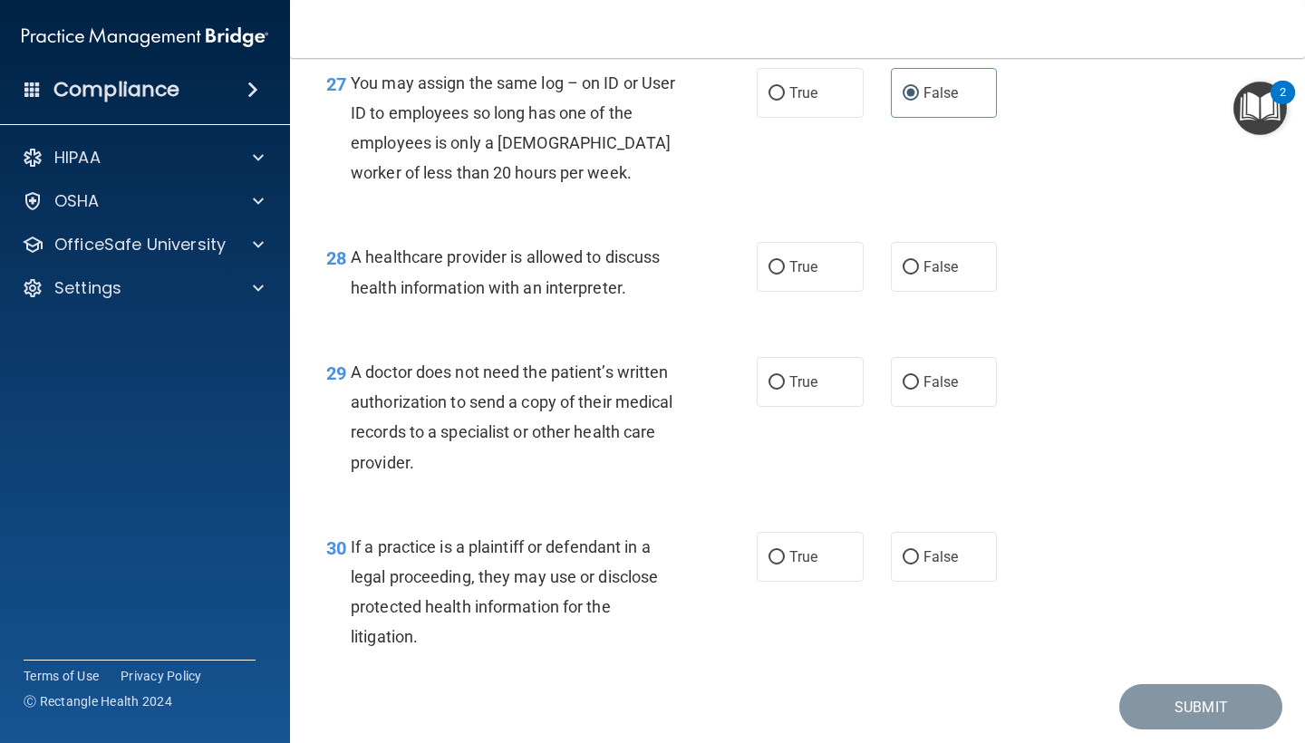
scroll to position [4413, 0]
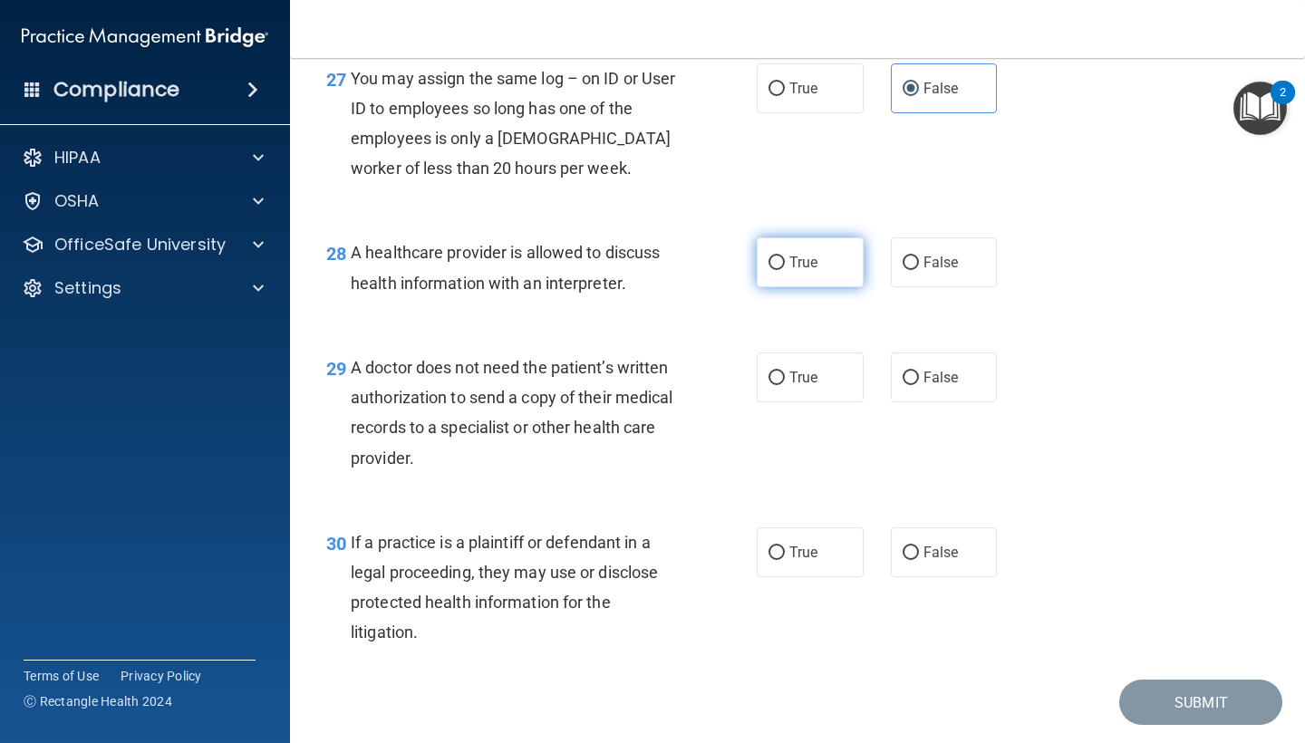
click at [787, 287] on label "True" at bounding box center [810, 262] width 107 height 50
click at [785, 270] on input "True" at bounding box center [776, 263] width 16 height 14
radio input "true"
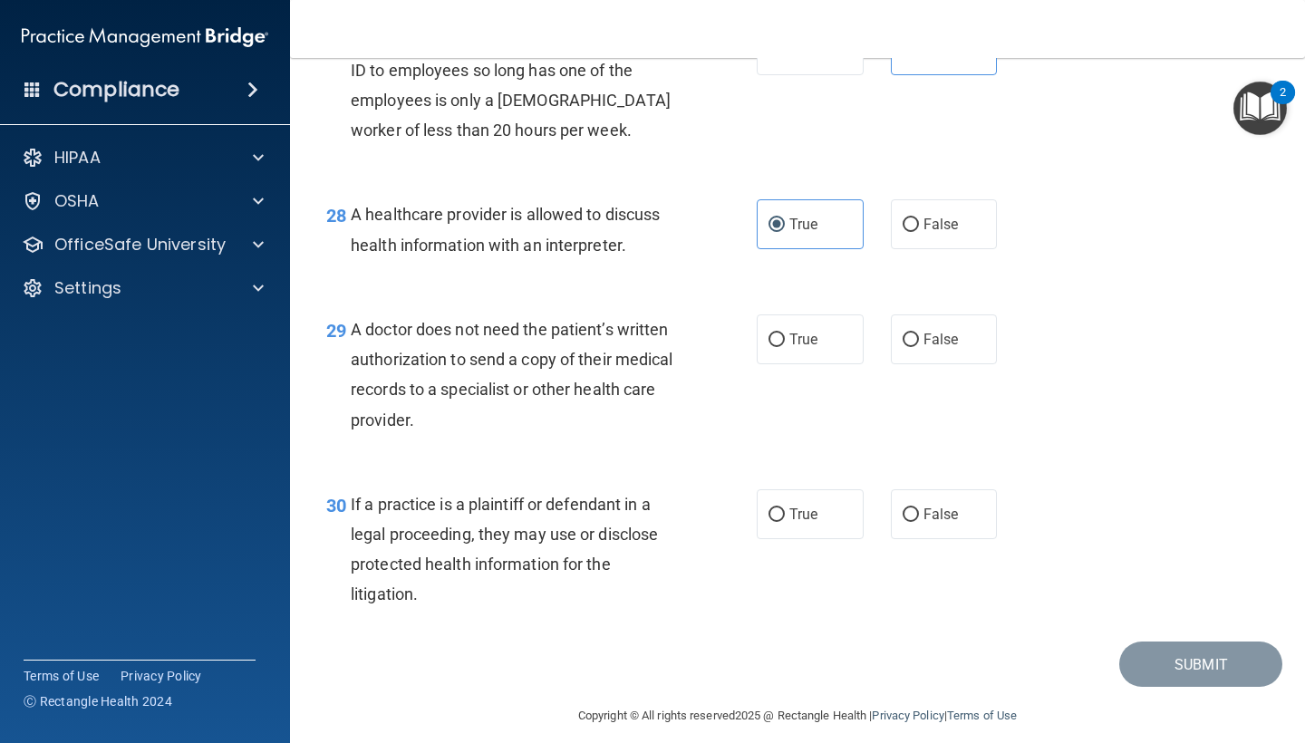
scroll to position [4454, 0]
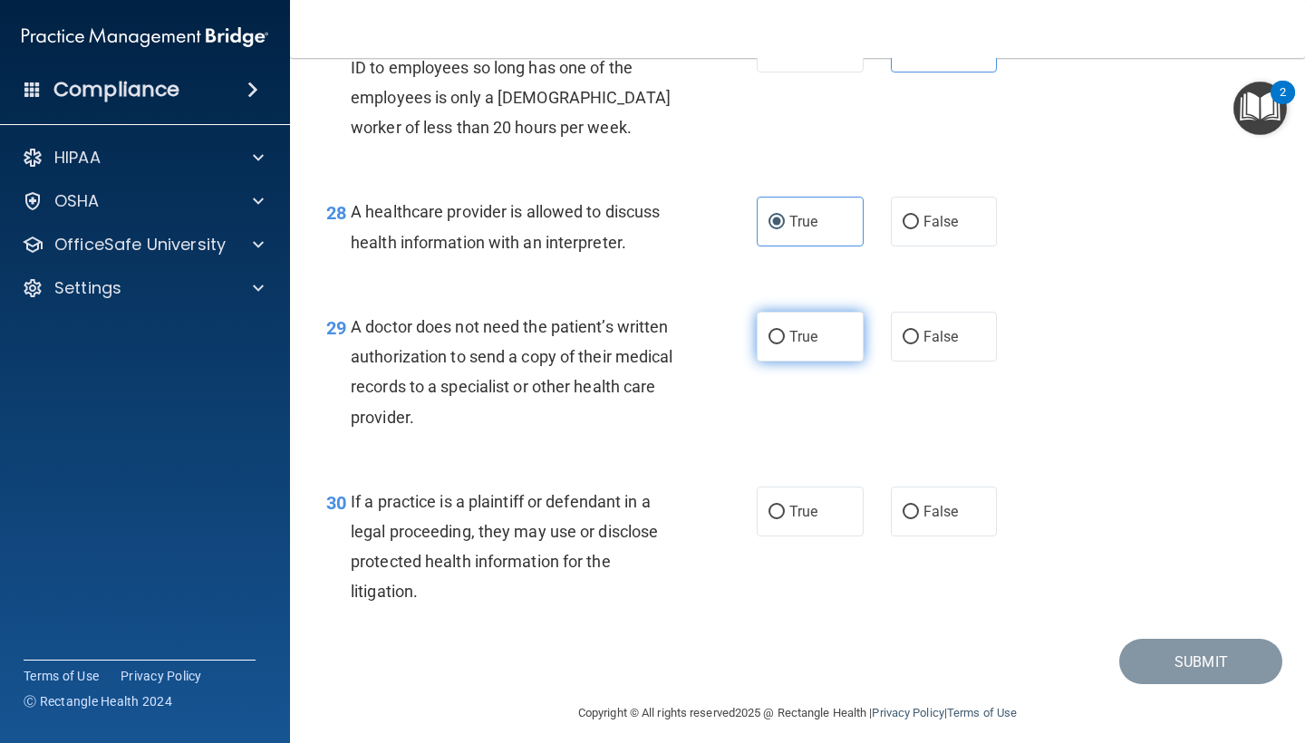
click at [773, 344] on input "True" at bounding box center [776, 338] width 16 height 14
radio input "true"
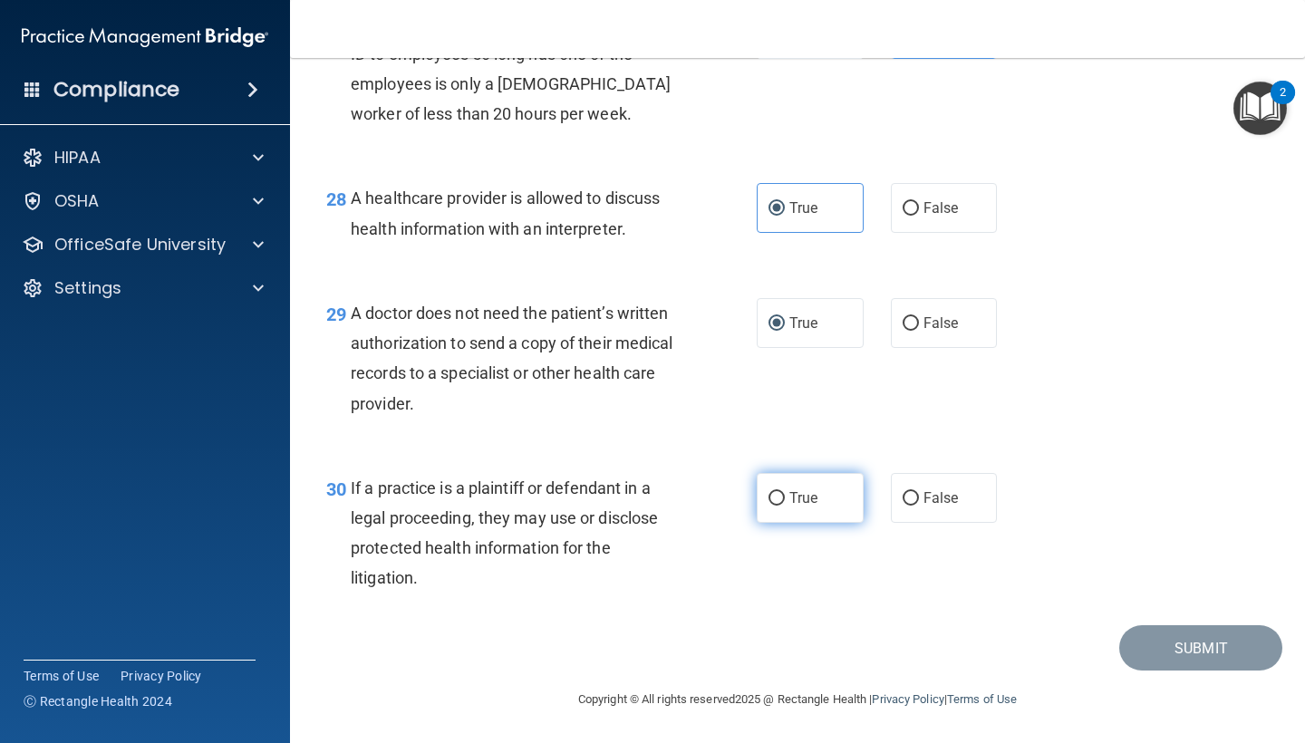
scroll to position [4475, 0]
click at [806, 526] on div "30 If a practice is a plaintiff or defendant in a legal proceeding, they may us…" at bounding box center [797, 537] width 969 height 175
click at [806, 504] on span "True" at bounding box center [803, 497] width 28 height 17
click at [785, 504] on input "True" at bounding box center [776, 499] width 16 height 14
radio input "true"
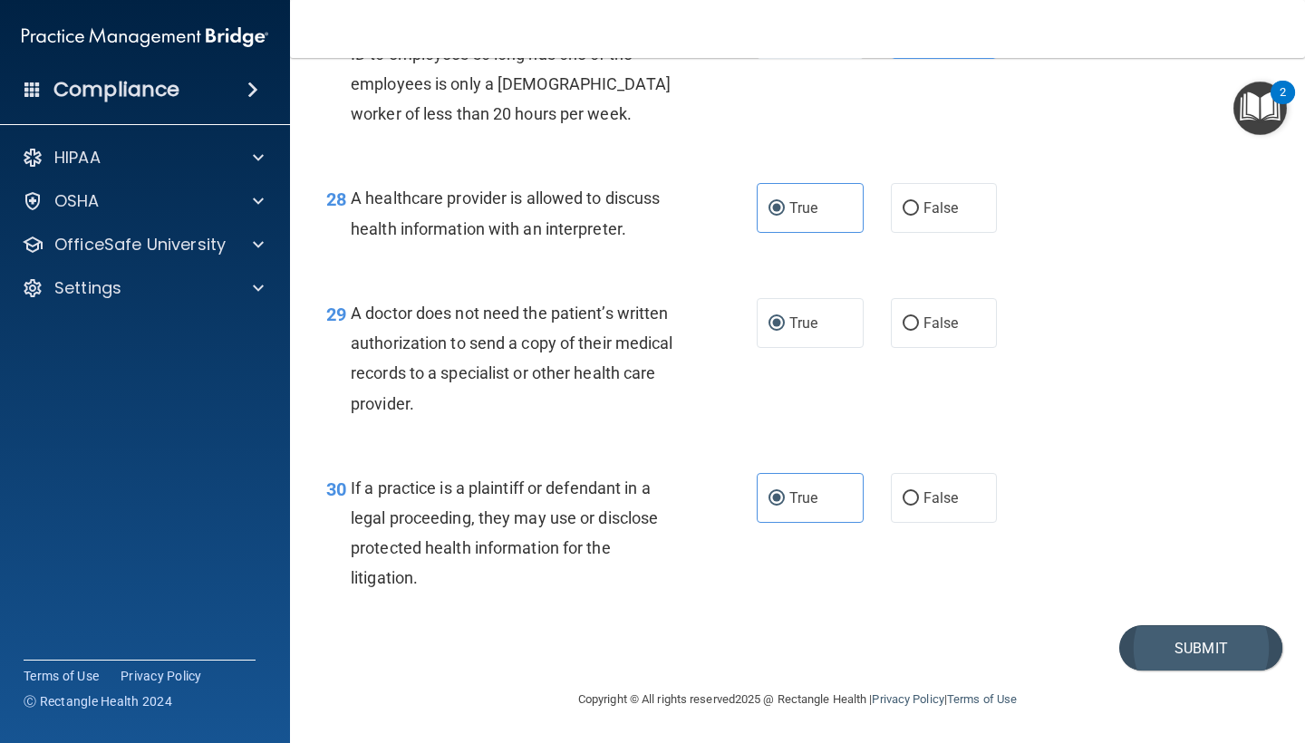
click at [1150, 641] on button "Submit" at bounding box center [1200, 648] width 163 height 46
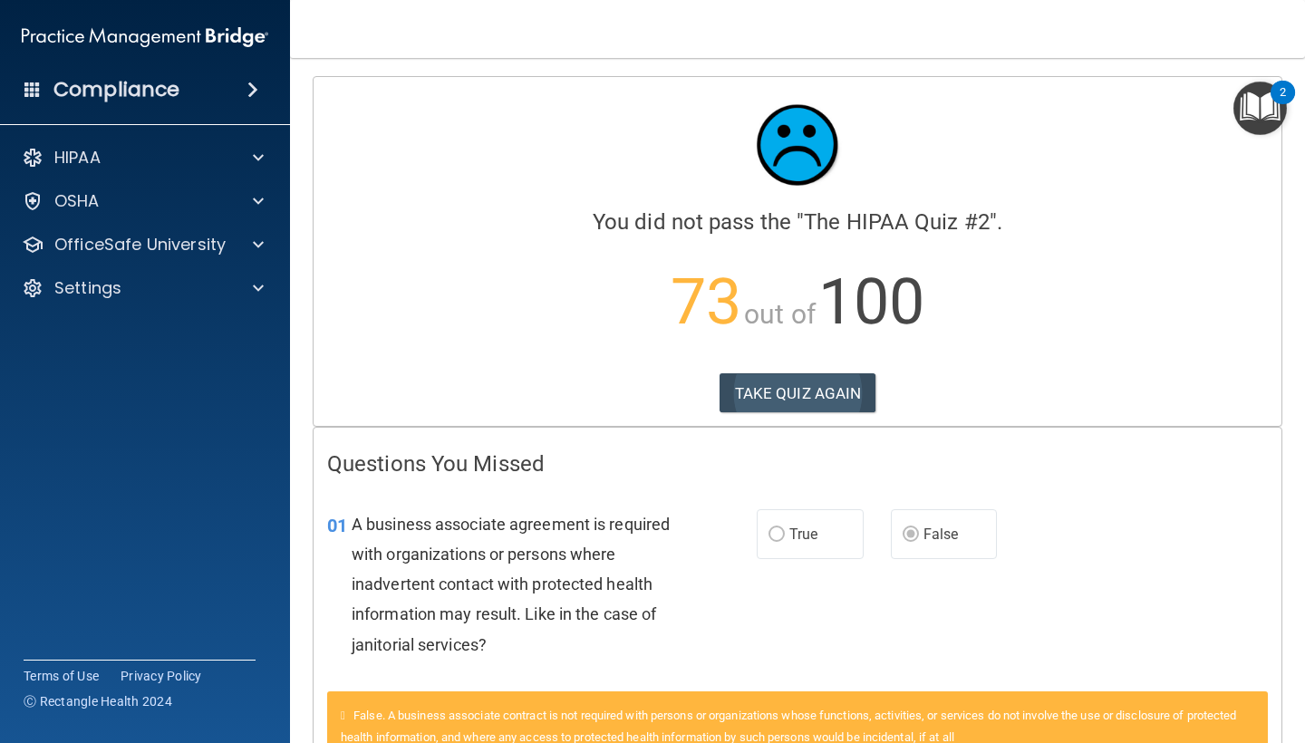
click at [777, 399] on button "TAKE QUIZ AGAIN" at bounding box center [797, 393] width 157 height 40
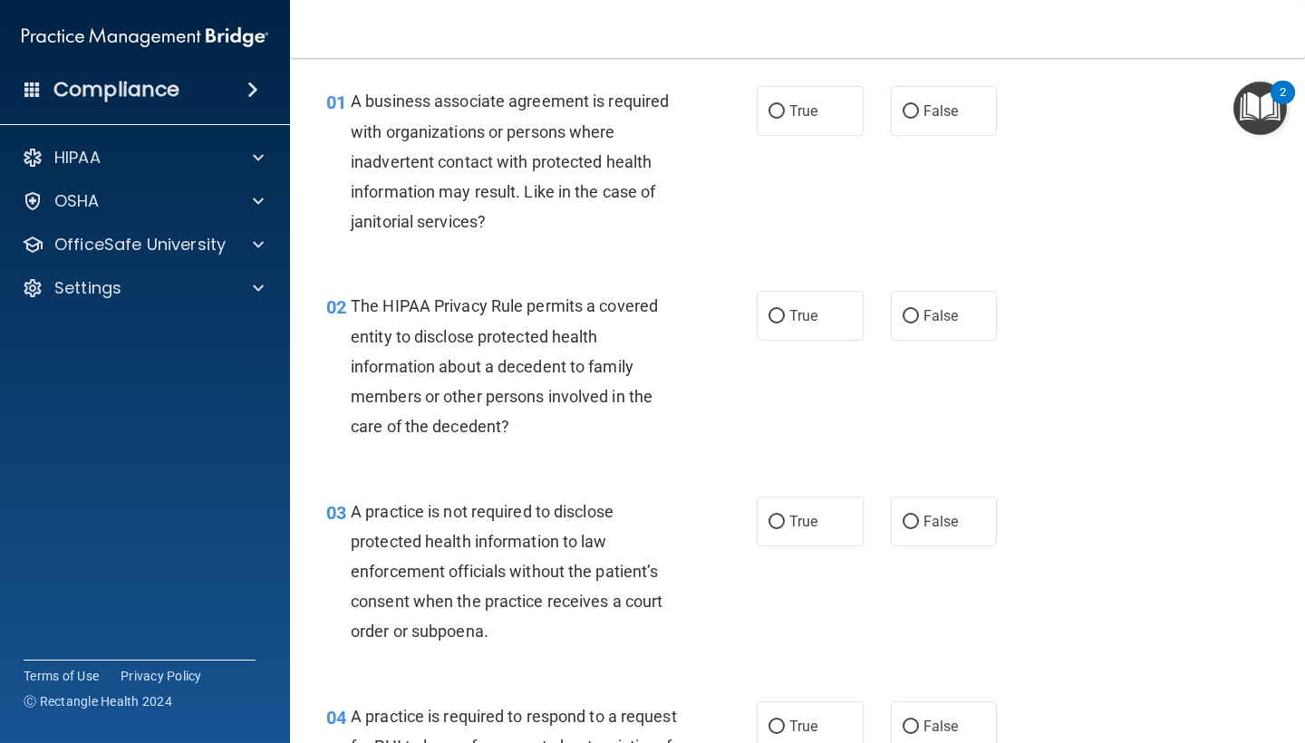
scroll to position [36, 0]
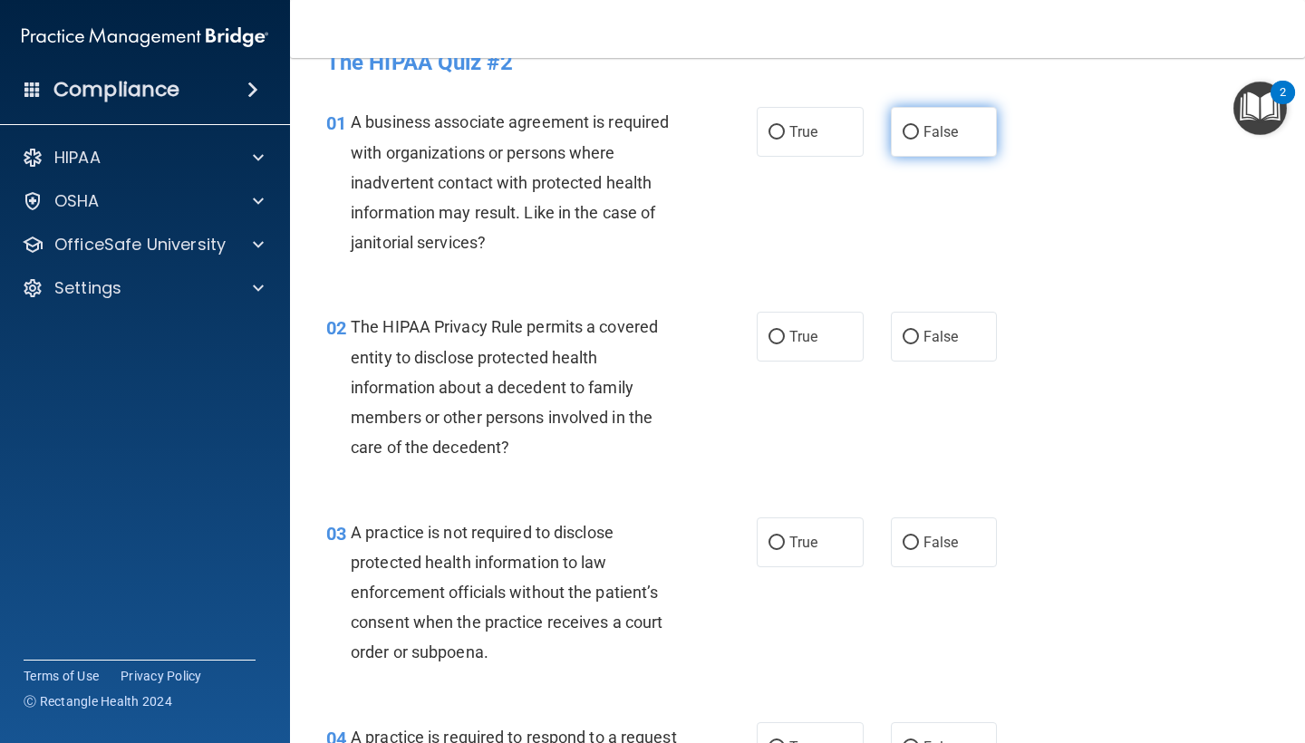
click at [938, 145] on label "False" at bounding box center [944, 132] width 107 height 50
click at [919, 140] on input "False" at bounding box center [910, 133] width 16 height 14
radio input "true"
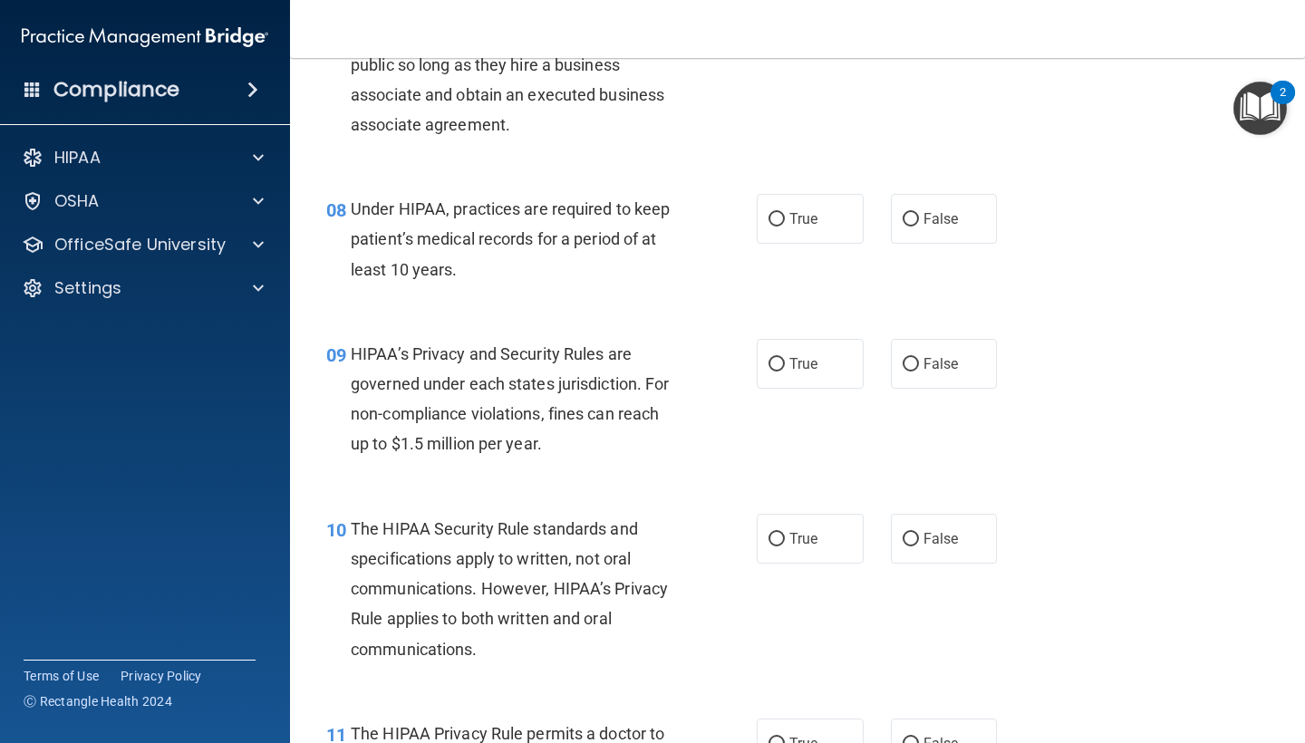
scroll to position [1312, 0]
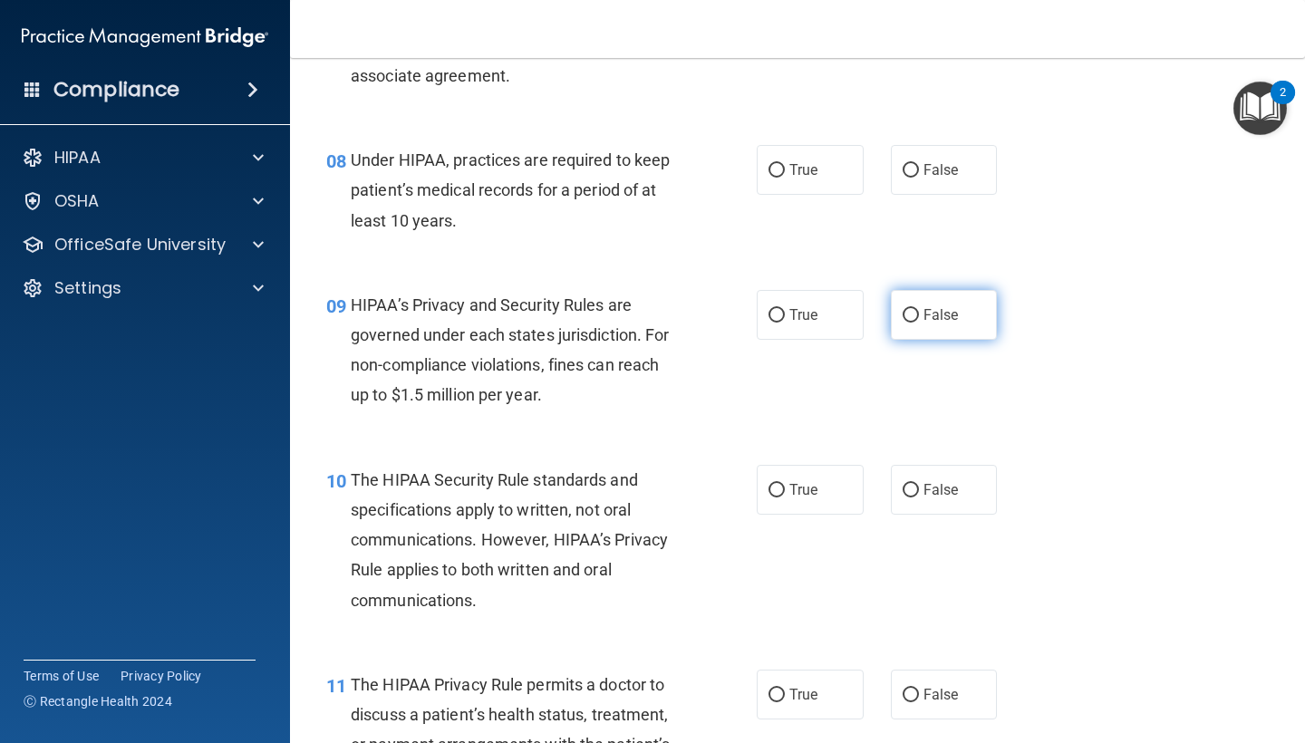
click at [930, 306] on span "False" at bounding box center [940, 314] width 35 height 17
click at [919, 309] on input "False" at bounding box center [910, 316] width 16 height 14
radio input "true"
click at [832, 506] on div "10 The HIPAA Security Rule standards and specifications apply to written, not o…" at bounding box center [797, 544] width 969 height 205
click at [826, 492] on label "True" at bounding box center [810, 490] width 107 height 50
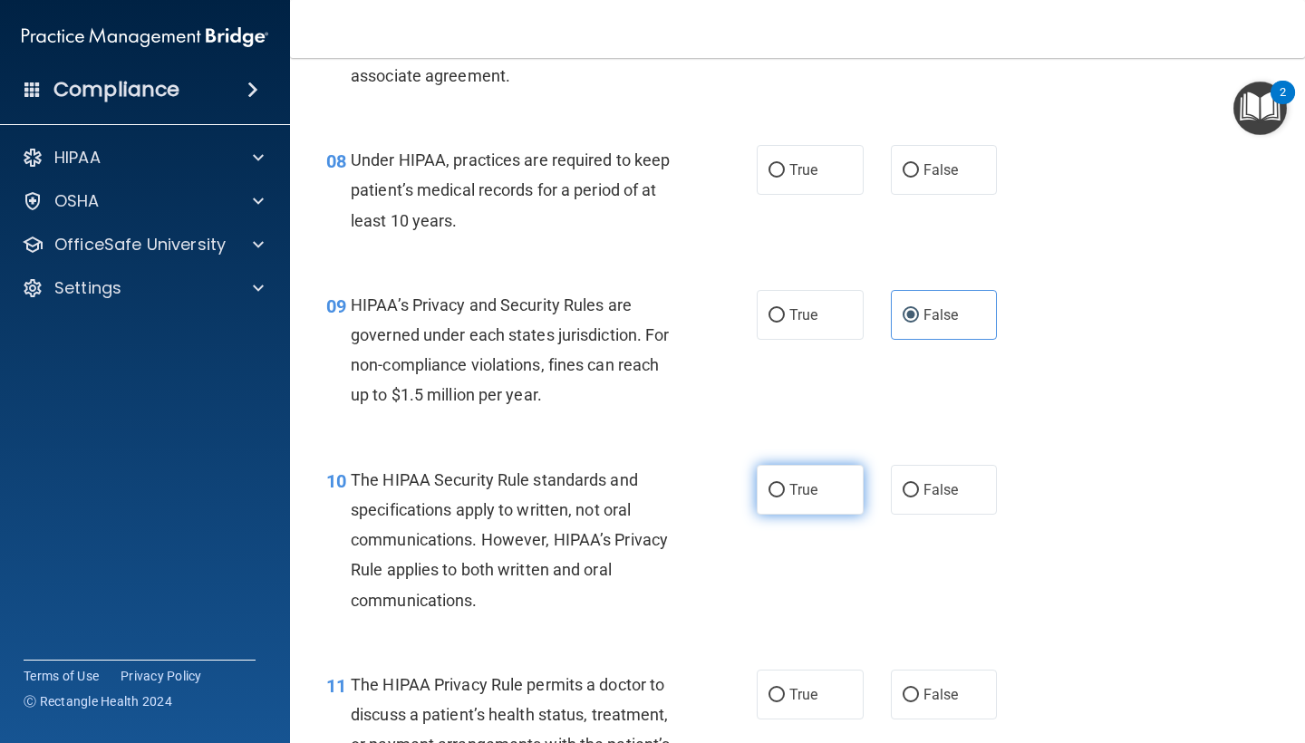
click at [785, 492] on input "True" at bounding box center [776, 491] width 16 height 14
radio input "true"
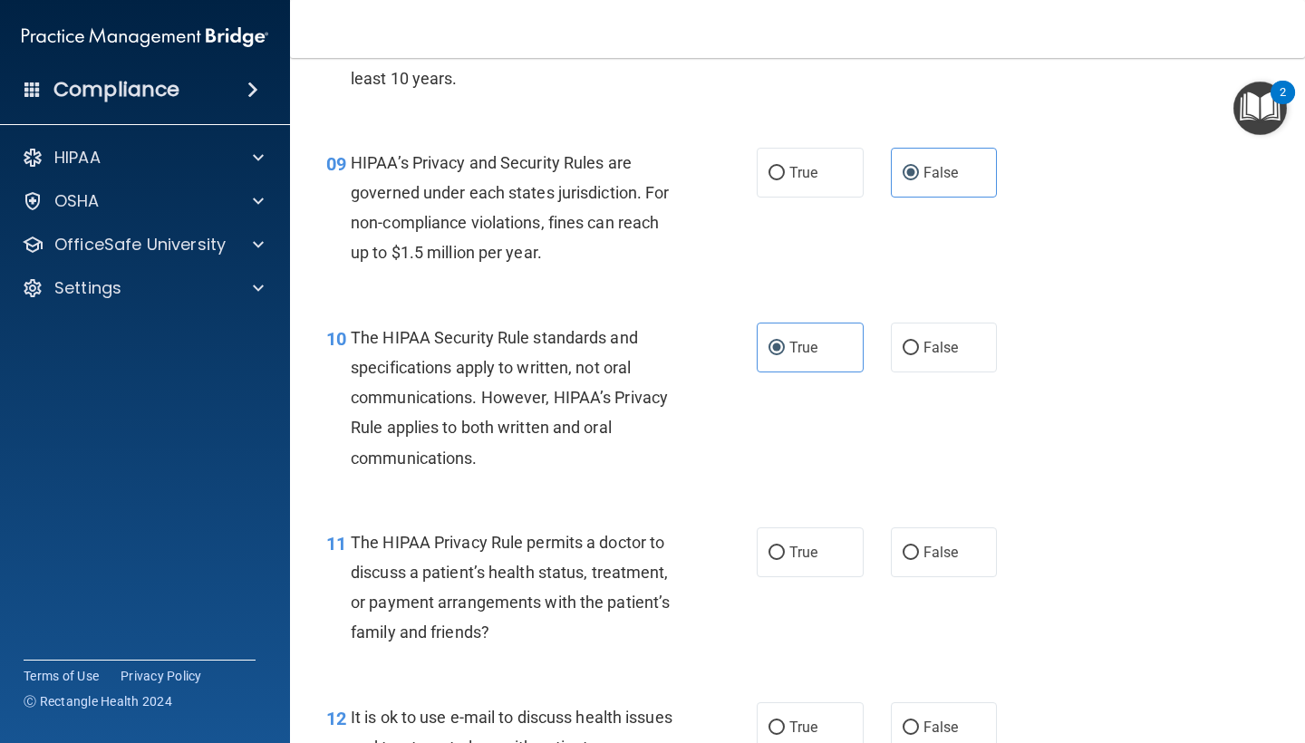
scroll to position [1500, 0]
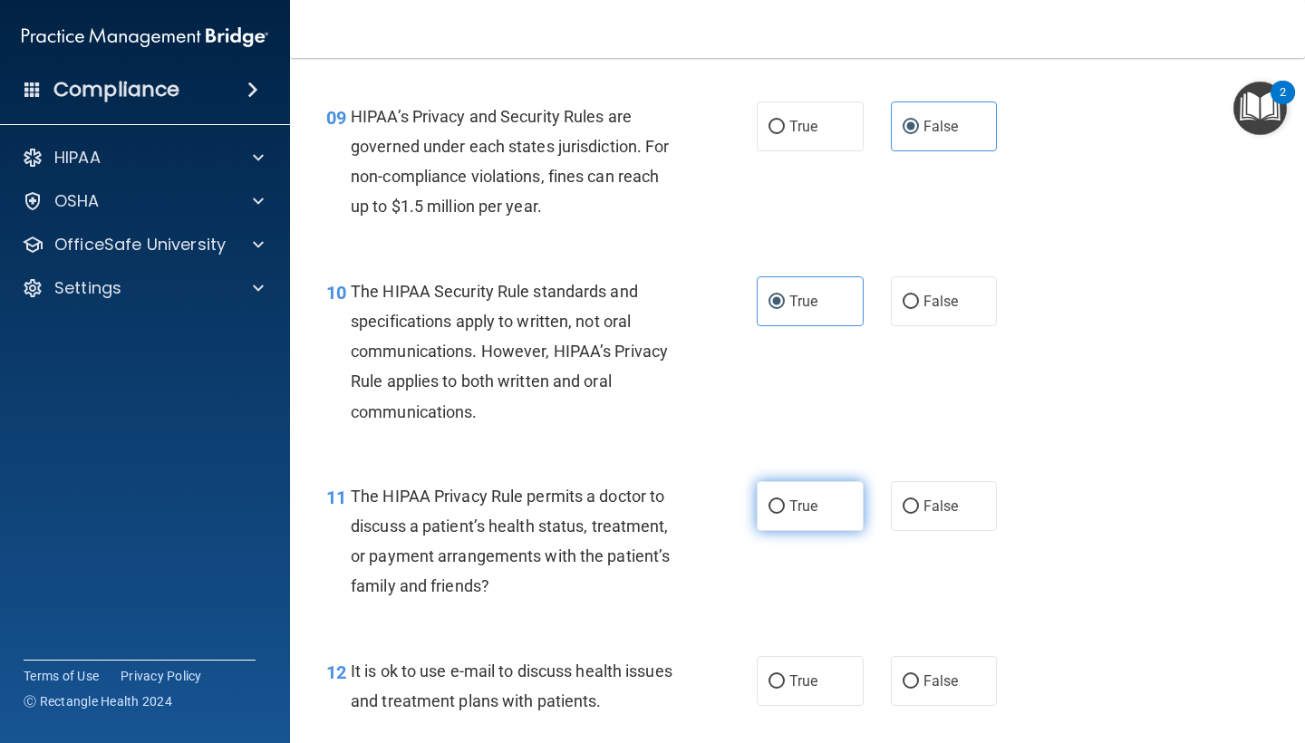
click at [808, 497] on span "True" at bounding box center [803, 505] width 28 height 17
click at [785, 500] on input "True" at bounding box center [776, 507] width 16 height 14
radio input "true"
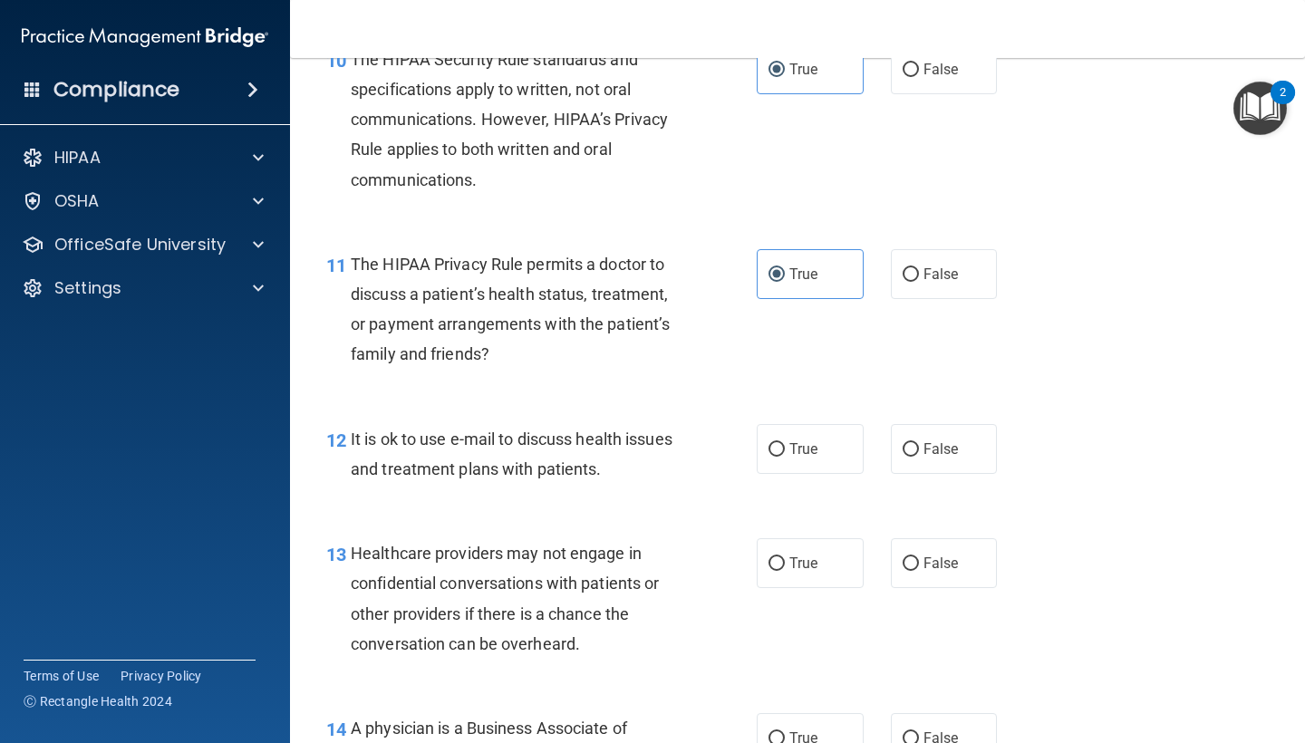
scroll to position [1749, 0]
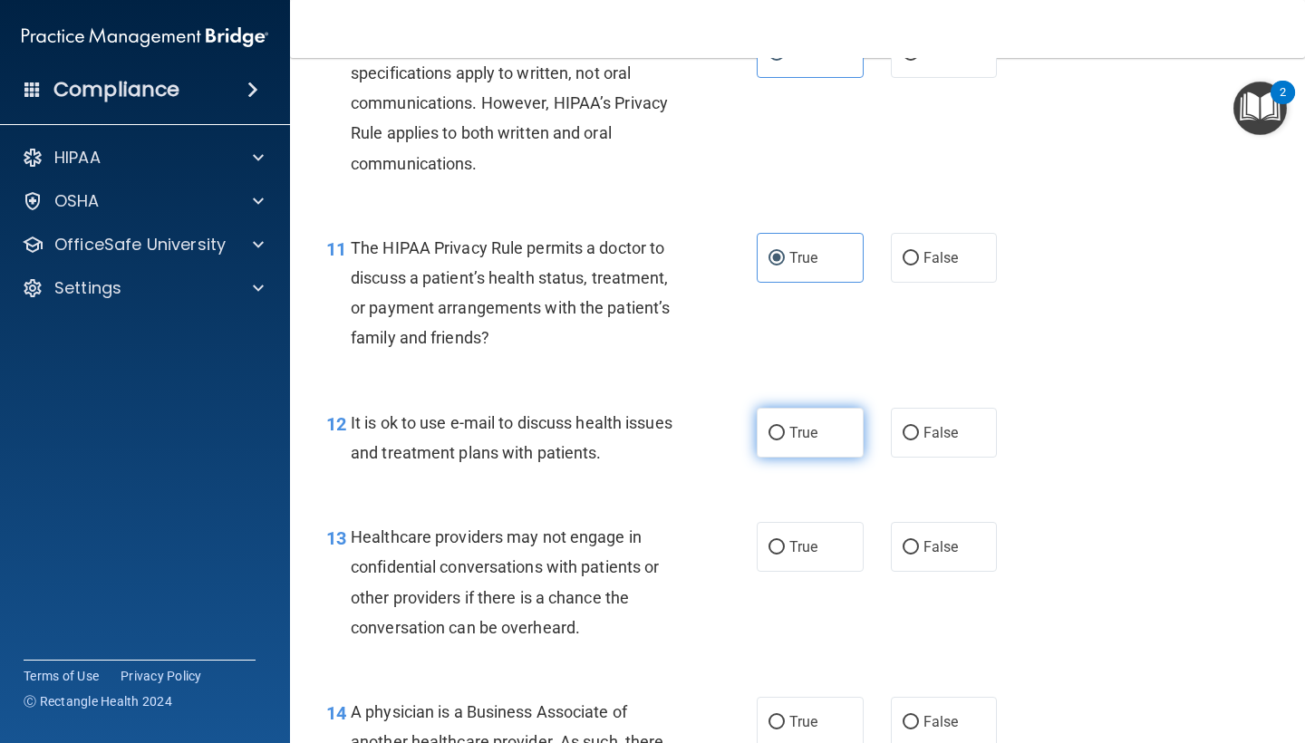
click at [805, 424] on span "True" at bounding box center [803, 432] width 28 height 17
click at [785, 427] on input "True" at bounding box center [776, 434] width 16 height 14
radio input "true"
click at [927, 538] on span "False" at bounding box center [940, 546] width 35 height 17
click at [919, 541] on input "False" at bounding box center [910, 548] width 16 height 14
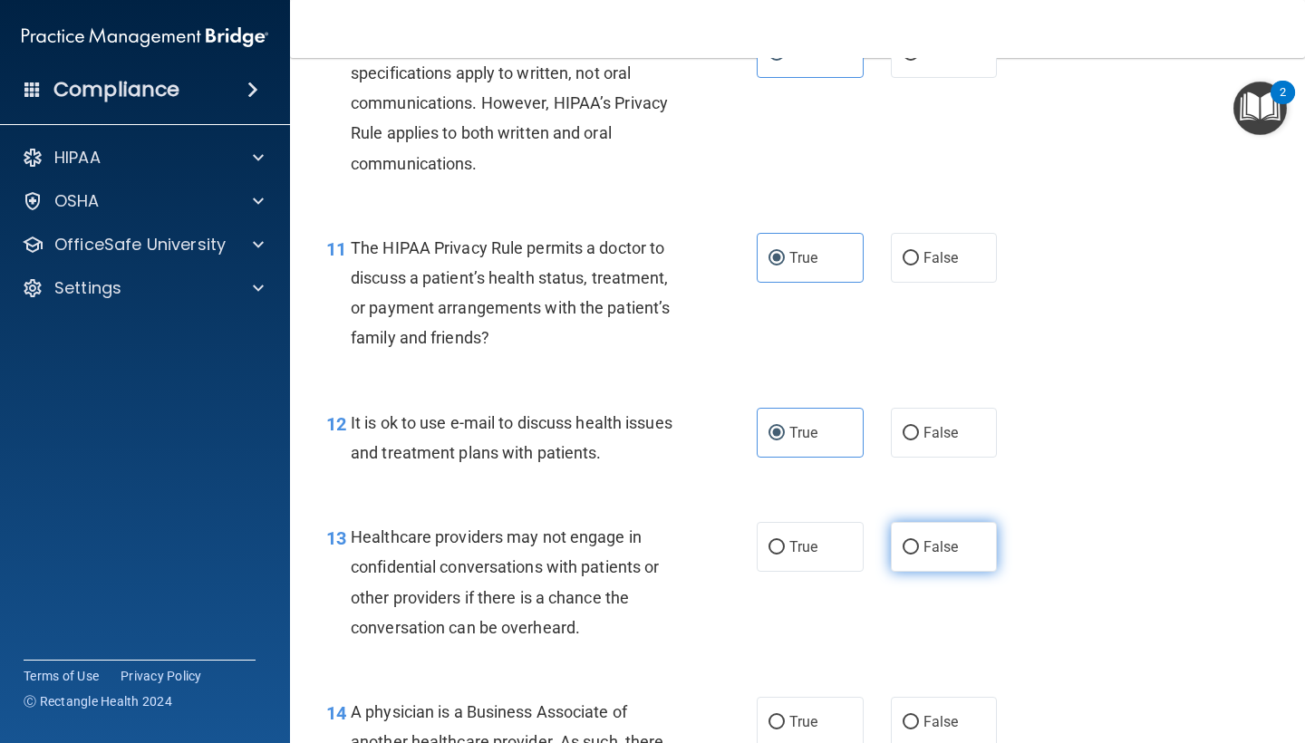
radio input "true"
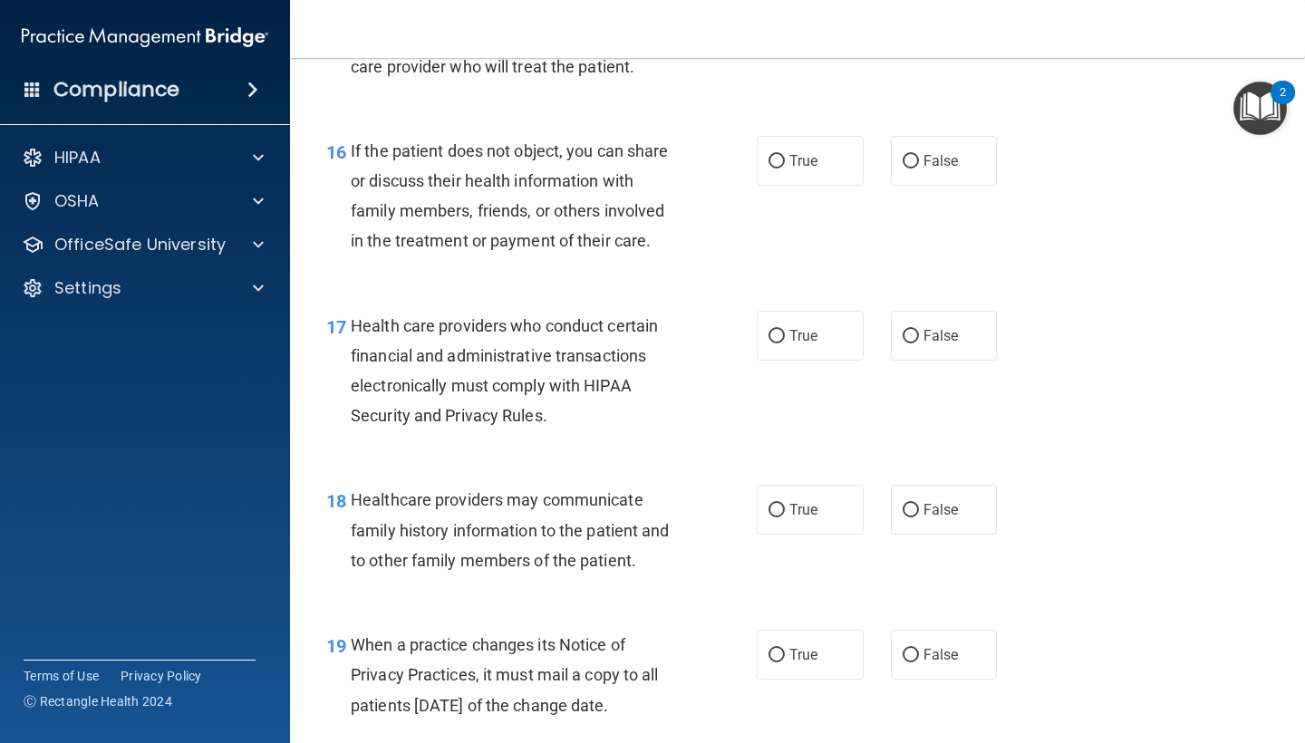
scroll to position [2690, 0]
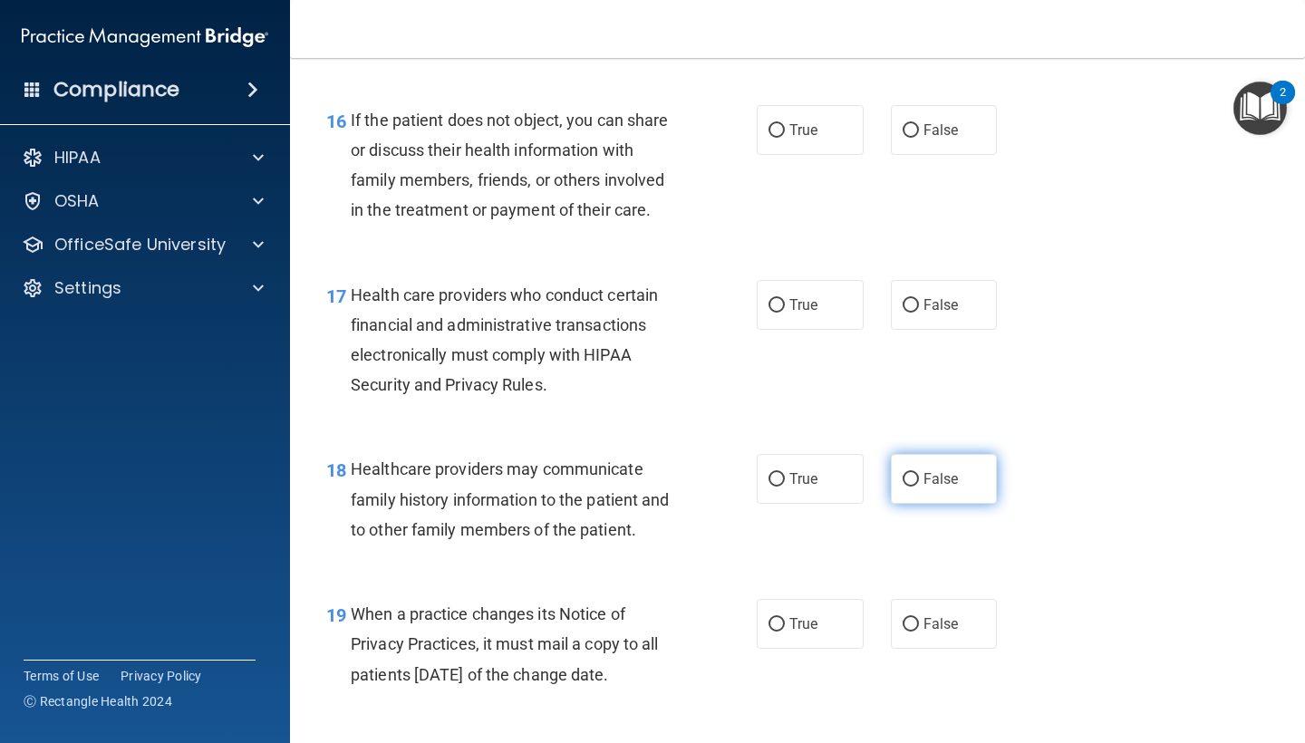
click at [943, 473] on span "False" at bounding box center [940, 478] width 35 height 17
click at [919, 473] on input "False" at bounding box center [910, 480] width 16 height 14
radio input "true"
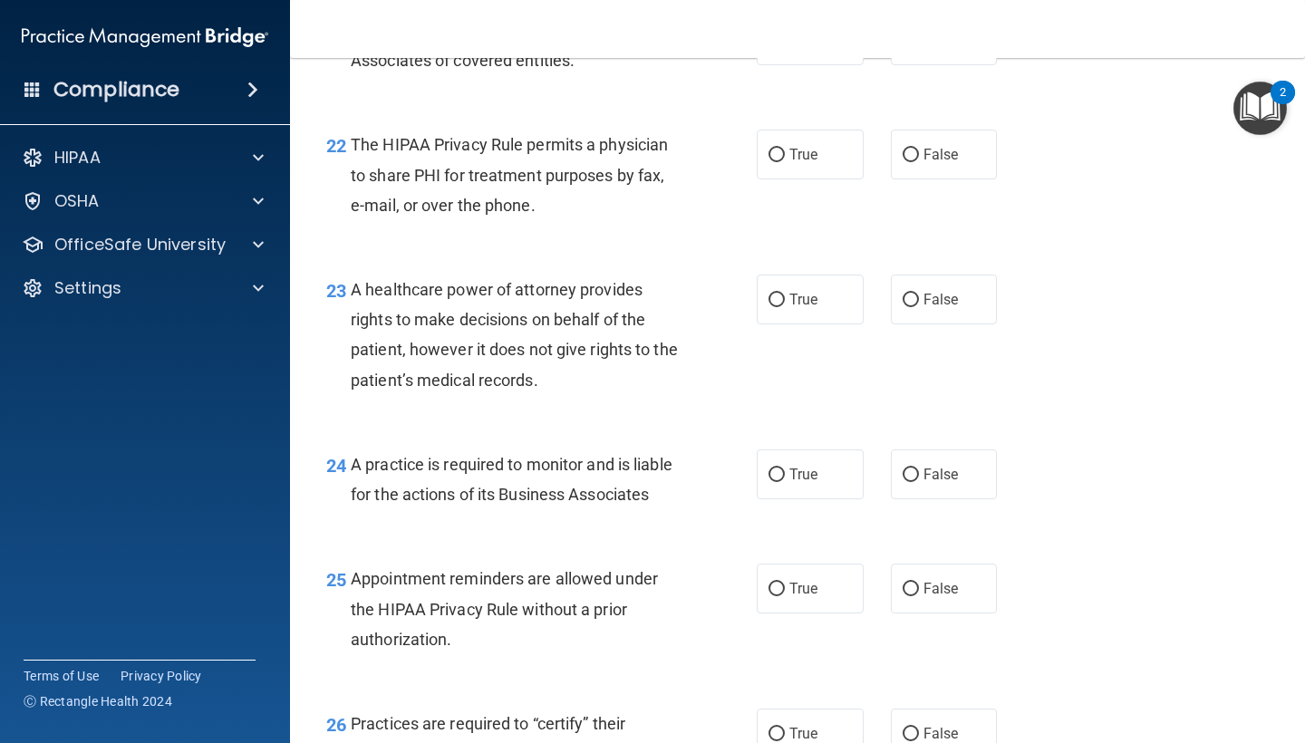
scroll to position [3657, 0]
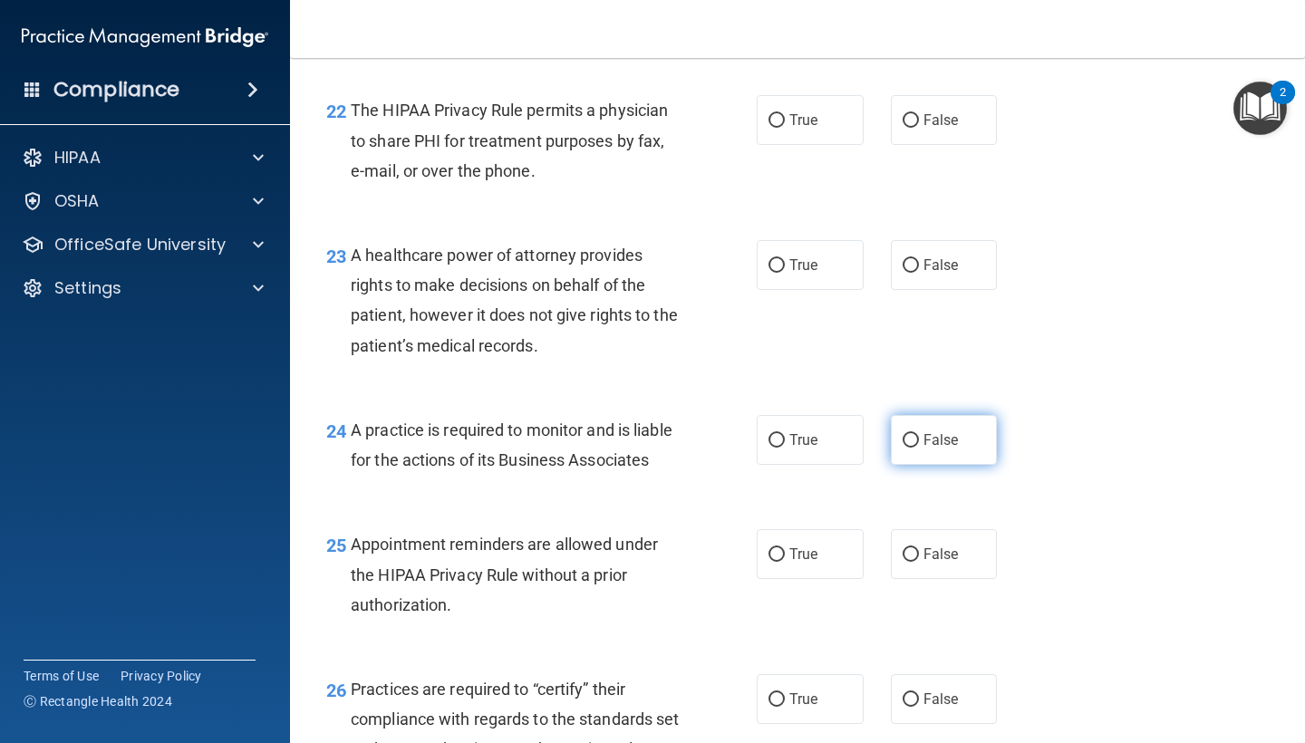
click at [972, 424] on label "False" at bounding box center [944, 440] width 107 height 50
click at [919, 434] on input "False" at bounding box center [910, 441] width 16 height 14
radio input "true"
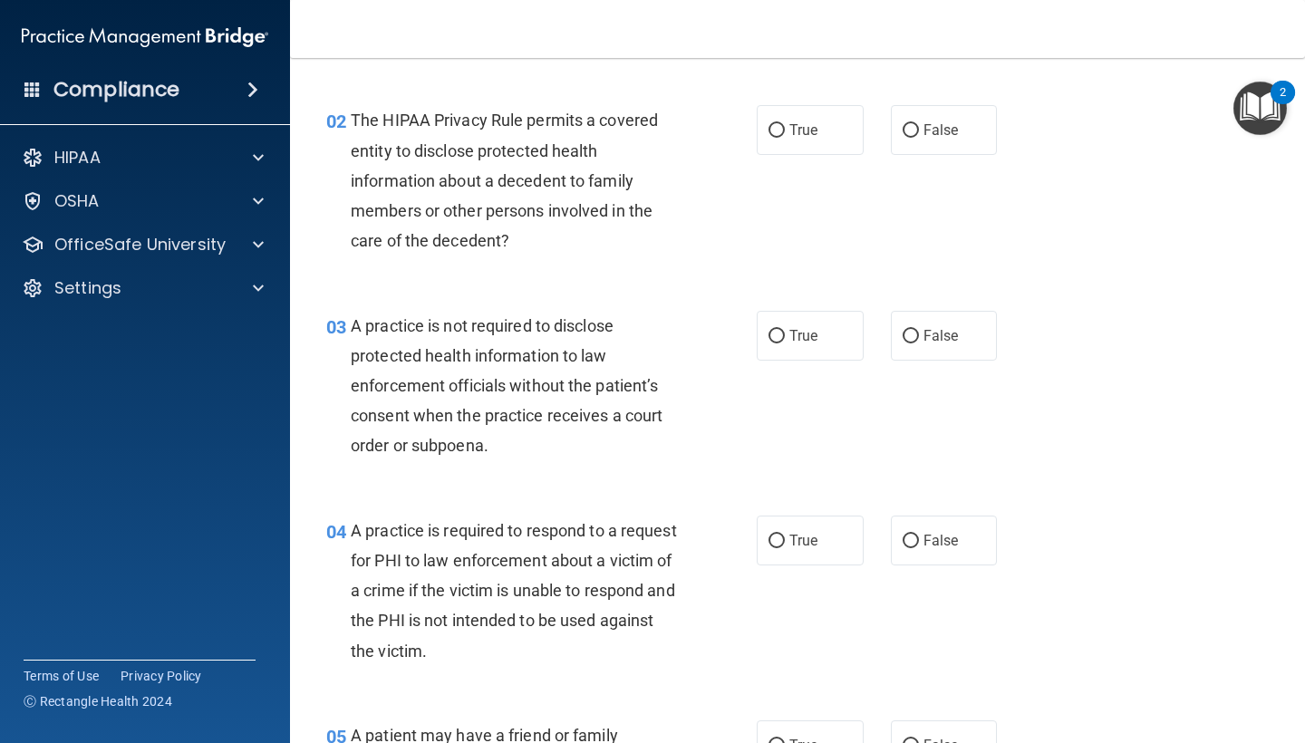
scroll to position [234, 0]
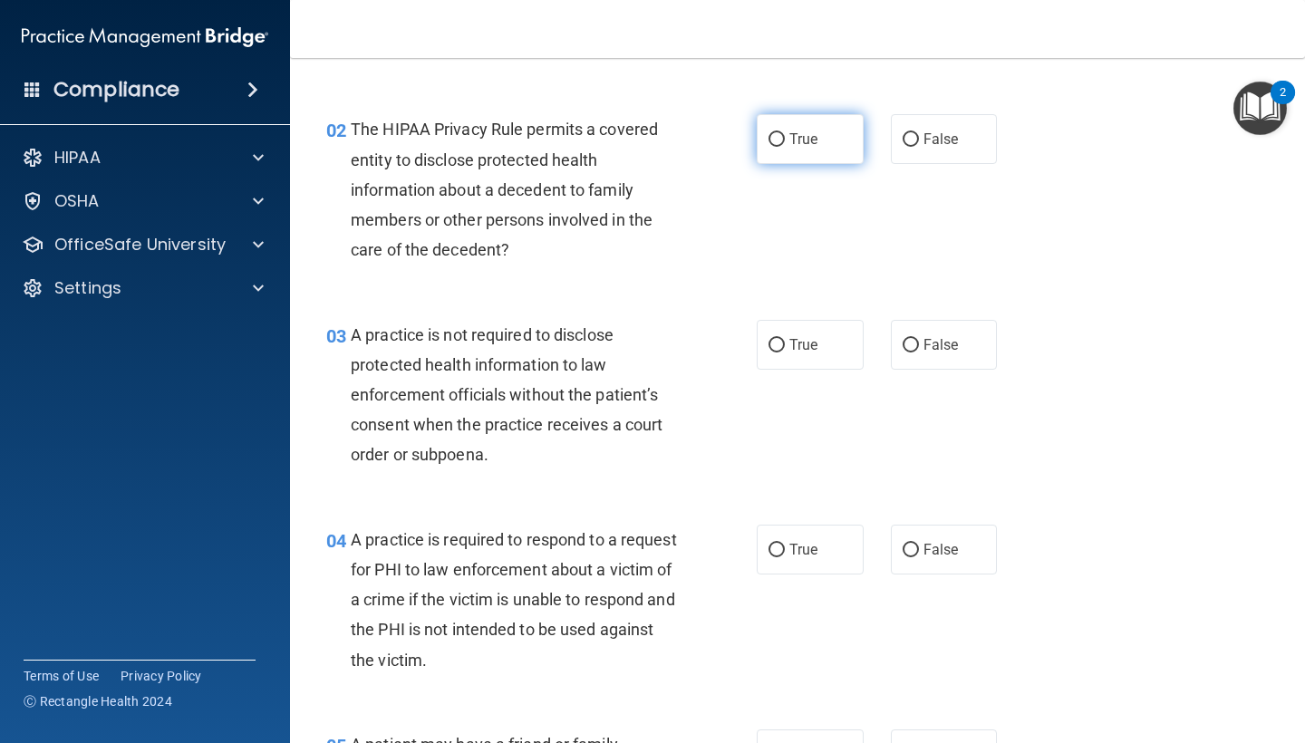
click at [821, 130] on label "True" at bounding box center [810, 139] width 107 height 50
click at [785, 133] on input "True" at bounding box center [776, 140] width 16 height 14
radio input "true"
click at [929, 323] on label "False" at bounding box center [944, 345] width 107 height 50
click at [919, 339] on input "False" at bounding box center [910, 346] width 16 height 14
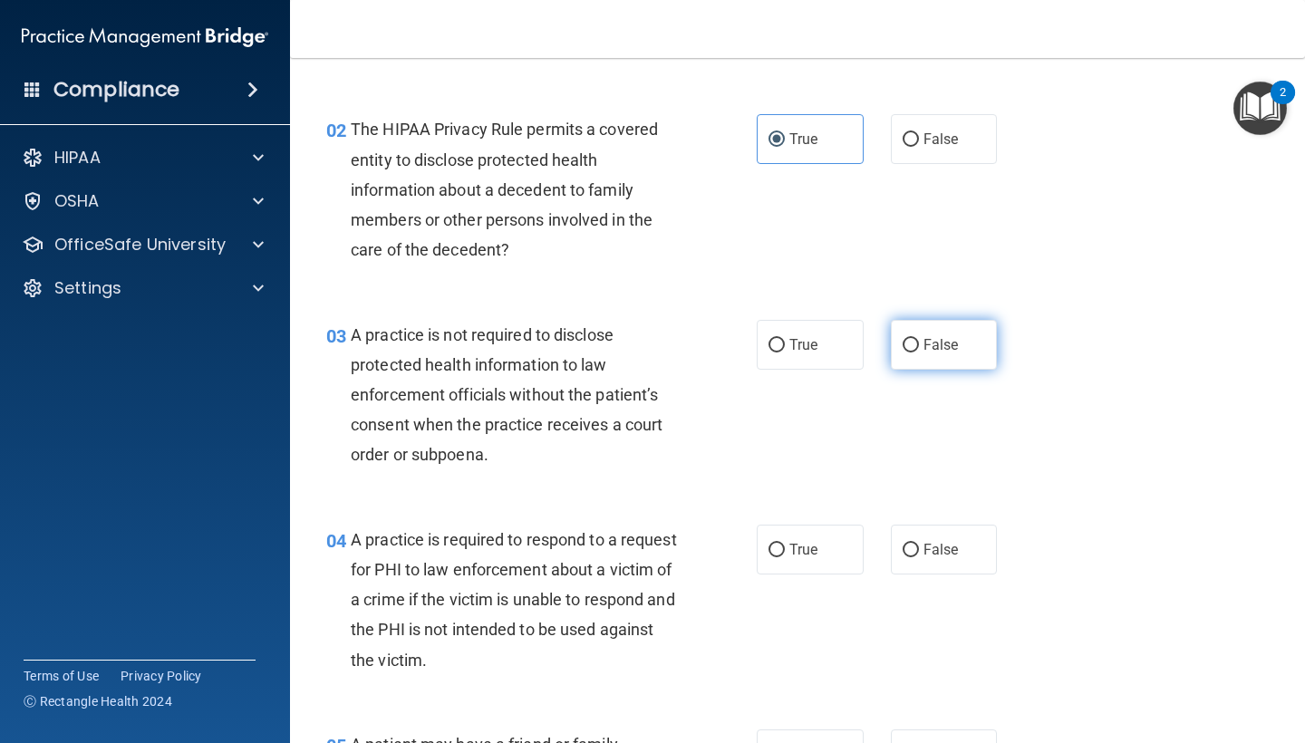
radio input "true"
click at [810, 544] on span "True" at bounding box center [803, 549] width 28 height 17
click at [785, 544] on input "True" at bounding box center [776, 551] width 16 height 14
radio input "true"
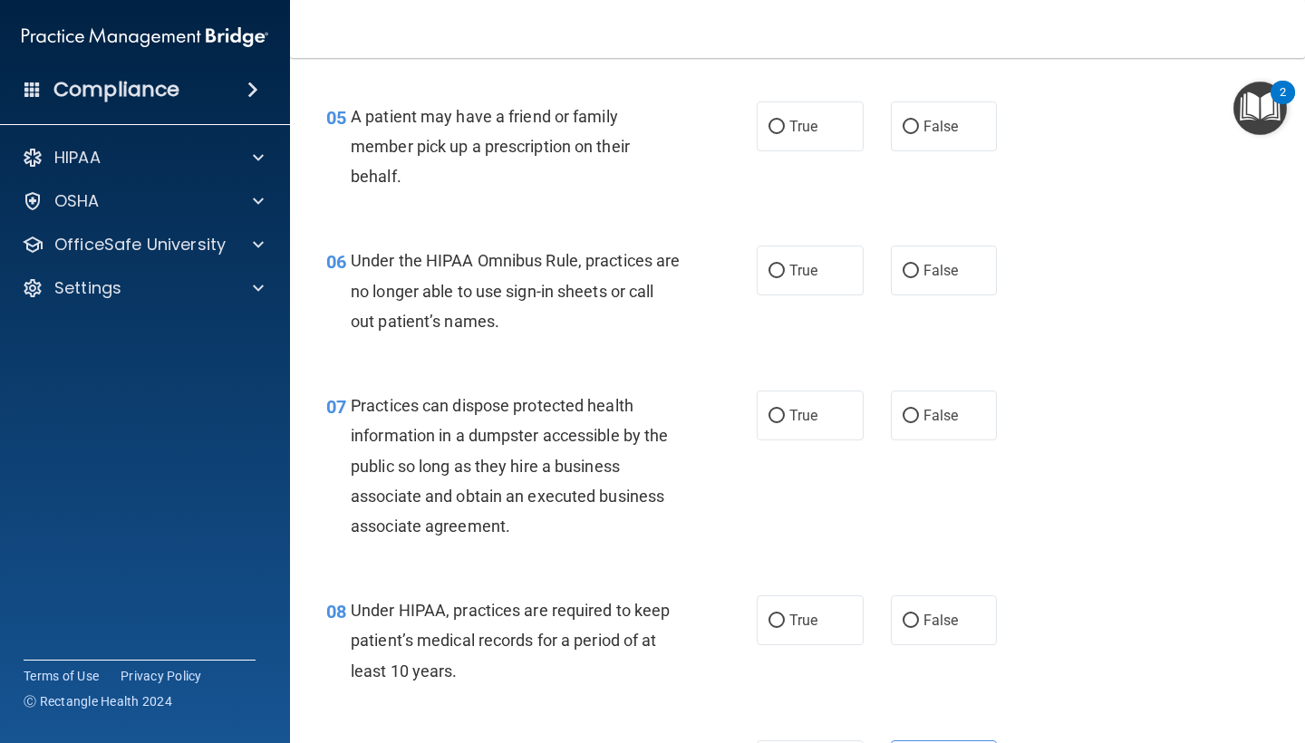
scroll to position [865, 0]
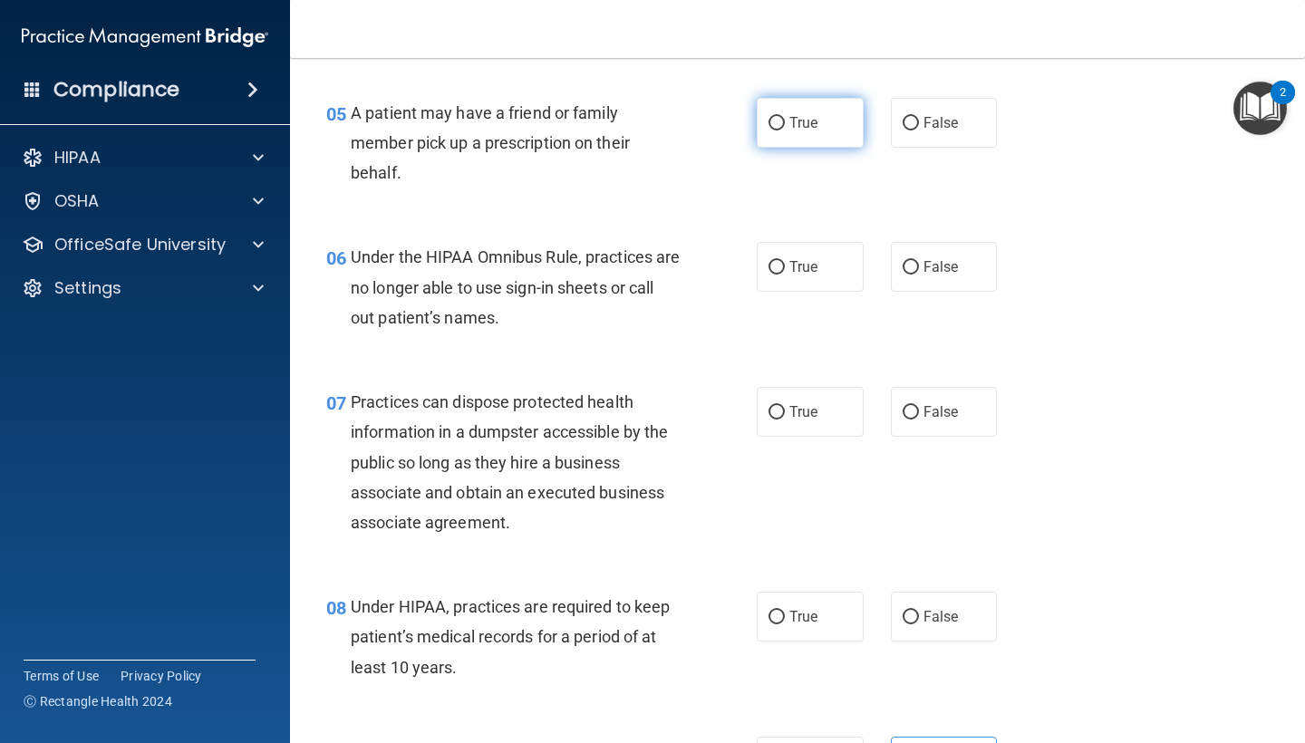
click at [776, 121] on input "True" at bounding box center [776, 124] width 16 height 14
radio input "true"
click at [912, 261] on input "False" at bounding box center [910, 268] width 16 height 14
radio input "true"
click at [931, 419] on label "False" at bounding box center [944, 412] width 107 height 50
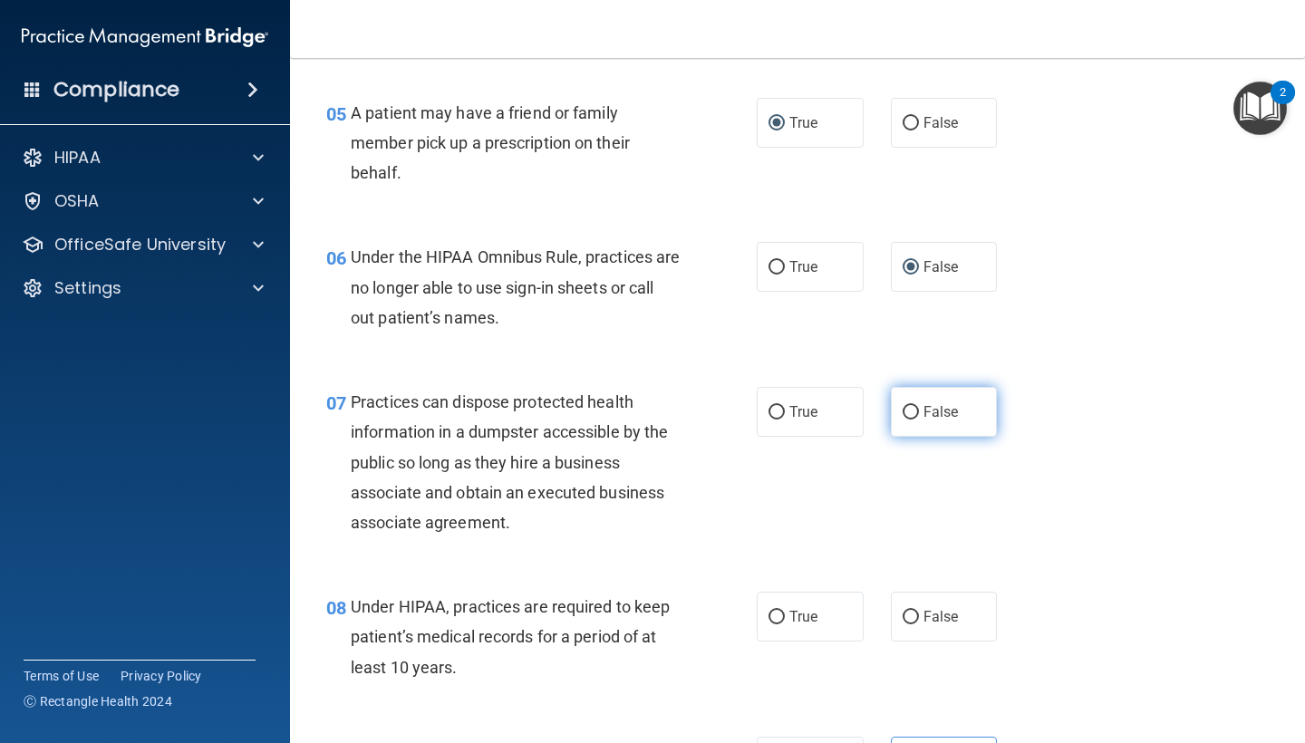
click at [919, 419] on input "False" at bounding box center [910, 413] width 16 height 14
radio input "true"
click at [939, 620] on label "False" at bounding box center [944, 617] width 107 height 50
click at [919, 620] on input "False" at bounding box center [910, 618] width 16 height 14
radio input "true"
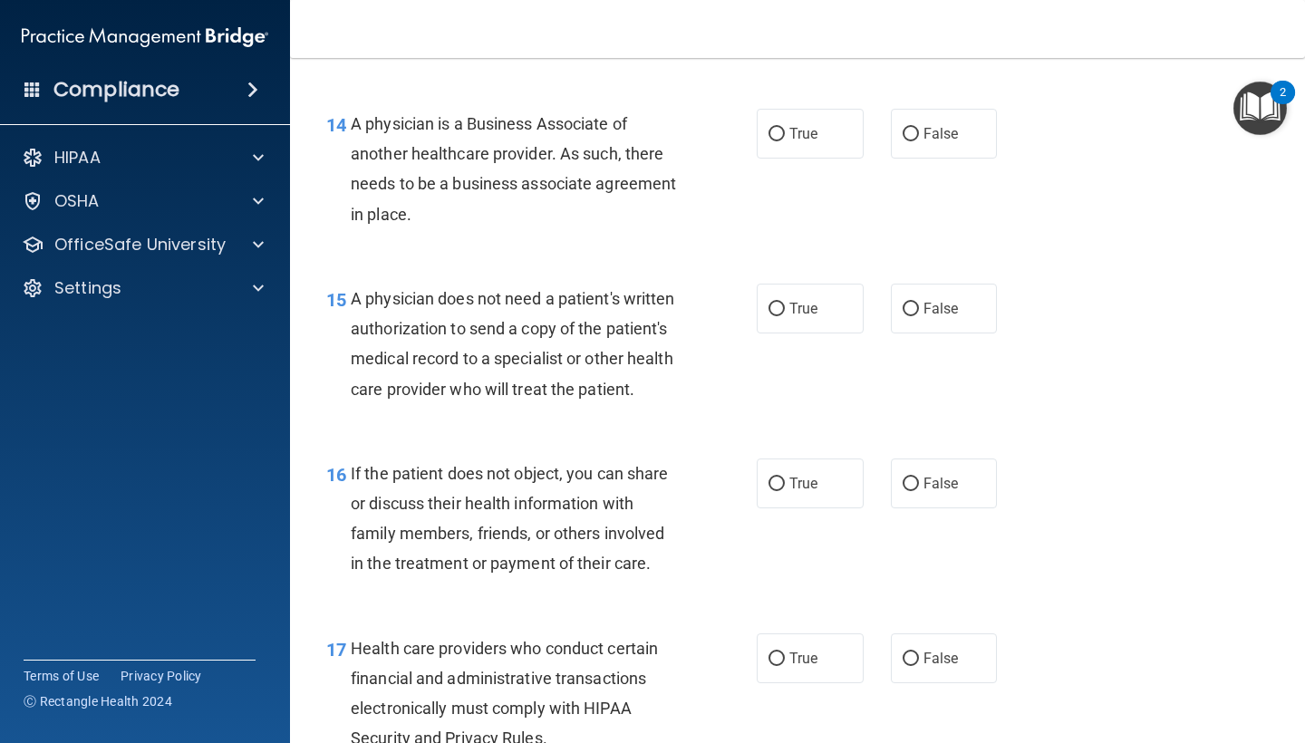
scroll to position [2355, 0]
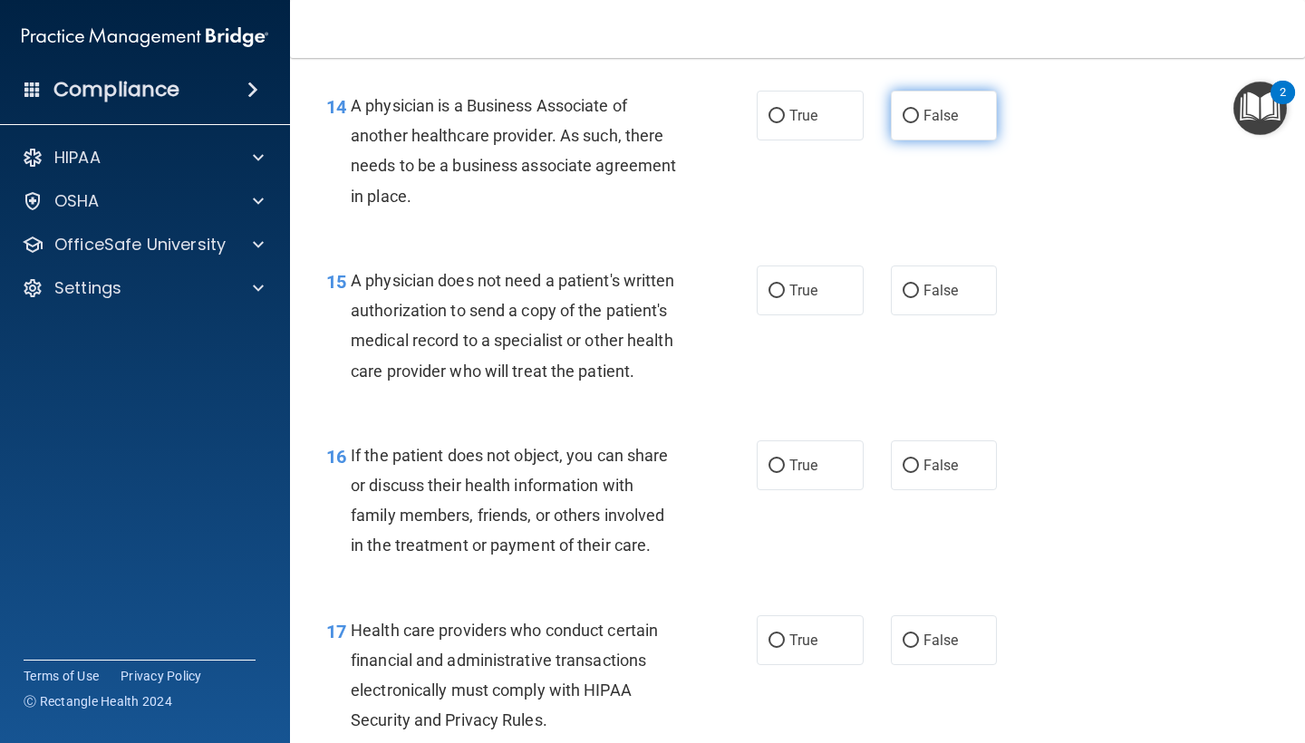
click at [938, 120] on label "False" at bounding box center [944, 116] width 107 height 50
click at [919, 120] on input "False" at bounding box center [910, 117] width 16 height 14
radio input "true"
click at [781, 284] on input "True" at bounding box center [776, 291] width 16 height 14
radio input "true"
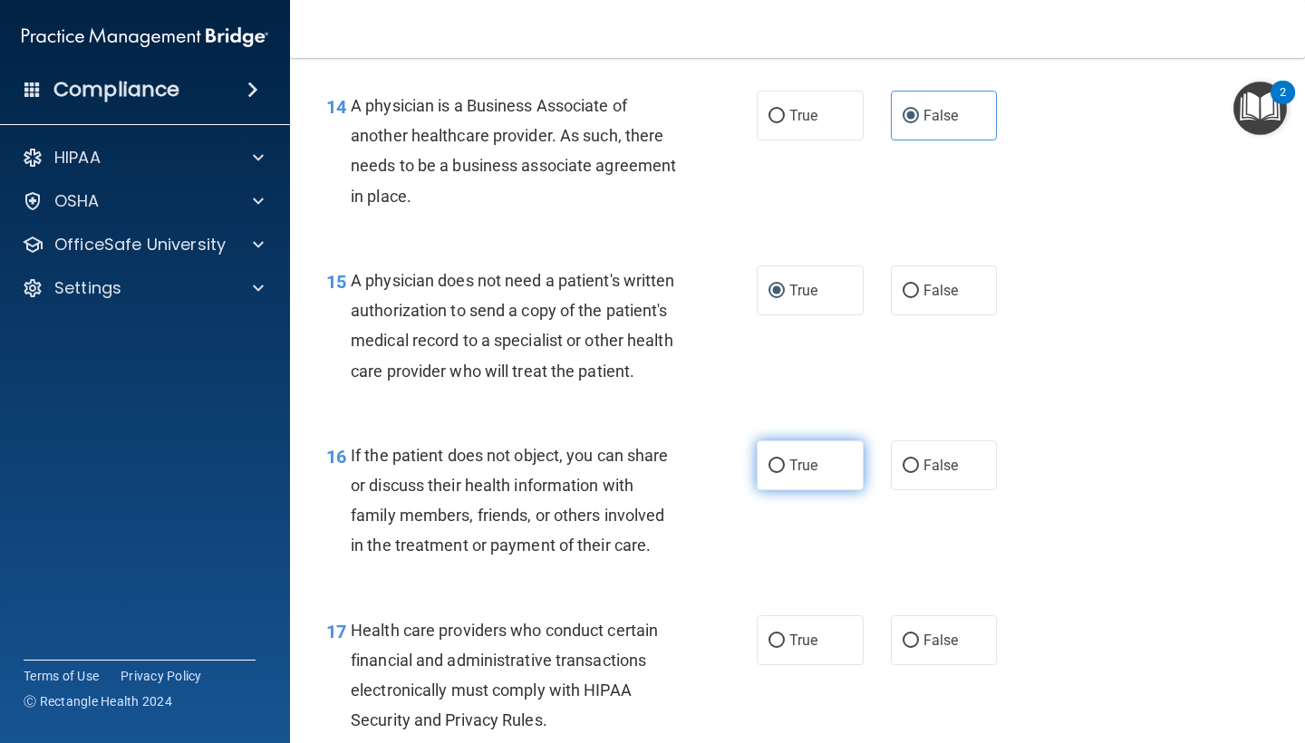
click at [803, 476] on label "True" at bounding box center [810, 465] width 107 height 50
click at [785, 473] on input "True" at bounding box center [776, 466] width 16 height 14
radio input "true"
click at [805, 631] on span "True" at bounding box center [803, 639] width 28 height 17
click at [785, 634] on input "True" at bounding box center [776, 641] width 16 height 14
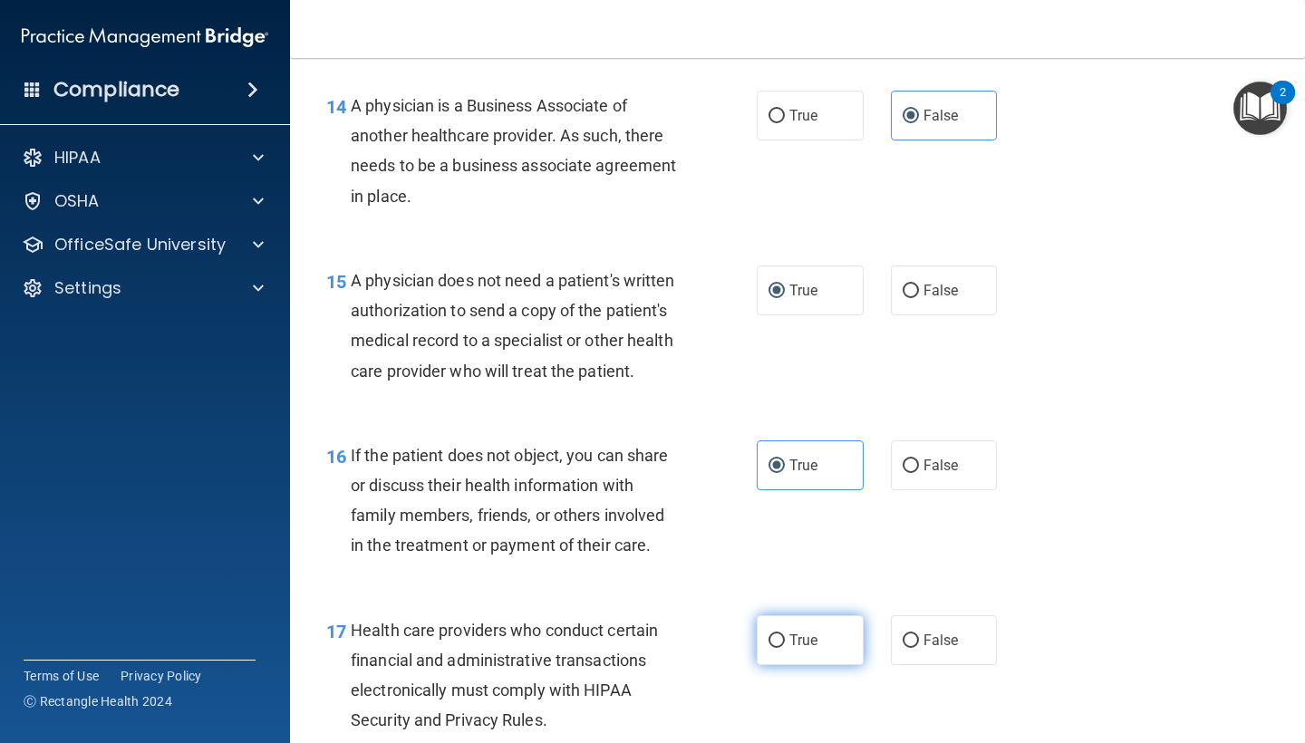
radio input "true"
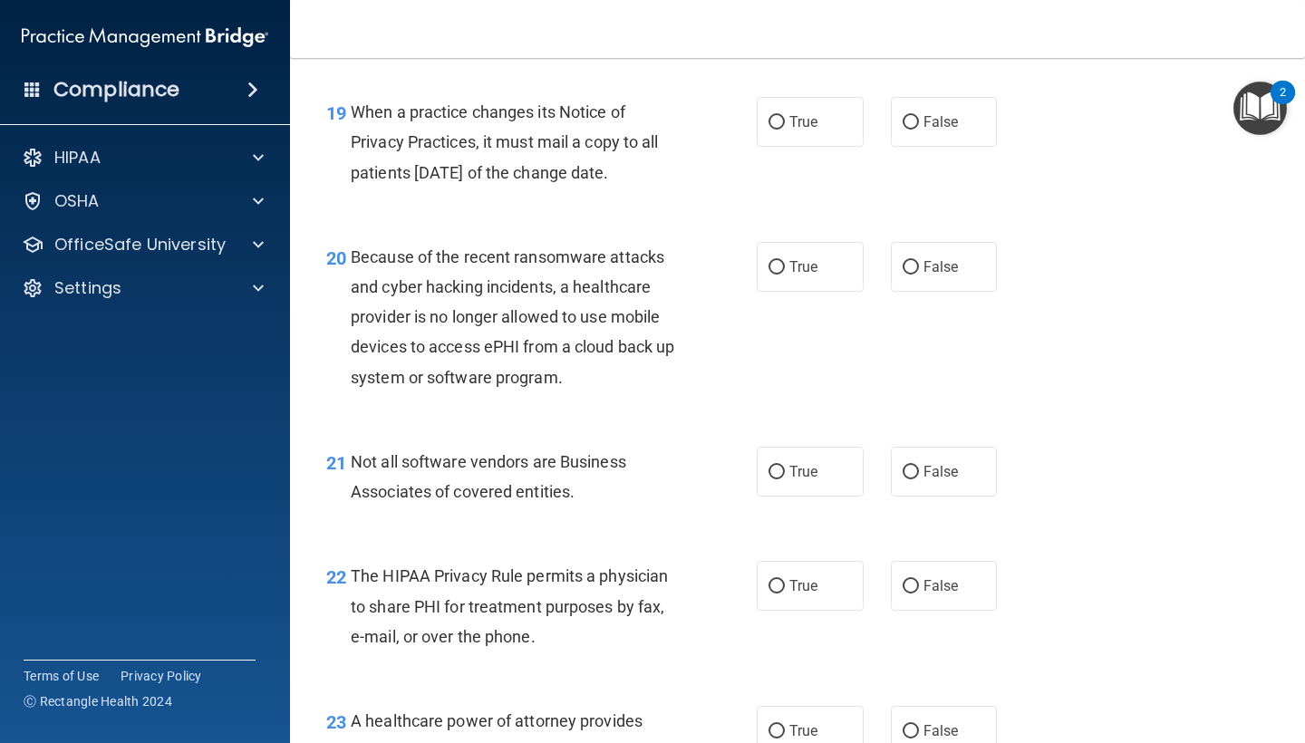
scroll to position [3193, 0]
click at [930, 120] on label "False" at bounding box center [944, 121] width 107 height 50
click at [919, 120] on input "False" at bounding box center [910, 122] width 16 height 14
radio input "true"
click at [919, 244] on label "False" at bounding box center [944, 266] width 107 height 50
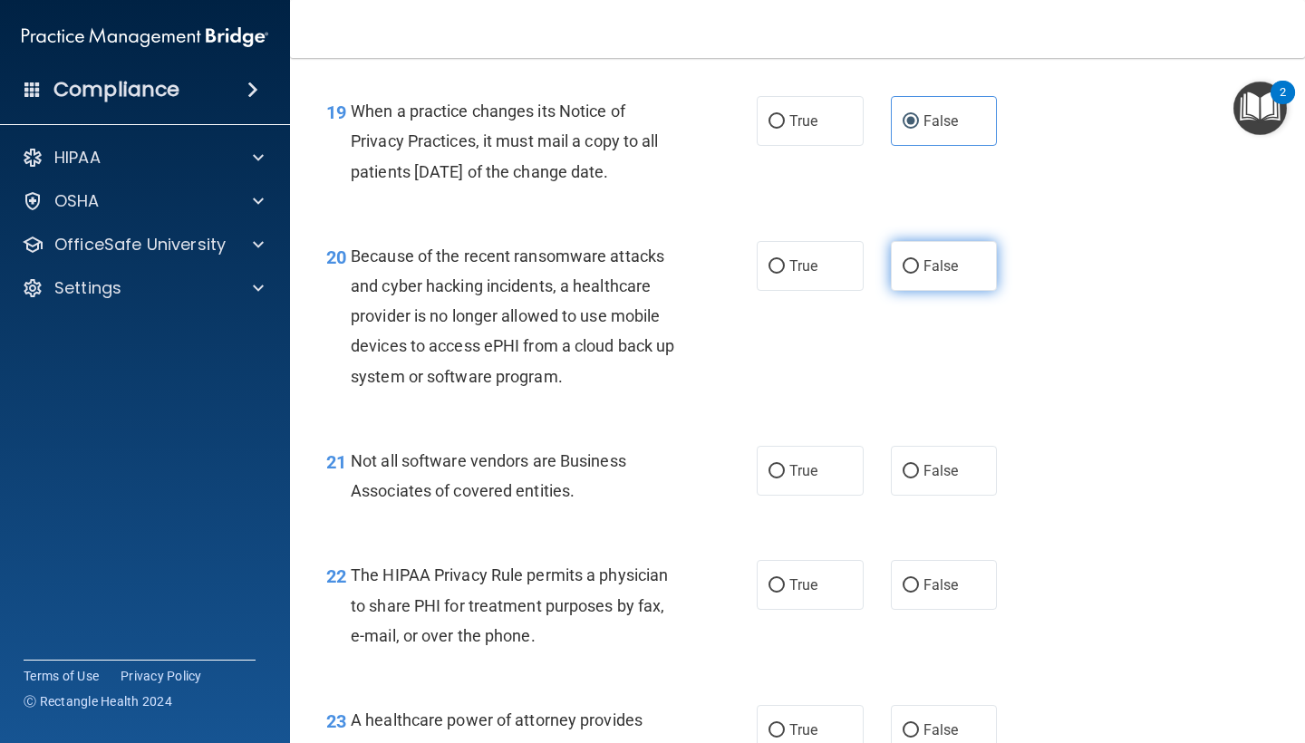
click at [919, 260] on input "False" at bounding box center [910, 267] width 16 height 14
radio input "true"
click at [787, 446] on label "True" at bounding box center [810, 471] width 107 height 50
click at [785, 465] on input "True" at bounding box center [776, 472] width 16 height 14
radio input "true"
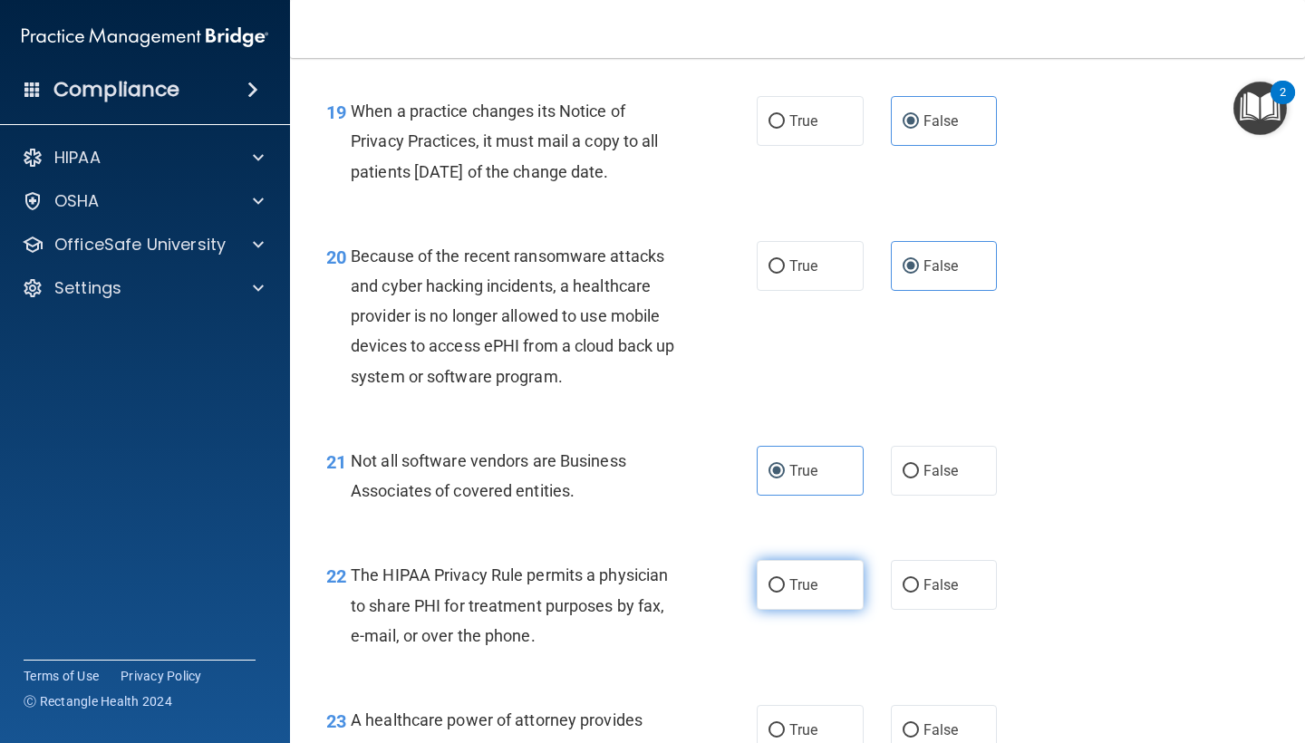
click at [788, 561] on label "True" at bounding box center [810, 585] width 107 height 50
click at [785, 579] on input "True" at bounding box center [776, 586] width 16 height 14
radio input "true"
click at [795, 721] on span "True" at bounding box center [803, 729] width 28 height 17
click at [785, 724] on input "True" at bounding box center [776, 731] width 16 height 14
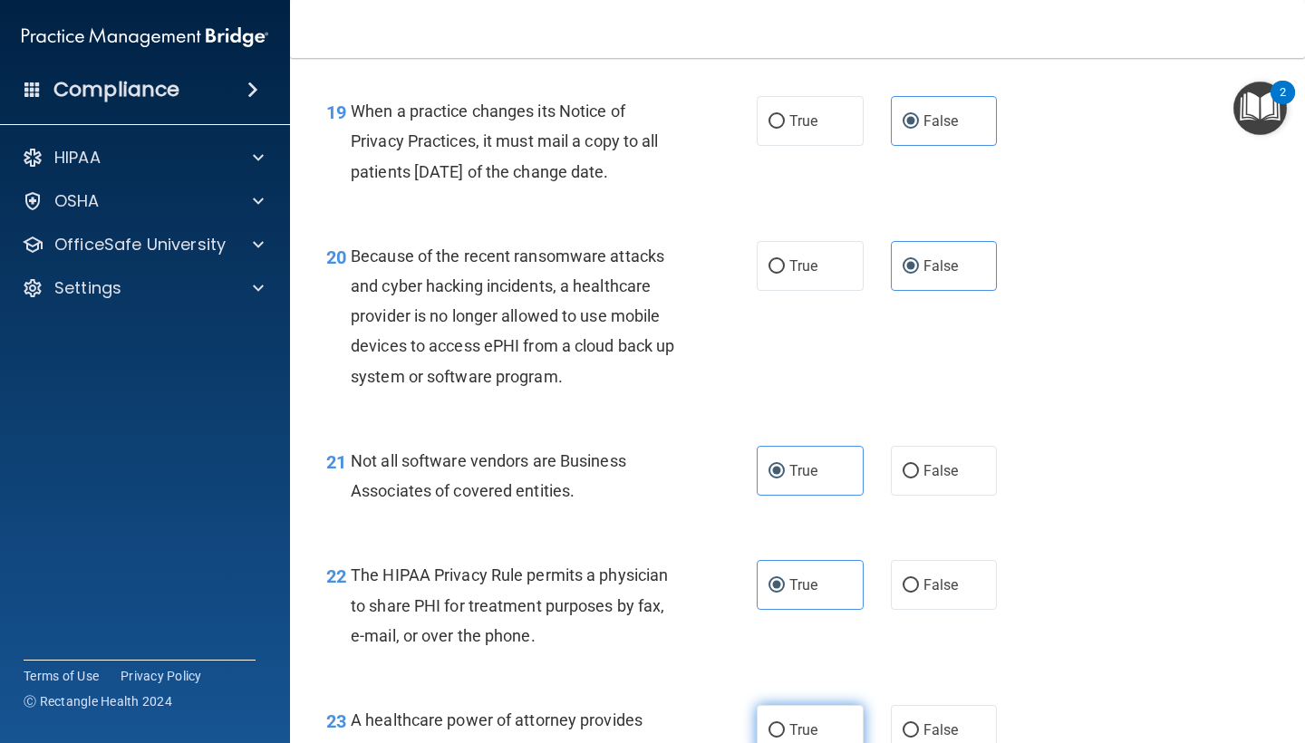
radio input "true"
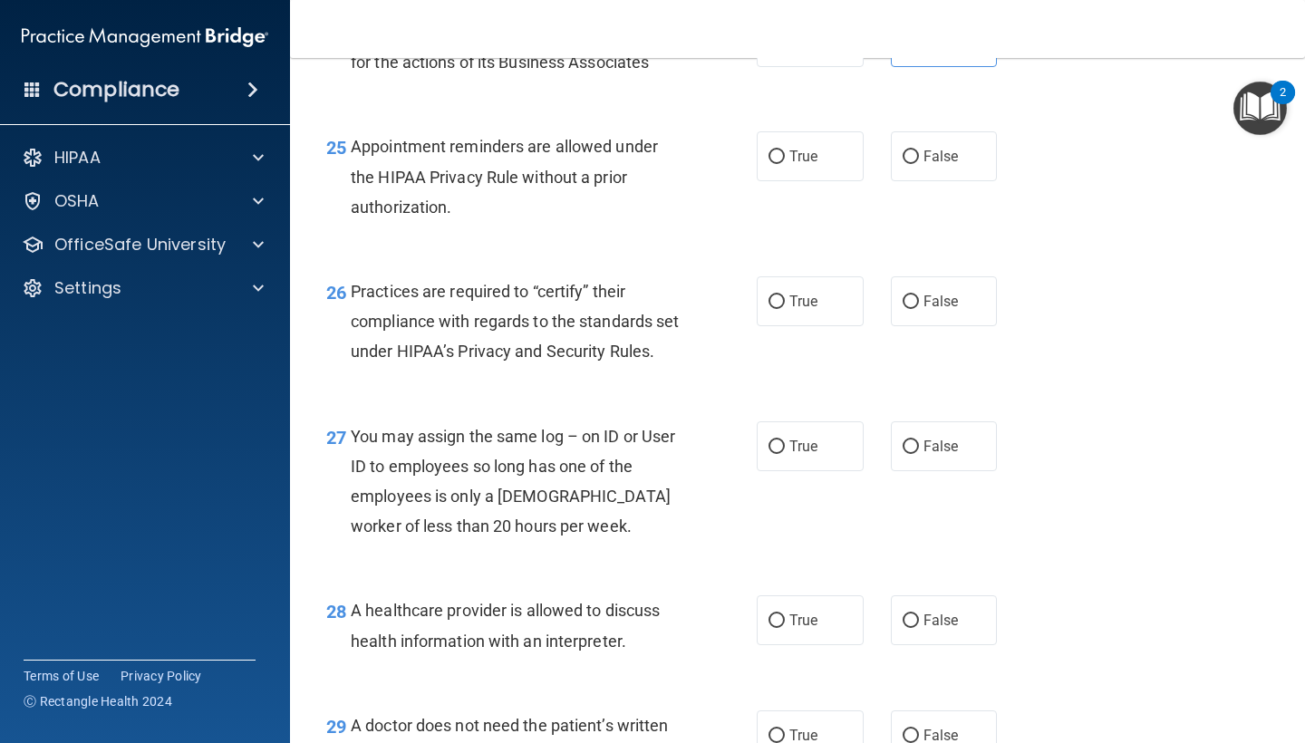
scroll to position [4056, 0]
click at [790, 147] on span "True" at bounding box center [803, 155] width 28 height 17
click at [785, 149] on input "True" at bounding box center [776, 156] width 16 height 14
radio input "true"
click at [923, 292] on span "False" at bounding box center [940, 300] width 35 height 17
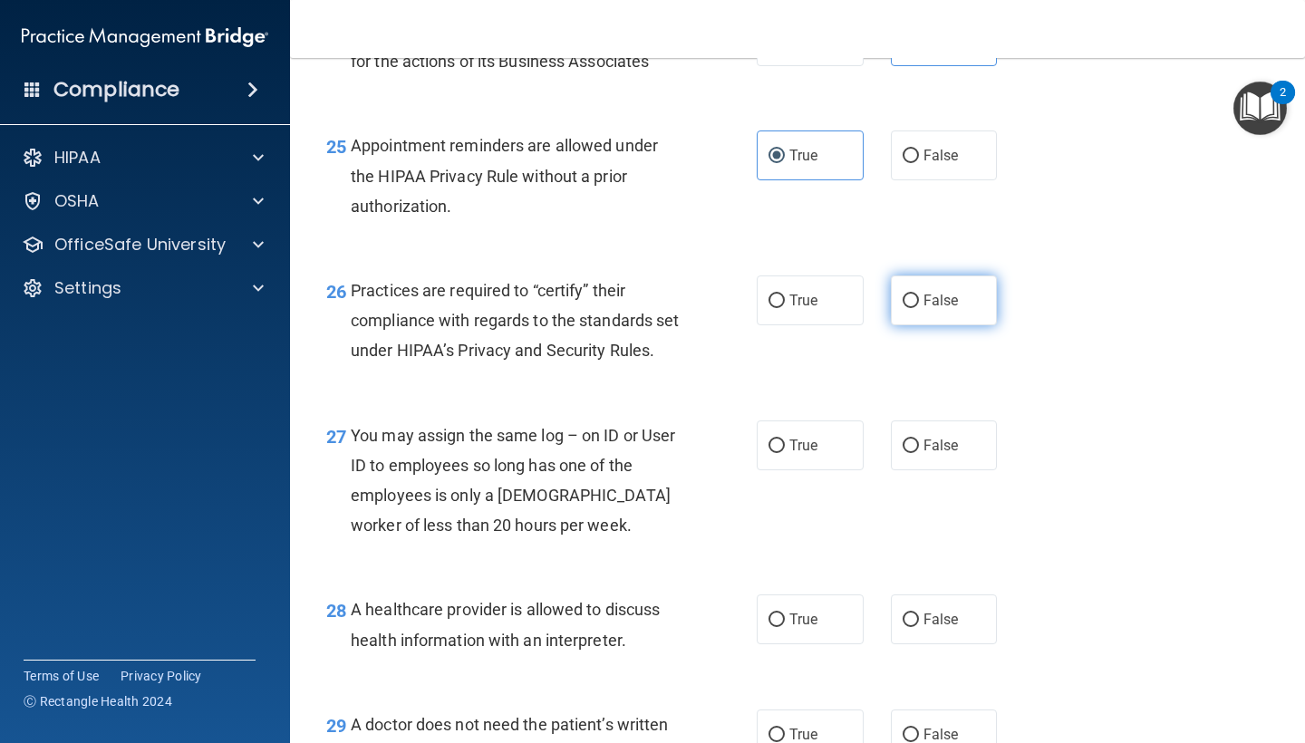
click at [919, 294] on input "False" at bounding box center [910, 301] width 16 height 14
radio input "true"
click at [930, 449] on span "False" at bounding box center [940, 445] width 35 height 17
click at [919, 449] on input "False" at bounding box center [910, 446] width 16 height 14
radio input "true"
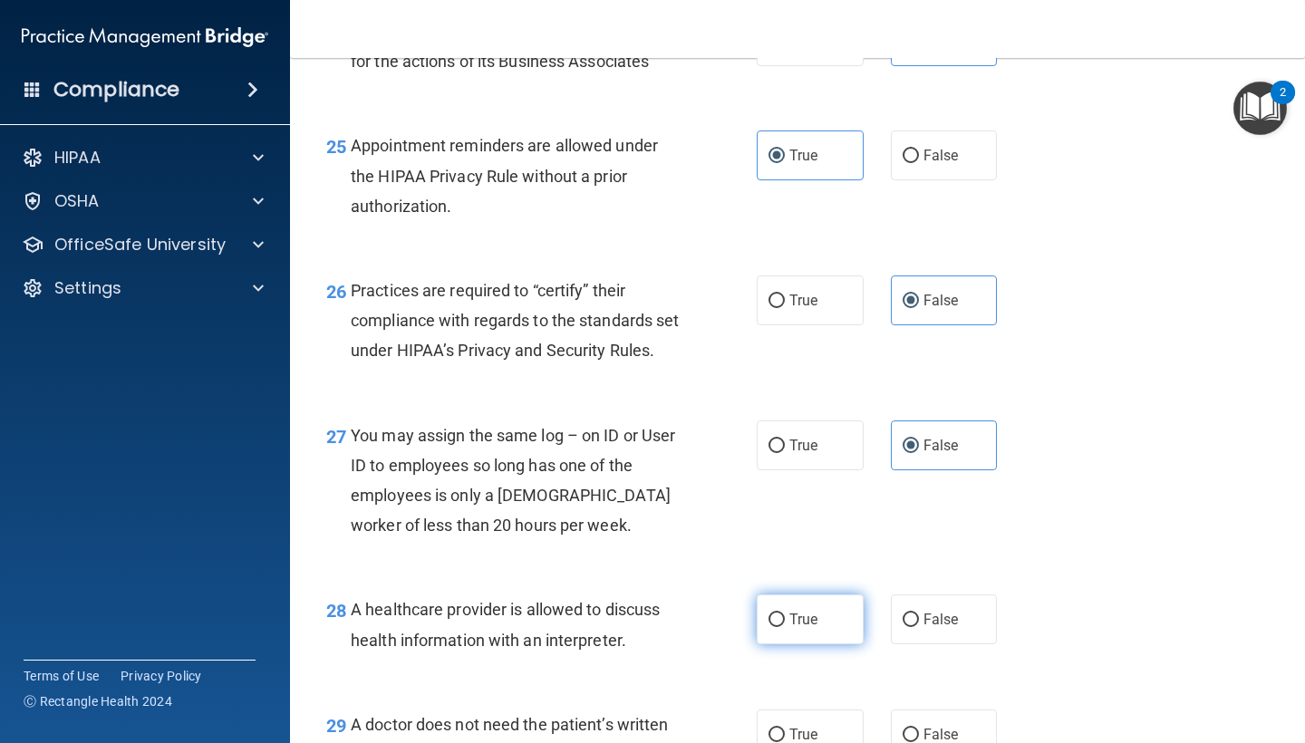
click at [773, 627] on input "True" at bounding box center [776, 620] width 16 height 14
radio input "true"
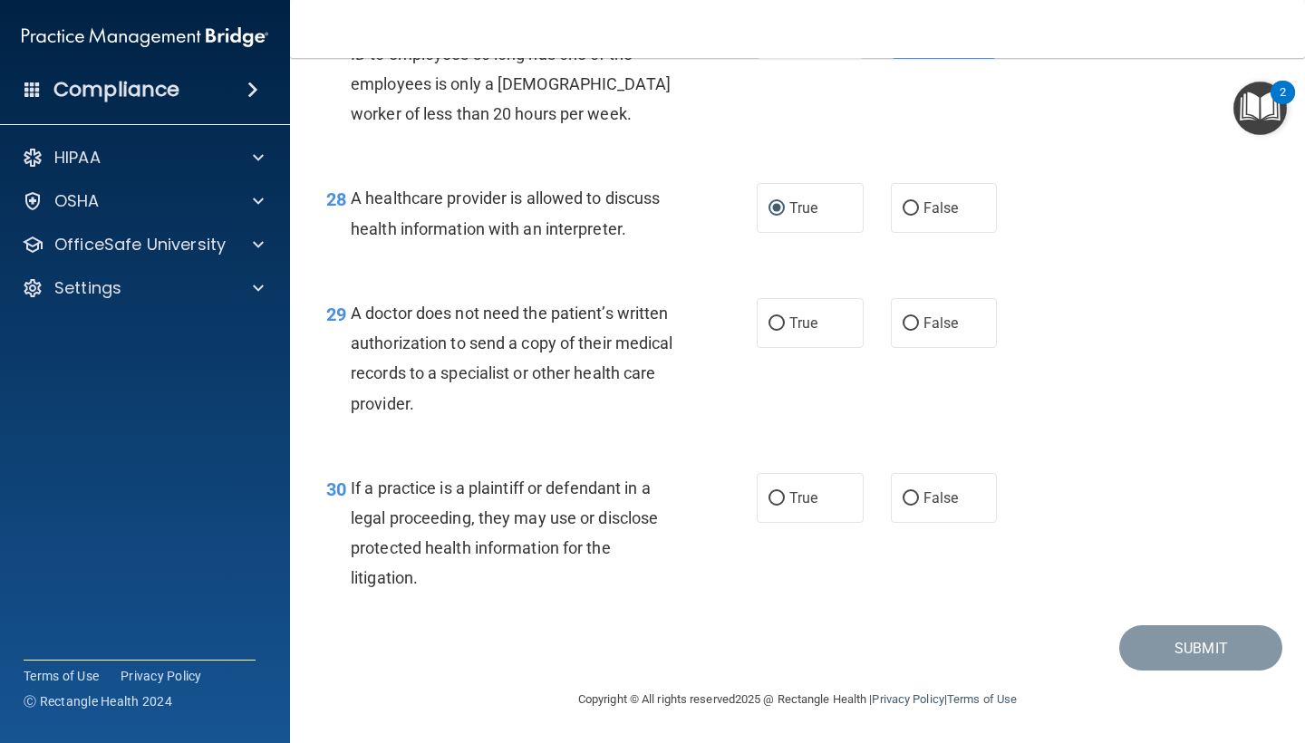
scroll to position [4475, 0]
click at [953, 334] on label "False" at bounding box center [944, 323] width 107 height 50
click at [919, 331] on input "False" at bounding box center [910, 324] width 16 height 14
radio input "true"
click at [785, 496] on label "True" at bounding box center [810, 498] width 107 height 50
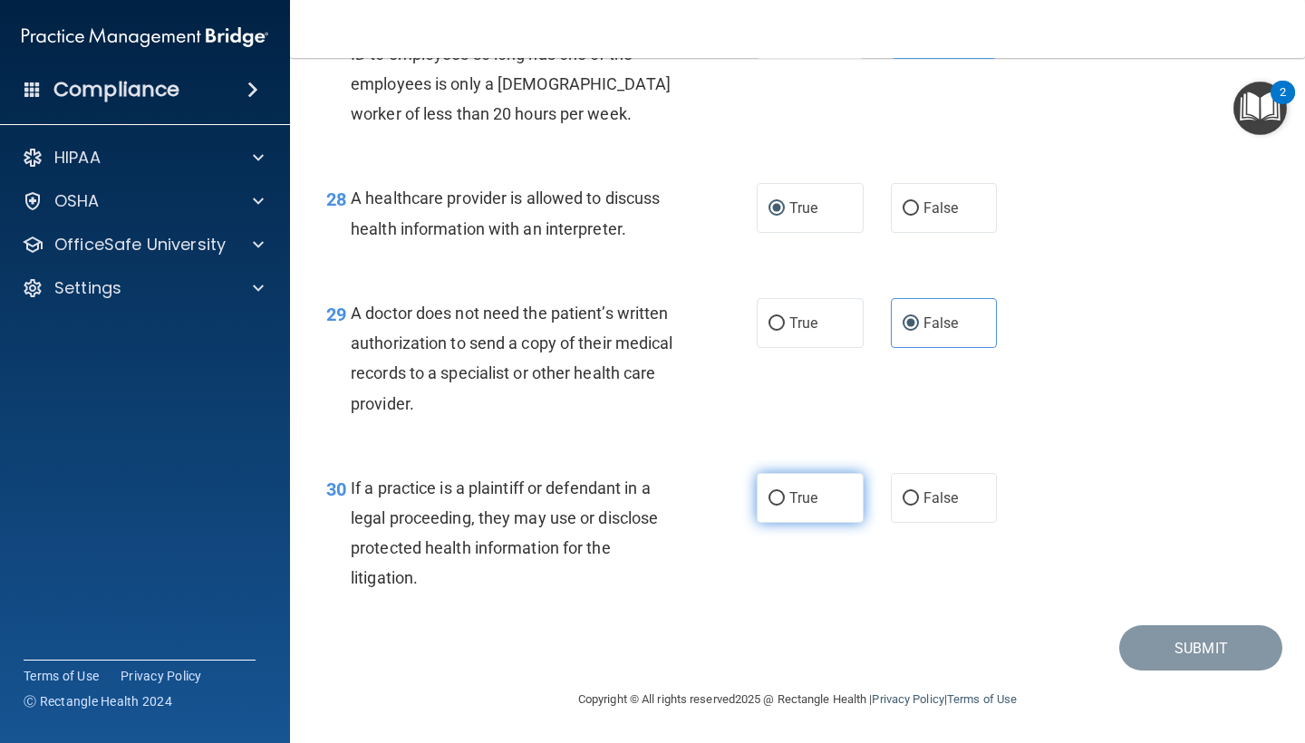
click at [785, 496] on input "True" at bounding box center [776, 499] width 16 height 14
radio input "true"
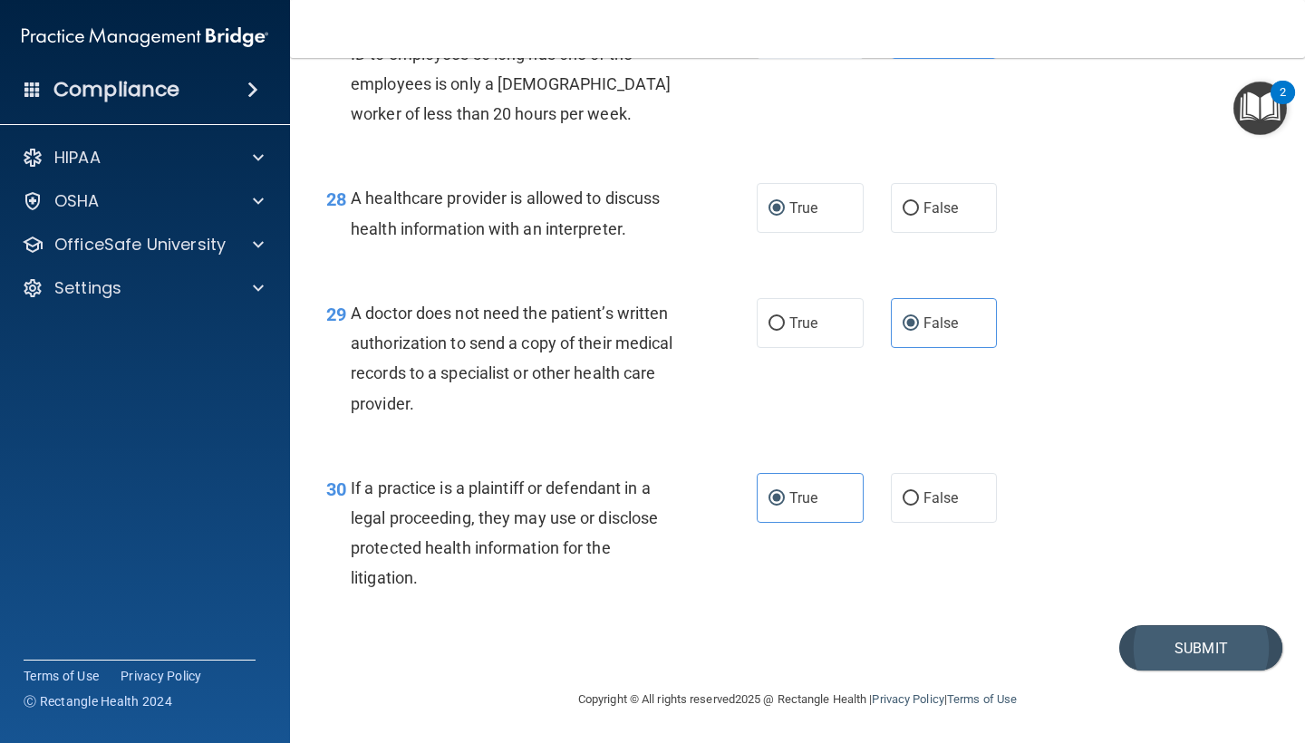
click at [1148, 648] on button "Submit" at bounding box center [1200, 648] width 163 height 46
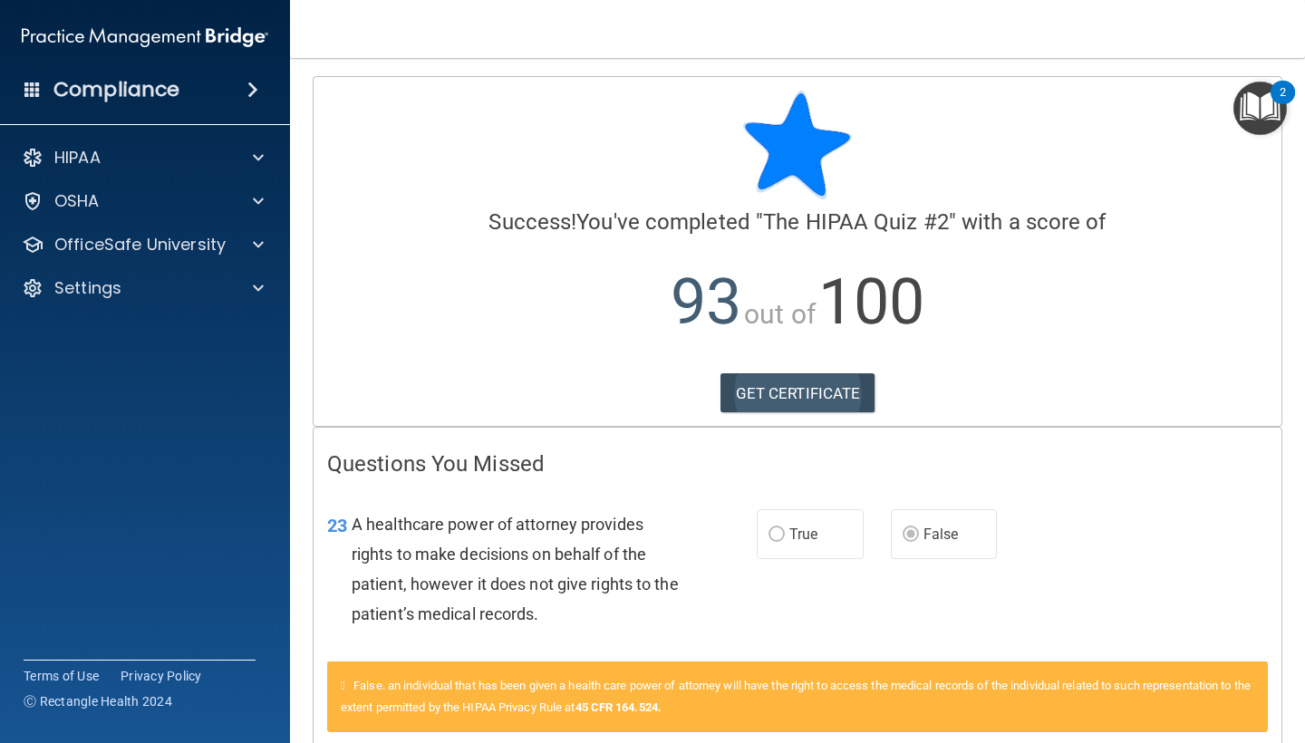
click at [789, 389] on link "GET CERTIFICATE" at bounding box center [797, 393] width 155 height 40
click at [210, 152] on div "HIPAA" at bounding box center [120, 158] width 225 height 22
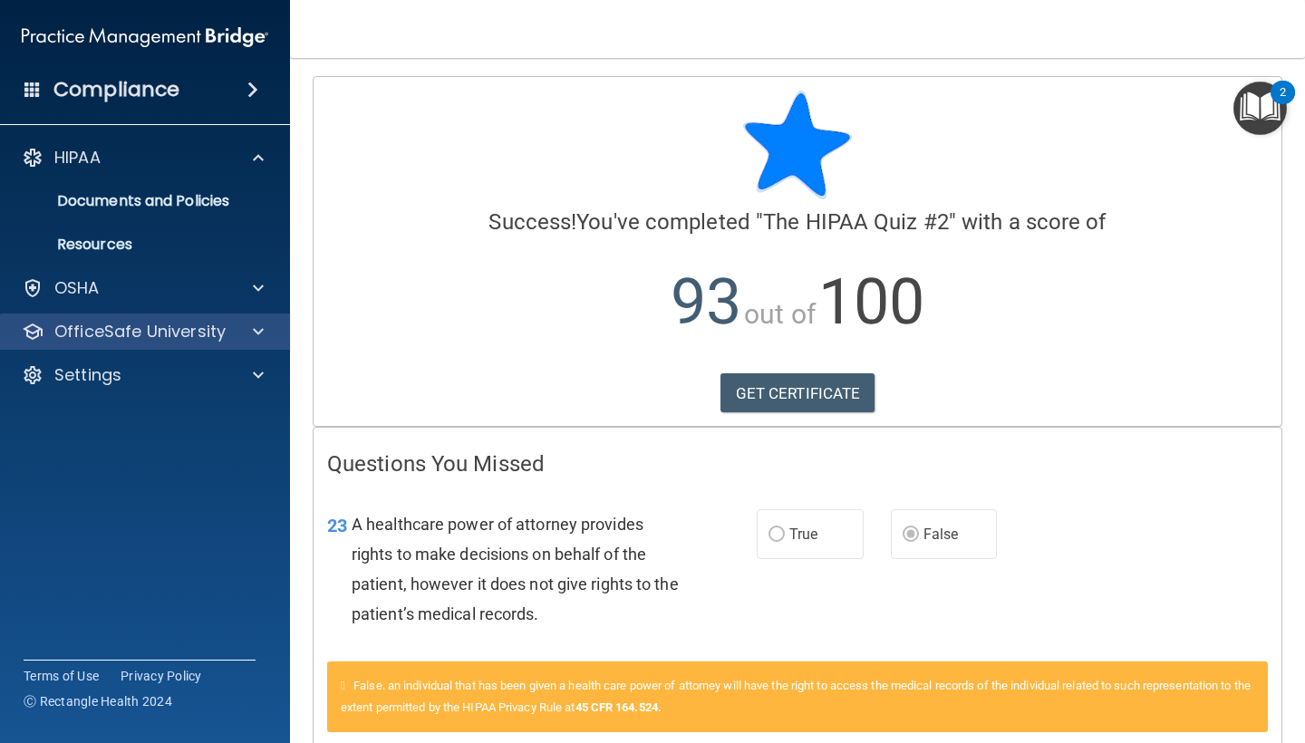
click at [137, 327] on p "OfficeSafe University" at bounding box center [139, 332] width 171 height 22
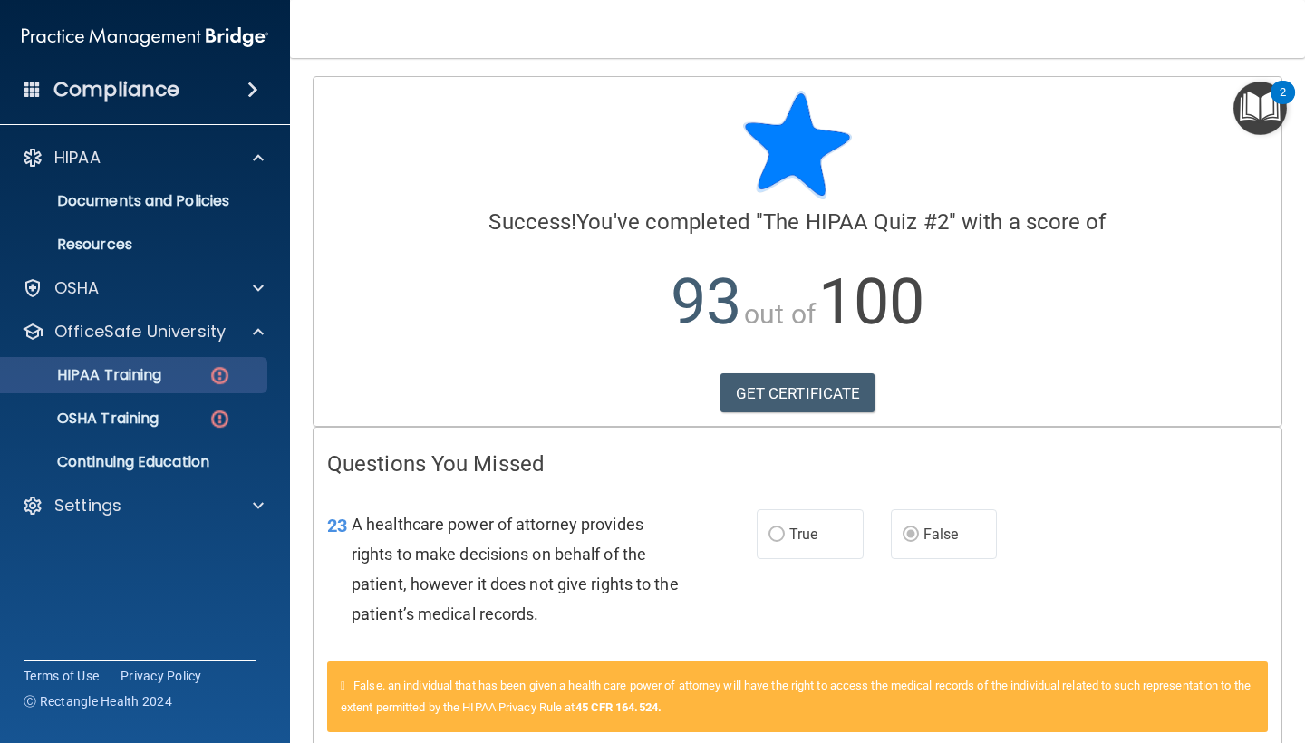
click at [133, 377] on p "HIPAA Training" at bounding box center [86, 375] width 149 height 18
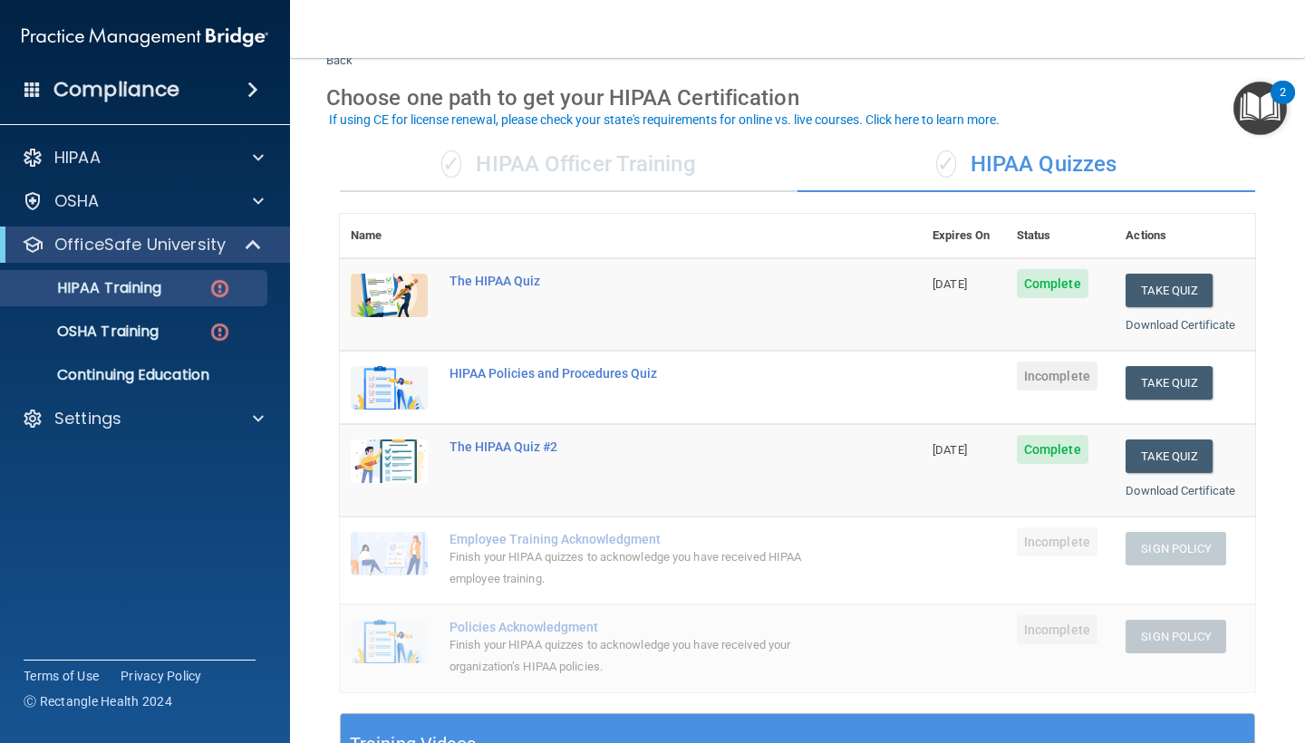
scroll to position [63, 0]
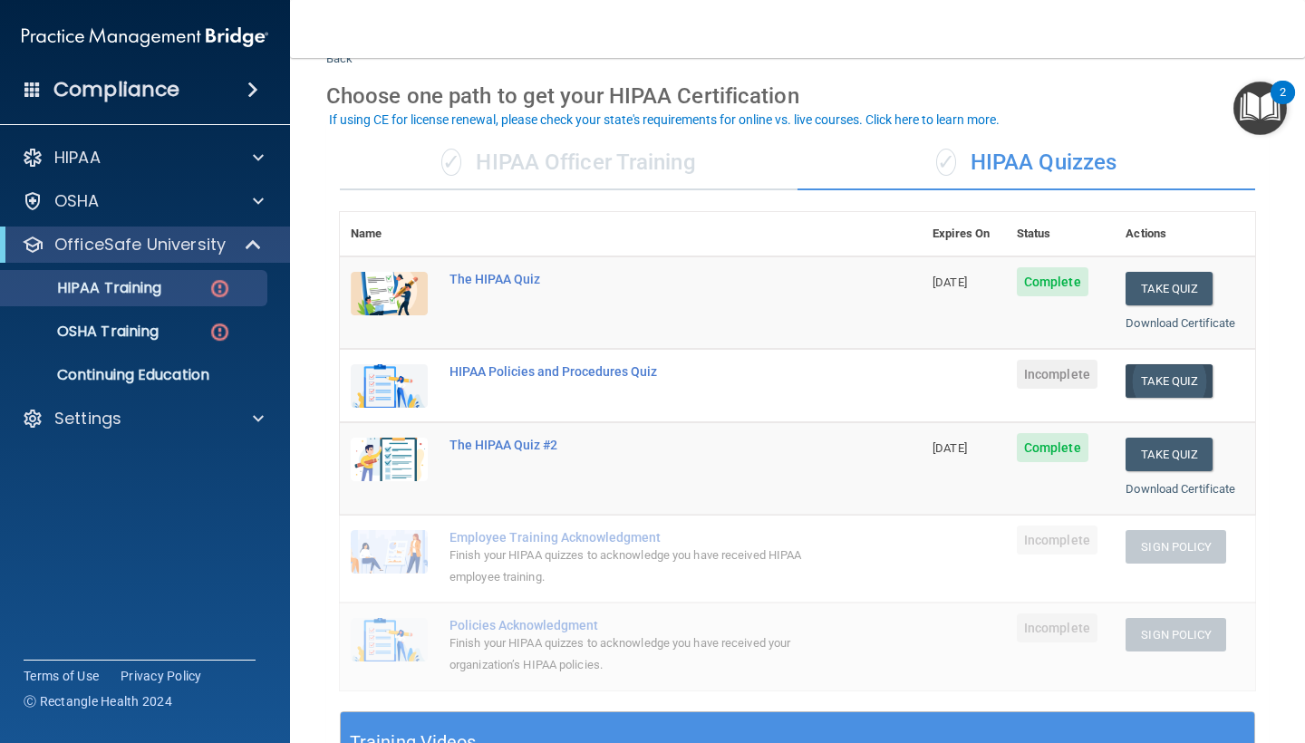
click at [1173, 379] on button "Take Quiz" at bounding box center [1168, 381] width 87 height 34
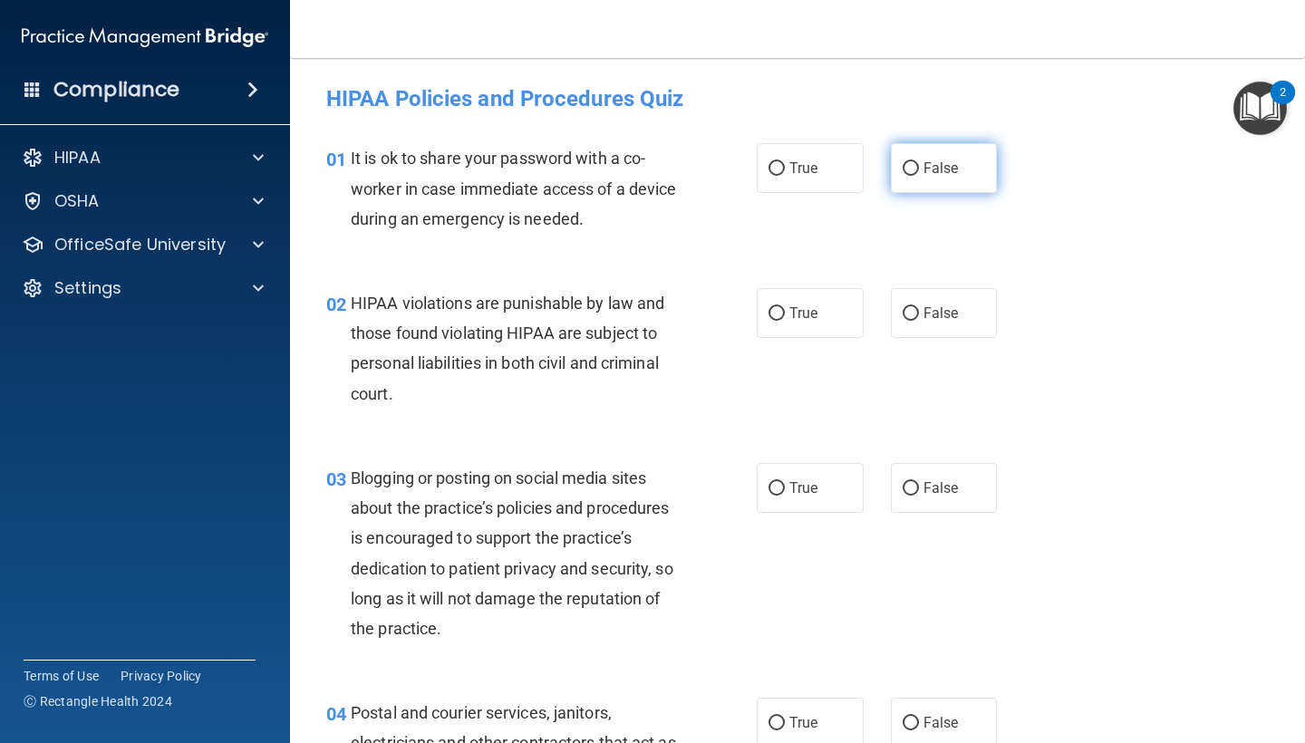
click at [929, 165] on span "False" at bounding box center [940, 167] width 35 height 17
click at [919, 165] on input "False" at bounding box center [910, 169] width 16 height 14
radio input "true"
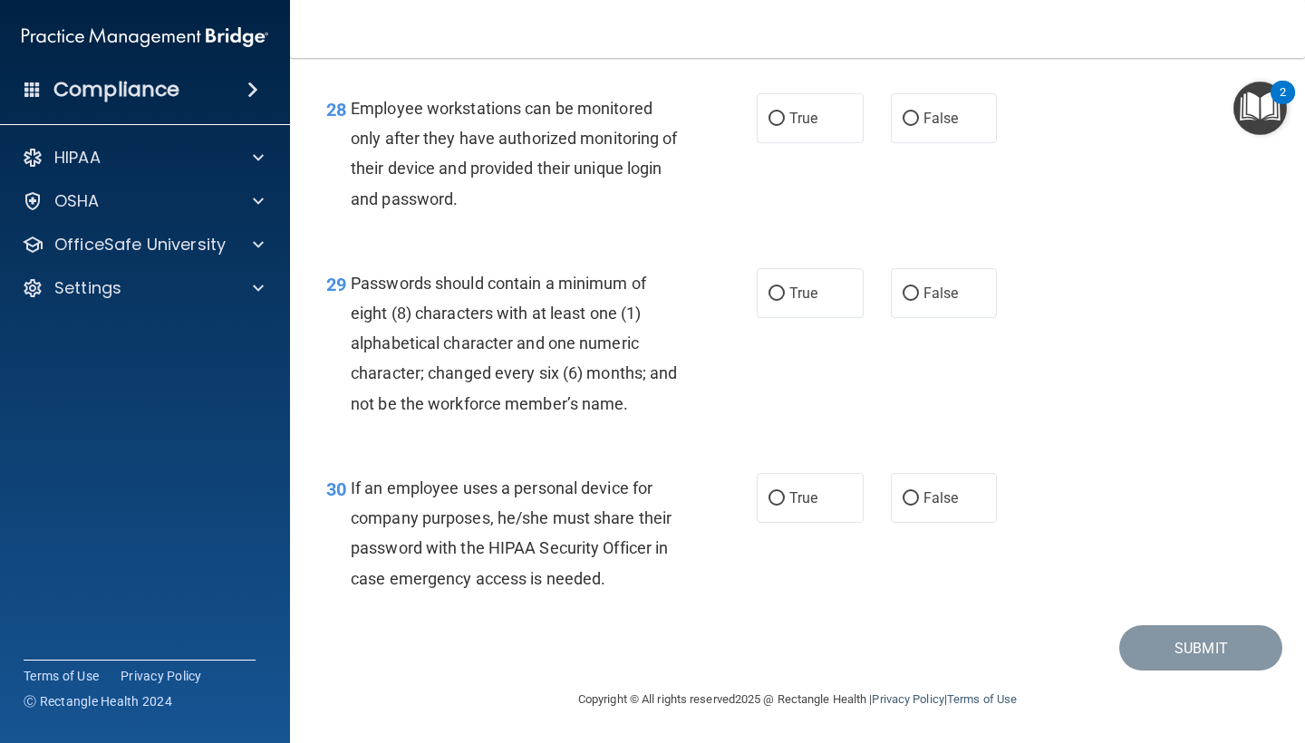
scroll to position [4893, 0]
click at [776, 117] on input "True" at bounding box center [776, 119] width 16 height 14
radio input "true"
click at [794, 311] on label "True" at bounding box center [810, 293] width 107 height 50
click at [785, 301] on input "True" at bounding box center [776, 294] width 16 height 14
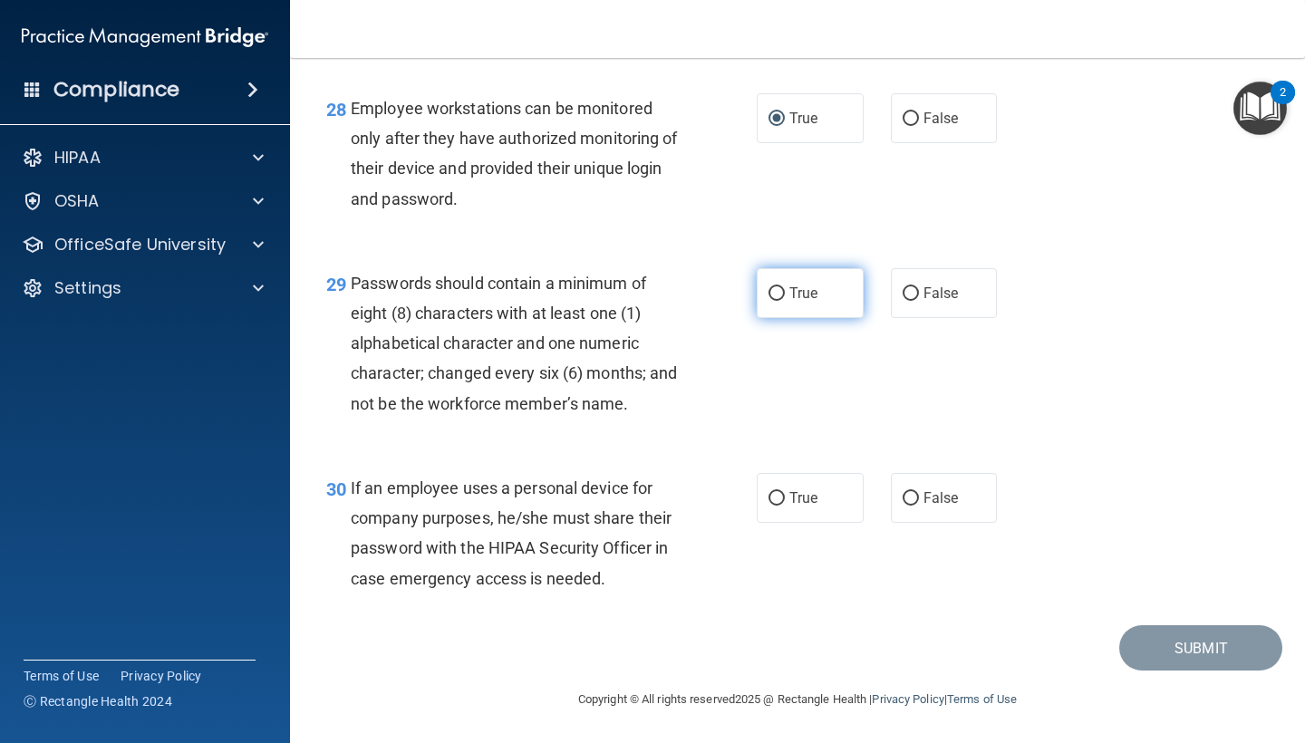
radio input "true"
click at [928, 496] on span "False" at bounding box center [940, 497] width 35 height 17
click at [919, 496] on input "False" at bounding box center [910, 499] width 16 height 14
radio input "true"
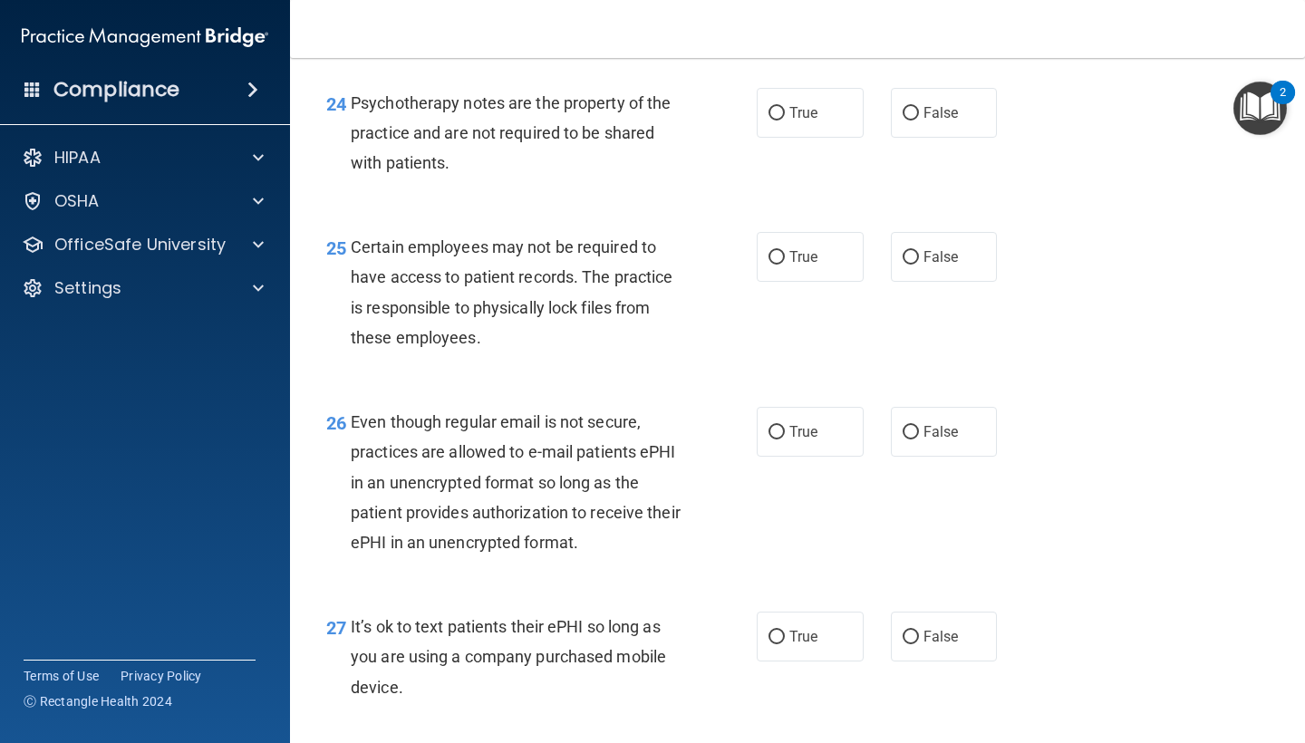
scroll to position [4225, 0]
click at [810, 155] on div "24 Psychotherapy notes are the property of the practice and are not required to…" at bounding box center [797, 138] width 969 height 145
click at [804, 122] on span "True" at bounding box center [803, 113] width 28 height 17
click at [785, 121] on input "True" at bounding box center [776, 115] width 16 height 14
radio input "true"
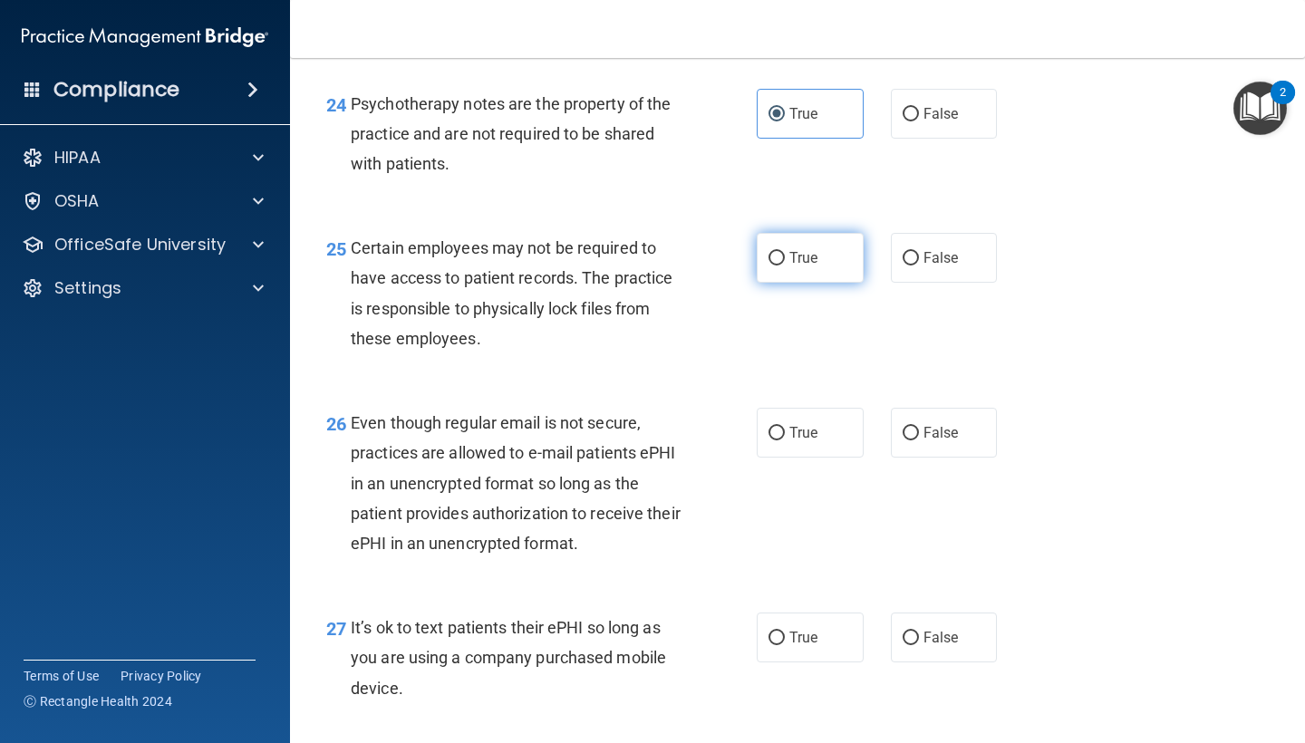
click at [780, 265] on input "True" at bounding box center [776, 259] width 16 height 14
radio input "true"
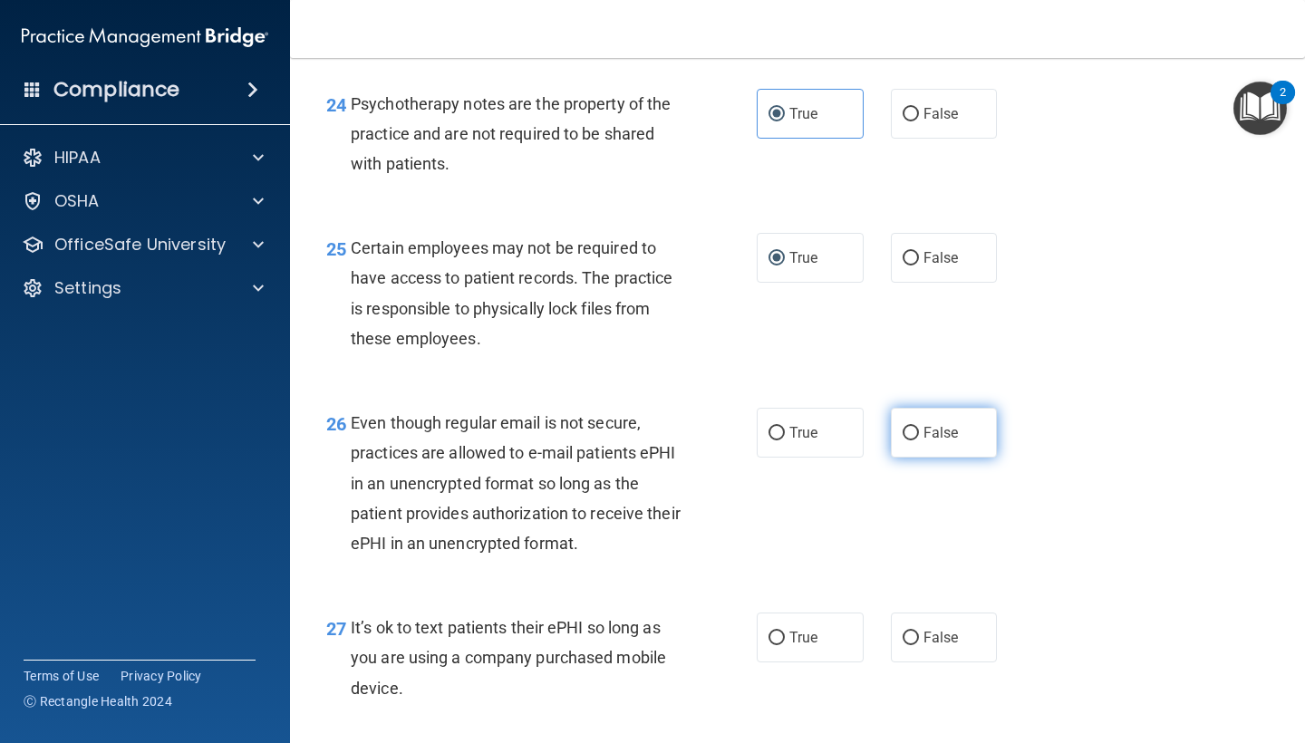
click at [918, 419] on label "False" at bounding box center [944, 433] width 107 height 50
click at [918, 427] on input "False" at bounding box center [910, 434] width 16 height 14
radio input "true"
click at [937, 646] on span "False" at bounding box center [940, 637] width 35 height 17
click at [919, 645] on input "False" at bounding box center [910, 638] width 16 height 14
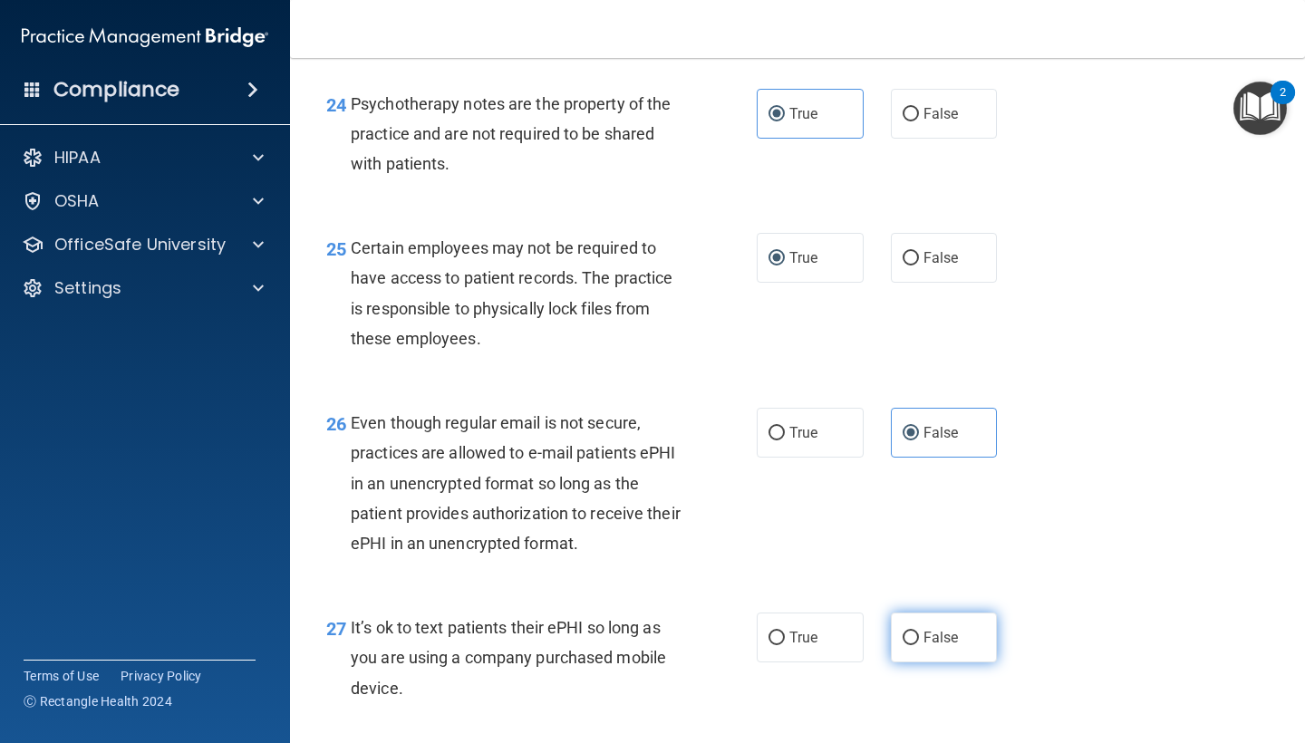
radio input "true"
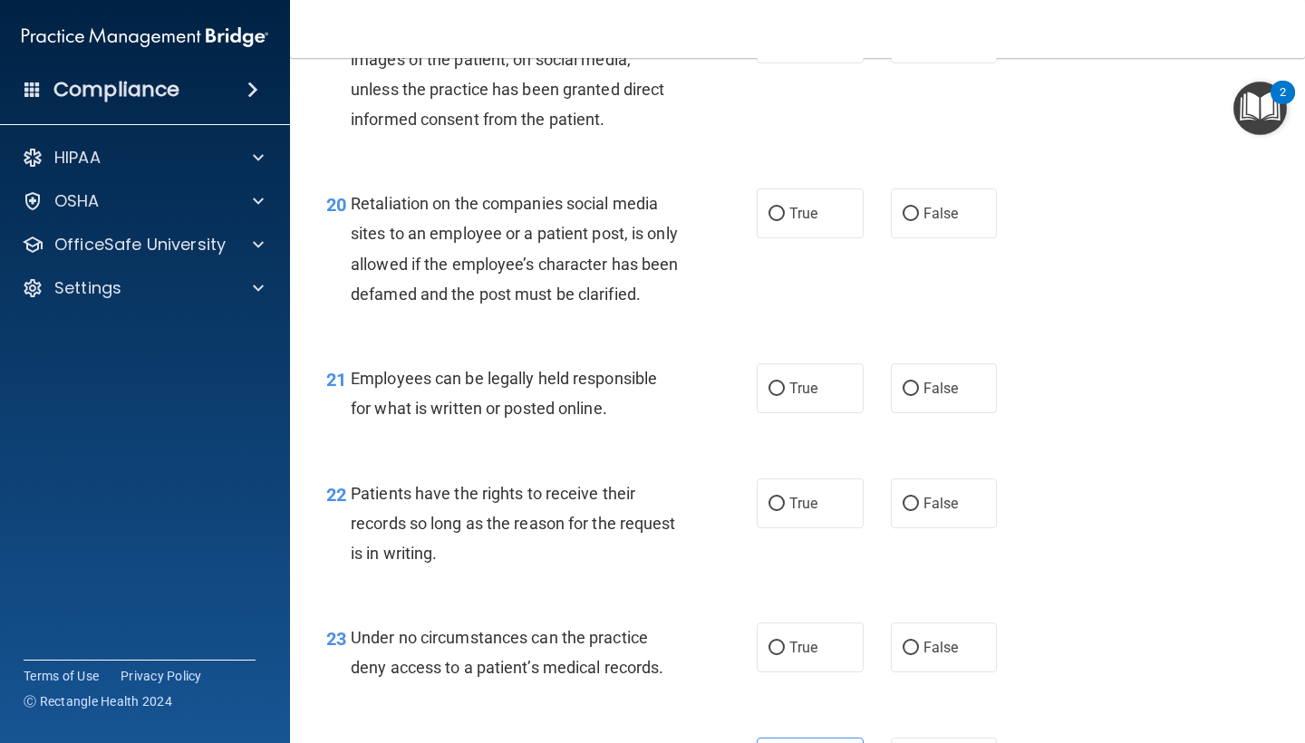
scroll to position [3575, 0]
click at [930, 212] on label "False" at bounding box center [944, 214] width 107 height 50
click at [919, 212] on input "False" at bounding box center [910, 215] width 16 height 14
radio input "true"
click at [791, 411] on label "True" at bounding box center [810, 389] width 107 height 50
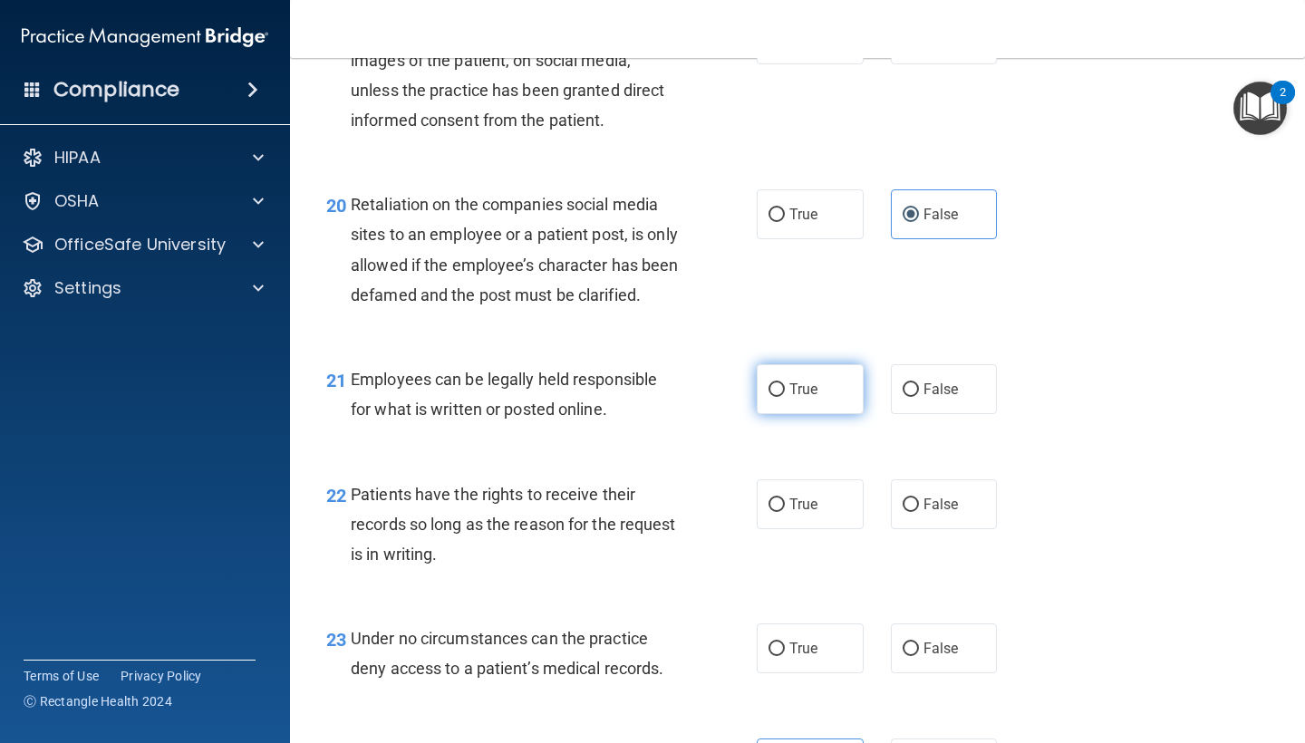
click at [785, 397] on input "True" at bounding box center [776, 390] width 16 height 14
radio input "true"
click at [792, 505] on label "True" at bounding box center [810, 504] width 107 height 50
click at [785, 505] on input "True" at bounding box center [776, 505] width 16 height 14
radio input "true"
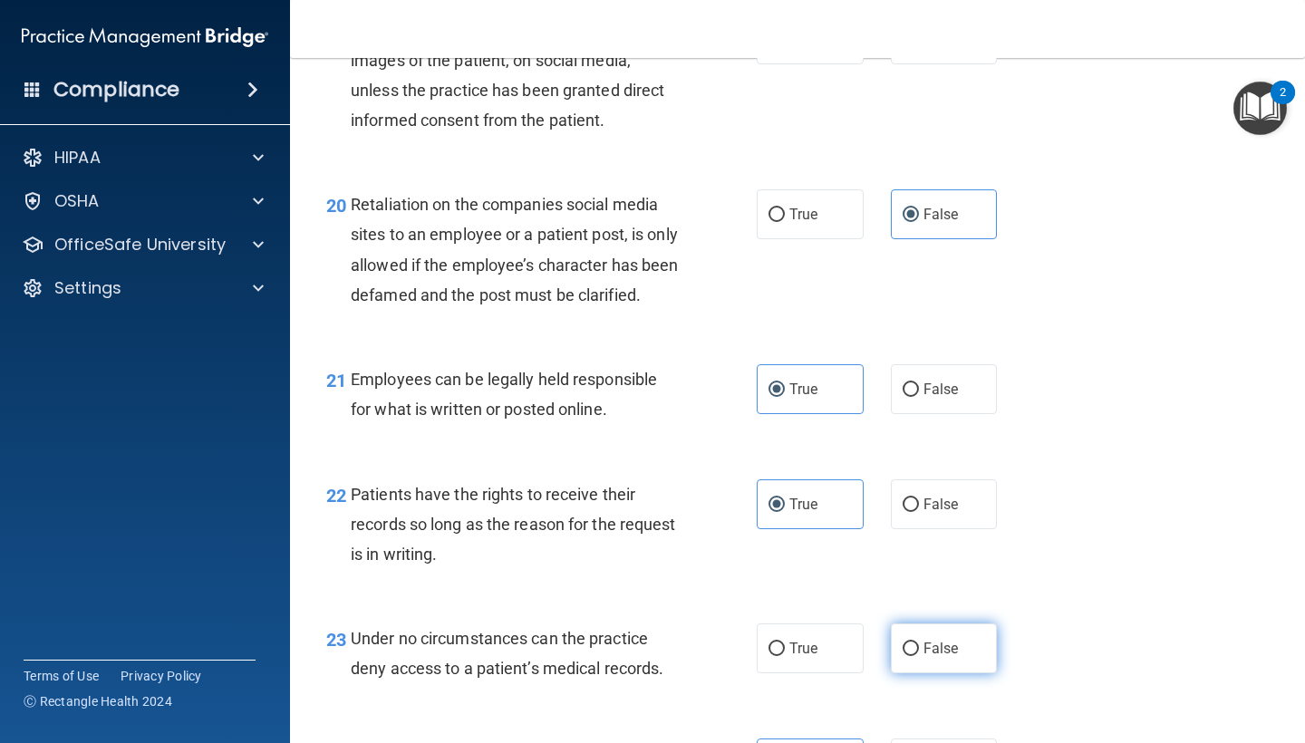
click at [934, 648] on label "False" at bounding box center [944, 648] width 107 height 50
click at [919, 648] on input "False" at bounding box center [910, 649] width 16 height 14
radio input "true"
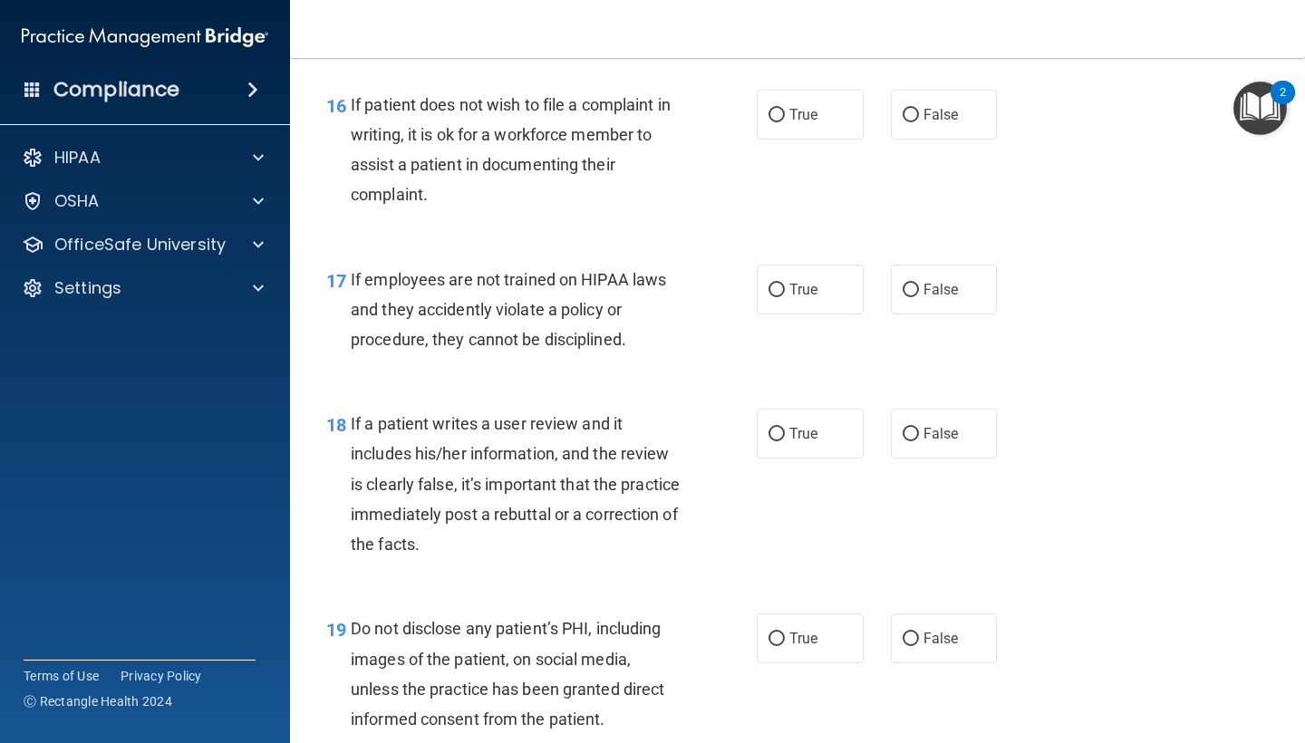
scroll to position [2974, 0]
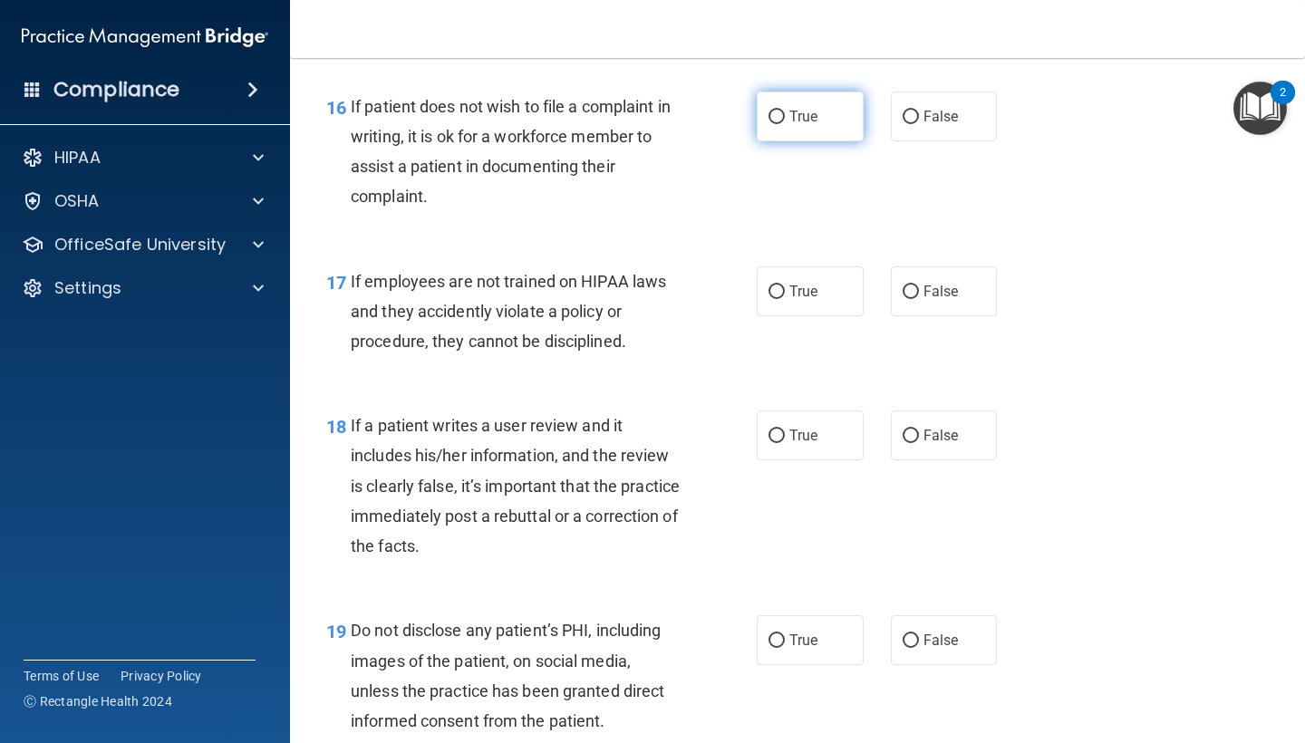
click at [780, 116] on label "True" at bounding box center [810, 117] width 107 height 50
click at [780, 116] on input "True" at bounding box center [776, 118] width 16 height 14
radio input "true"
click at [893, 269] on label "False" at bounding box center [944, 291] width 107 height 50
click at [902, 285] on input "False" at bounding box center [910, 292] width 16 height 14
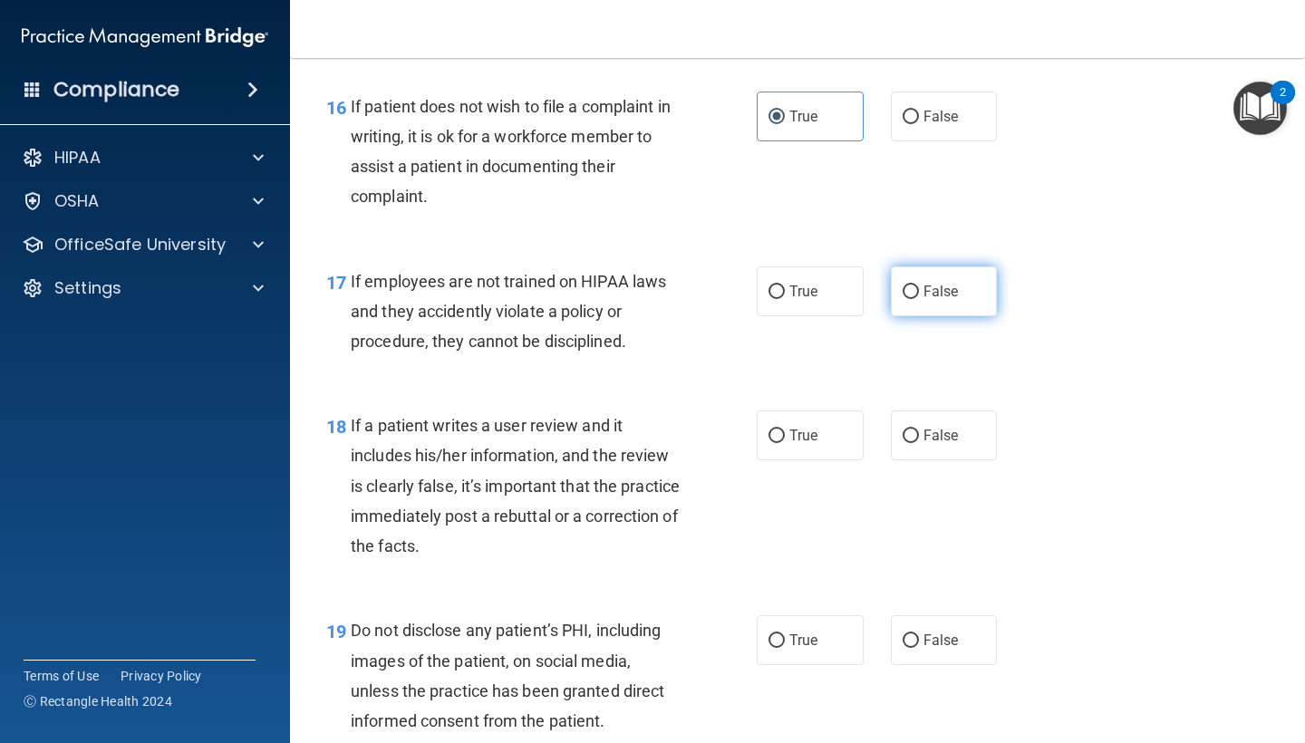
radio input "true"
click at [935, 436] on label "False" at bounding box center [944, 435] width 107 height 50
click at [919, 436] on input "False" at bounding box center [910, 436] width 16 height 14
radio input "true"
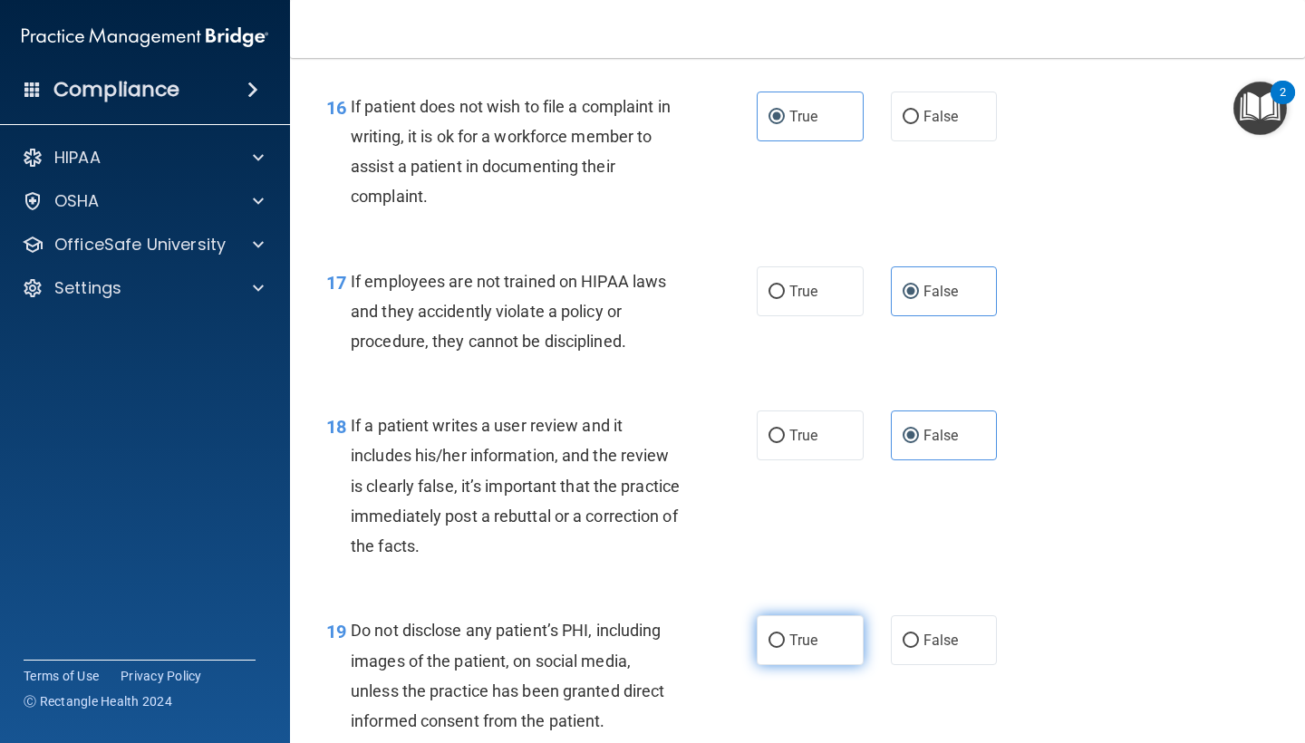
click at [782, 615] on label "True" at bounding box center [810, 640] width 107 height 50
click at [782, 634] on input "True" at bounding box center [776, 641] width 16 height 14
radio input "true"
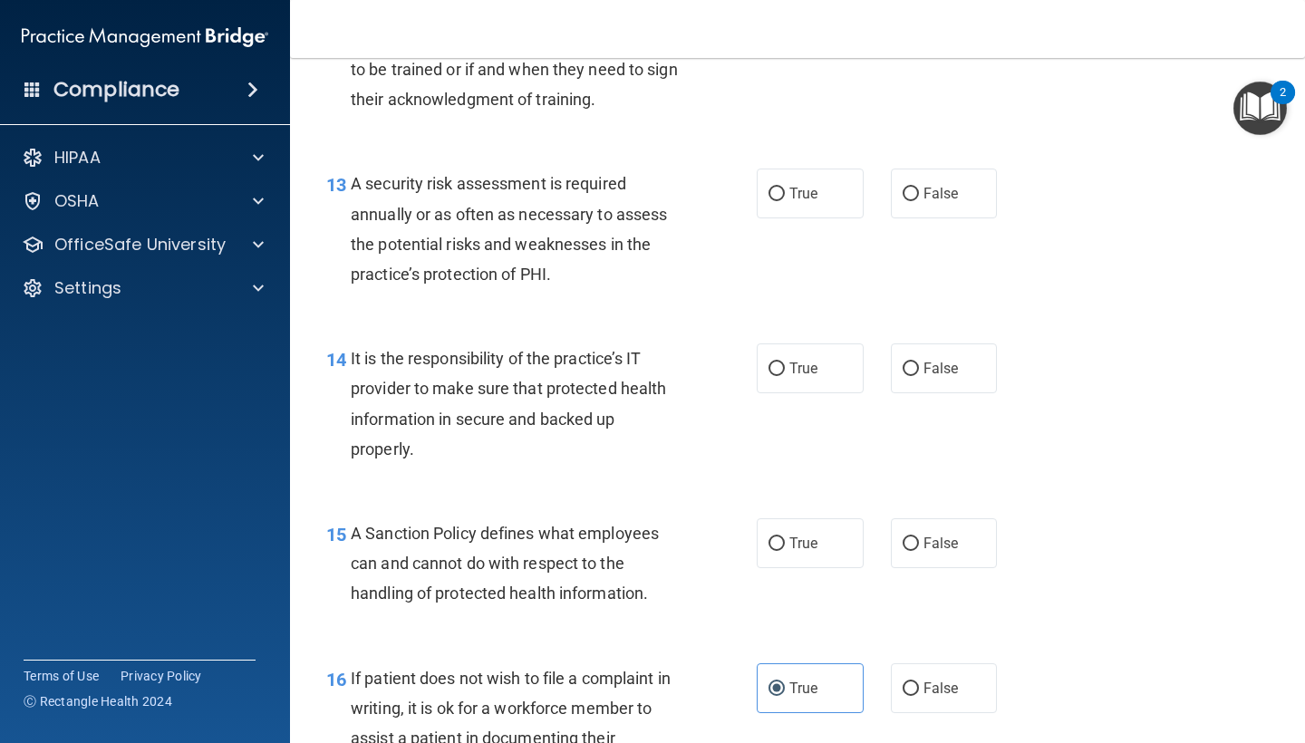
scroll to position [2402, 0]
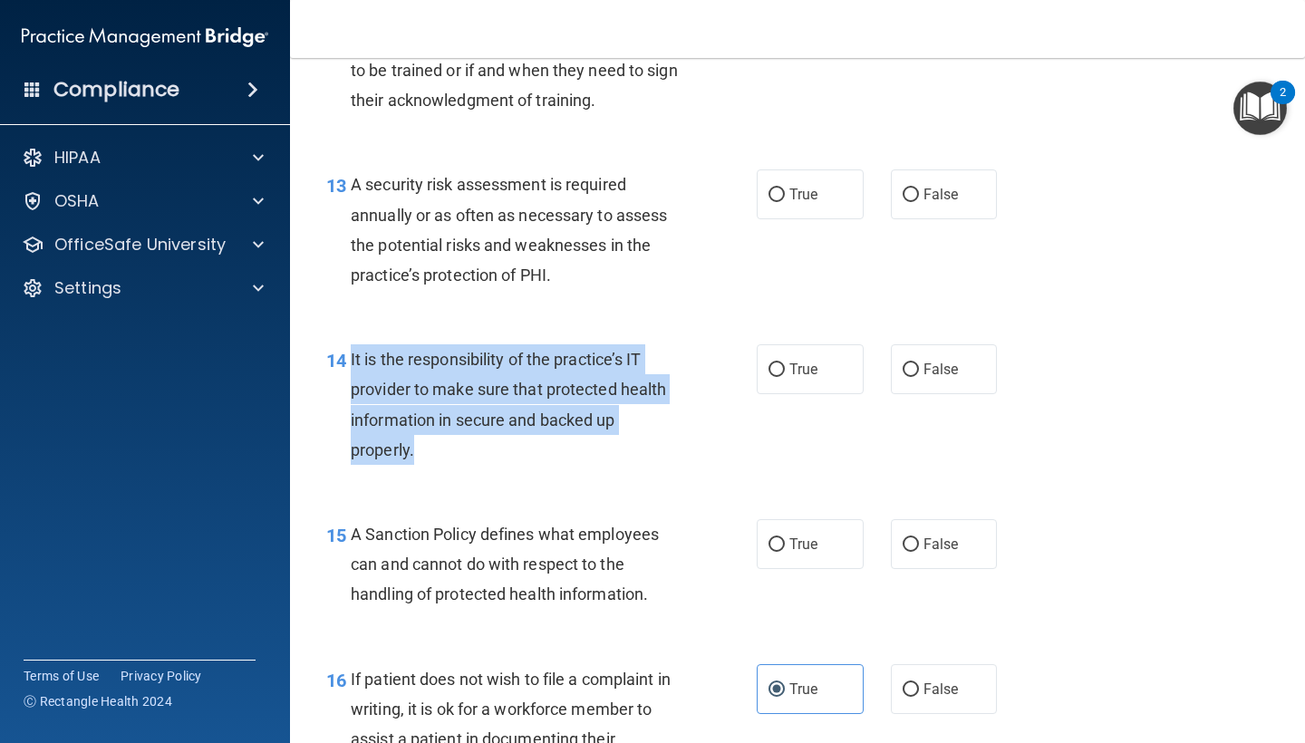
drag, startPoint x: 346, startPoint y: 338, endPoint x: 444, endPoint y: 453, distance: 151.0
click at [444, 456] on div "14 It is the responsibility of the practice’s IT provider to make sure that pro…" at bounding box center [541, 409] width 485 height 130
copy div "It is the responsibility of the practice’s IT provider to make sure that protec…"
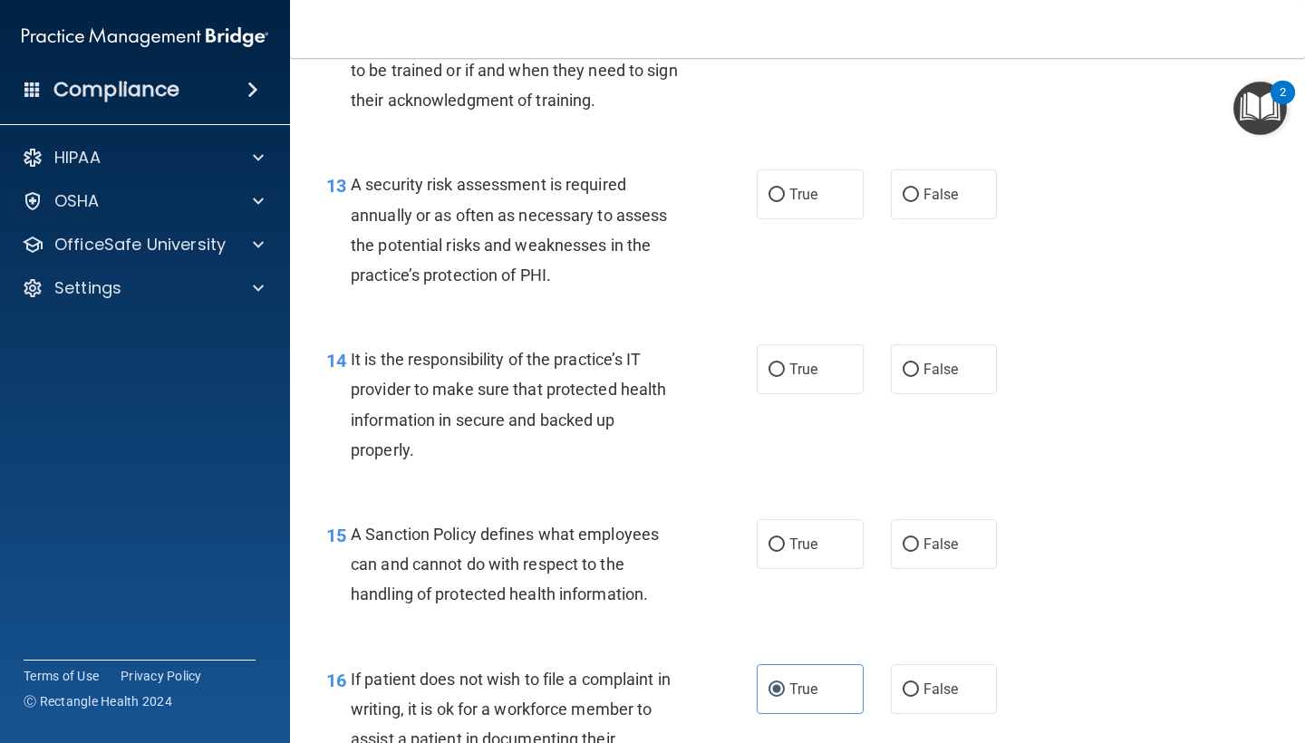
click at [1106, 331] on div "14 It is the responsibility of the practice’s IT provider to make sure that pro…" at bounding box center [797, 409] width 969 height 175
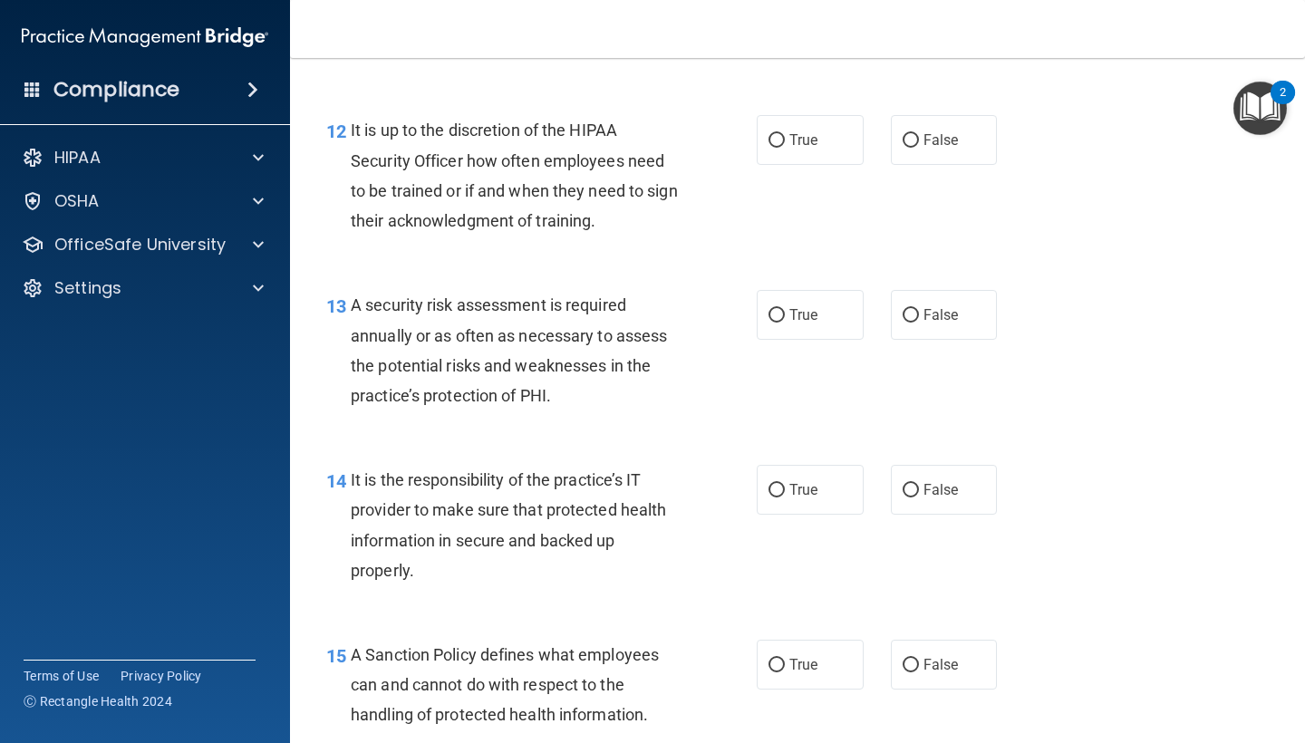
scroll to position [2279, 0]
click at [938, 133] on span "False" at bounding box center [940, 141] width 35 height 17
click at [919, 136] on input "False" at bounding box center [910, 143] width 16 height 14
radio input "true"
click at [782, 317] on label "True" at bounding box center [810, 317] width 107 height 50
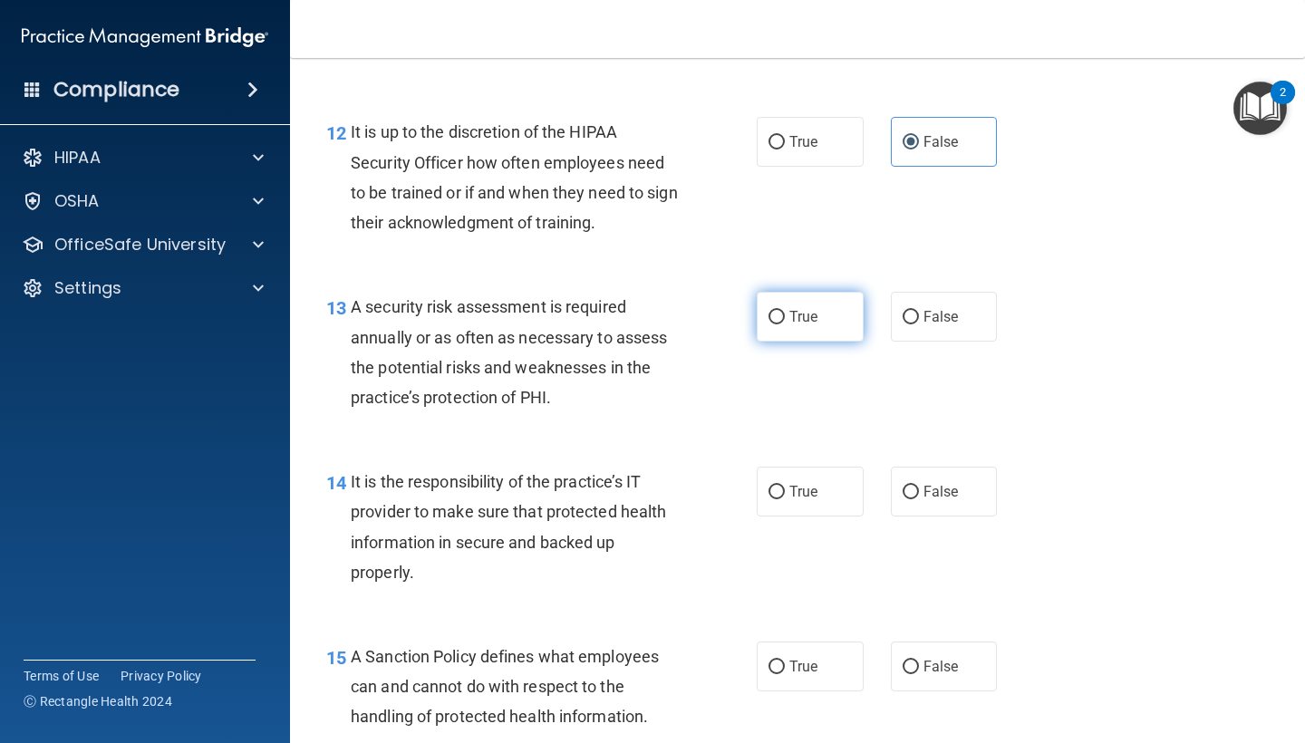
click at [782, 317] on input "True" at bounding box center [776, 318] width 16 height 14
radio input "true"
drag, startPoint x: 789, startPoint y: 484, endPoint x: 935, endPoint y: 472, distance: 146.3
click at [935, 472] on div "True False" at bounding box center [885, 492] width 256 height 50
click at [936, 483] on span "False" at bounding box center [940, 491] width 35 height 17
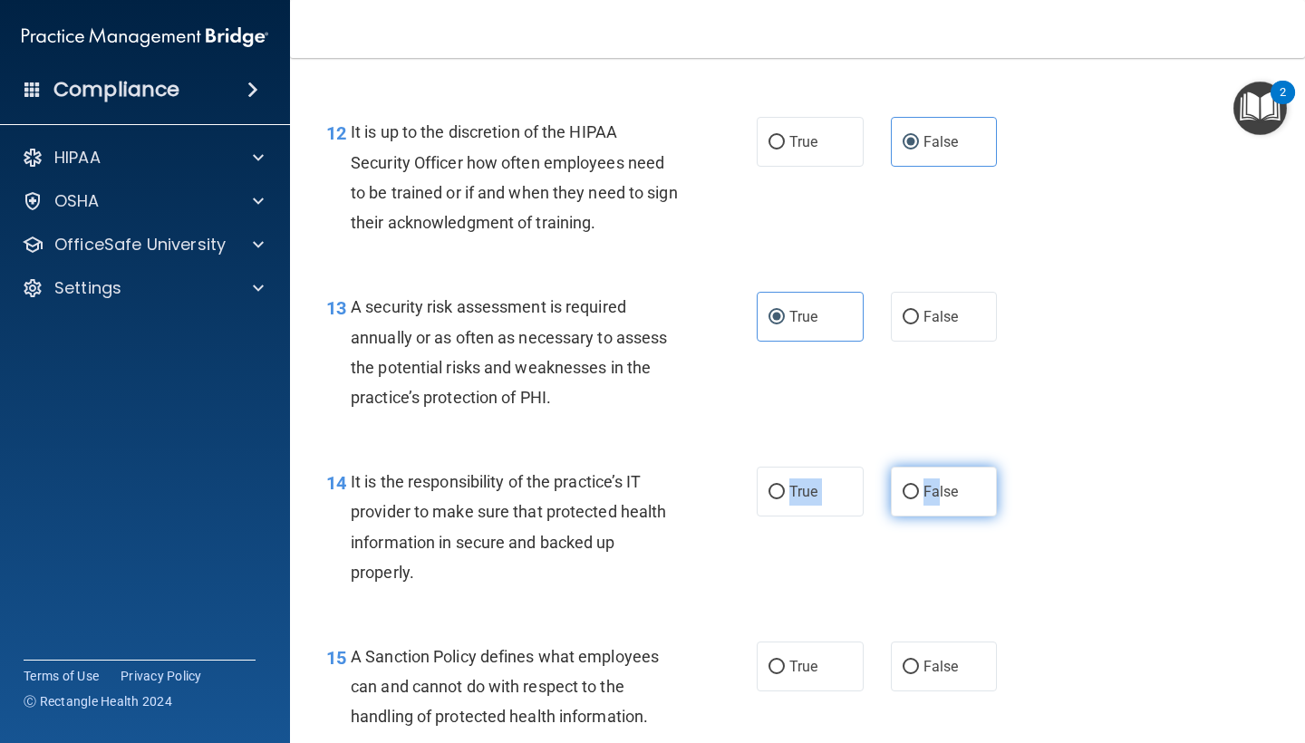
click at [919, 486] on input "False" at bounding box center [910, 493] width 16 height 14
radio input "true"
click at [781, 664] on label "True" at bounding box center [810, 666] width 107 height 50
click at [781, 664] on input "True" at bounding box center [776, 667] width 16 height 14
radio input "true"
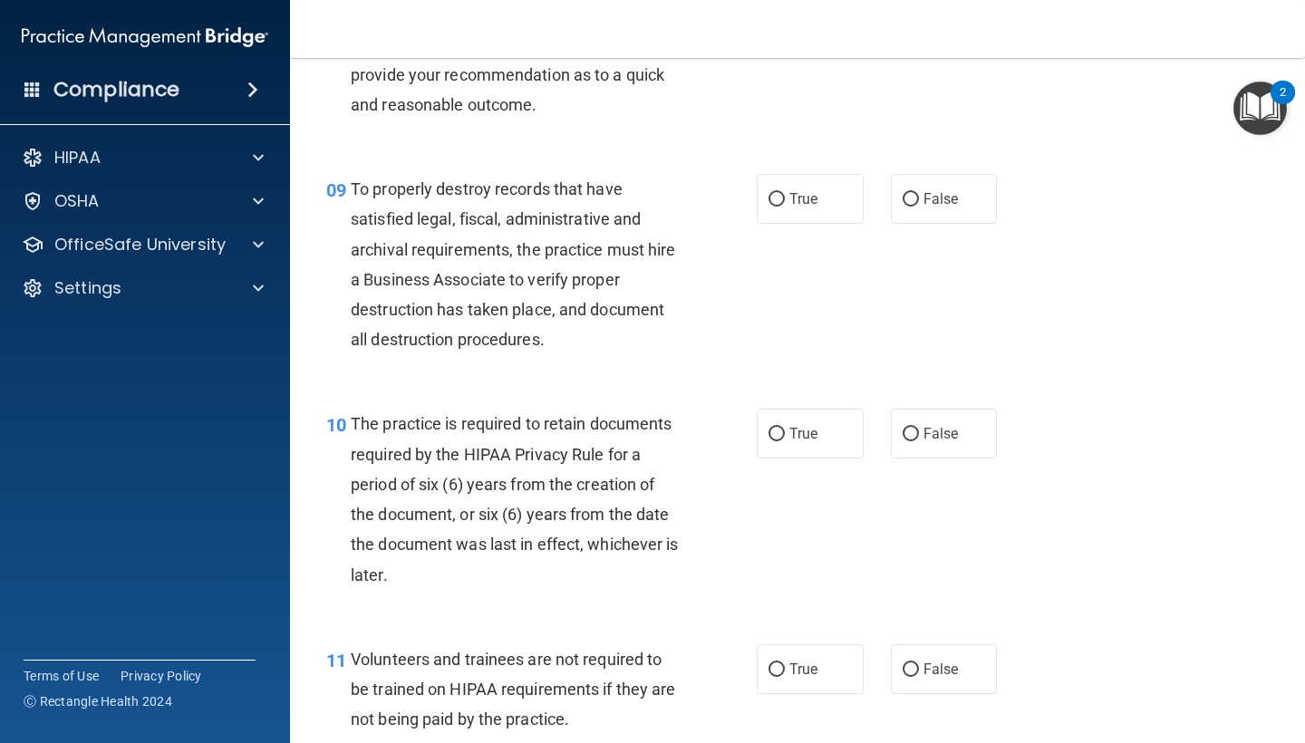
scroll to position [1615, 0]
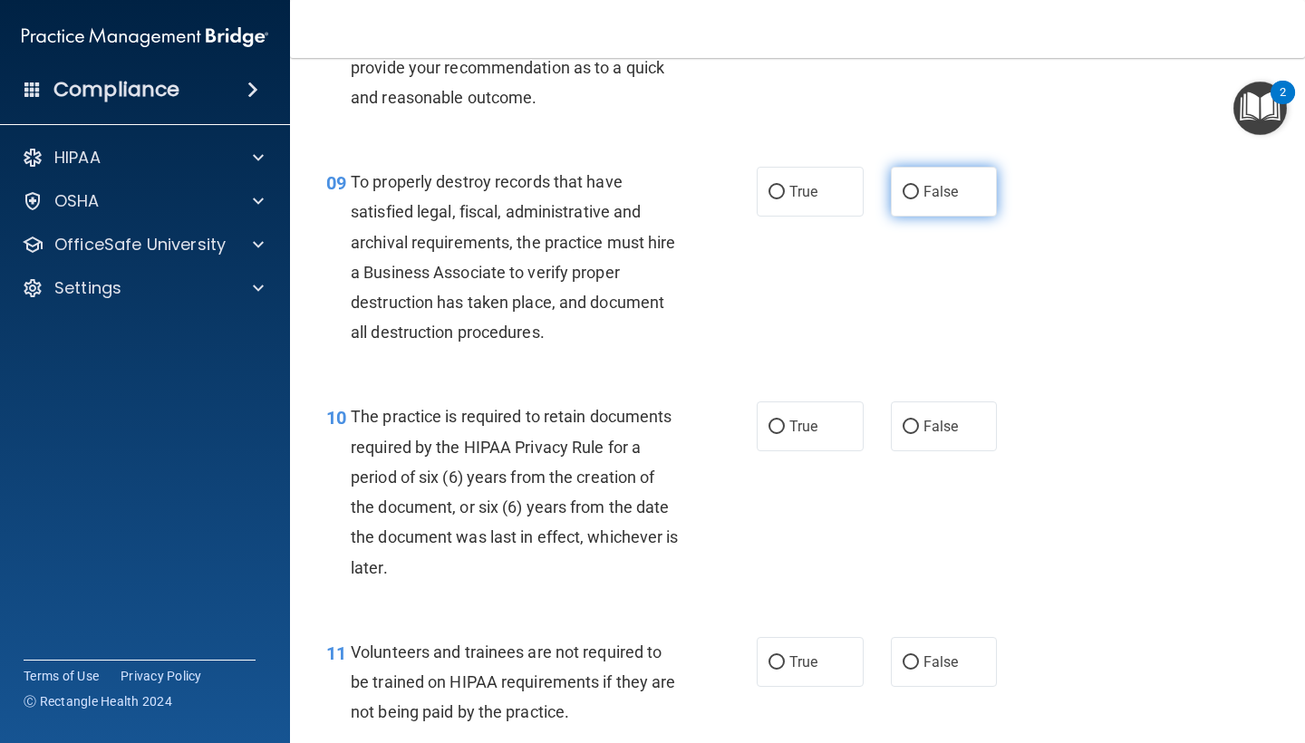
click at [959, 178] on label "False" at bounding box center [944, 192] width 107 height 50
click at [919, 186] on input "False" at bounding box center [910, 193] width 16 height 14
radio input "true"
click at [809, 448] on div "10 The practice is required to retain documents required by the HIPAA Privacy R…" at bounding box center [797, 496] width 969 height 235
click at [802, 421] on span "True" at bounding box center [803, 426] width 28 height 17
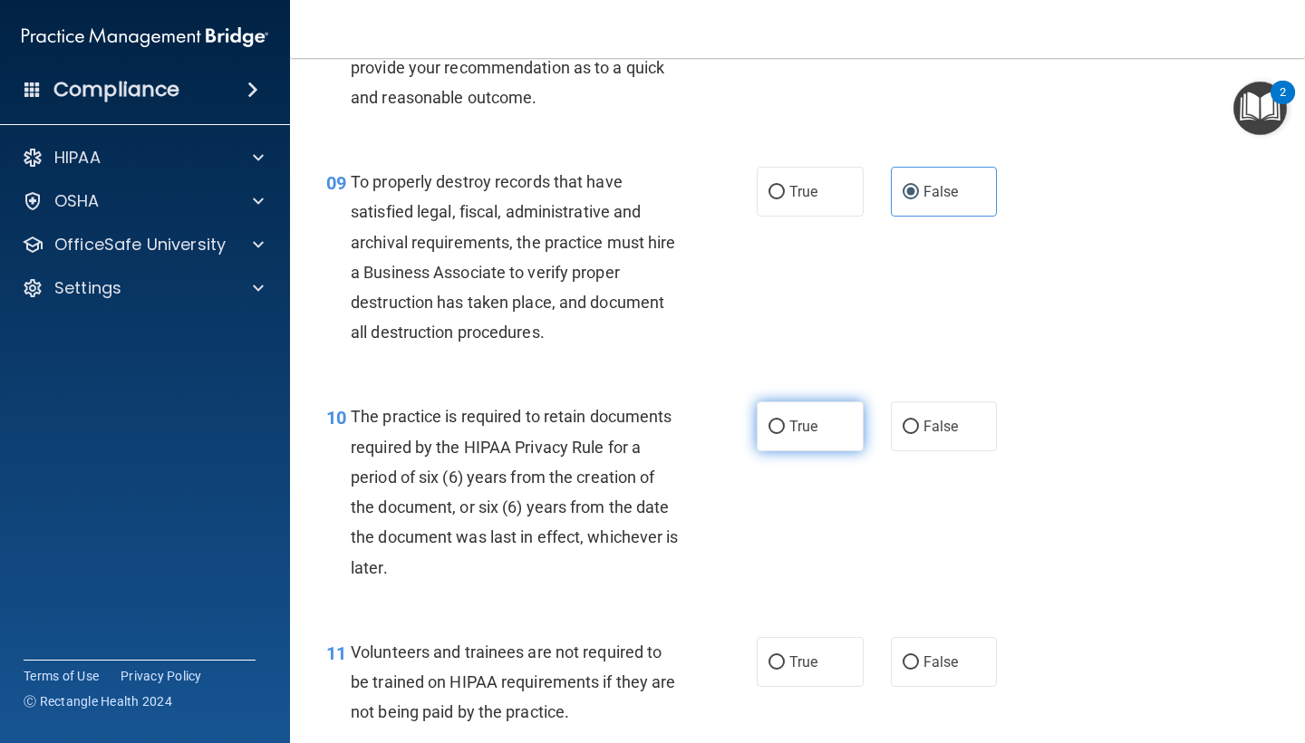
click at [785, 421] on input "True" at bounding box center [776, 427] width 16 height 14
radio input "true"
click at [908, 656] on input "False" at bounding box center [910, 663] width 16 height 14
radio input "true"
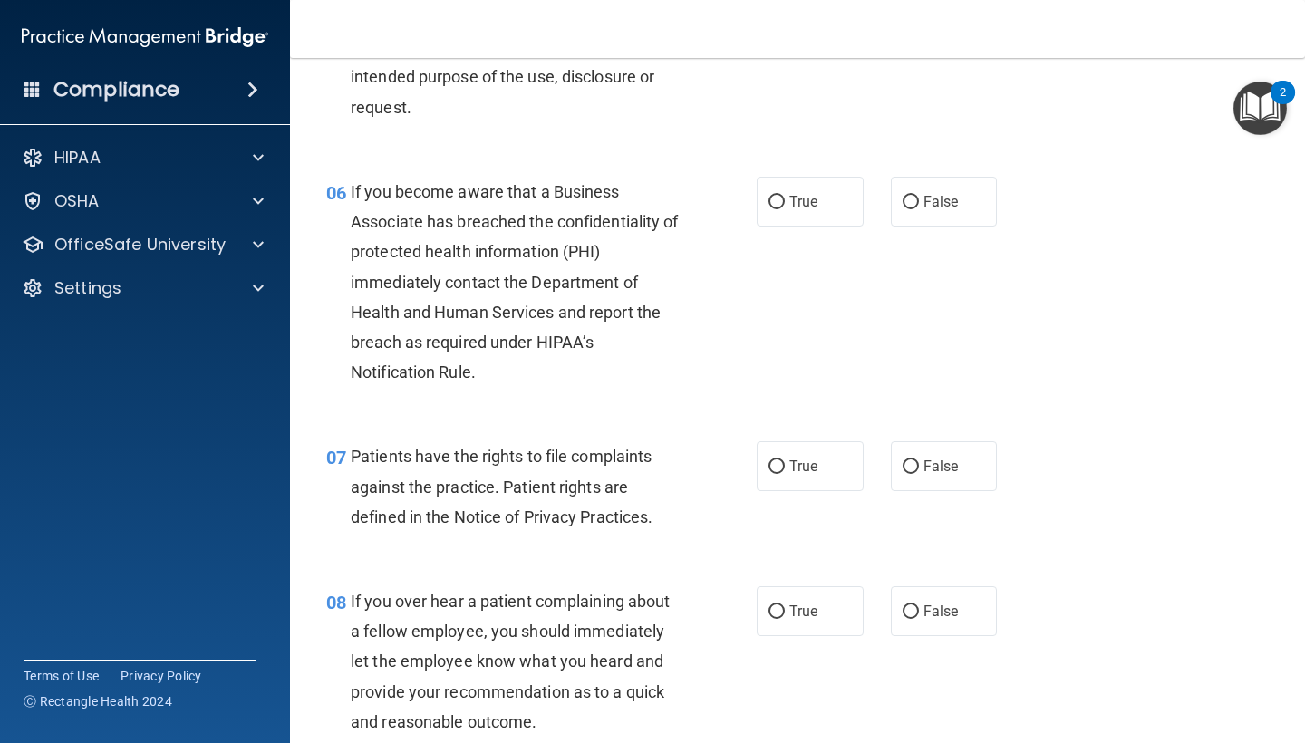
scroll to position [988, 0]
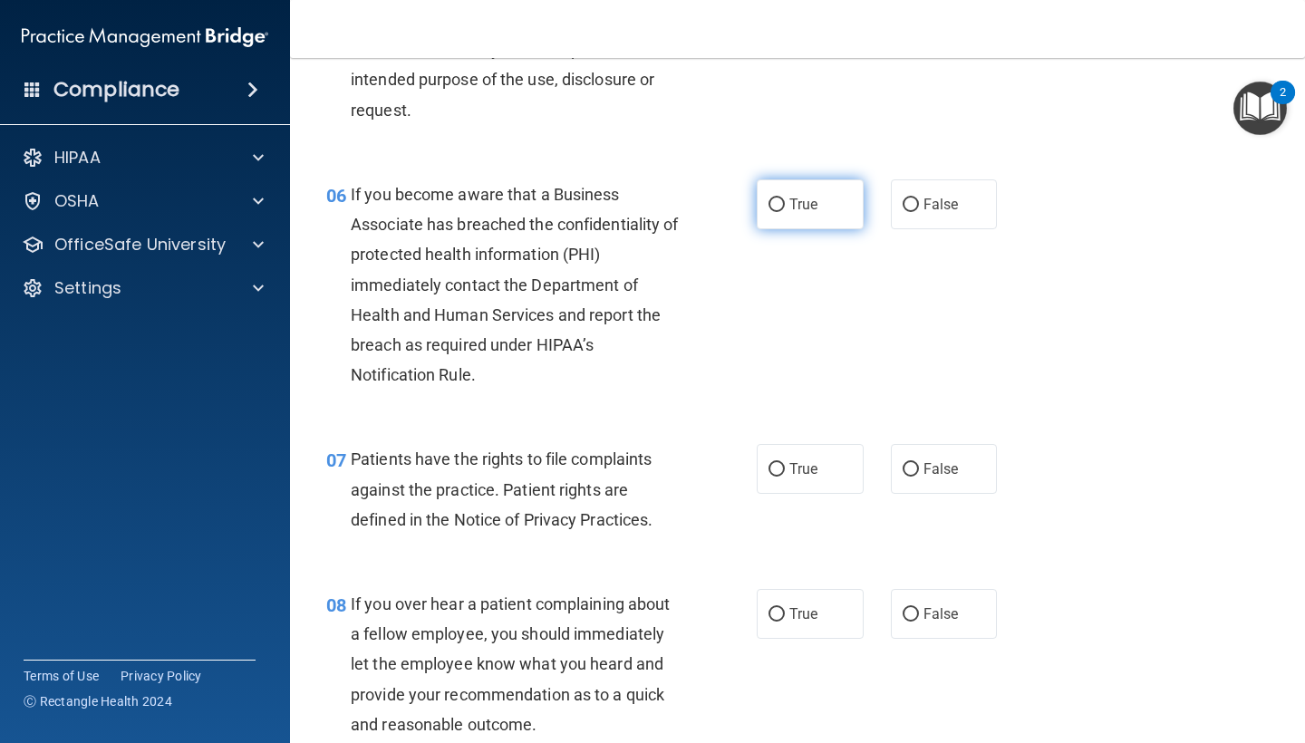
click at [820, 202] on label "True" at bounding box center [810, 204] width 107 height 50
click at [785, 202] on input "True" at bounding box center [776, 205] width 16 height 14
radio input "true"
click at [768, 463] on input "True" at bounding box center [776, 470] width 16 height 14
radio input "true"
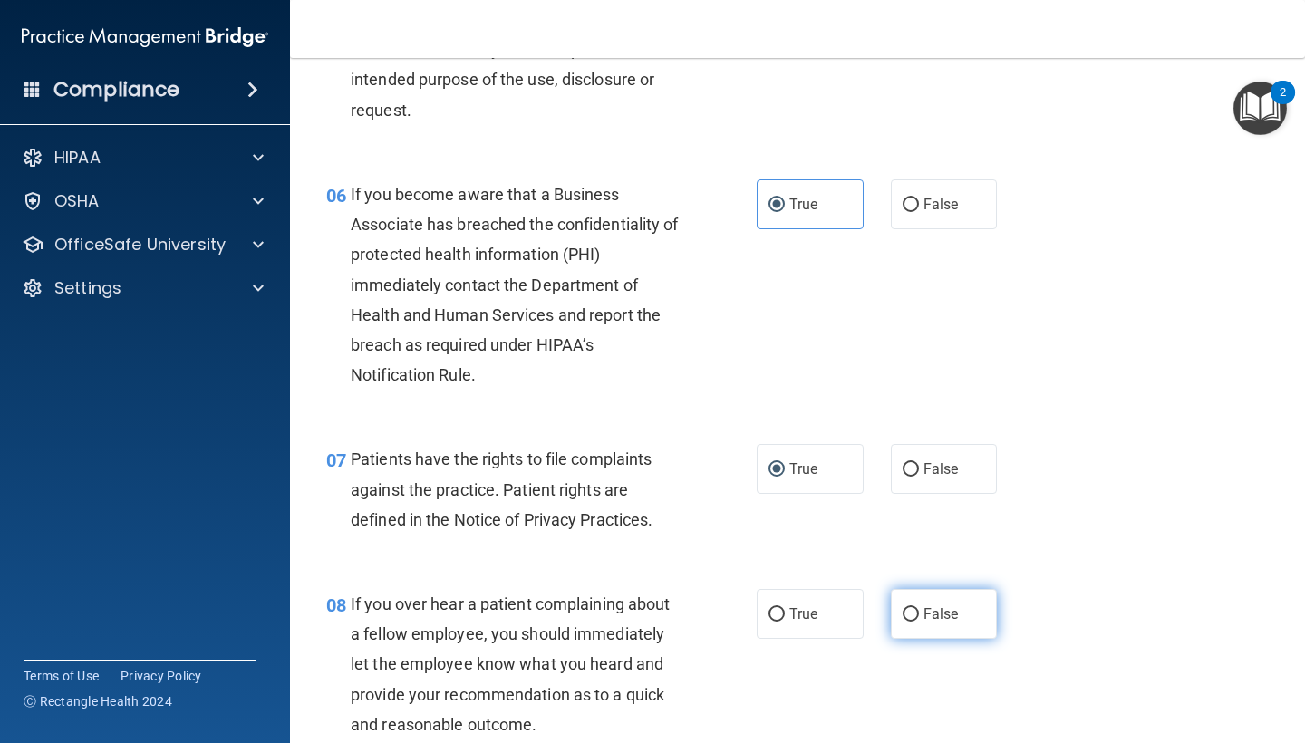
click at [930, 612] on span "False" at bounding box center [940, 613] width 35 height 17
click at [919, 612] on input "False" at bounding box center [910, 615] width 16 height 14
radio input "true"
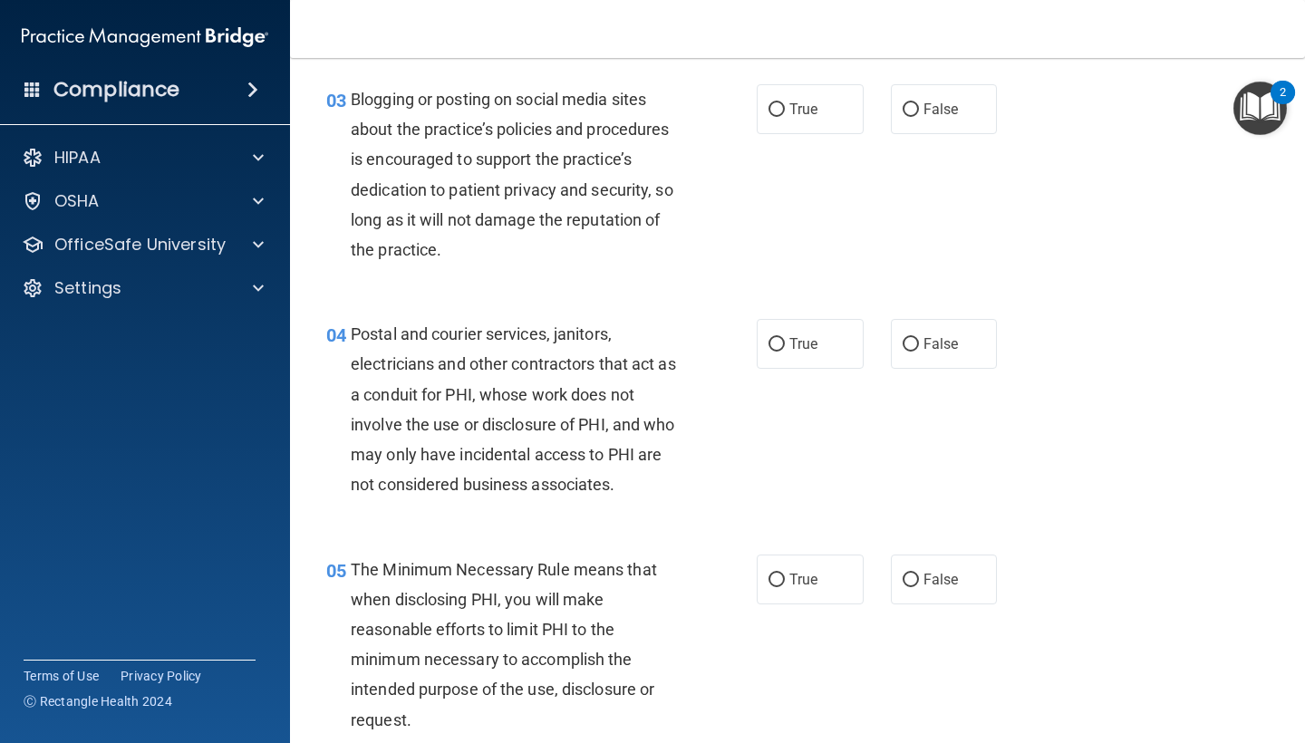
scroll to position [370, 0]
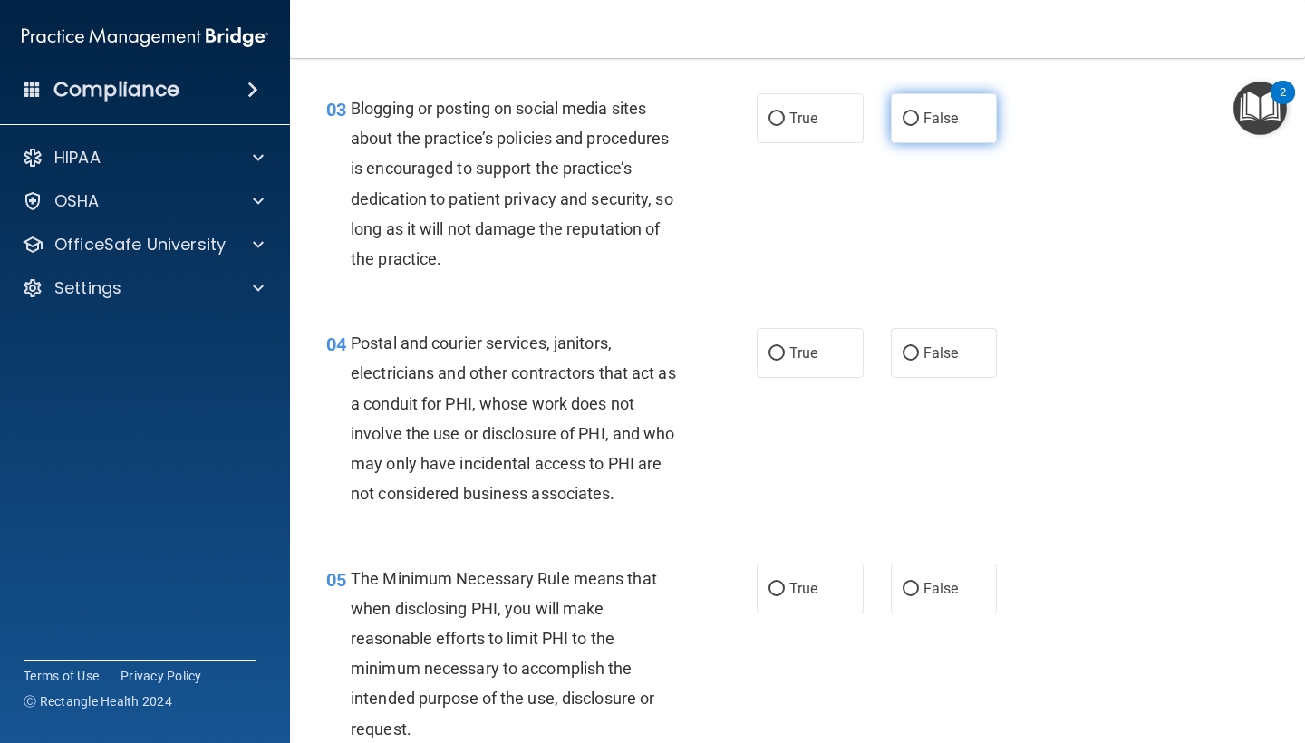
click at [925, 130] on label "False" at bounding box center [944, 118] width 107 height 50
click at [919, 126] on input "False" at bounding box center [910, 119] width 16 height 14
radio input "true"
click at [937, 361] on label "False" at bounding box center [944, 353] width 107 height 50
click at [919, 361] on input "False" at bounding box center [910, 354] width 16 height 14
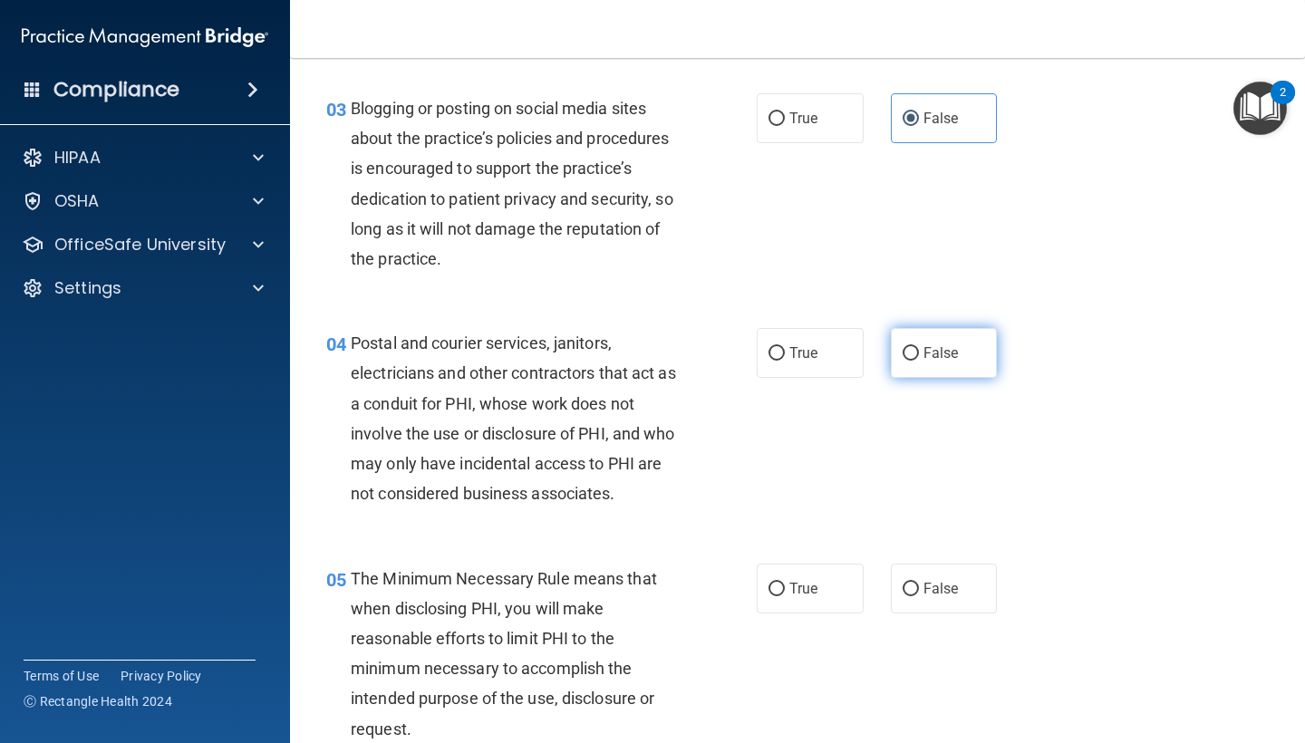
radio input "true"
click at [800, 586] on span "True" at bounding box center [803, 588] width 28 height 17
click at [785, 586] on input "True" at bounding box center [776, 590] width 16 height 14
radio input "true"
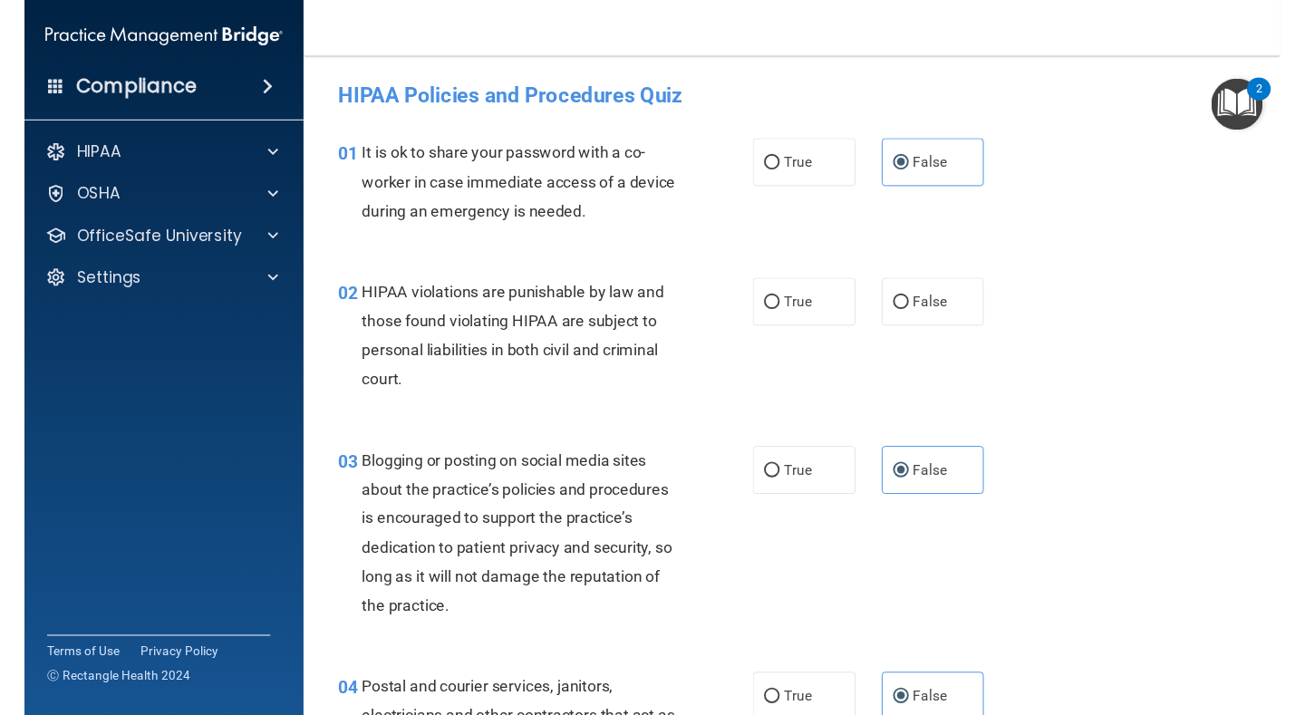
scroll to position [0, 0]
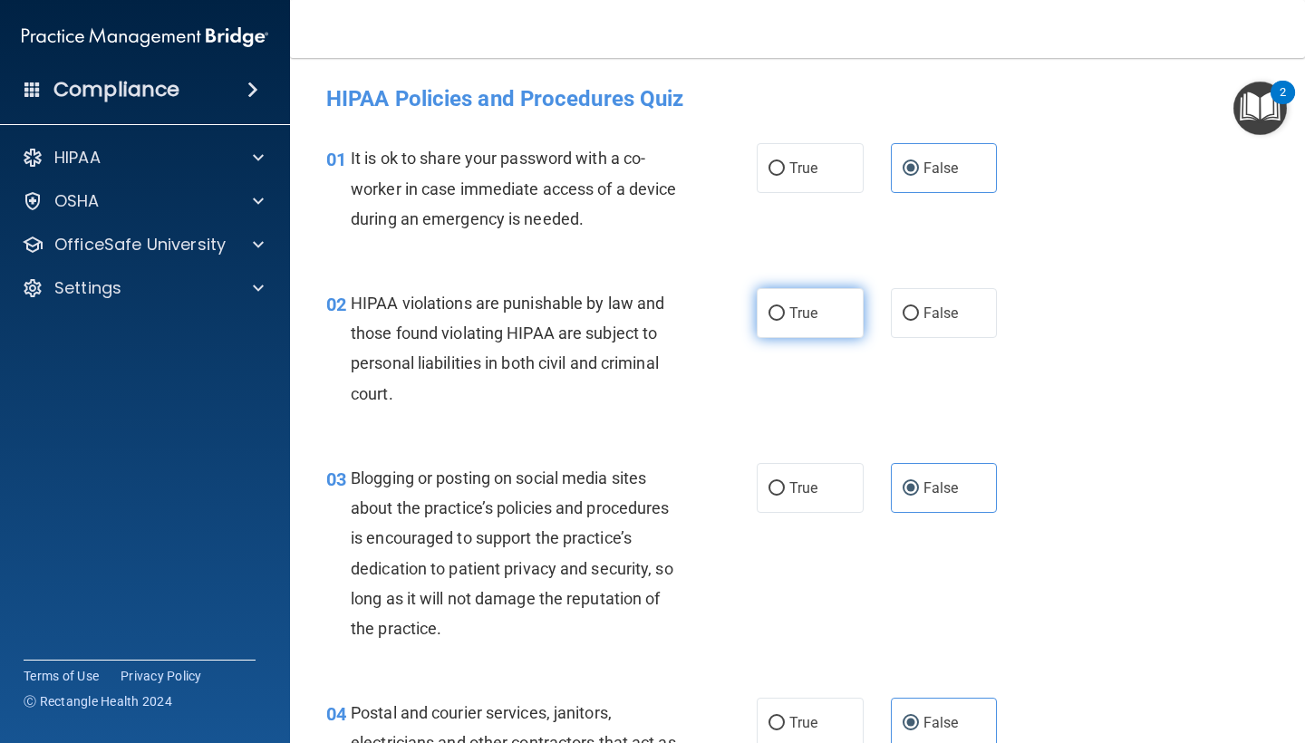
click at [828, 334] on label "True" at bounding box center [810, 313] width 107 height 50
click at [785, 321] on input "True" at bounding box center [776, 314] width 16 height 14
radio input "true"
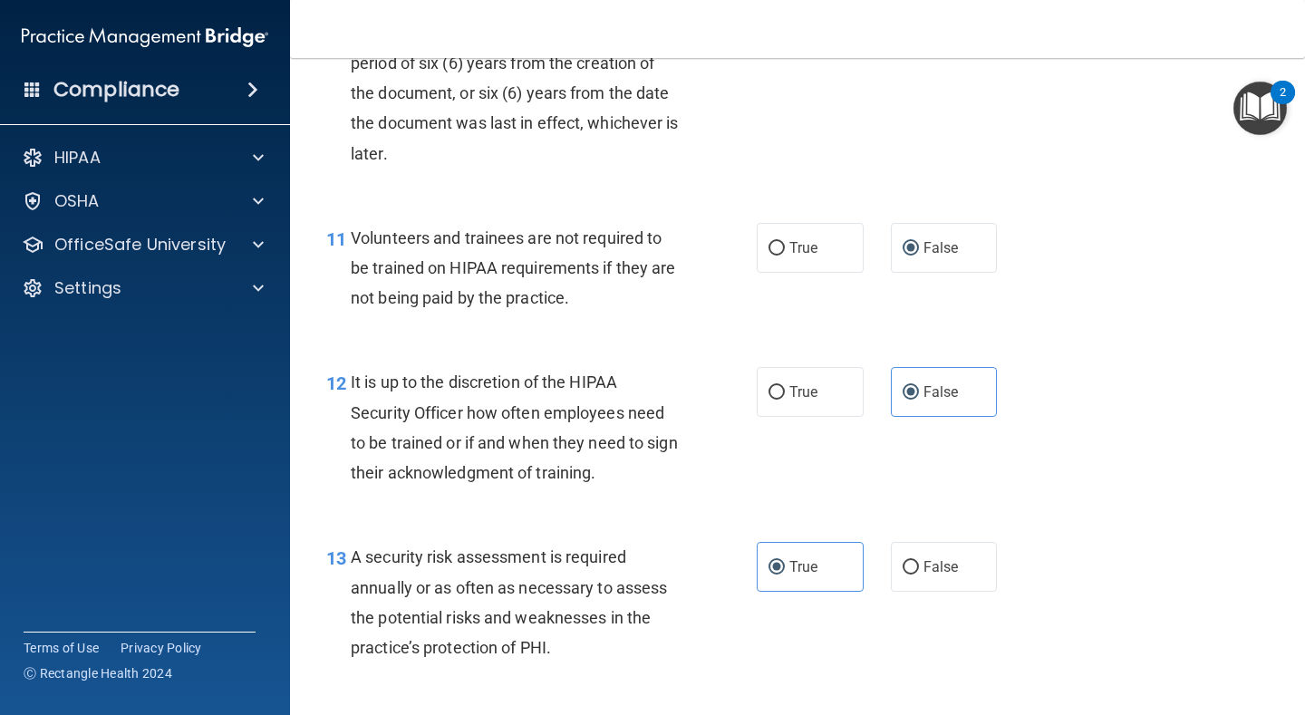
scroll to position [1661, 0]
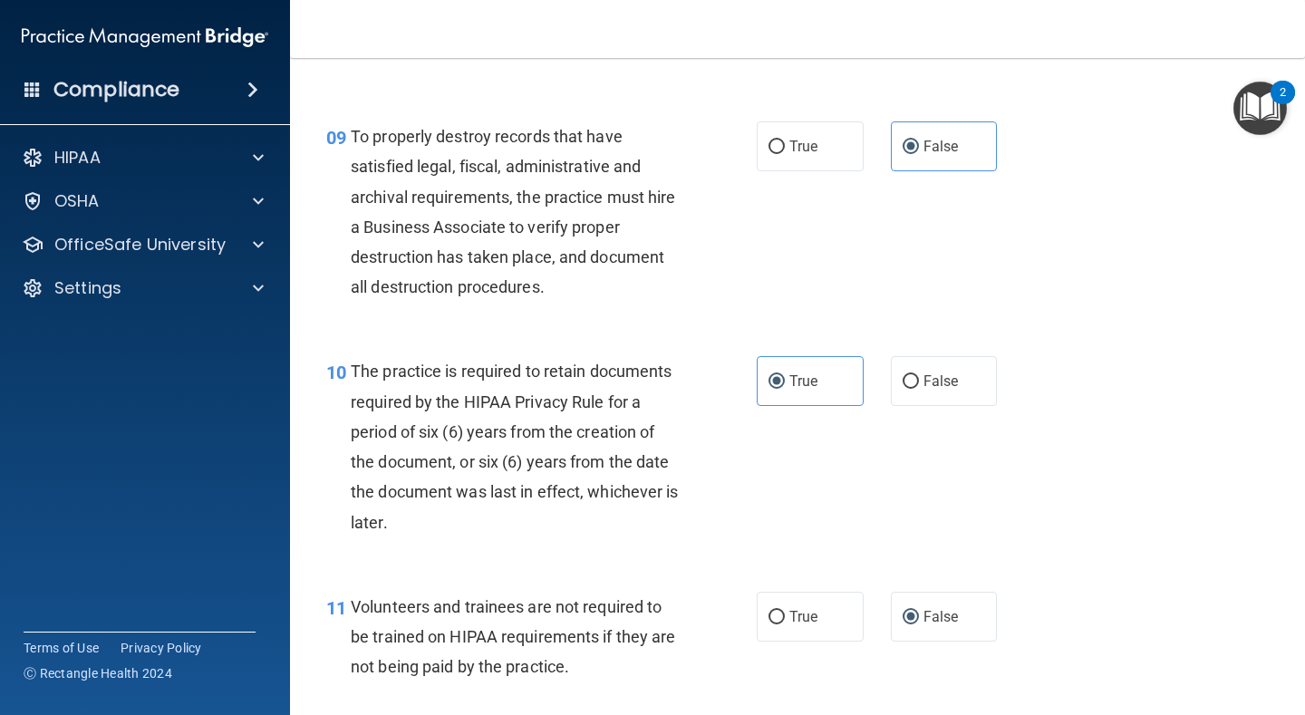
click at [1084, 263] on div "09 To properly destroy records that have satisfied legal, fiscal, administrativ…" at bounding box center [797, 216] width 969 height 235
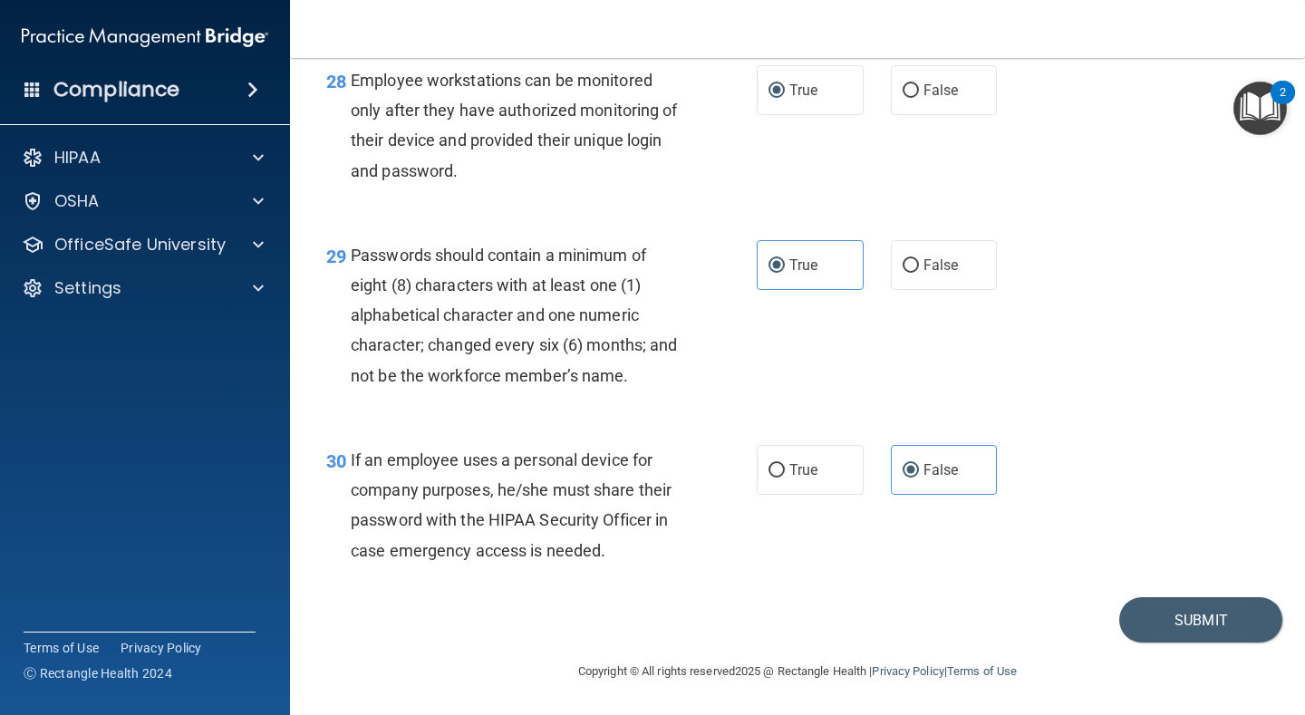
scroll to position [4921, 0]
click at [1144, 612] on button "Submit" at bounding box center [1200, 620] width 163 height 46
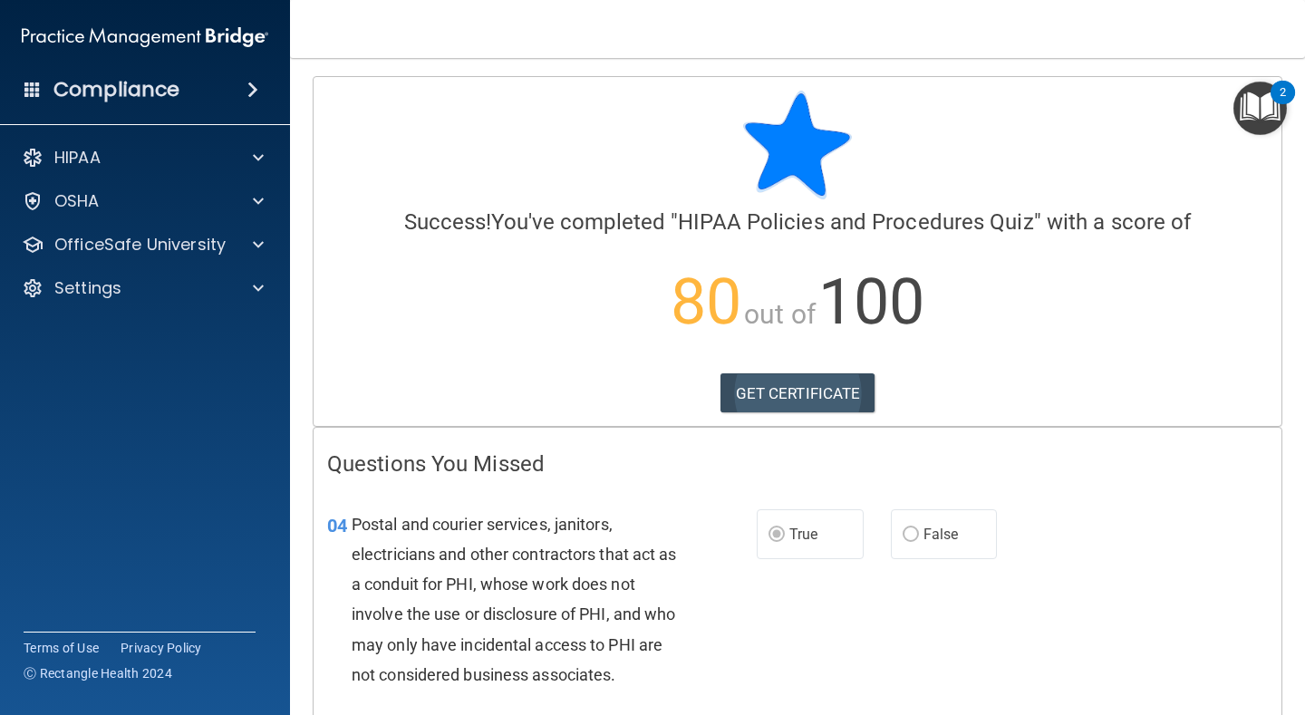
click at [757, 388] on link "GET CERTIFICATE" at bounding box center [797, 393] width 155 height 40
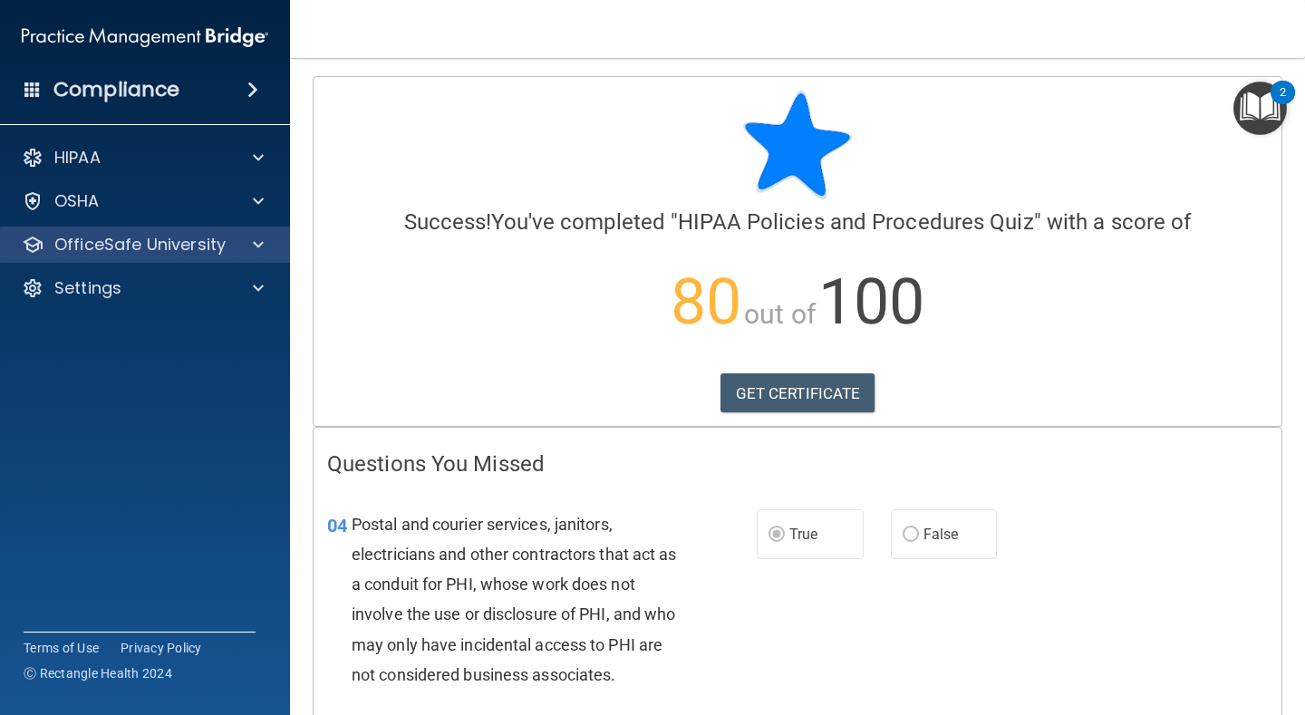
click at [123, 239] on p "OfficeSafe University" at bounding box center [139, 245] width 171 height 22
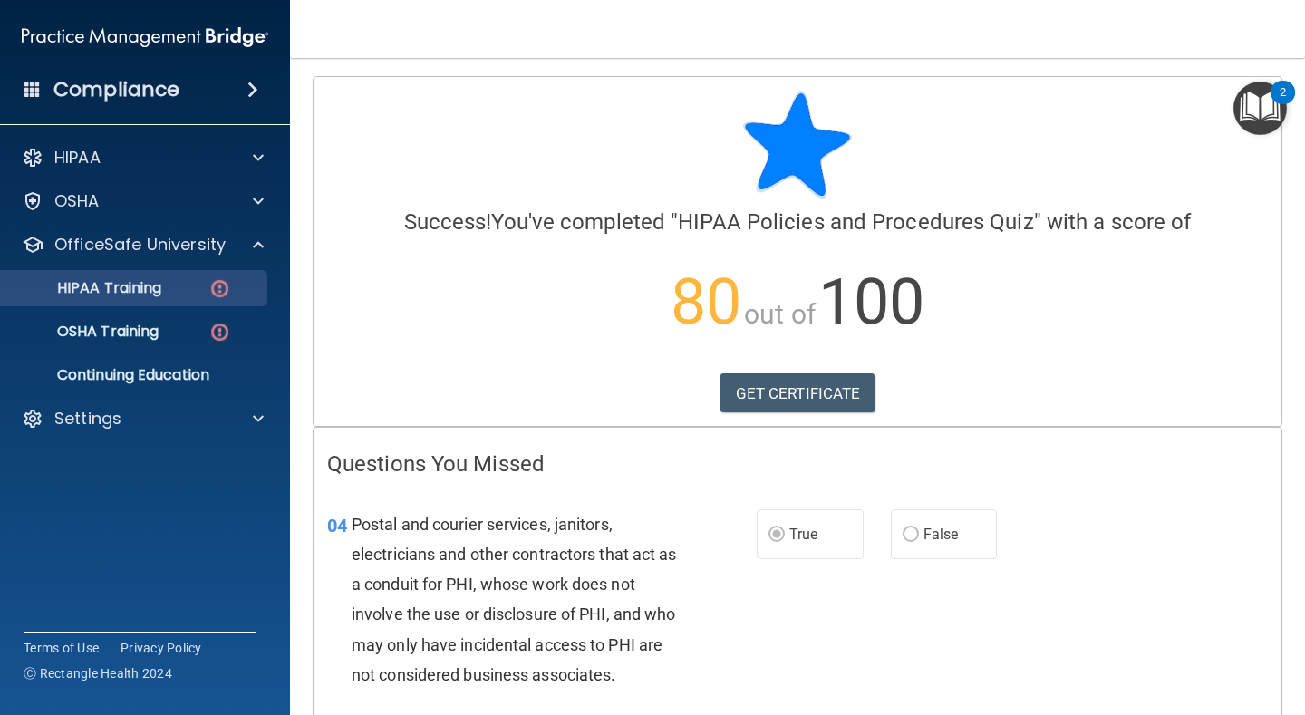
click at [123, 294] on p "HIPAA Training" at bounding box center [86, 288] width 149 height 18
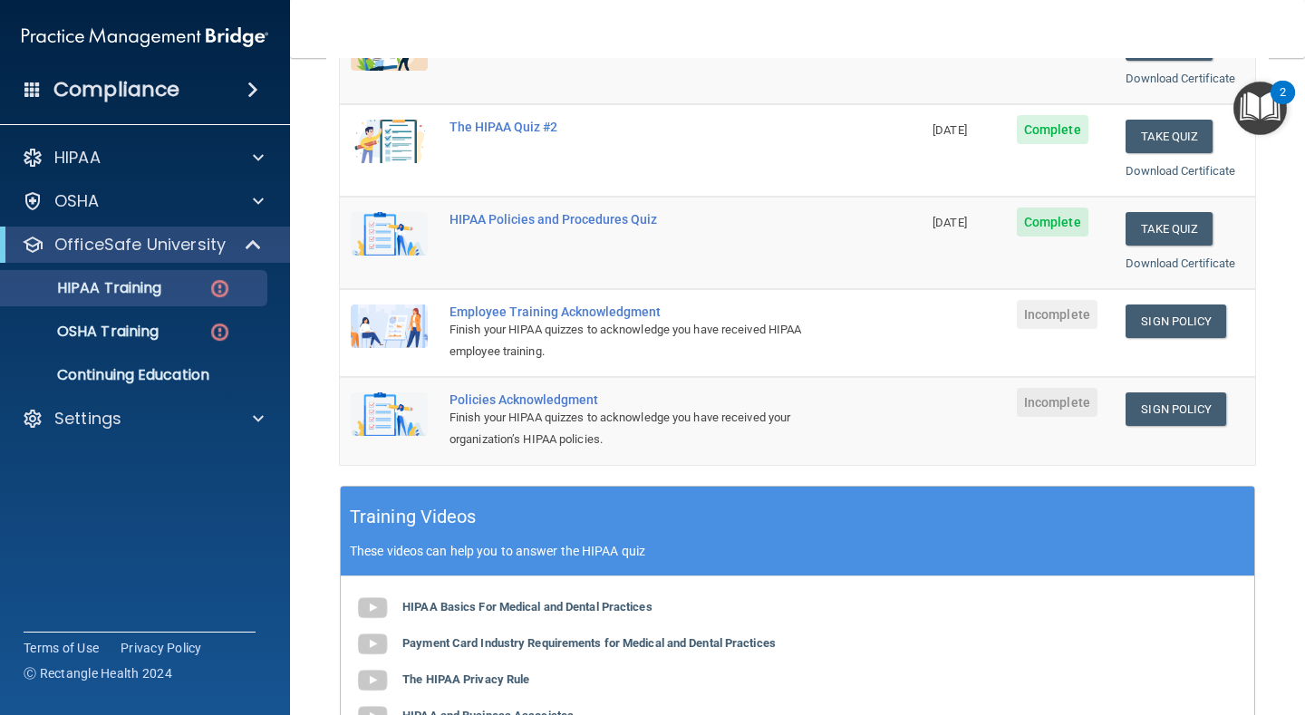
scroll to position [314, 0]
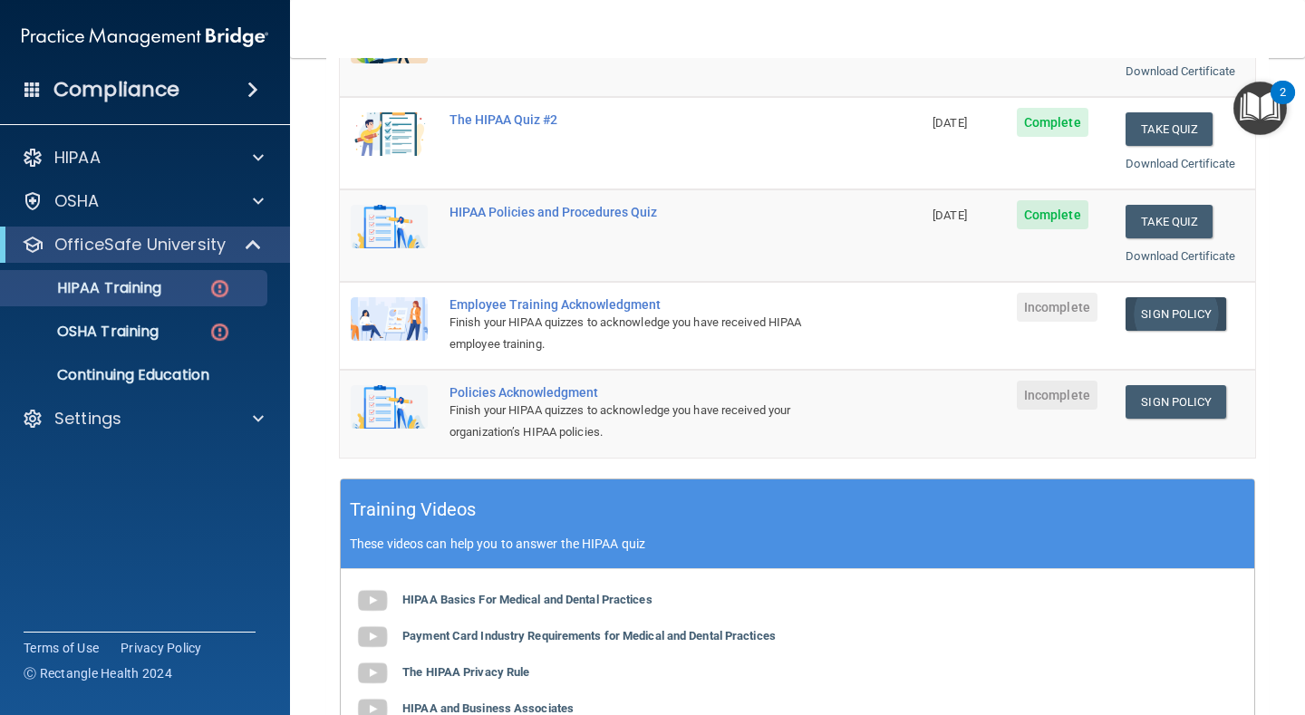
click at [1198, 301] on link "Sign Policy" at bounding box center [1175, 314] width 101 height 34
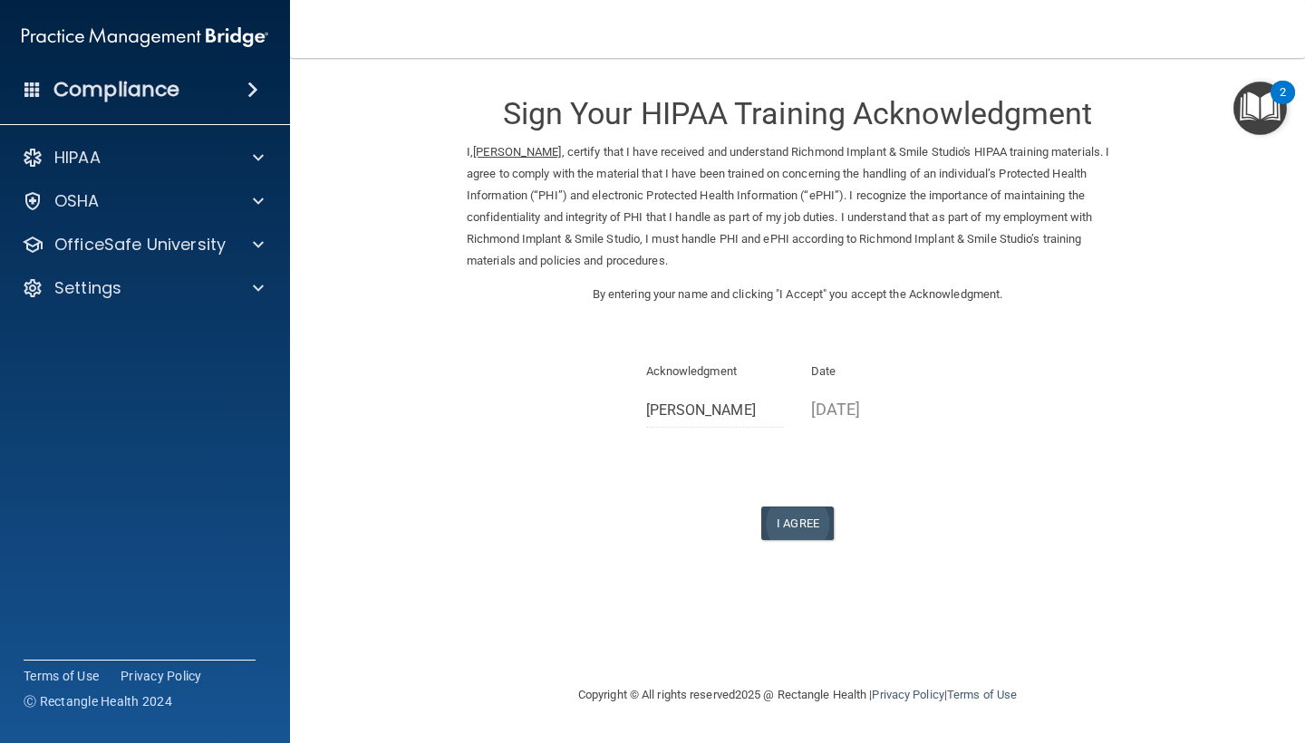
click at [781, 515] on button "I Agree" at bounding box center [797, 523] width 72 height 34
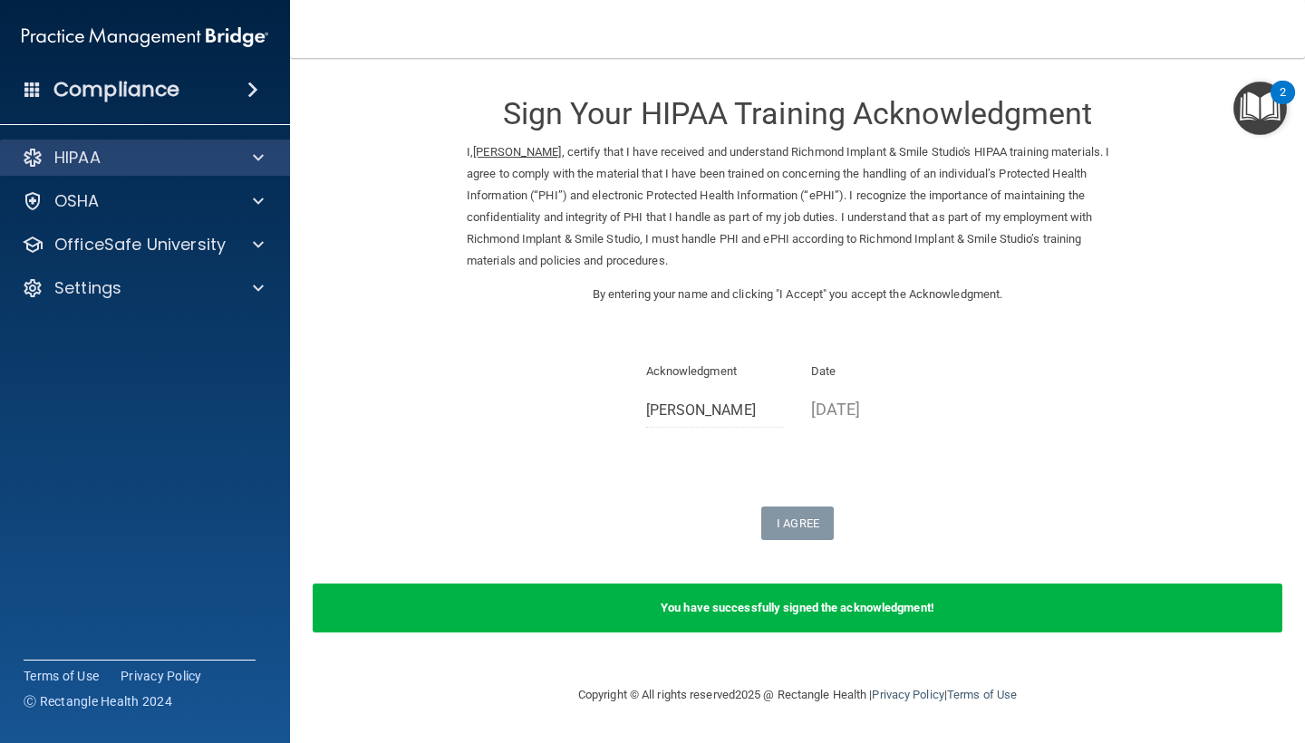
click at [205, 161] on div "HIPAA" at bounding box center [120, 158] width 225 height 22
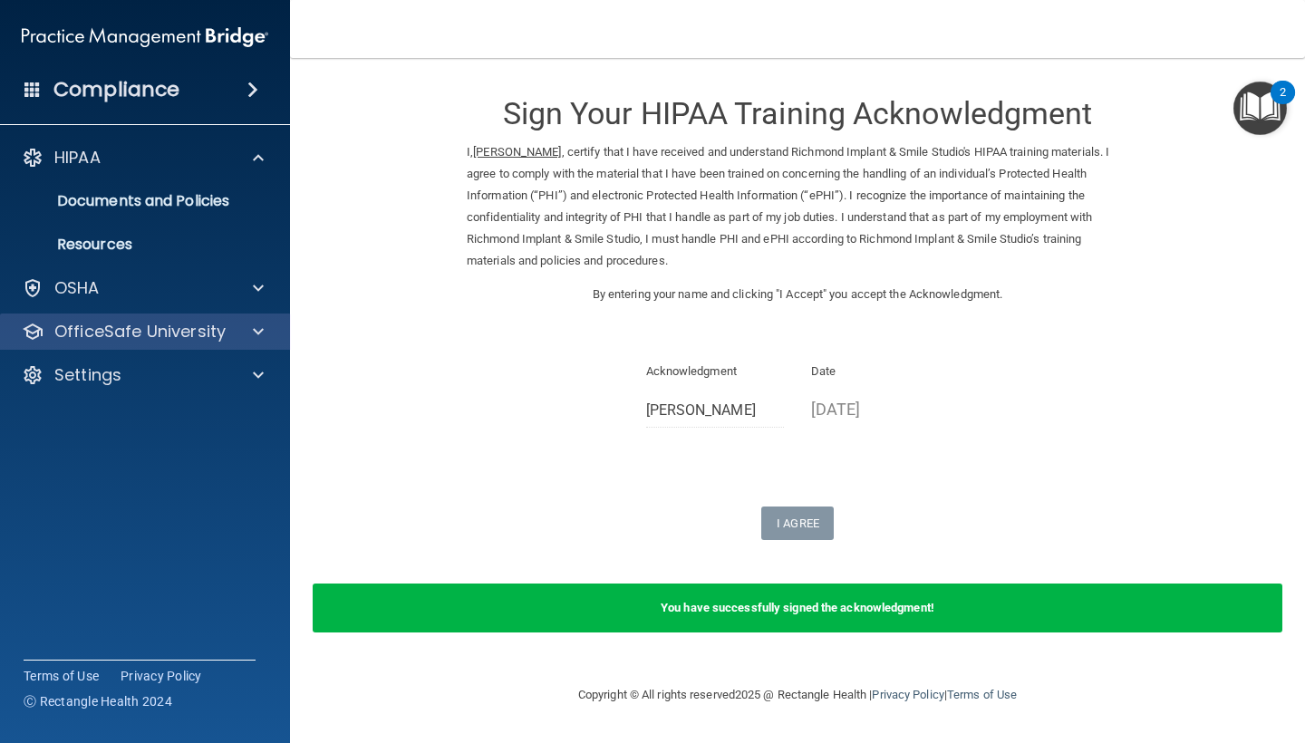
click at [183, 328] on p "OfficeSafe University" at bounding box center [139, 332] width 171 height 22
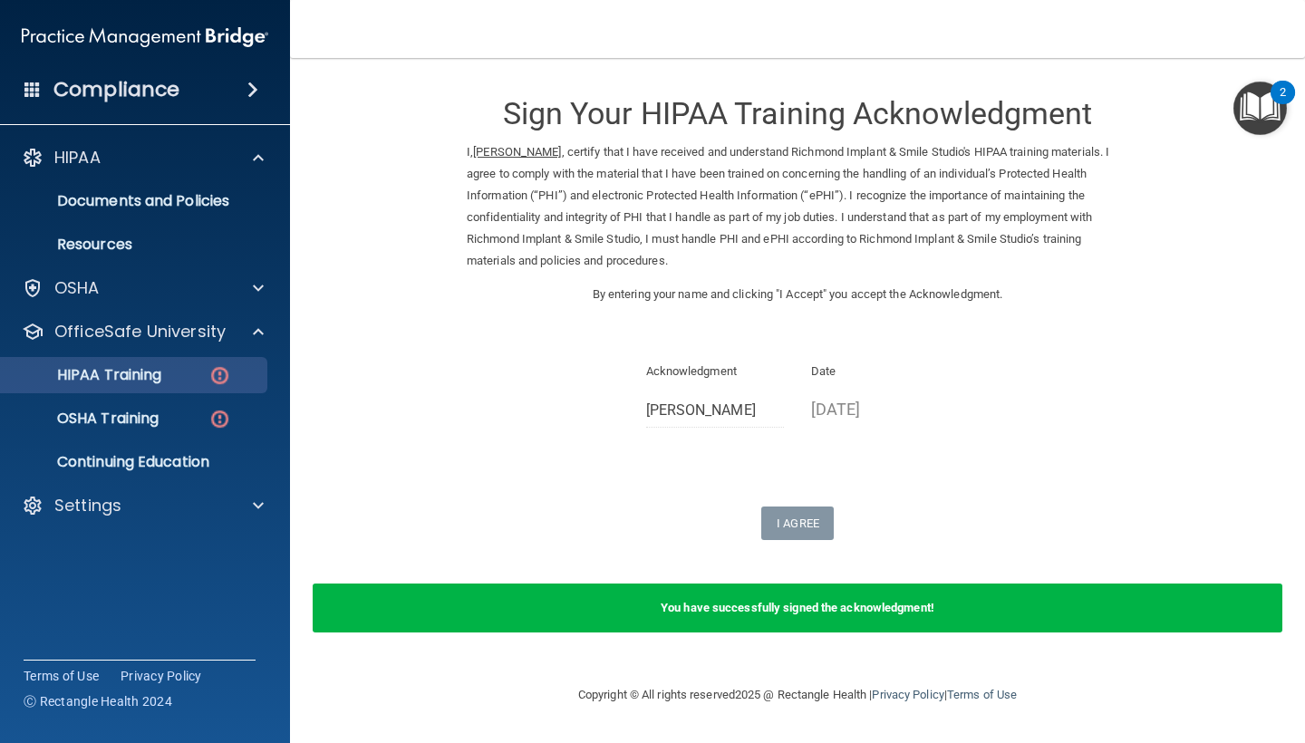
click at [151, 384] on p "HIPAA Training" at bounding box center [86, 375] width 149 height 18
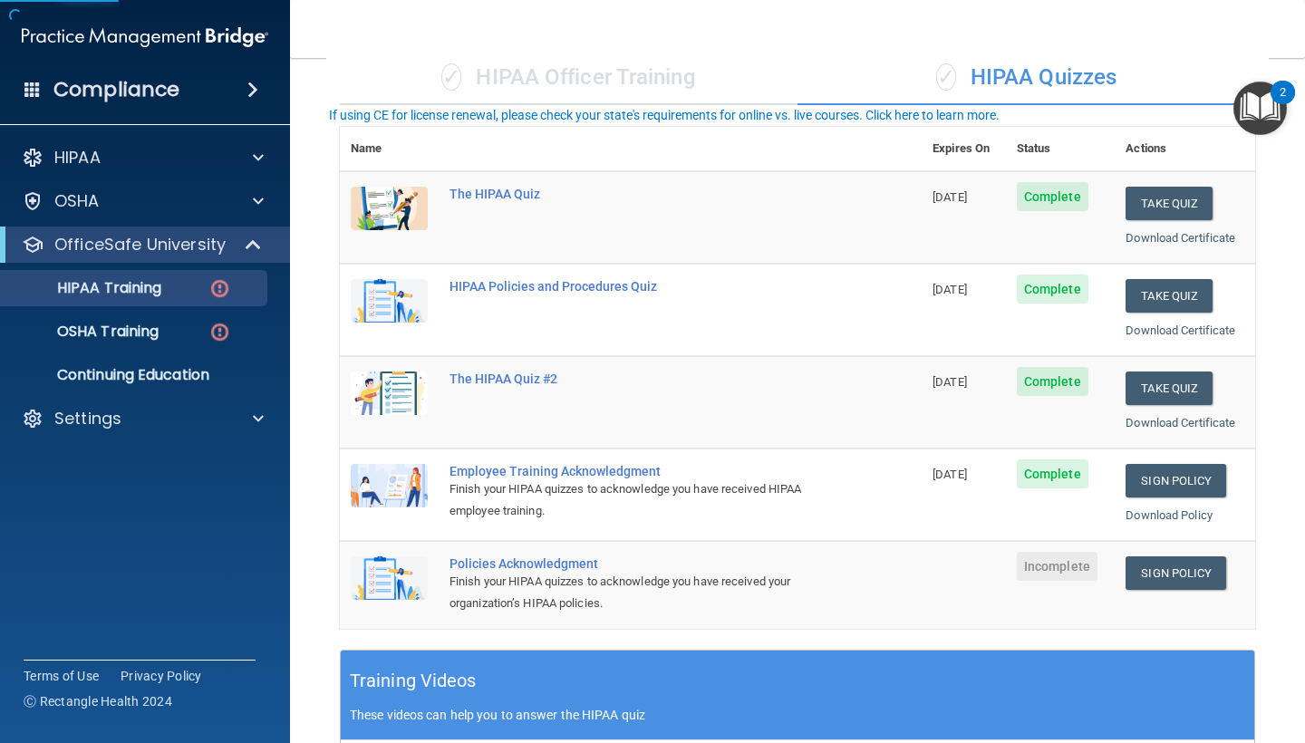
scroll to position [161, 0]
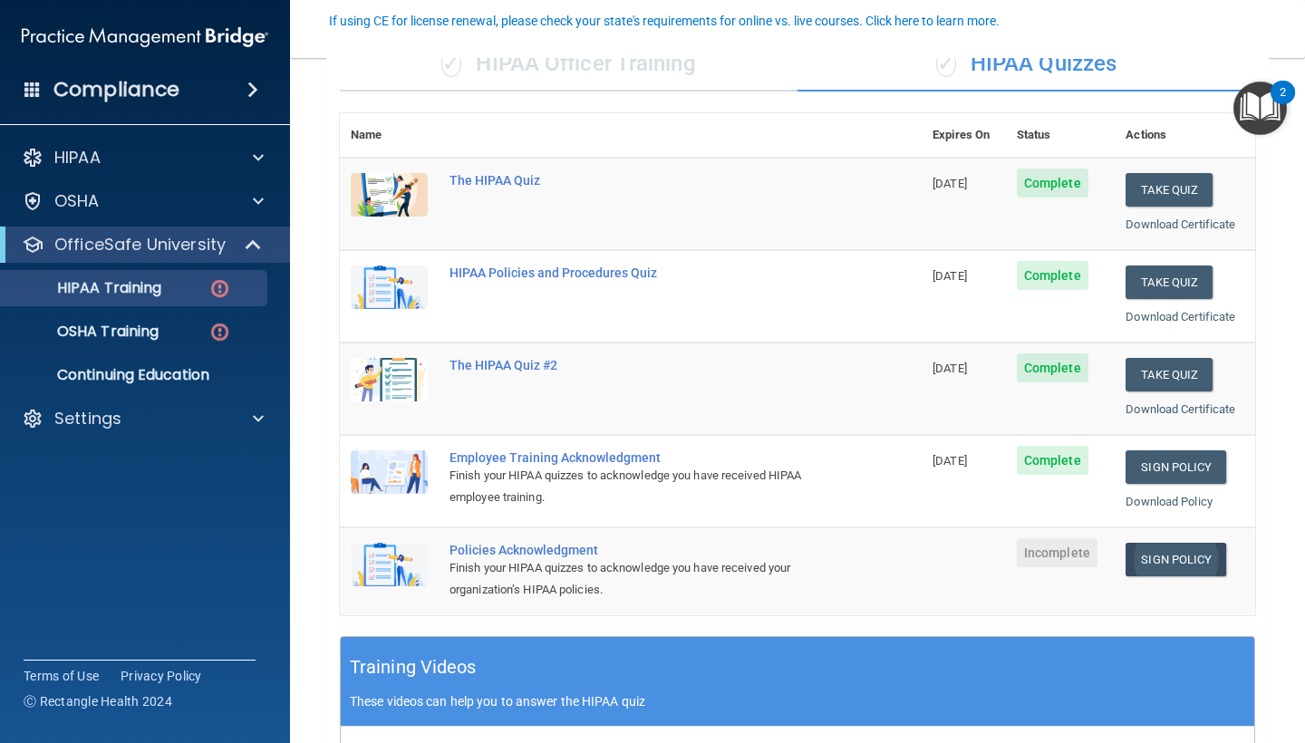
click at [1164, 546] on link "Sign Policy" at bounding box center [1175, 560] width 101 height 34
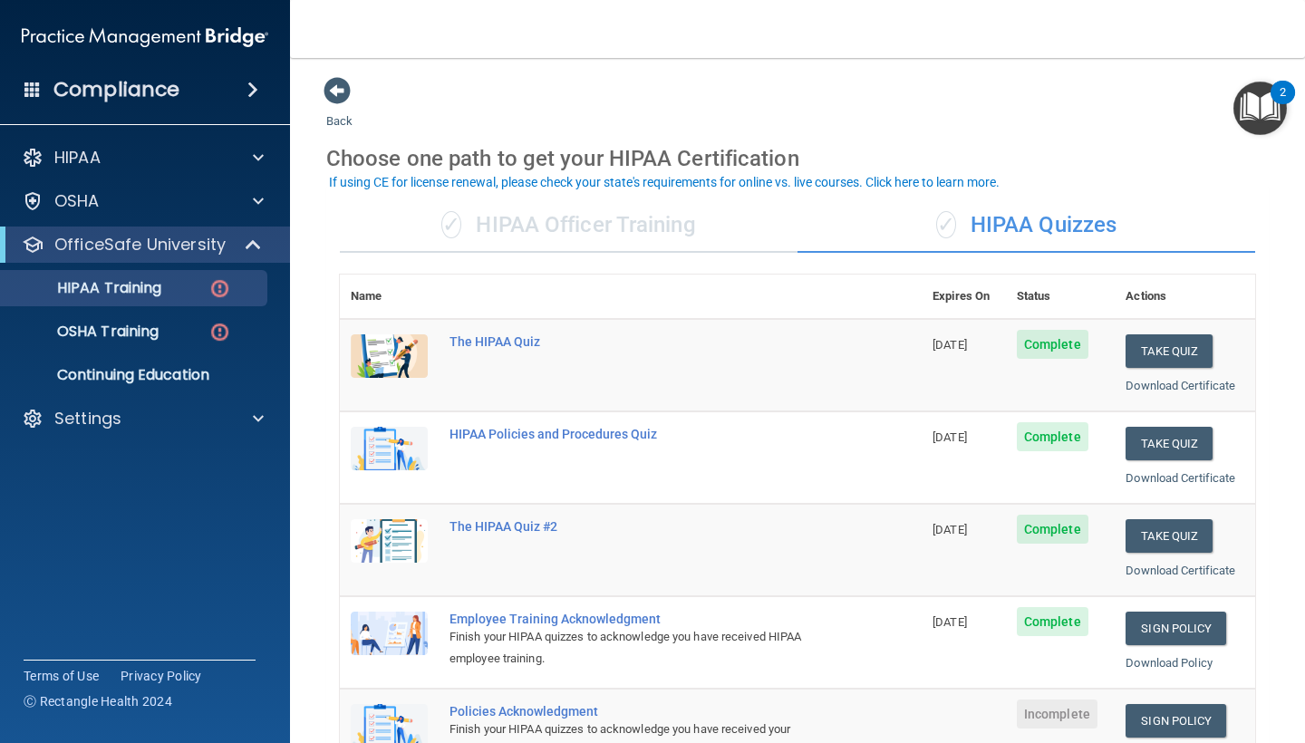
scroll to position [0, 0]
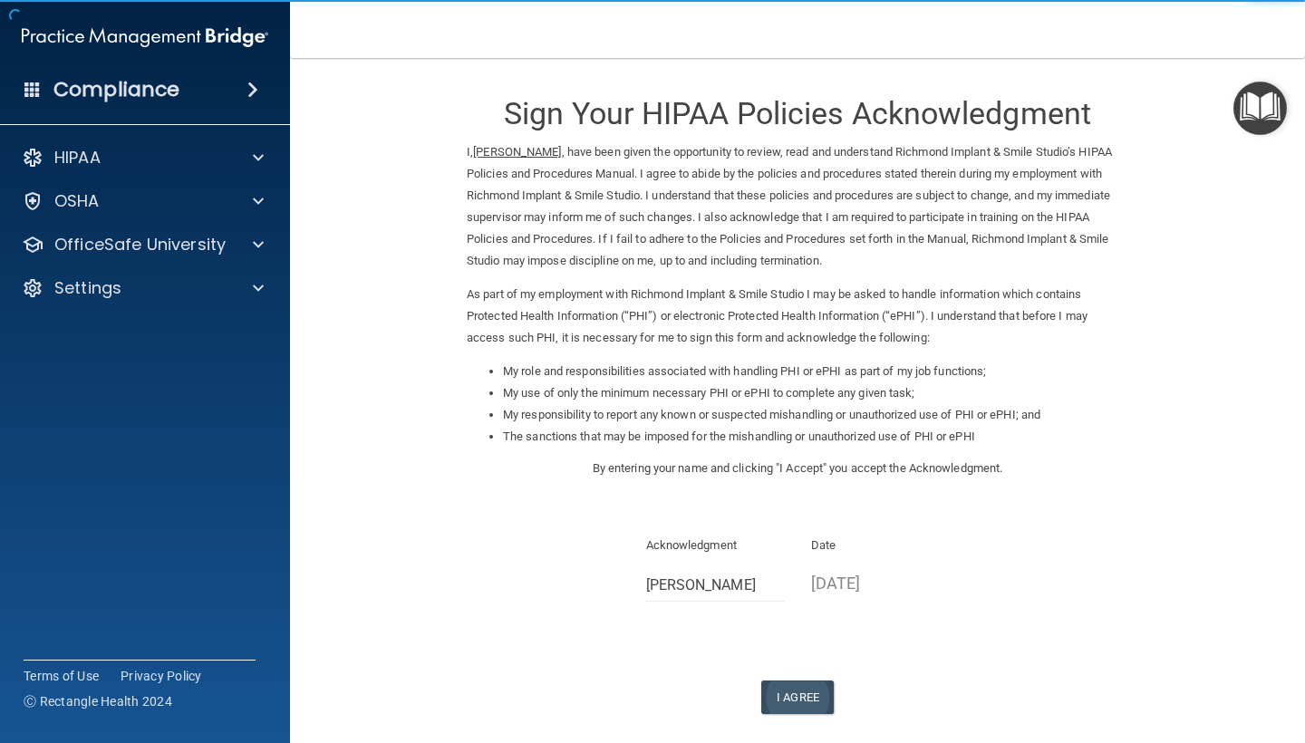
click at [780, 680] on button "I Agree" at bounding box center [797, 697] width 72 height 34
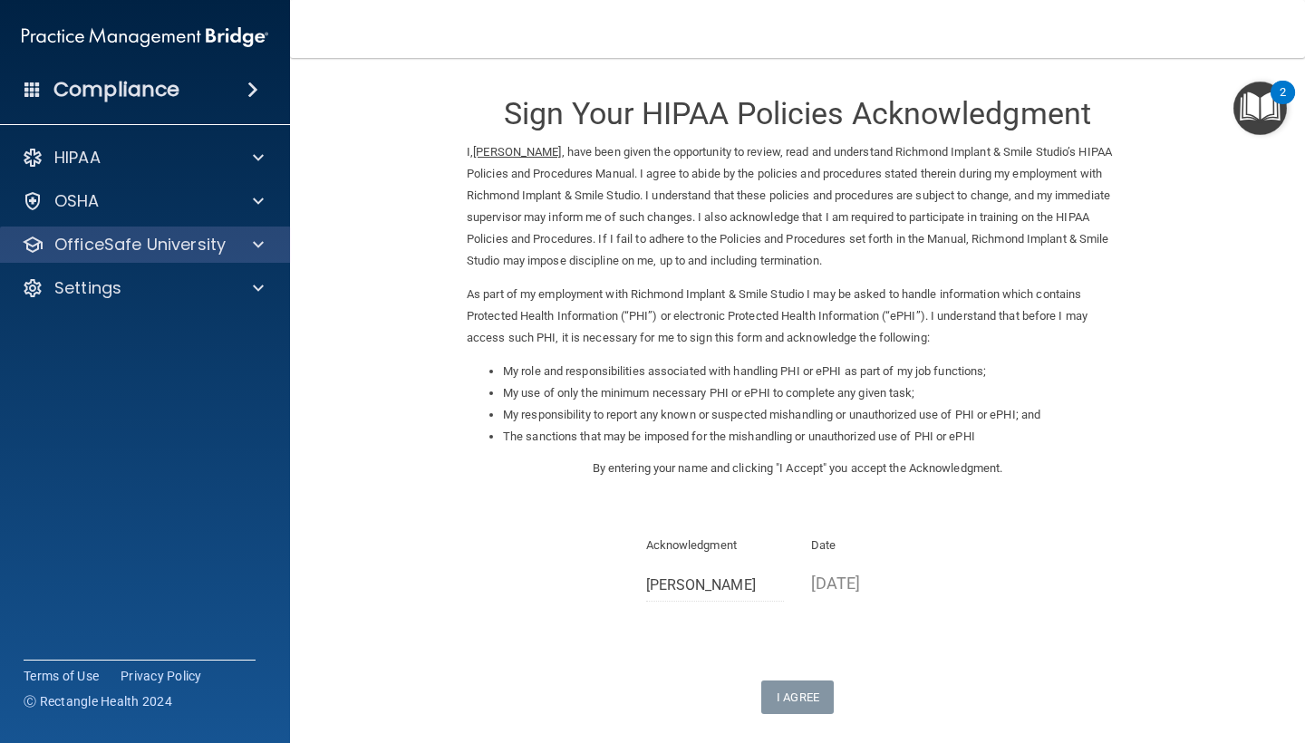
click at [73, 245] on p "OfficeSafe University" at bounding box center [139, 245] width 171 height 22
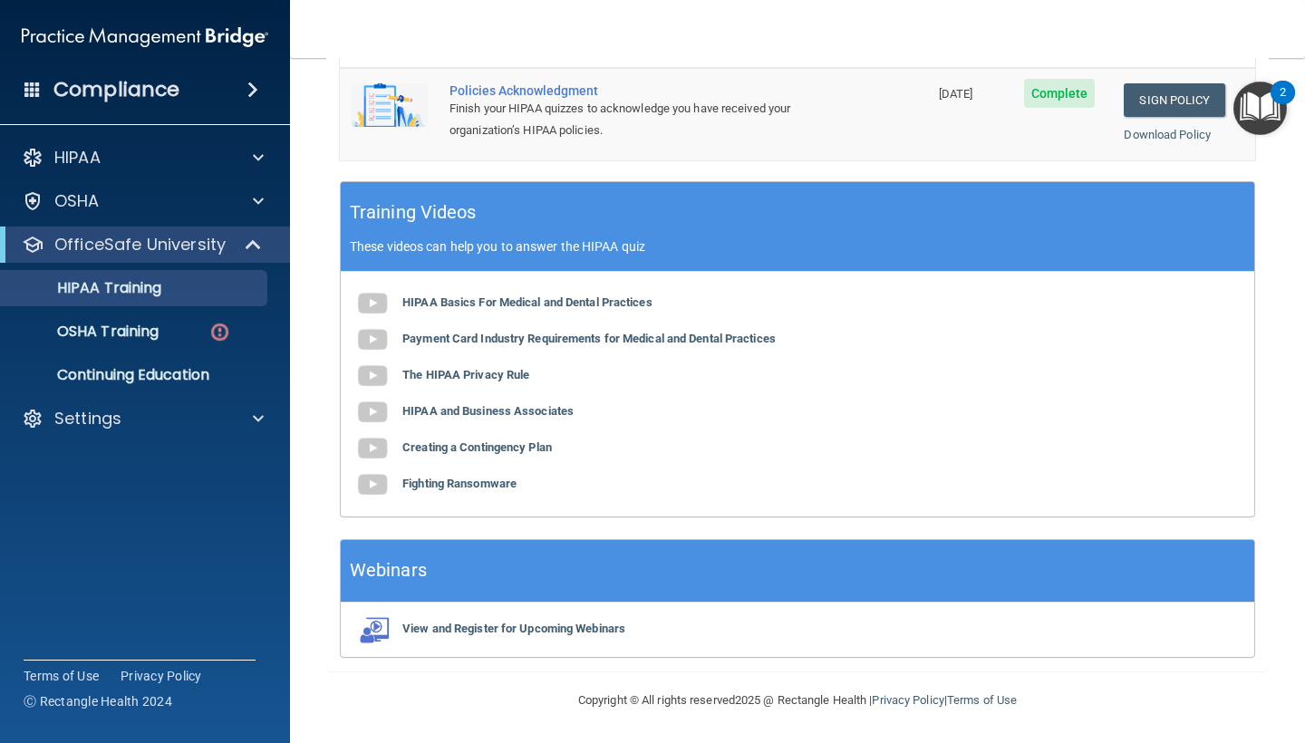
scroll to position [608, 0]
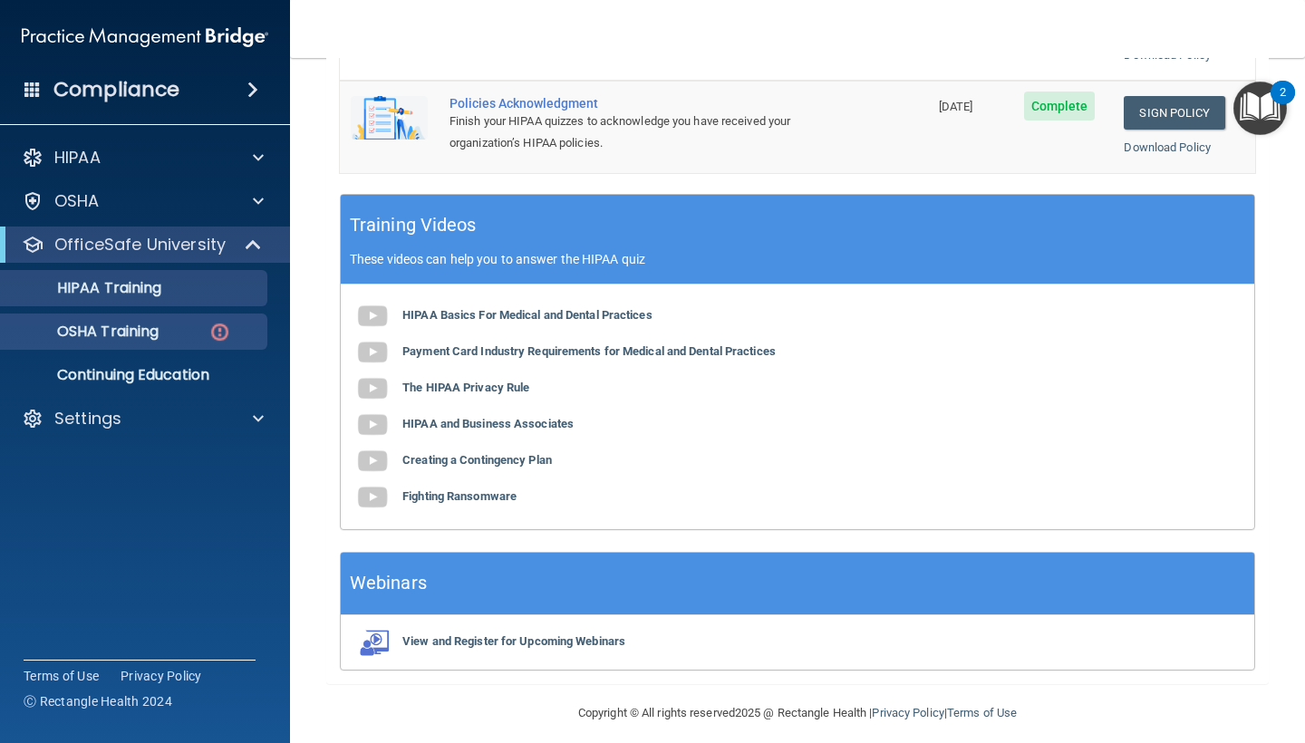
click at [151, 328] on p "OSHA Training" at bounding box center [85, 332] width 147 height 18
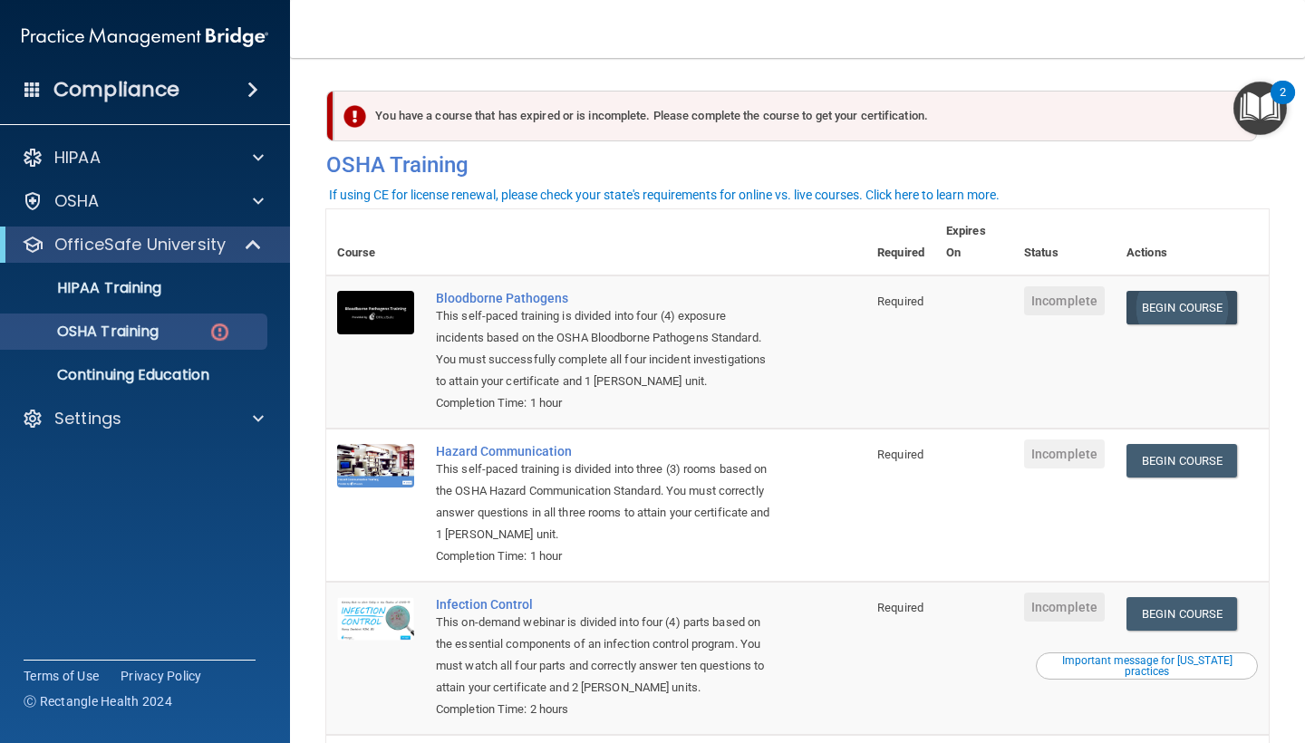
click at [1149, 307] on link "Begin Course" at bounding box center [1181, 308] width 111 height 34
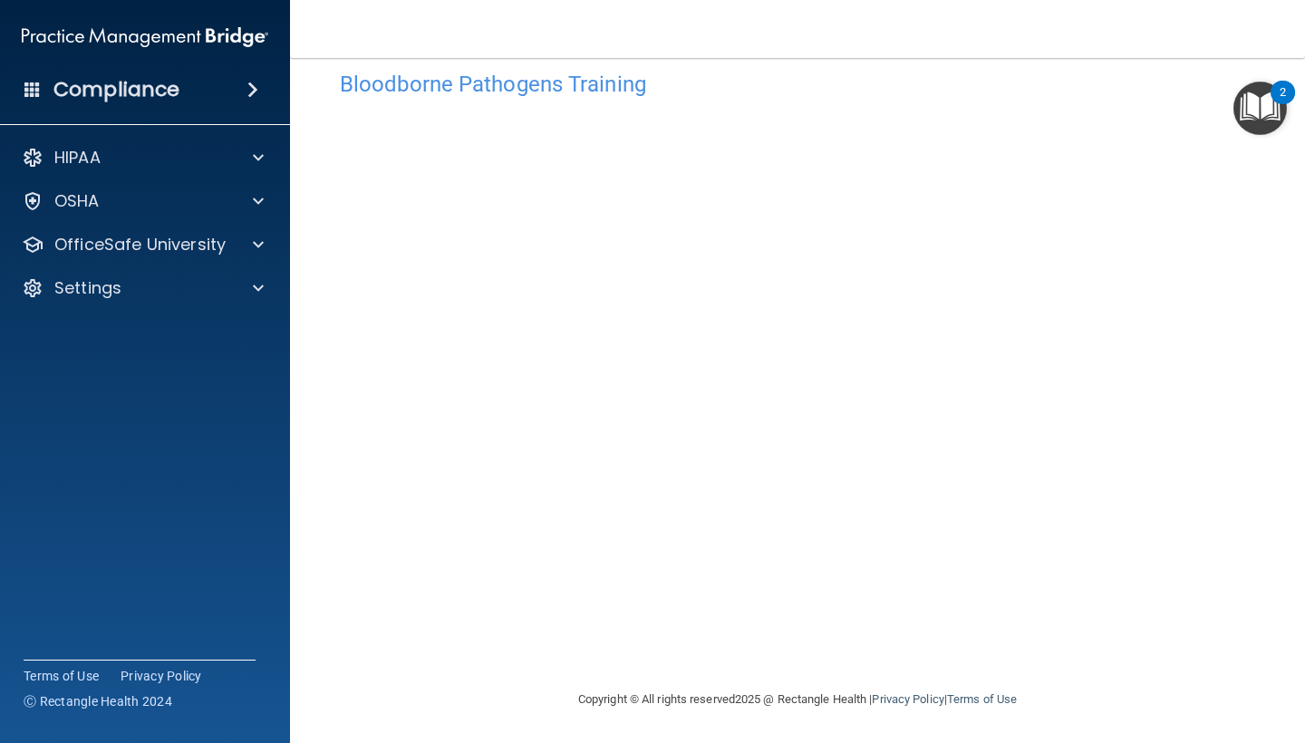
scroll to position [32, 0]
drag, startPoint x: 1269, startPoint y: 112, endPoint x: 1289, endPoint y: -1, distance: 115.0
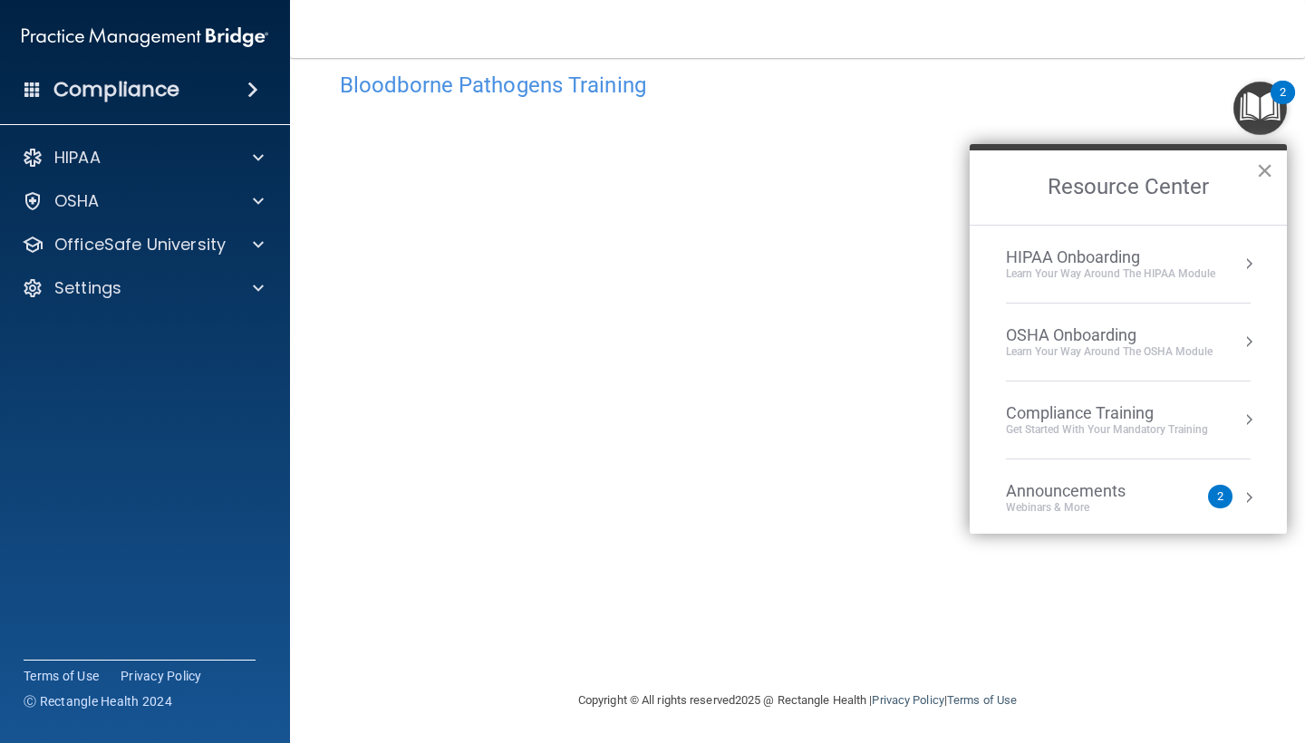
click at [1266, 174] on button "×" at bounding box center [1264, 170] width 17 height 29
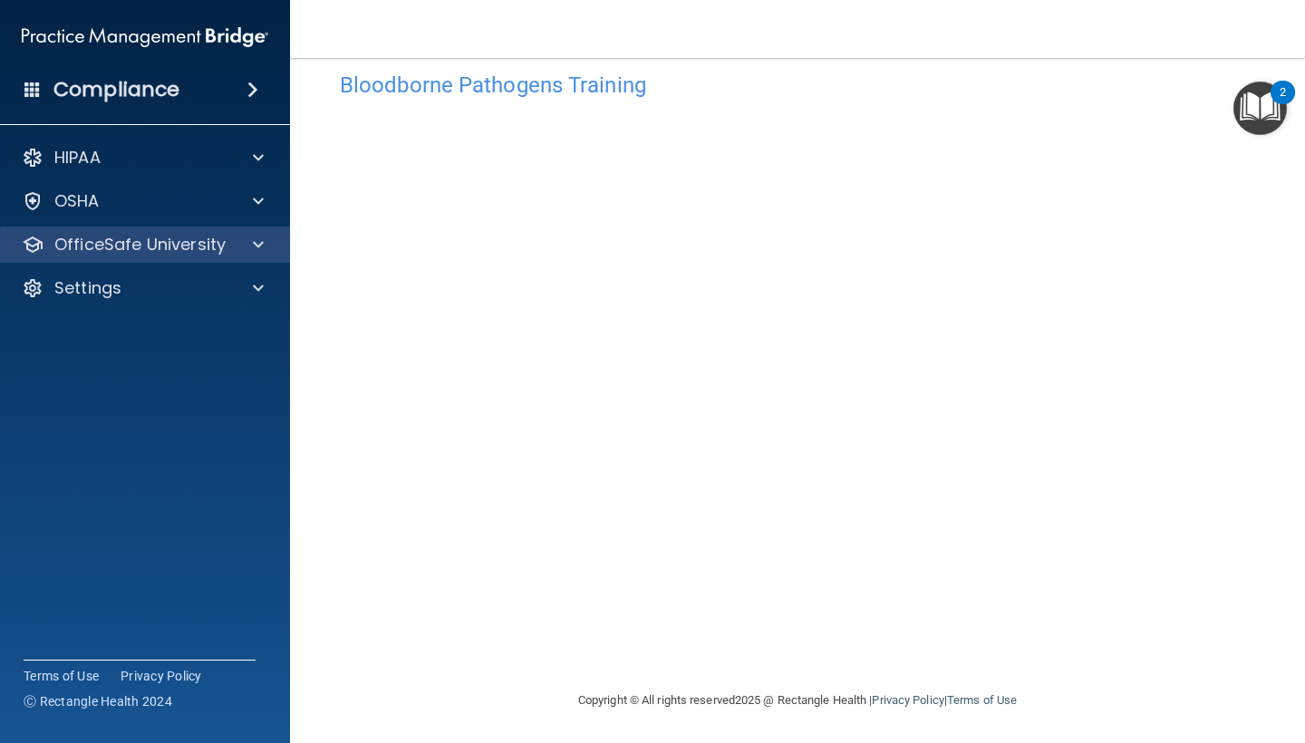
click at [182, 252] on p "OfficeSafe University" at bounding box center [139, 245] width 171 height 22
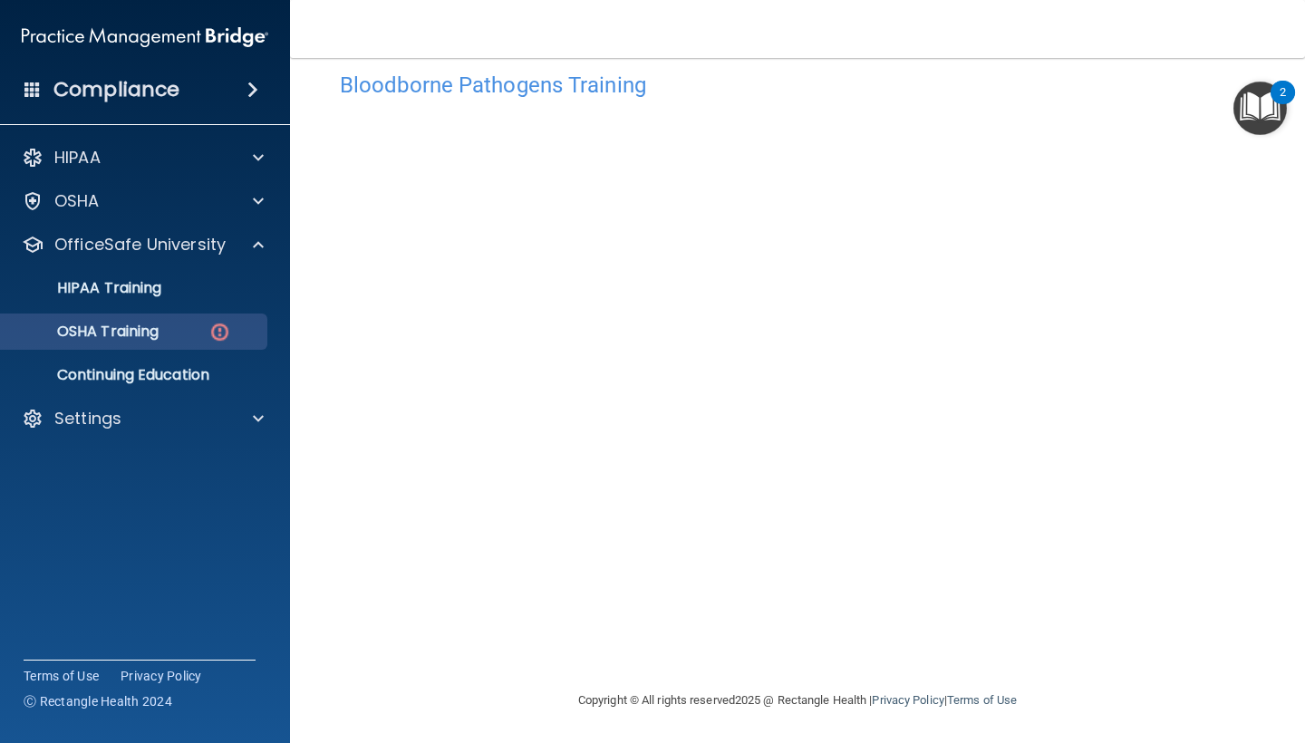
click at [159, 326] on p "OSHA Training" at bounding box center [85, 332] width 147 height 18
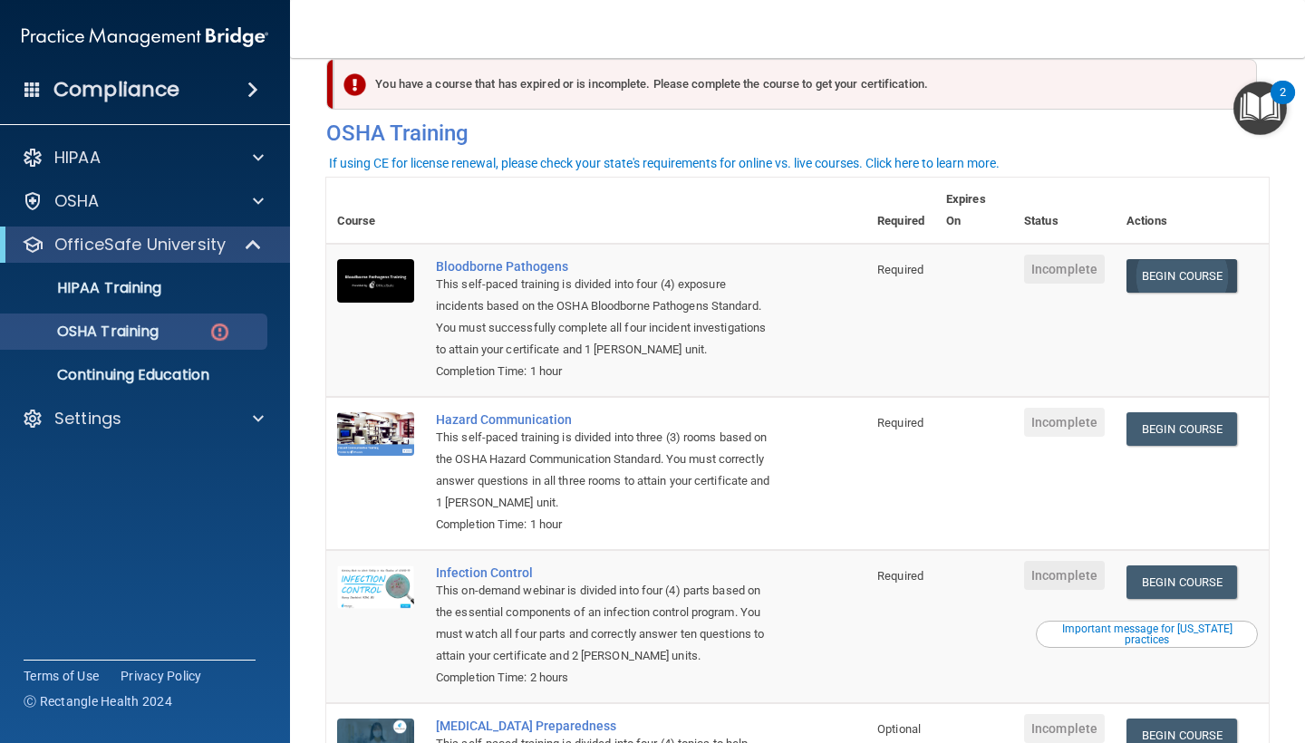
click at [1157, 259] on link "Begin Course" at bounding box center [1181, 276] width 111 height 34
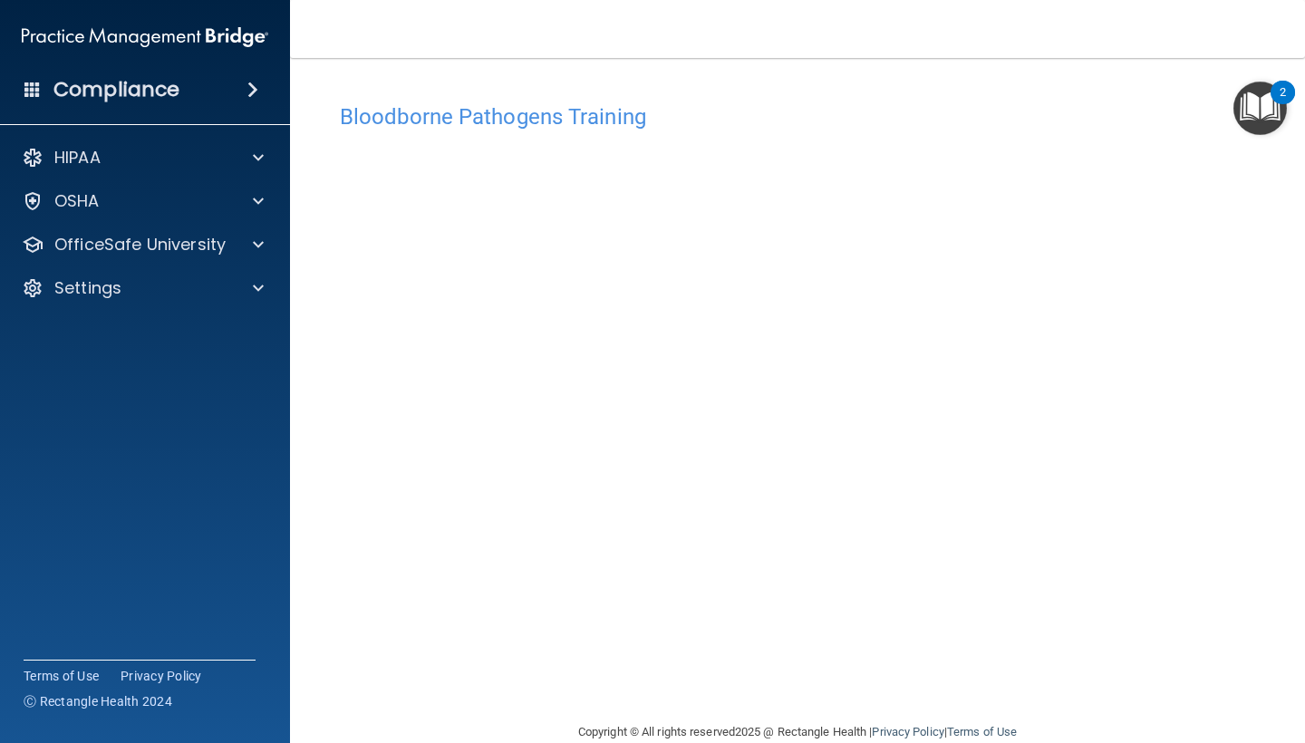
scroll to position [32, 0]
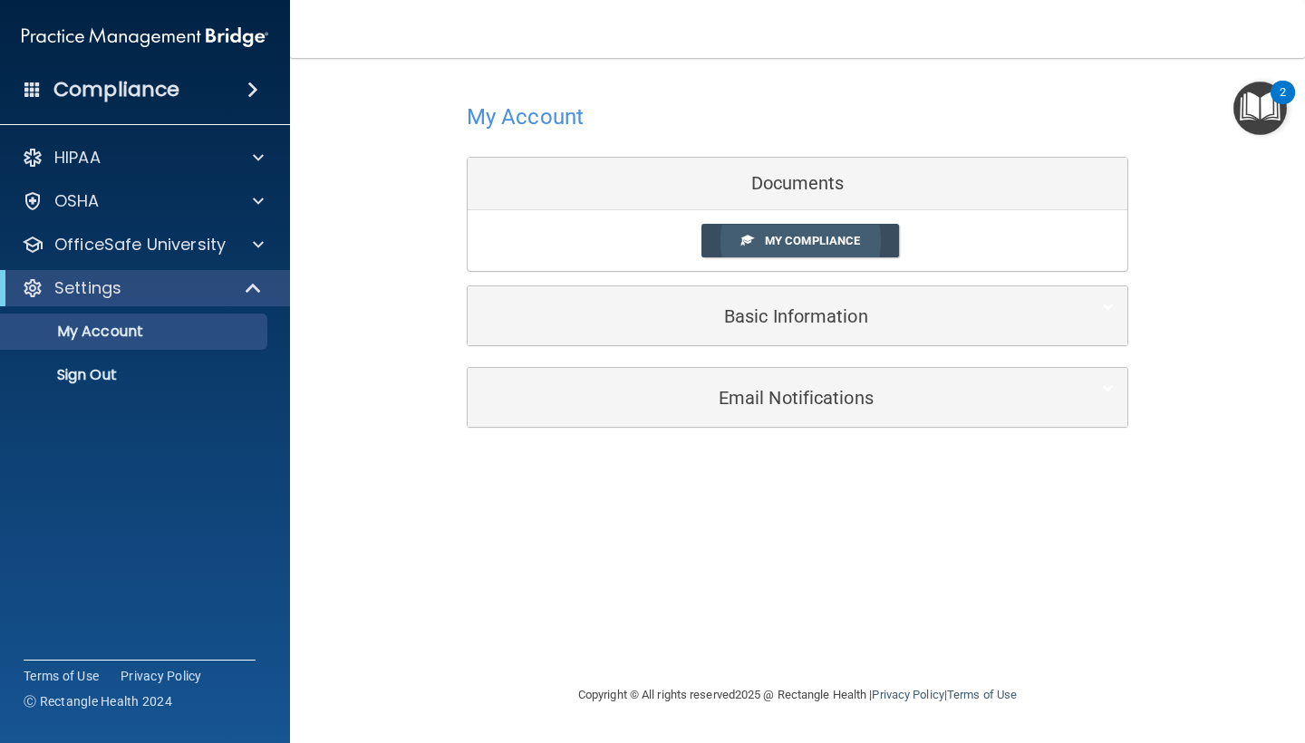
click at [780, 248] on link "My Compliance" at bounding box center [800, 241] width 198 height 34
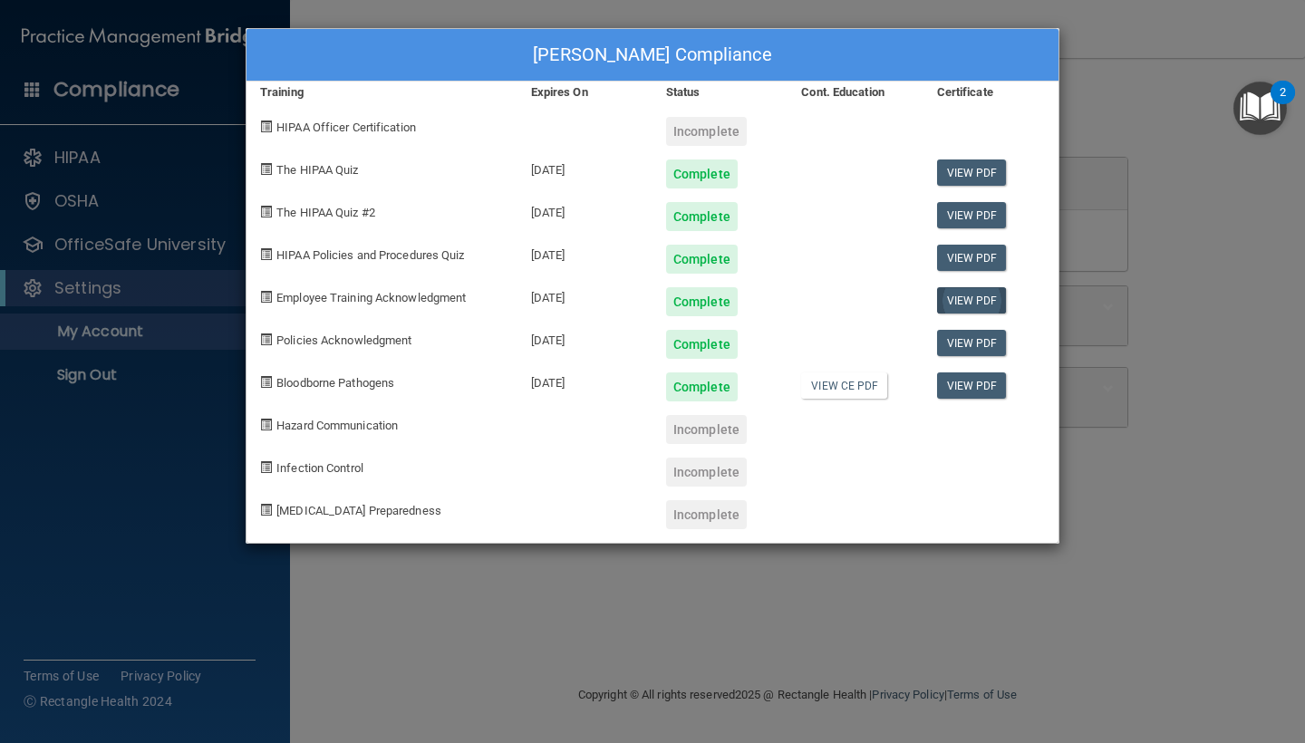
click at [991, 303] on link "View PDF" at bounding box center [972, 300] width 70 height 26
click at [977, 332] on link "View PDF" at bounding box center [972, 343] width 70 height 26
click at [962, 384] on link "View PDF" at bounding box center [972, 385] width 70 height 26
click at [860, 573] on div "Yara Medrano's Compliance Training Expires On Status Cont. Education Certificat…" at bounding box center [652, 371] width 1305 height 743
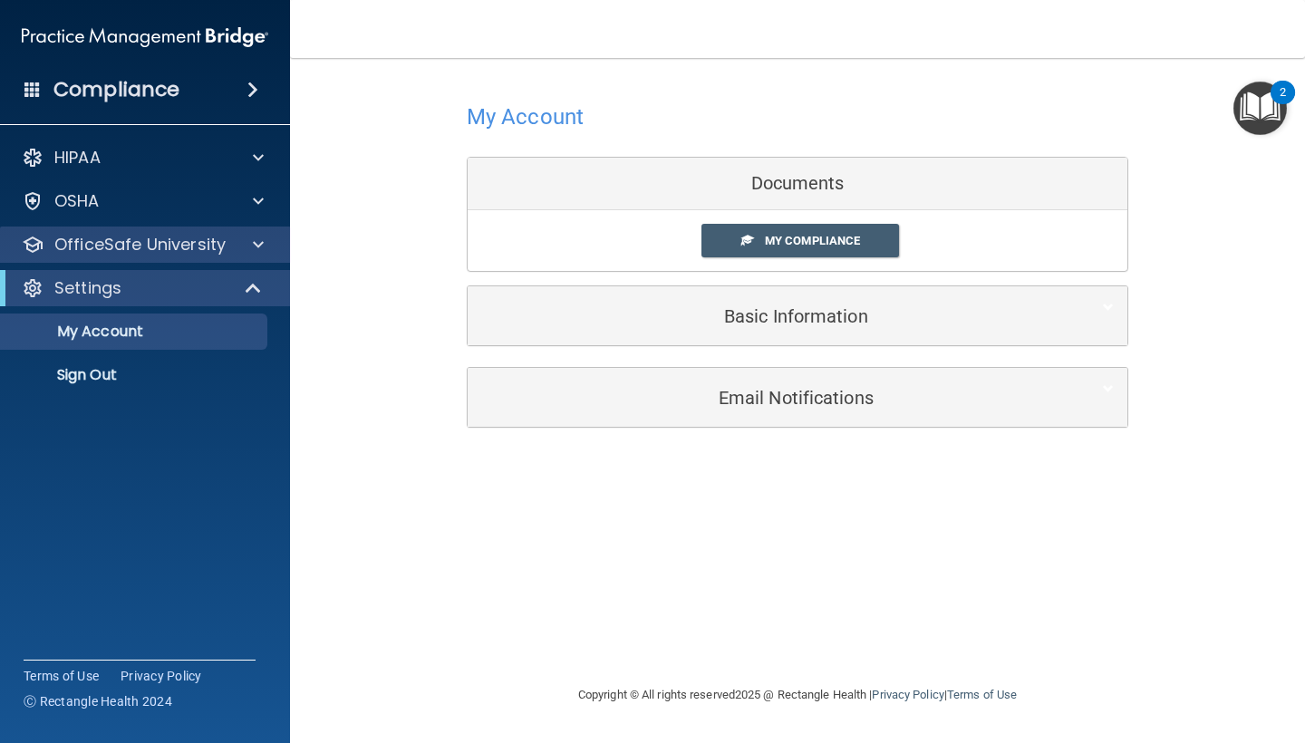
click at [119, 243] on p "OfficeSafe University" at bounding box center [139, 245] width 171 height 22
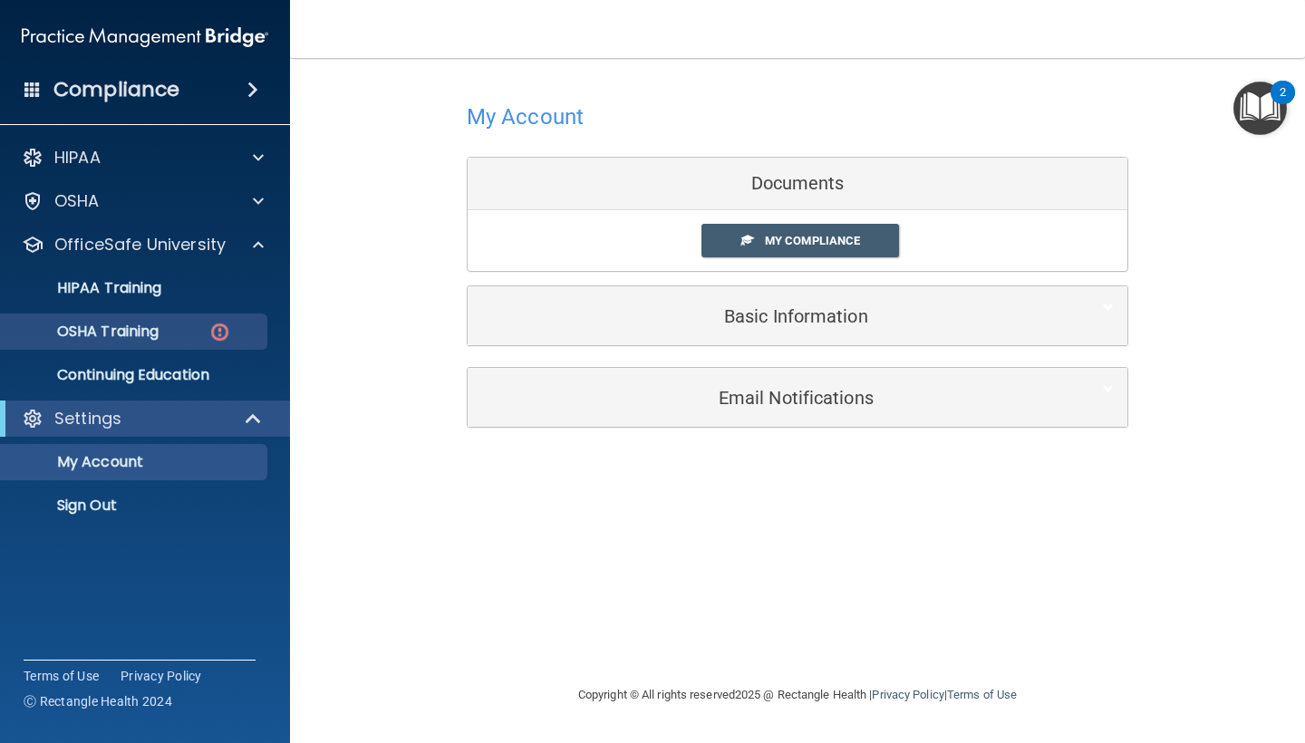
click at [124, 324] on p "OSHA Training" at bounding box center [85, 332] width 147 height 18
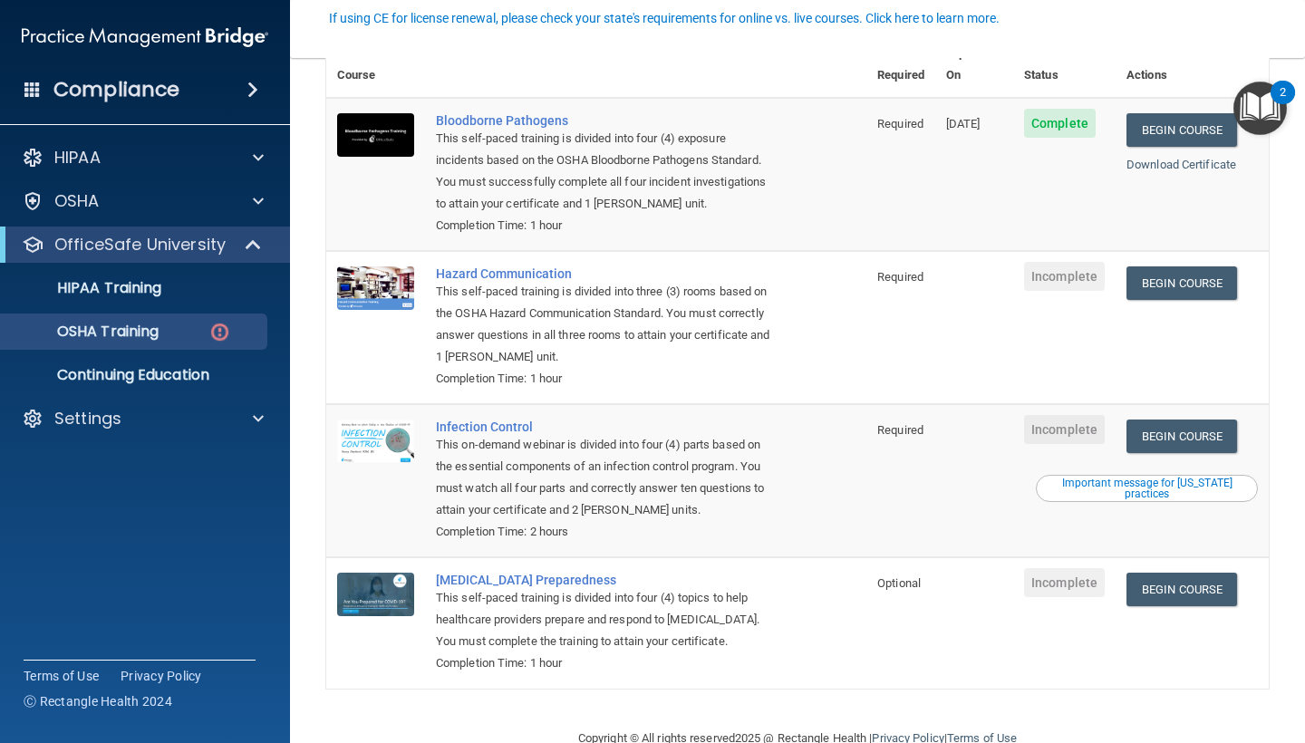
scroll to position [177, 0]
click at [1161, 267] on link "Begin Course" at bounding box center [1181, 284] width 111 height 34
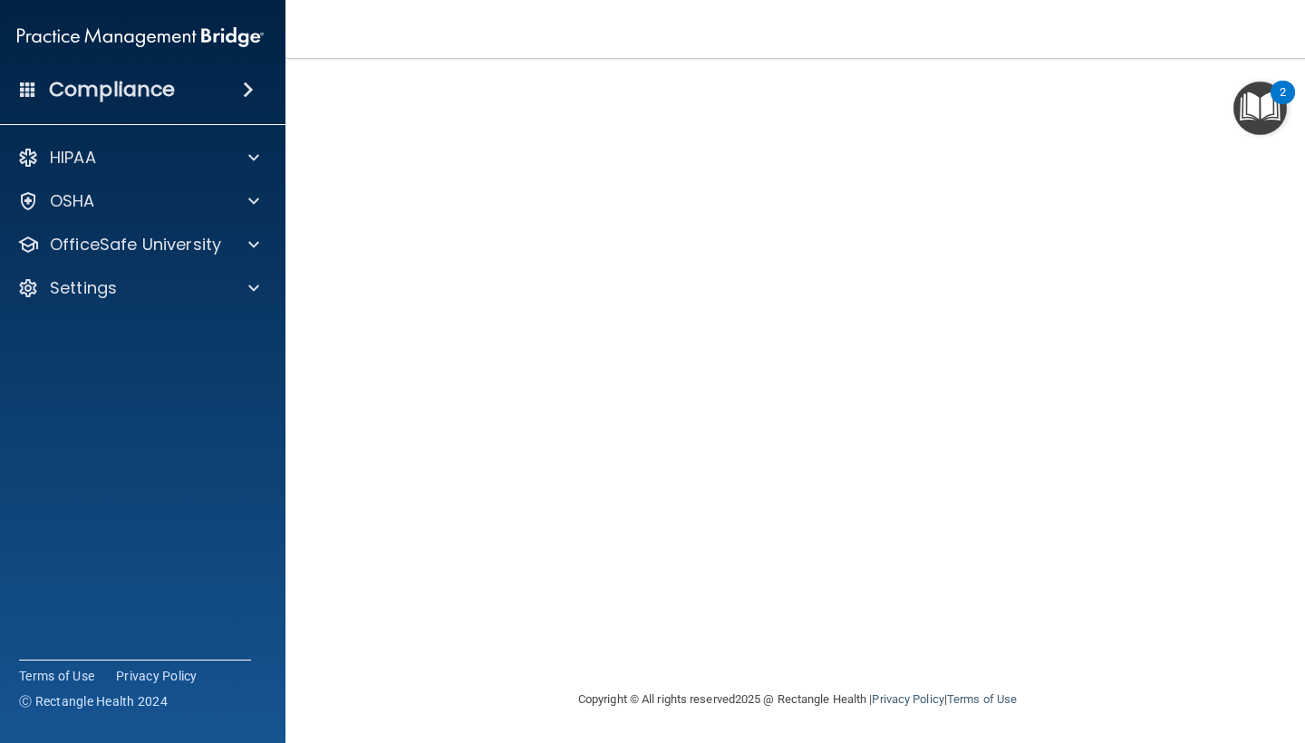
scroll to position [72, 0]
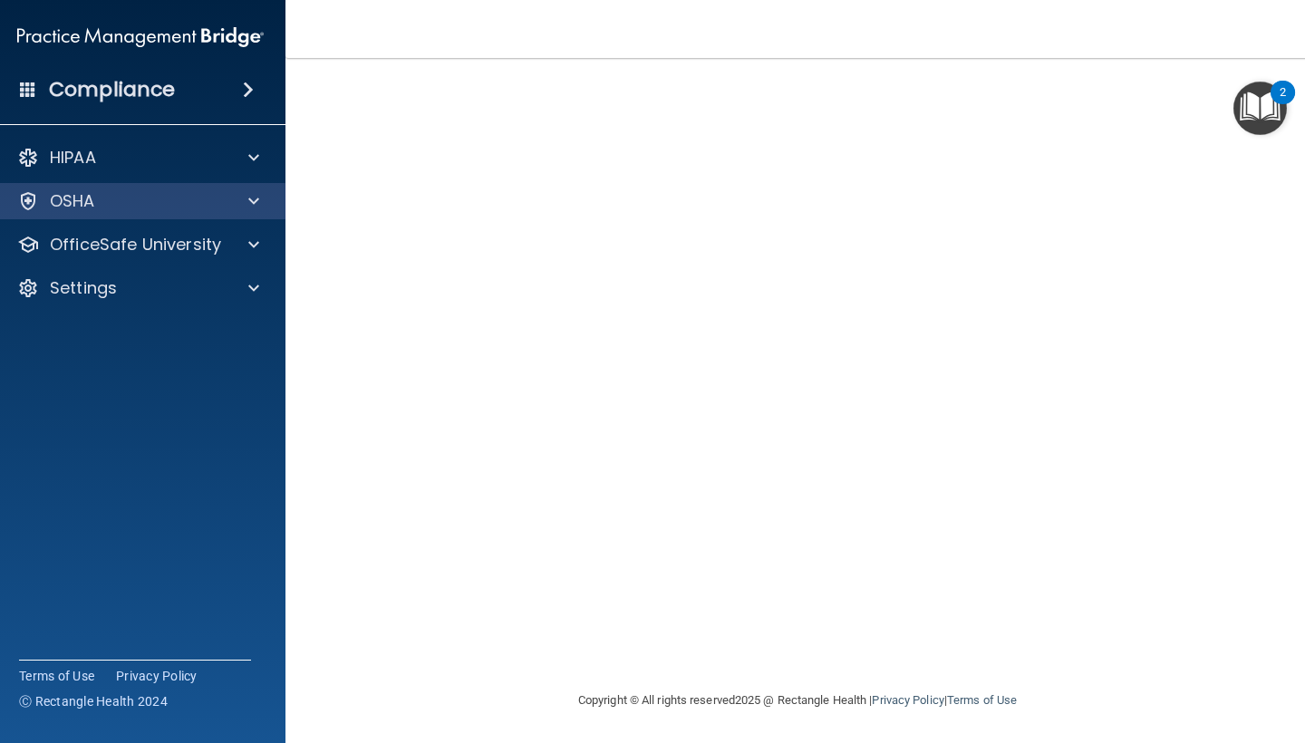
click at [229, 205] on div at bounding box center [250, 201] width 45 height 22
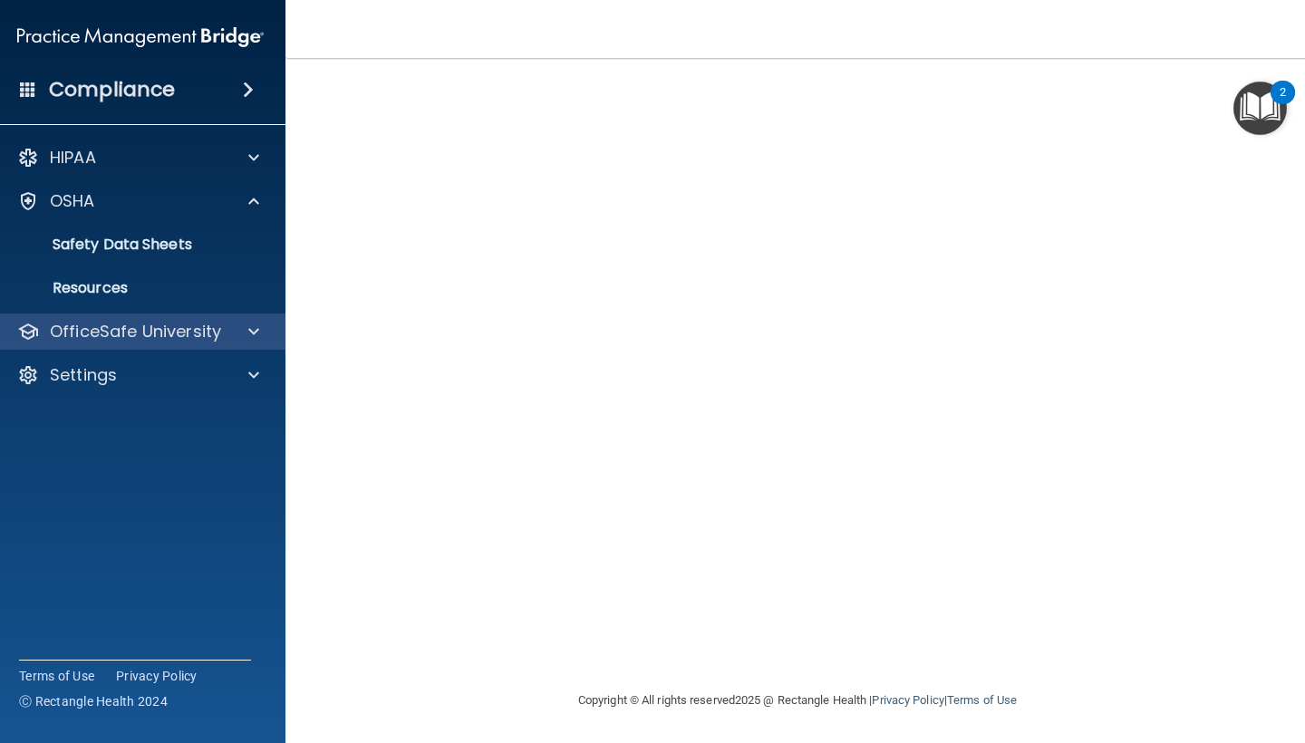
click at [176, 345] on div "OfficeSafe University" at bounding box center [140, 331] width 291 height 36
click at [167, 344] on div "OfficeSafe University" at bounding box center [140, 331] width 291 height 36
click at [165, 337] on p "OfficeSafe University" at bounding box center [135, 332] width 171 height 22
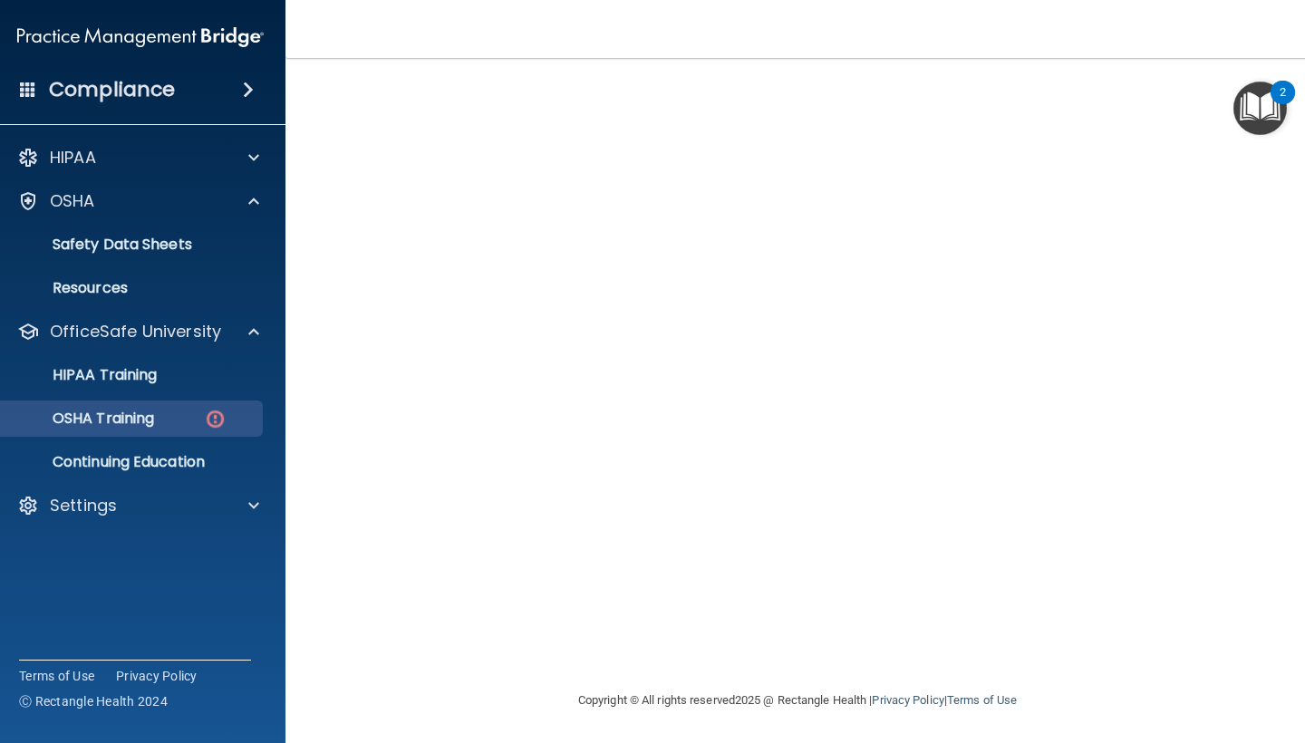
click at [154, 410] on p "OSHA Training" at bounding box center [80, 419] width 147 height 18
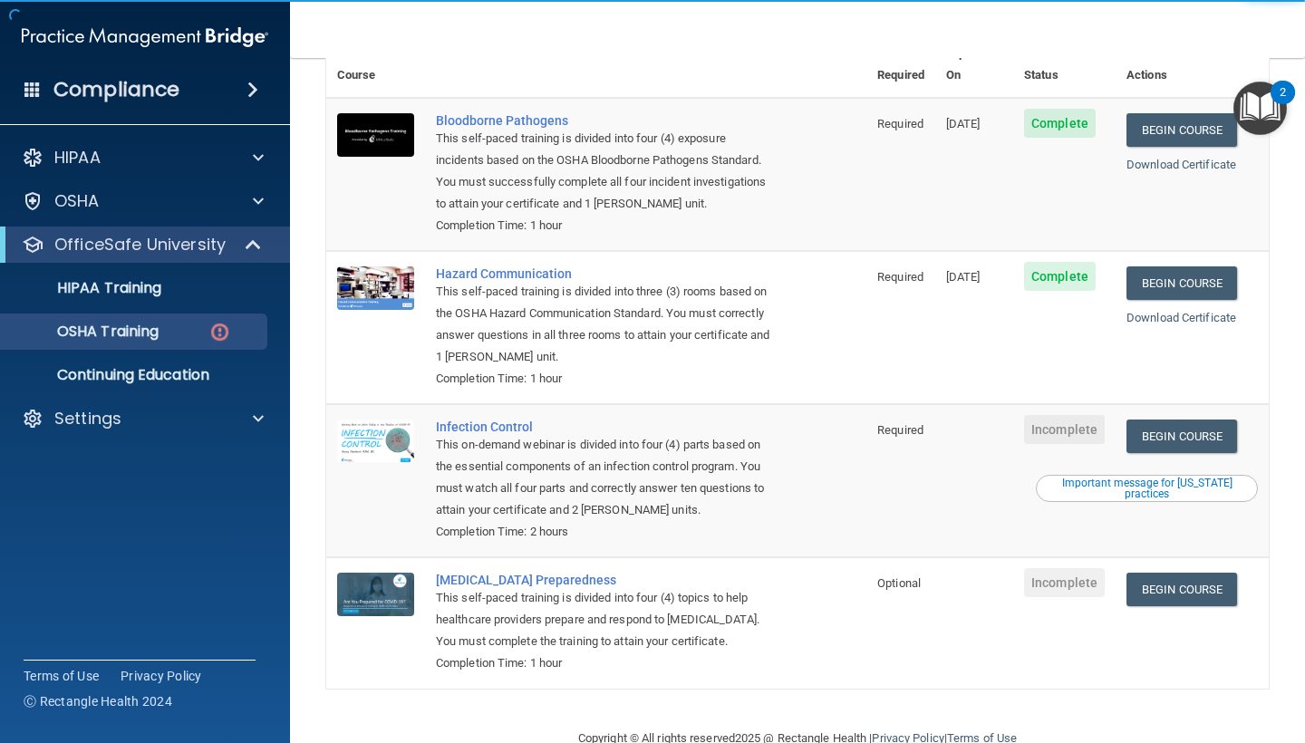
scroll to position [177, 0]
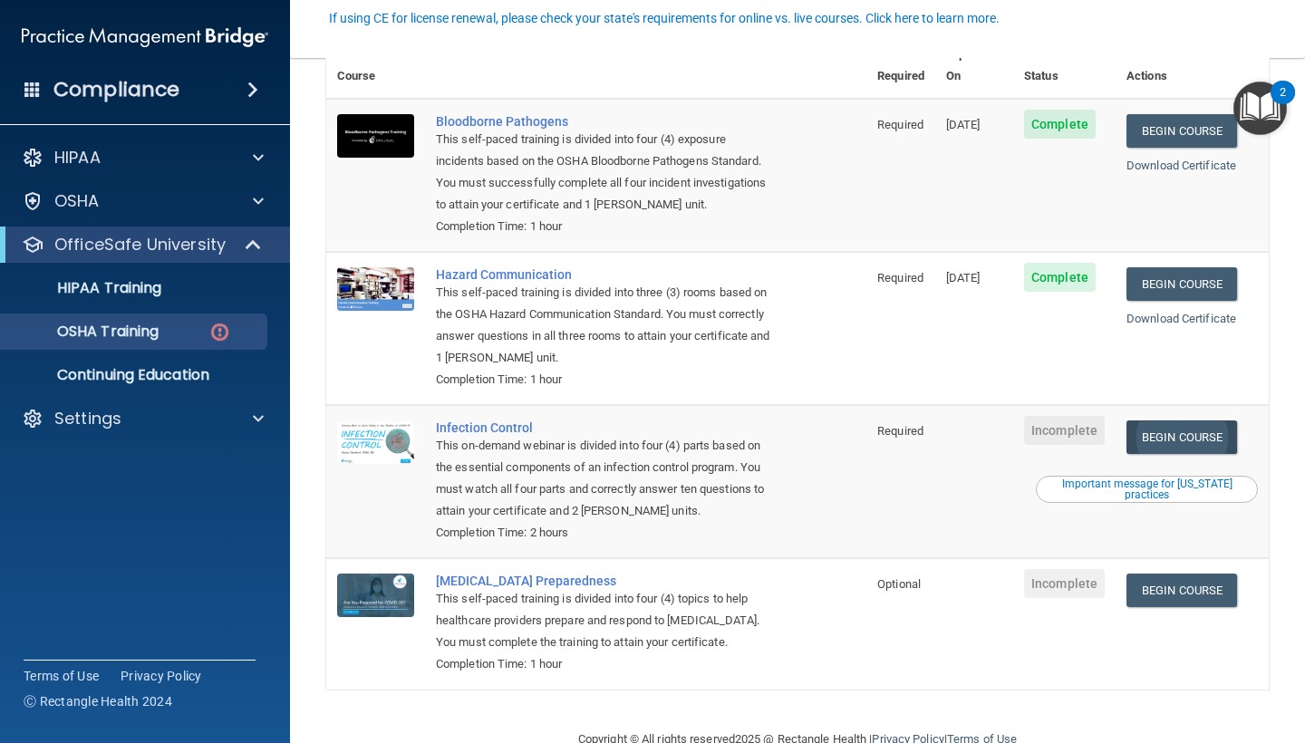
click at [1187, 420] on link "Begin Course" at bounding box center [1181, 437] width 111 height 34
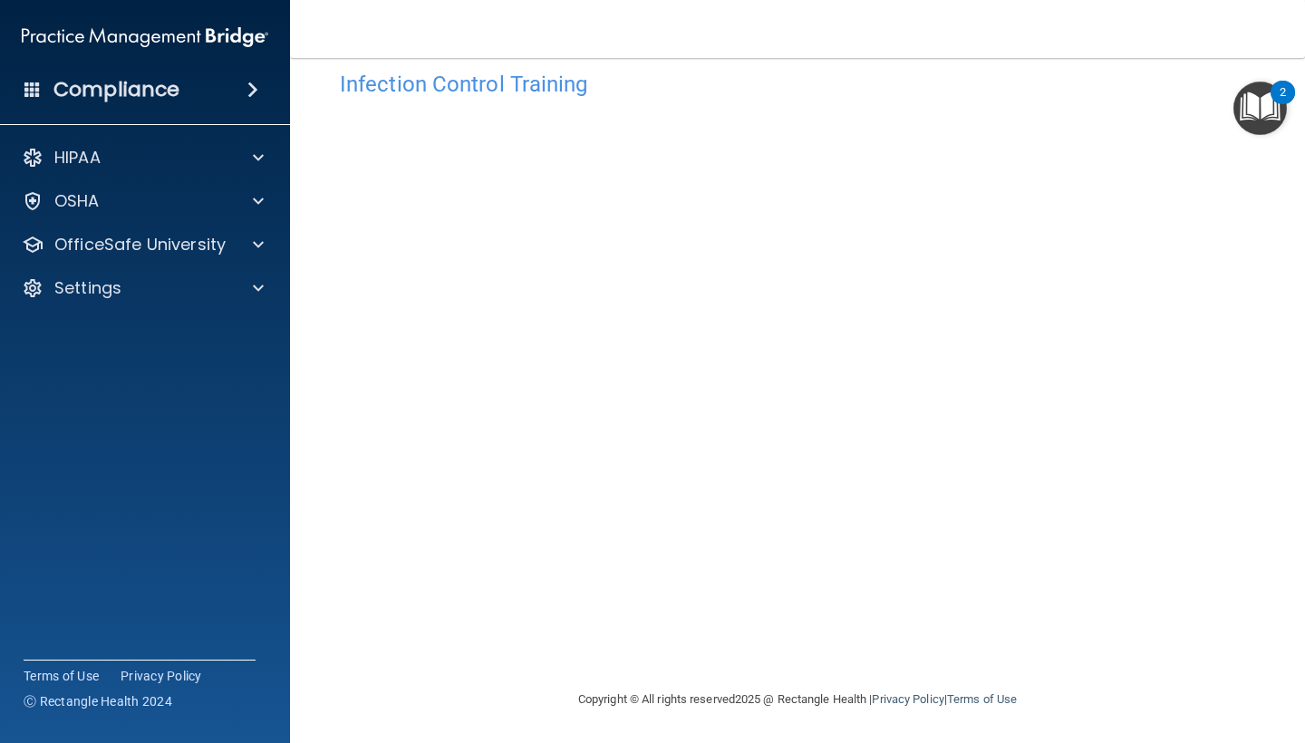
scroll to position [32, 0]
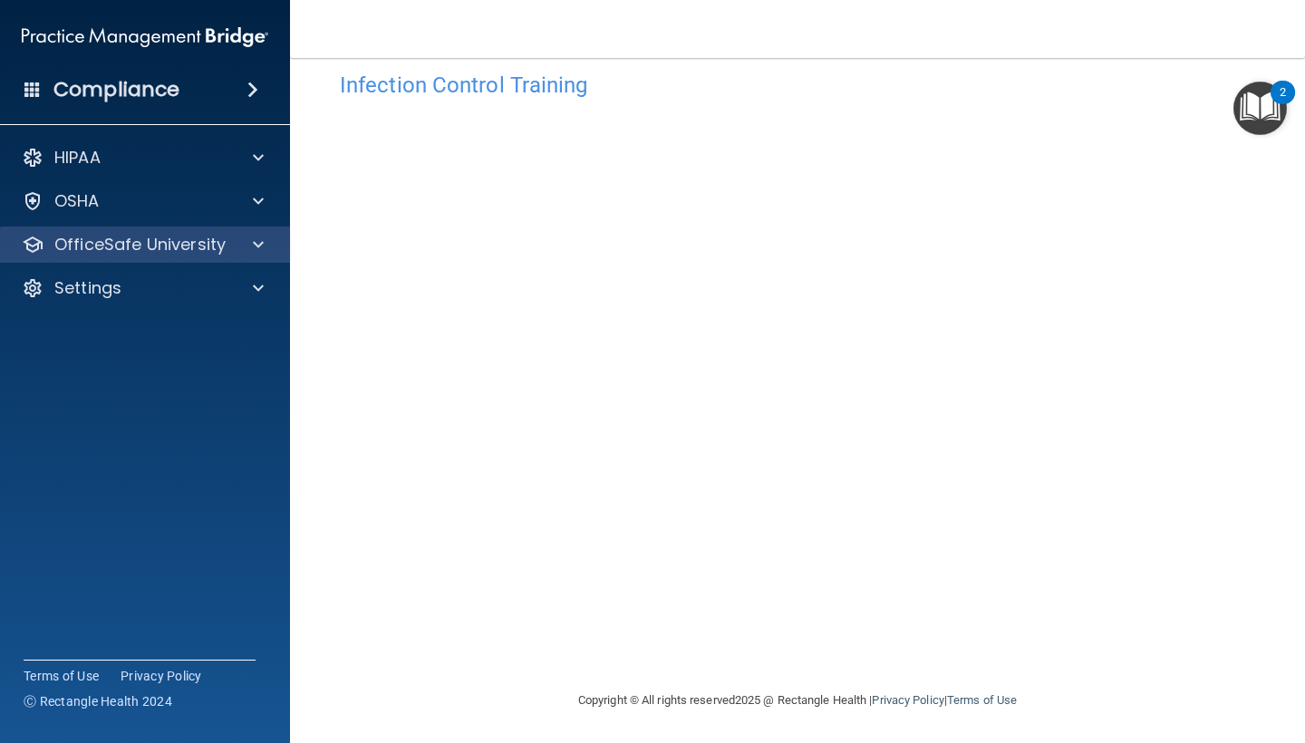
click at [153, 239] on p "OfficeSafe University" at bounding box center [139, 245] width 171 height 22
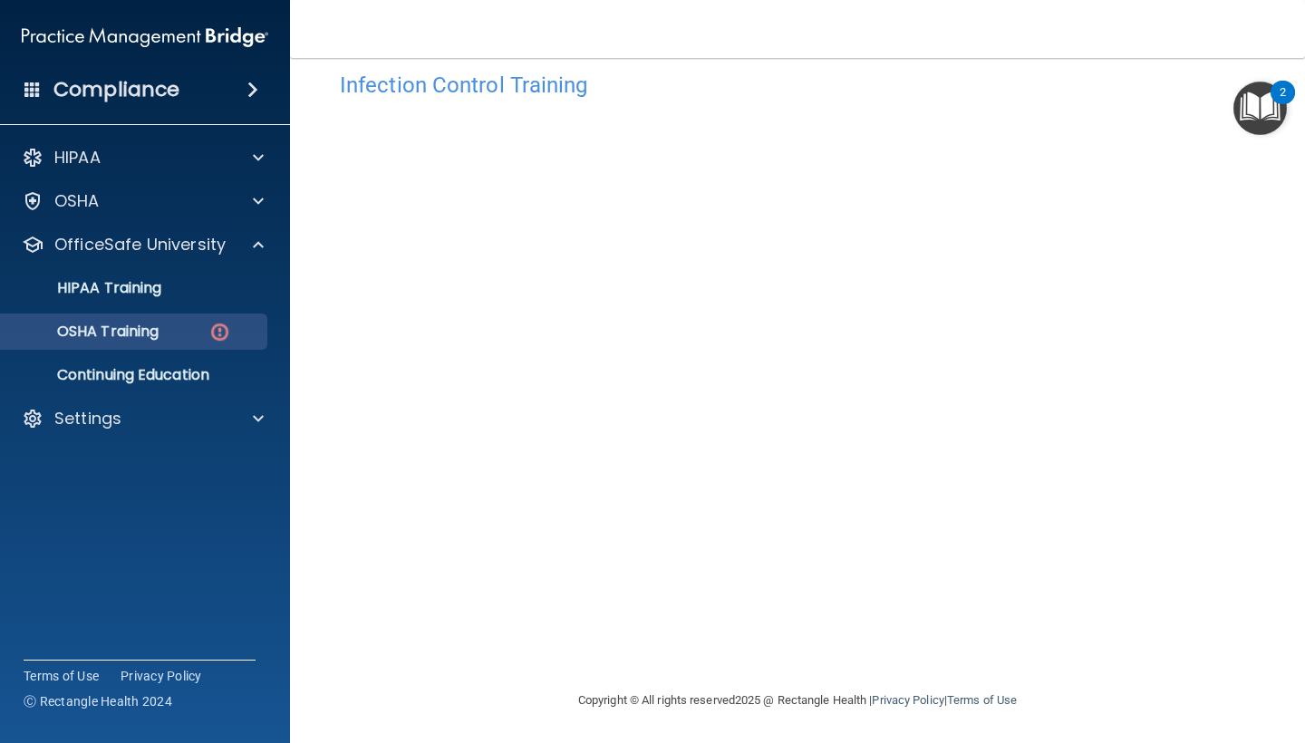
click at [183, 341] on link "OSHA Training" at bounding box center [124, 331] width 285 height 36
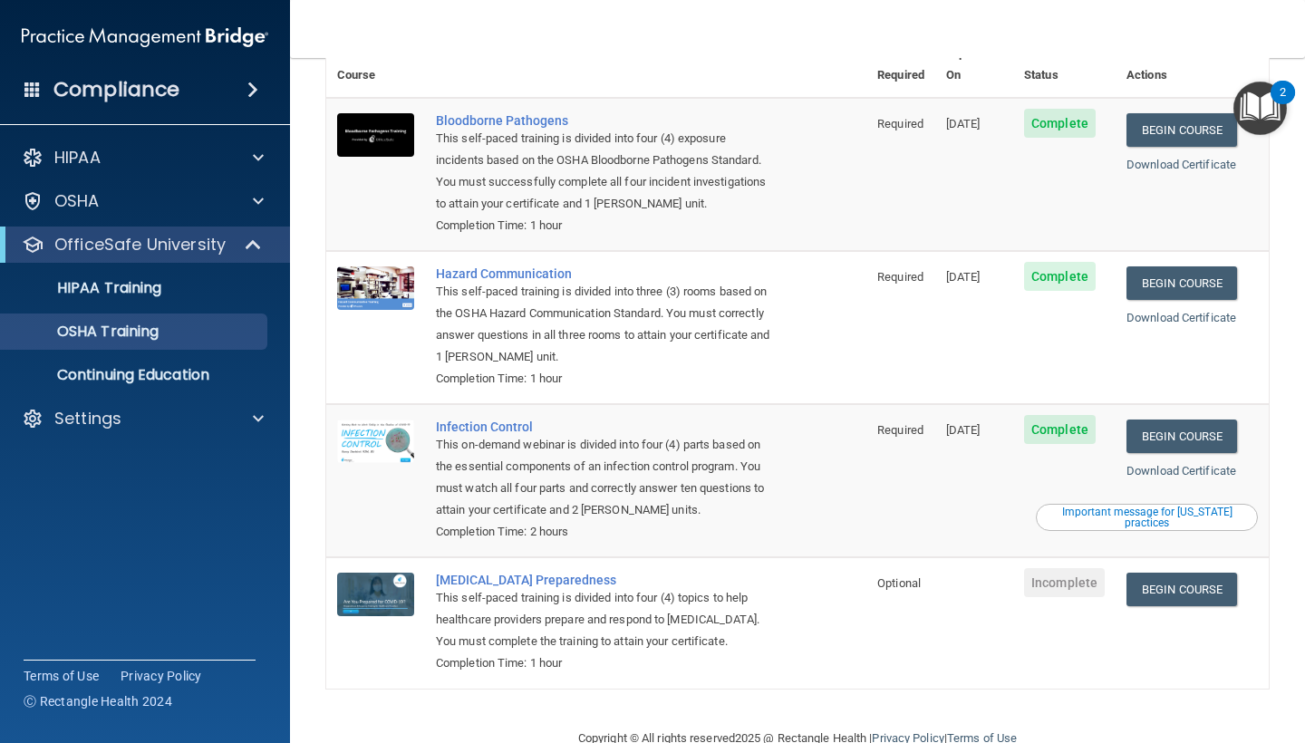
scroll to position [126, 0]
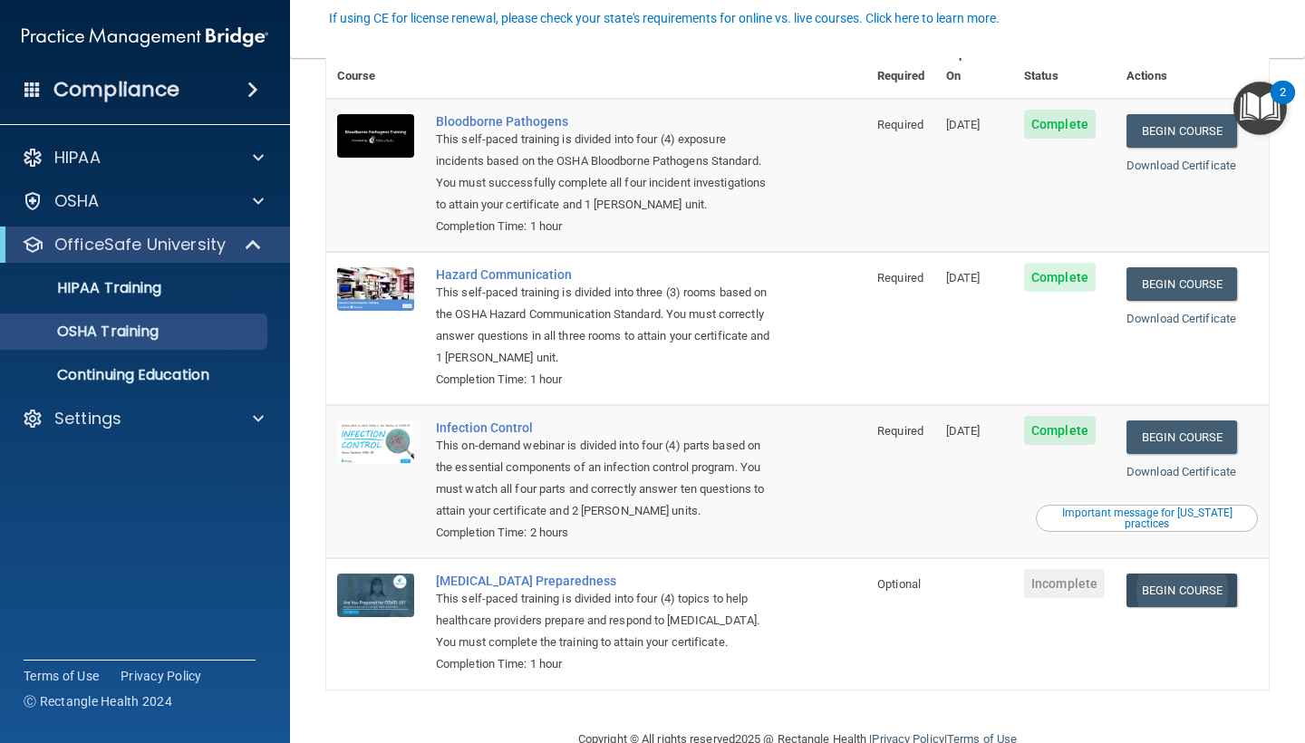
click at [1199, 573] on link "Begin Course" at bounding box center [1181, 590] width 111 height 34
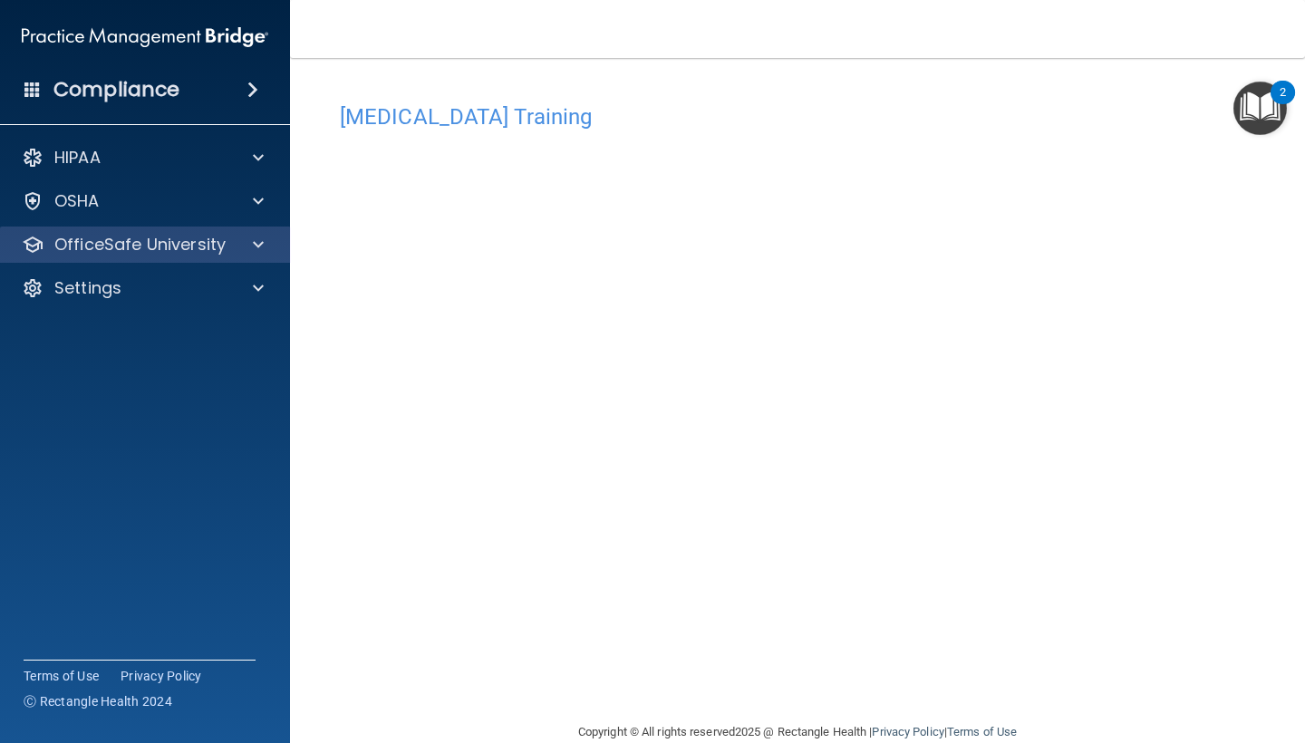
click at [72, 245] on p "OfficeSafe University" at bounding box center [139, 245] width 171 height 22
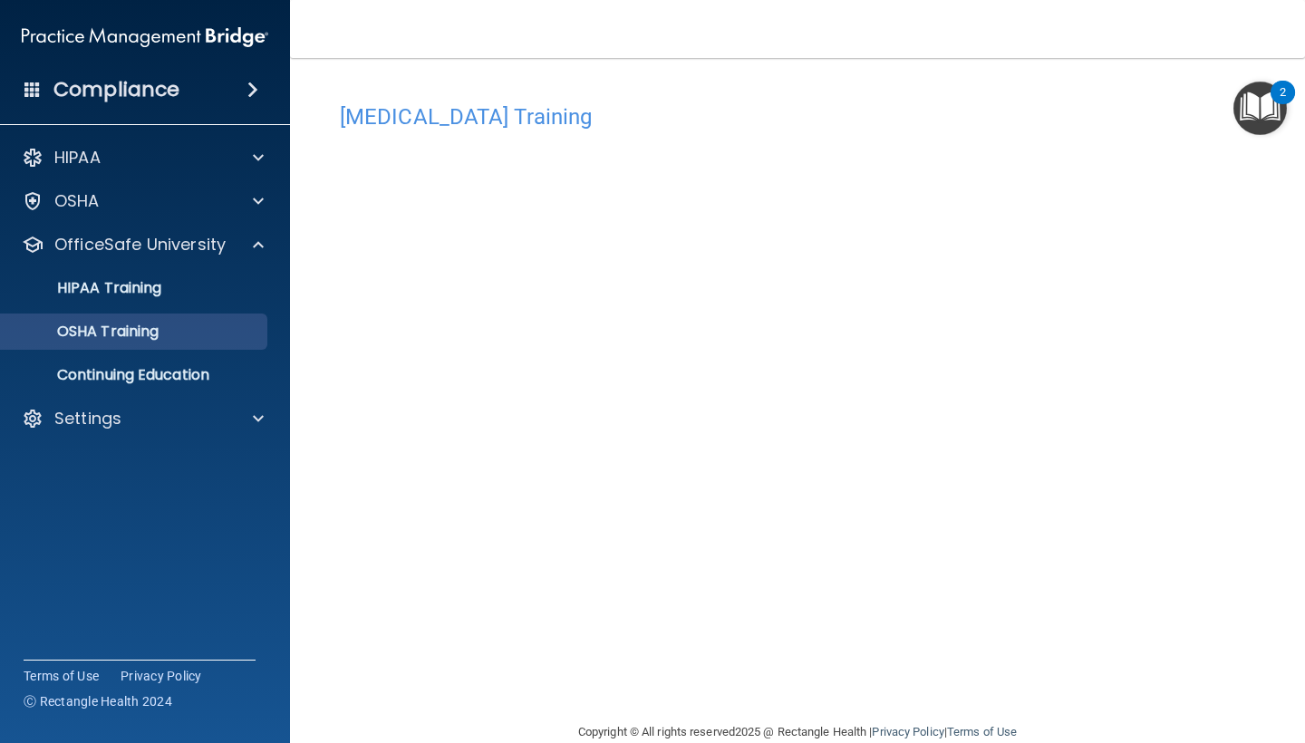
click at [109, 319] on link "OSHA Training" at bounding box center [124, 331] width 285 height 36
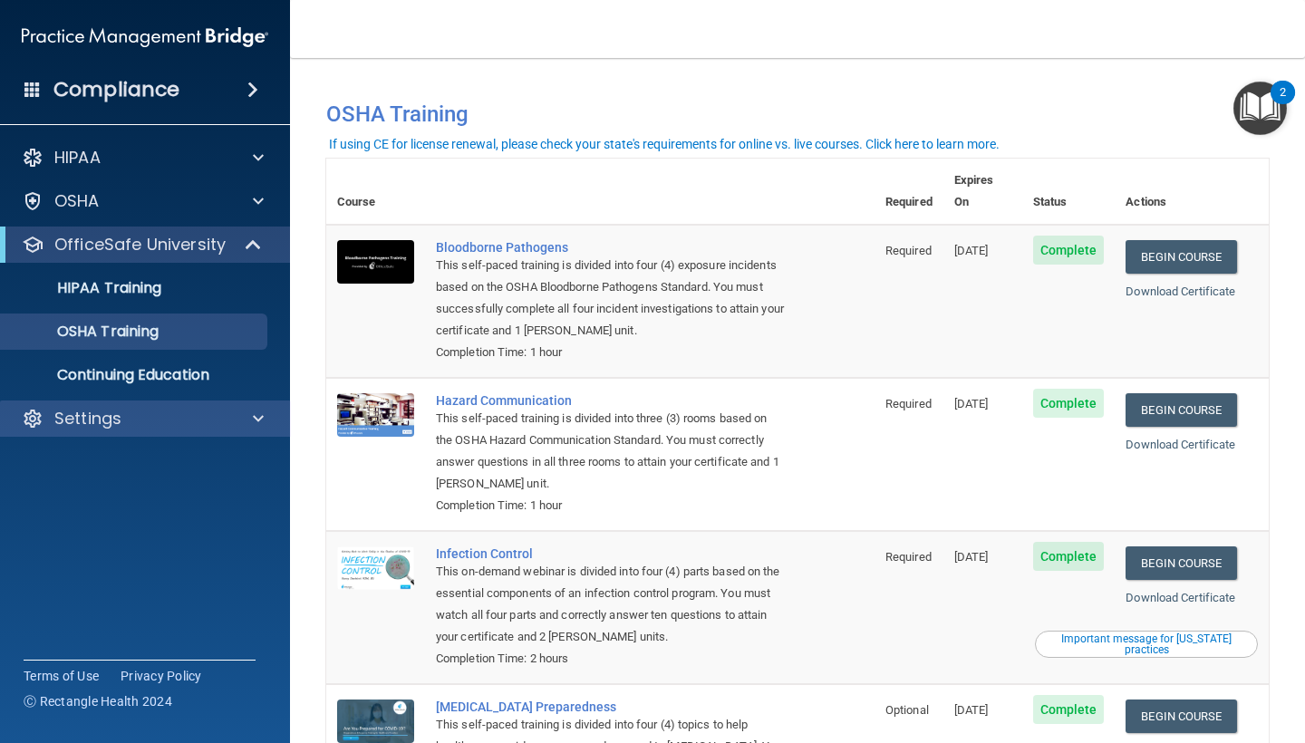
click at [135, 410] on div "Settings" at bounding box center [120, 419] width 225 height 22
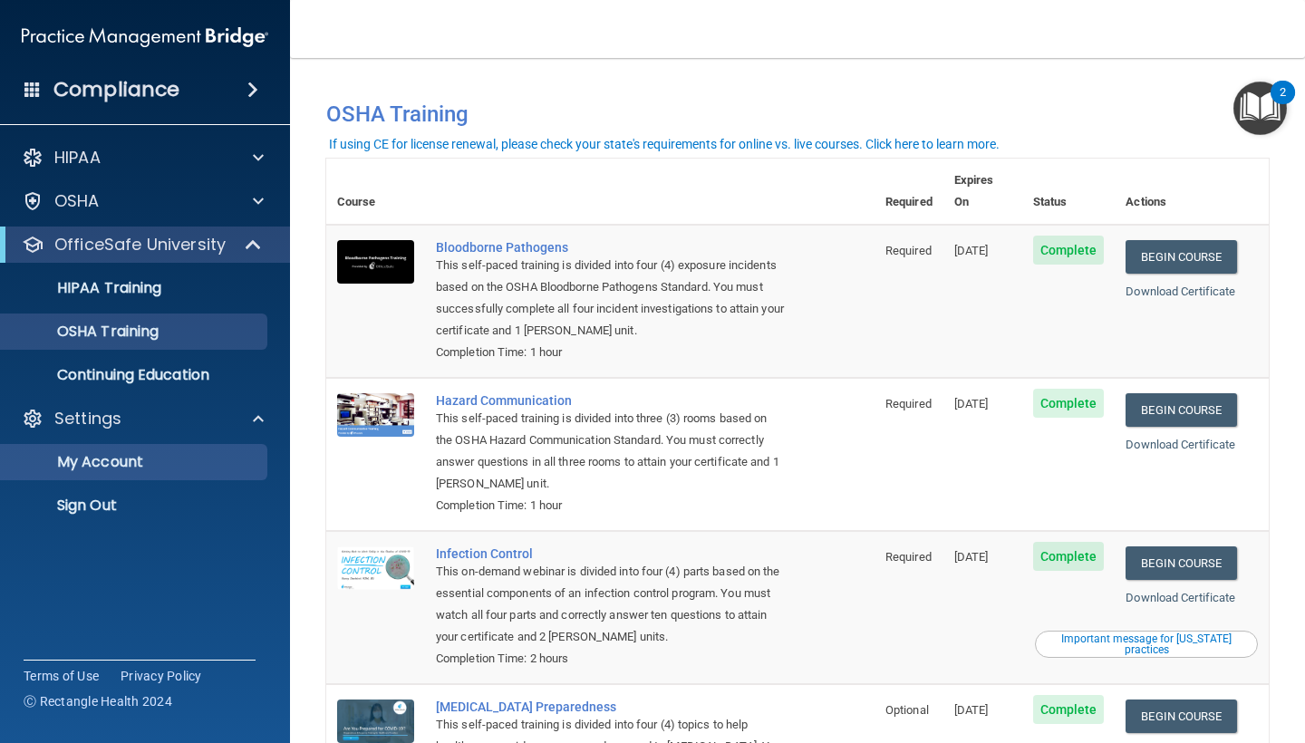
click at [133, 474] on link "My Account" at bounding box center [124, 462] width 285 height 36
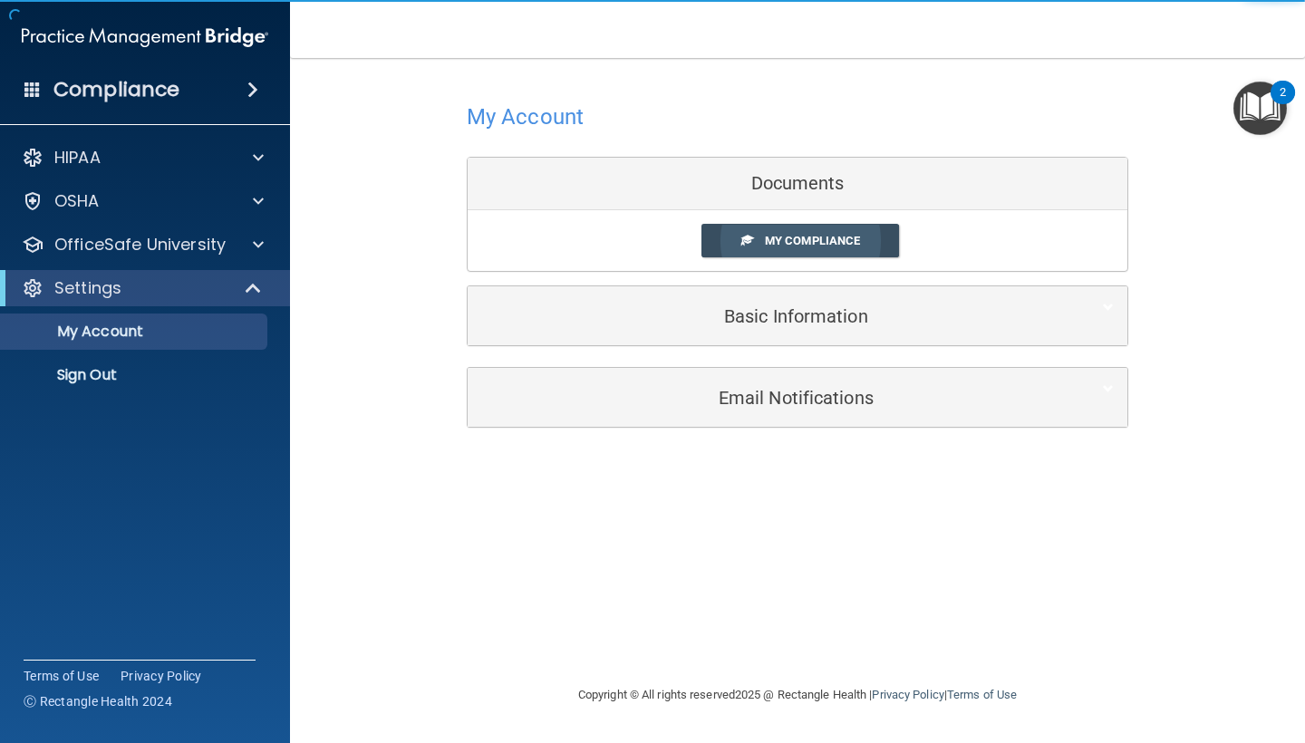
click at [807, 239] on span "My Compliance" at bounding box center [812, 241] width 95 height 14
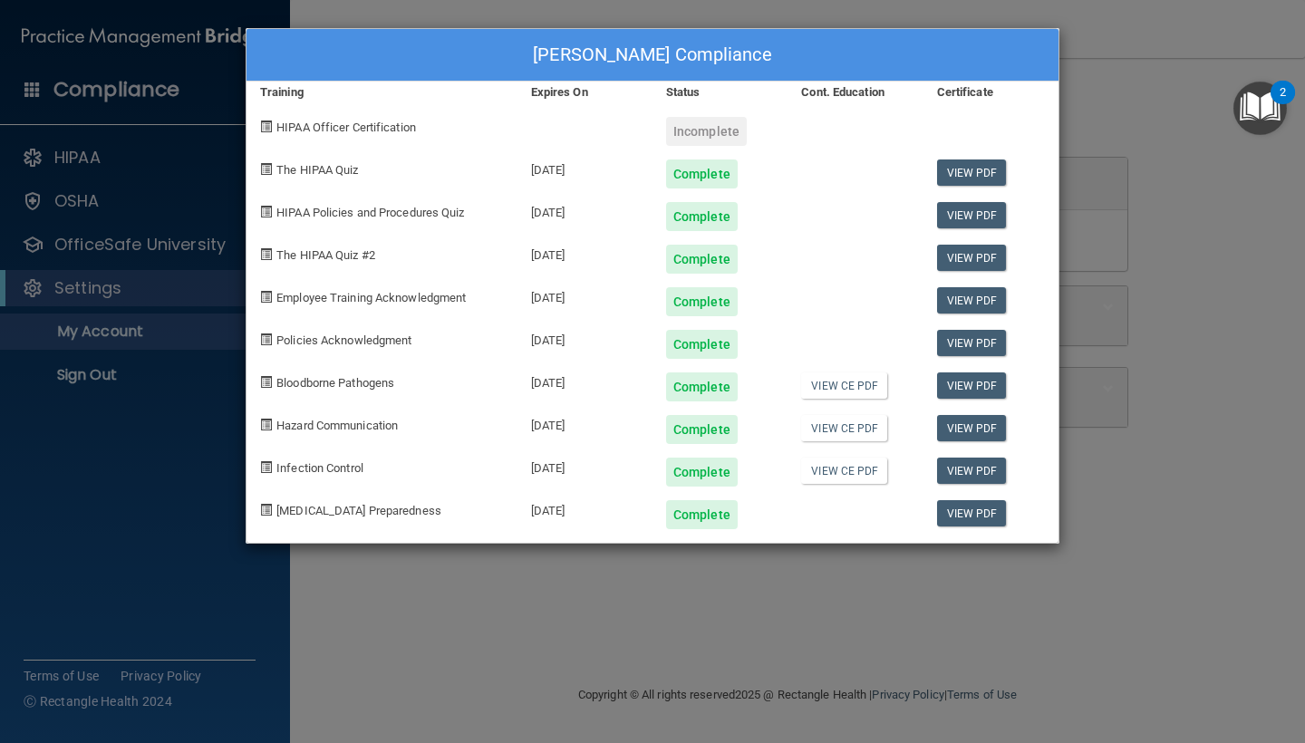
click at [388, 126] on span "HIPAA Officer Certification" at bounding box center [346, 127] width 140 height 14
click at [387, 125] on span "HIPAA Officer Certification" at bounding box center [346, 127] width 140 height 14
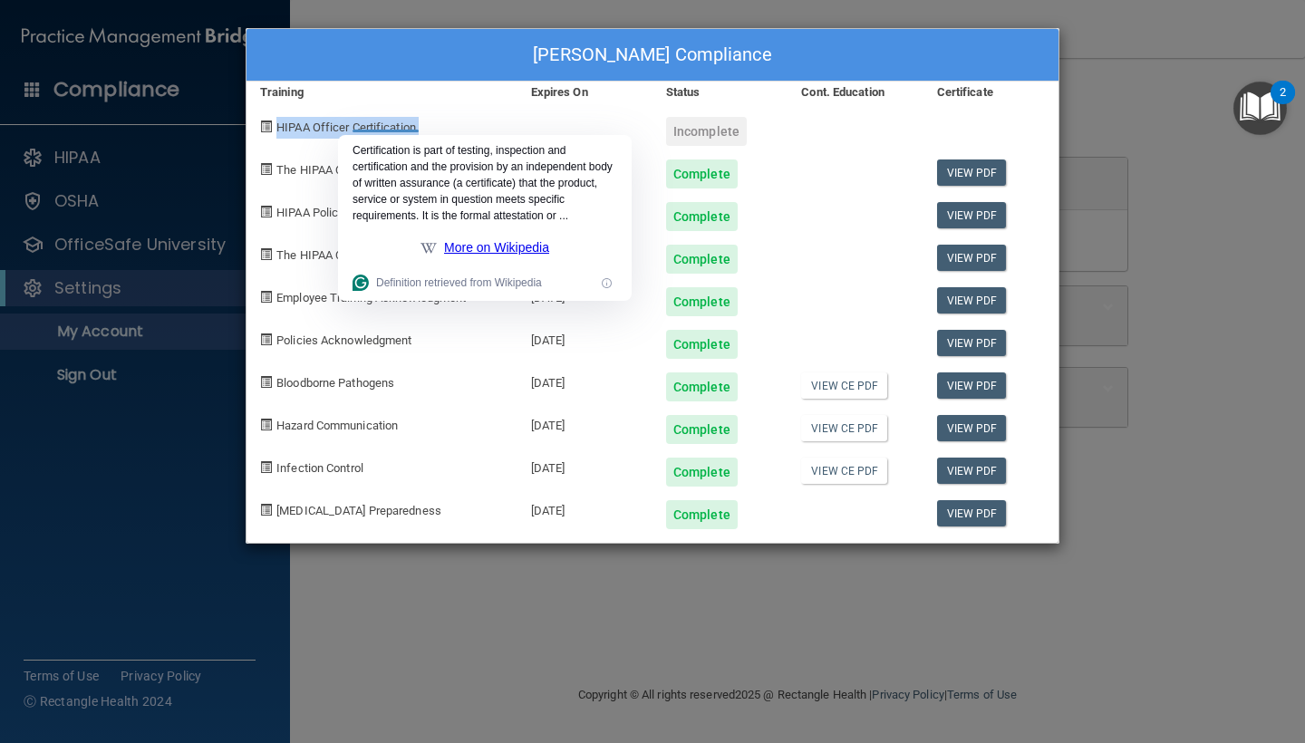
click at [387, 125] on span "HIPAA Officer Certification" at bounding box center [346, 127] width 140 height 14
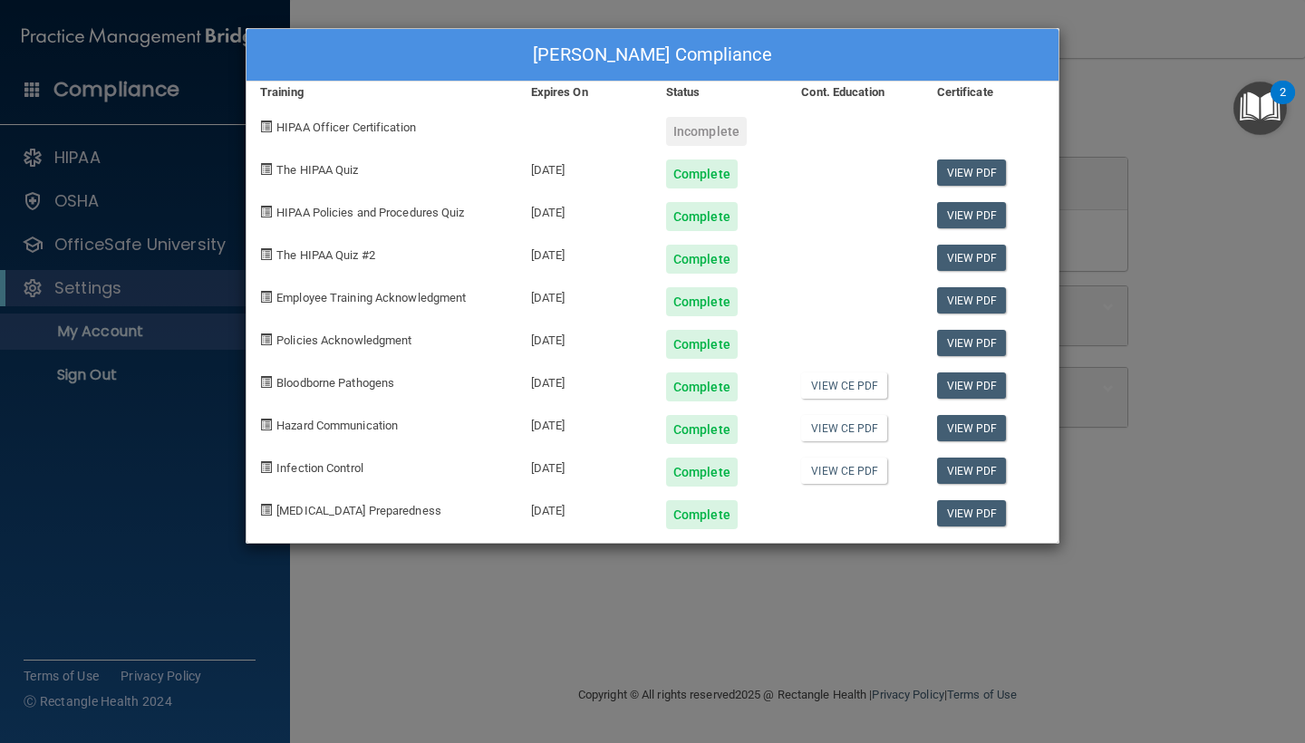
click at [417, 596] on div "[PERSON_NAME] Compliance Training Expires On Status Cont. Education Certificate…" at bounding box center [652, 371] width 1305 height 743
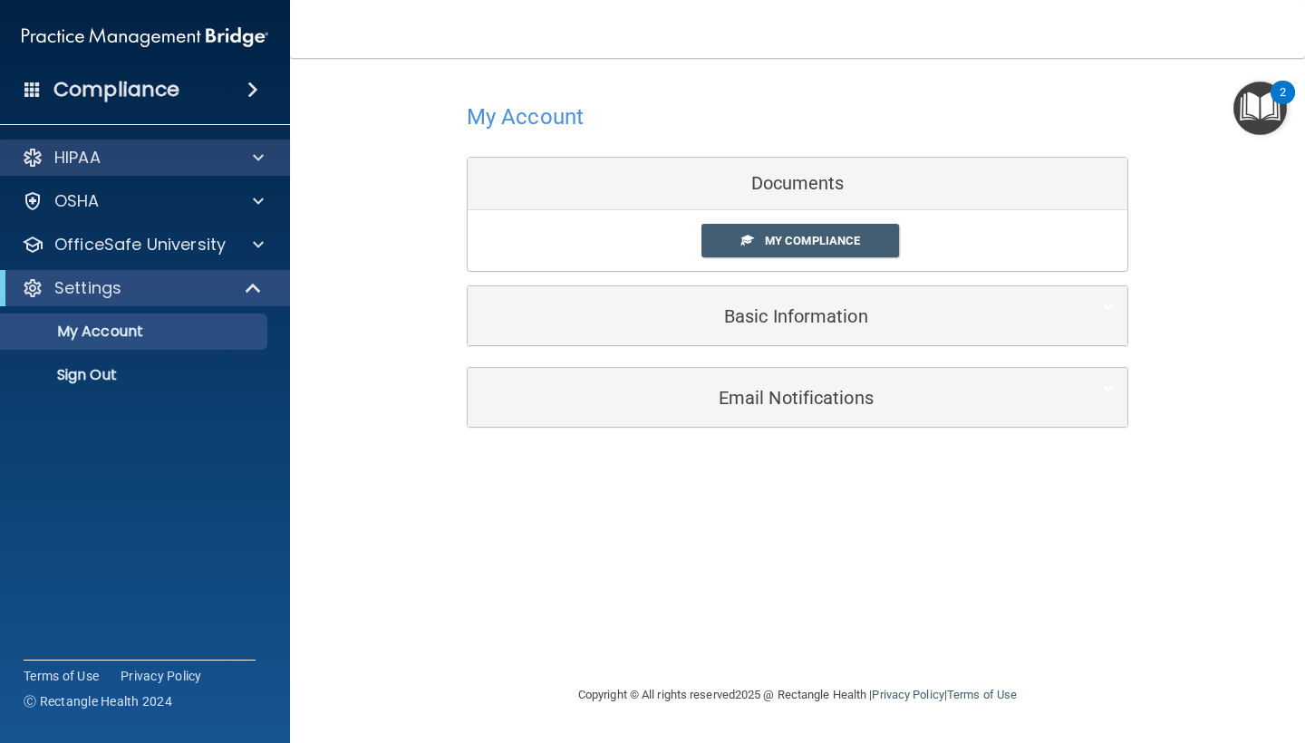
click at [180, 162] on div "HIPAA" at bounding box center [120, 158] width 225 height 22
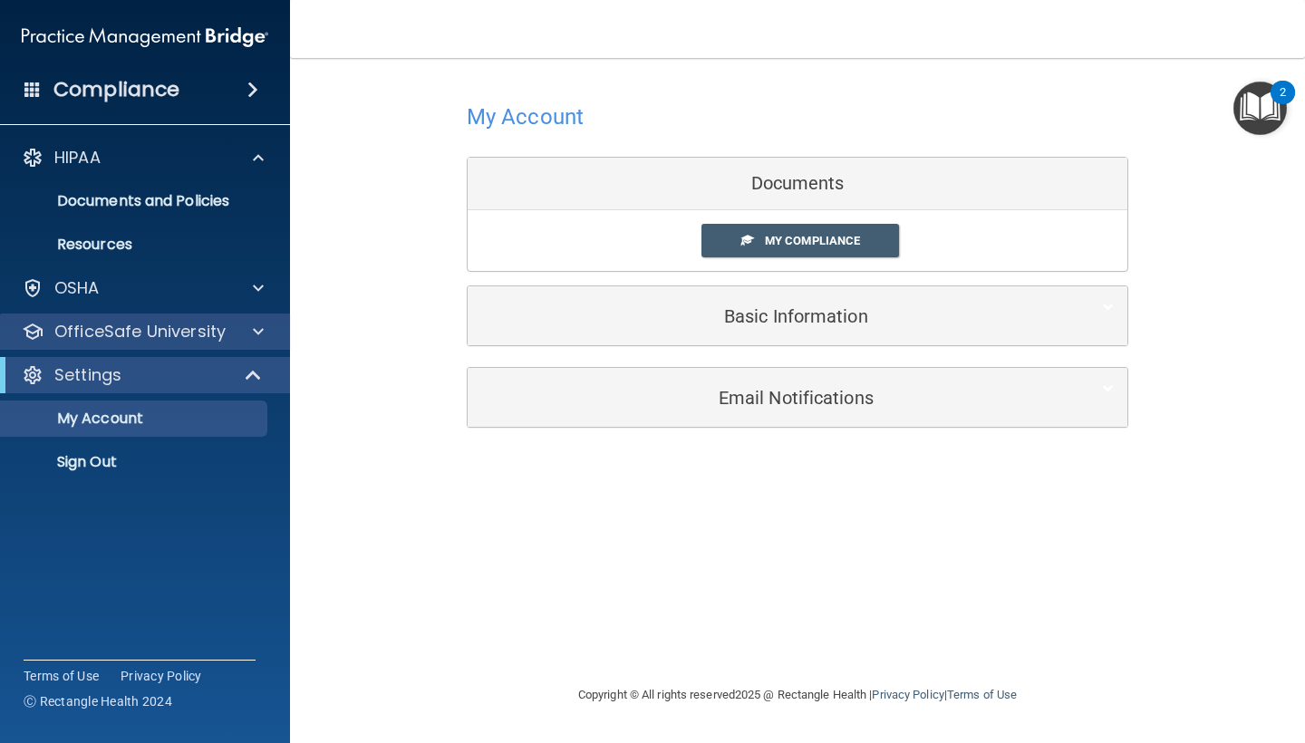
click at [156, 349] on div "OfficeSafe University" at bounding box center [145, 331] width 291 height 36
click at [157, 330] on p "OfficeSafe University" at bounding box center [139, 332] width 171 height 22
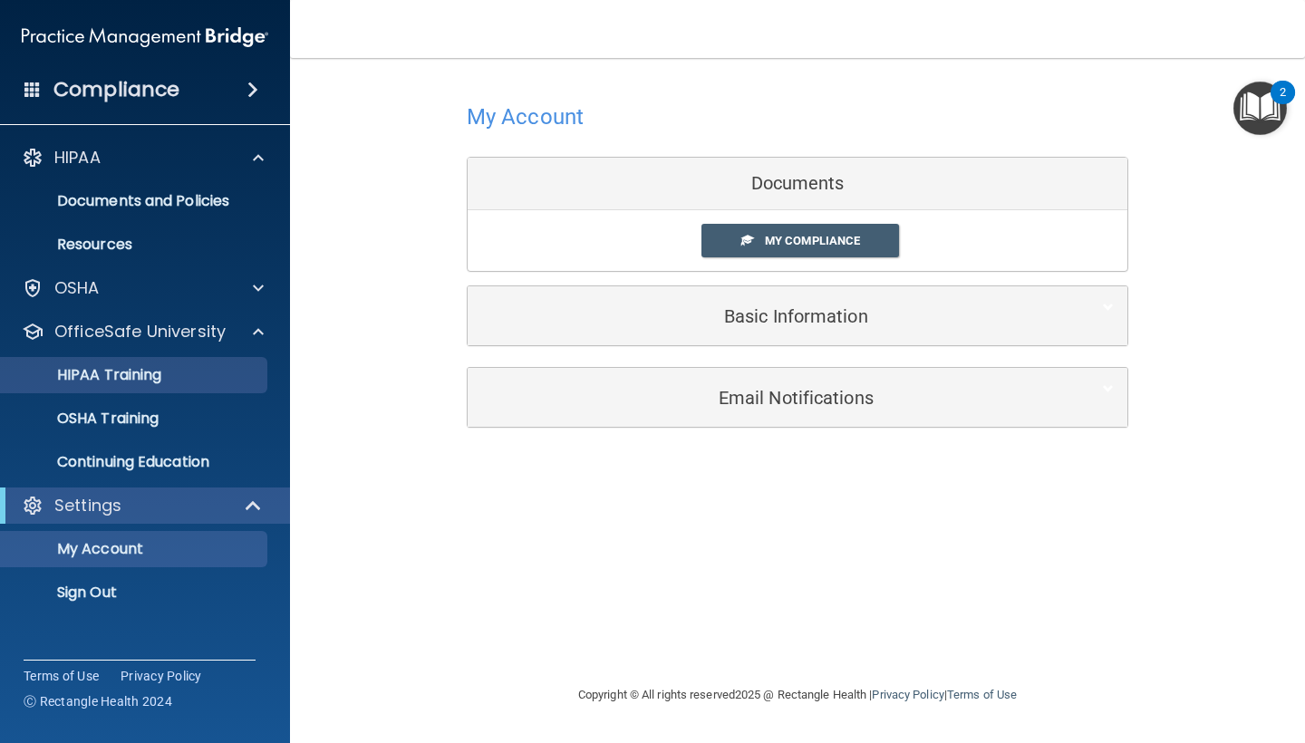
click at [144, 374] on p "HIPAA Training" at bounding box center [86, 375] width 149 height 18
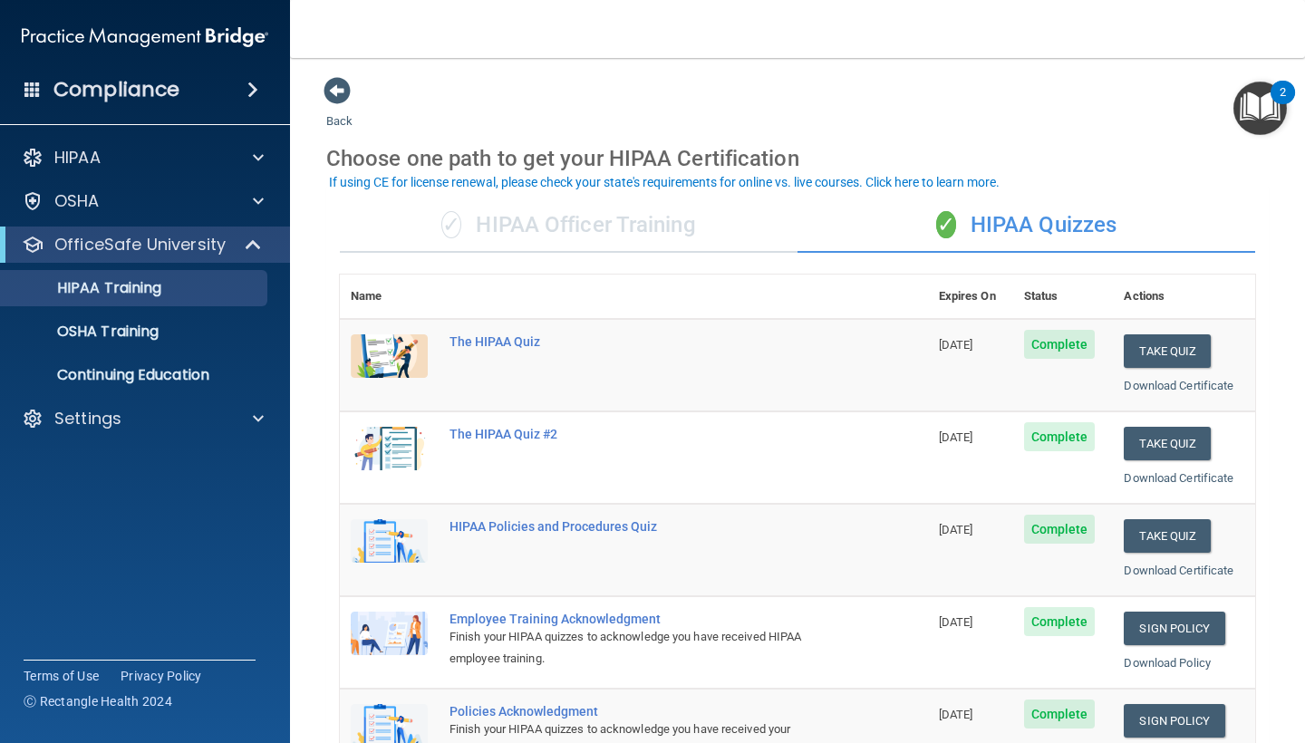
click at [555, 215] on div "✓ HIPAA Officer Training" at bounding box center [569, 225] width 458 height 54
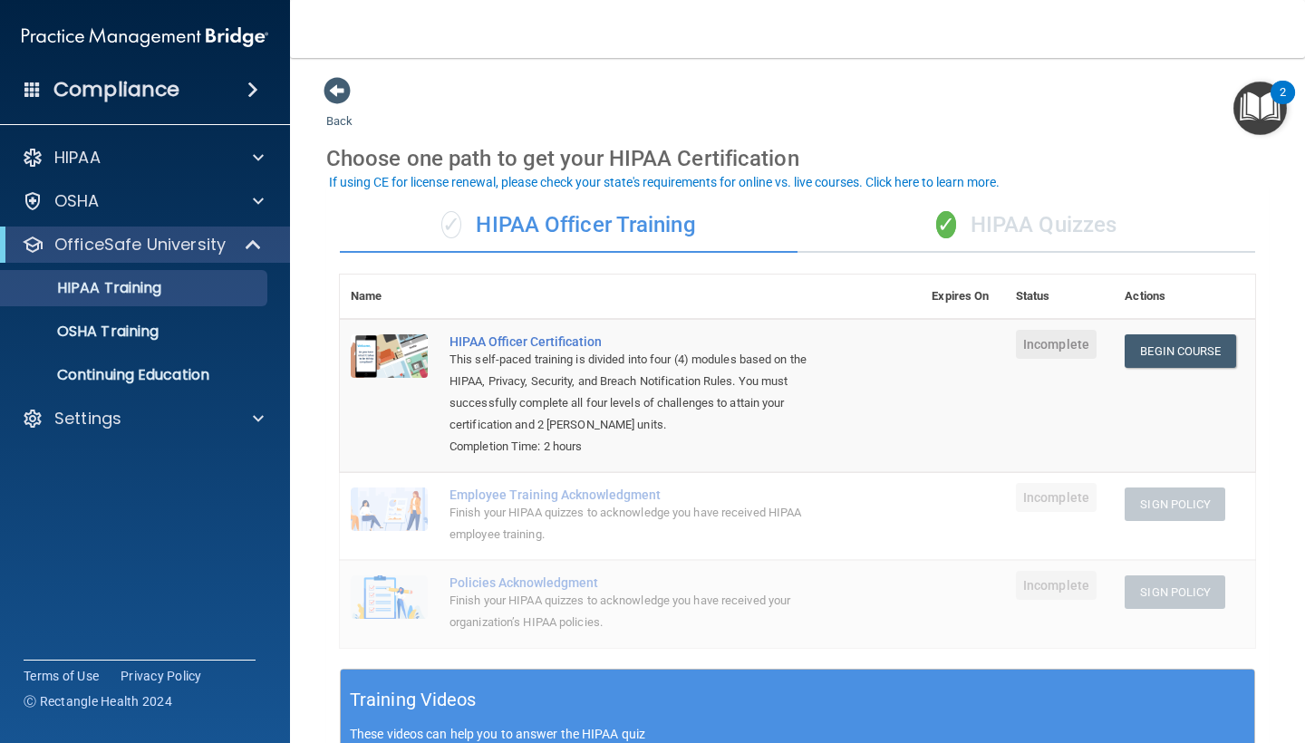
drag, startPoint x: 1138, startPoint y: 350, endPoint x: 1094, endPoint y: 338, distance: 45.1
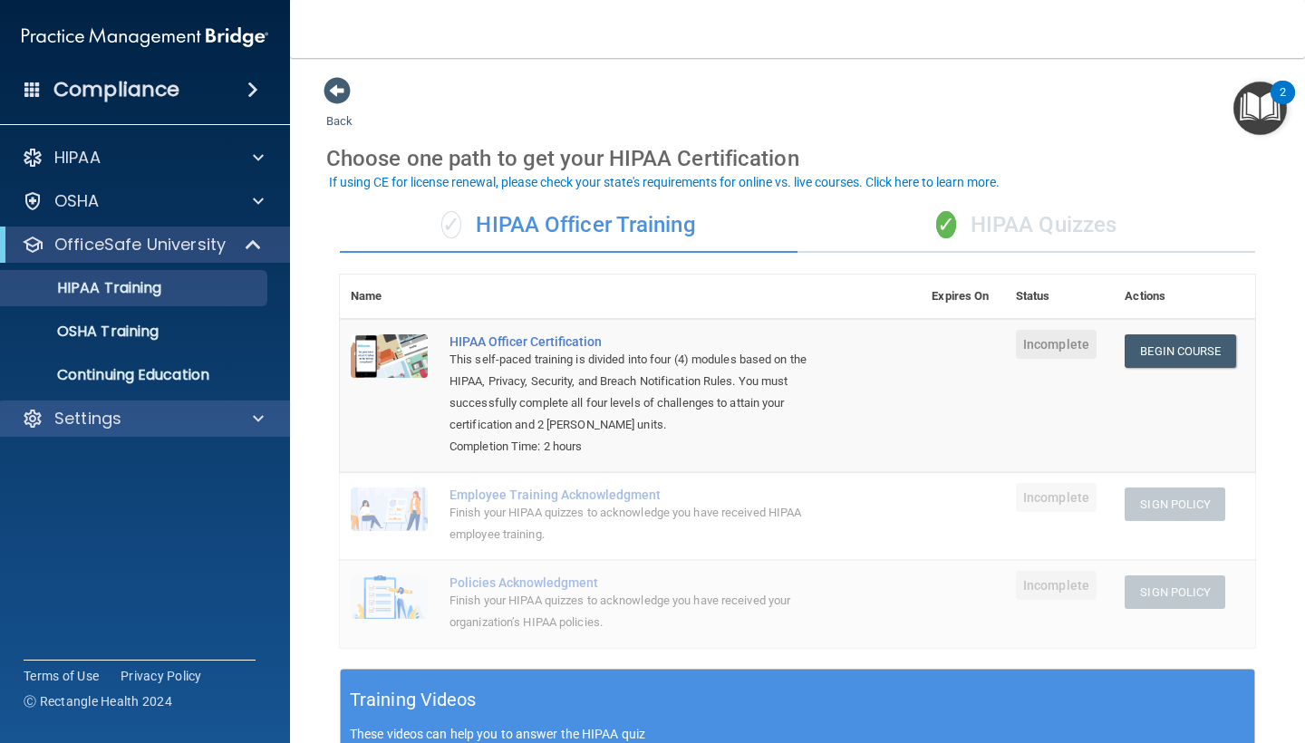
click at [88, 413] on p "Settings" at bounding box center [87, 419] width 67 height 22
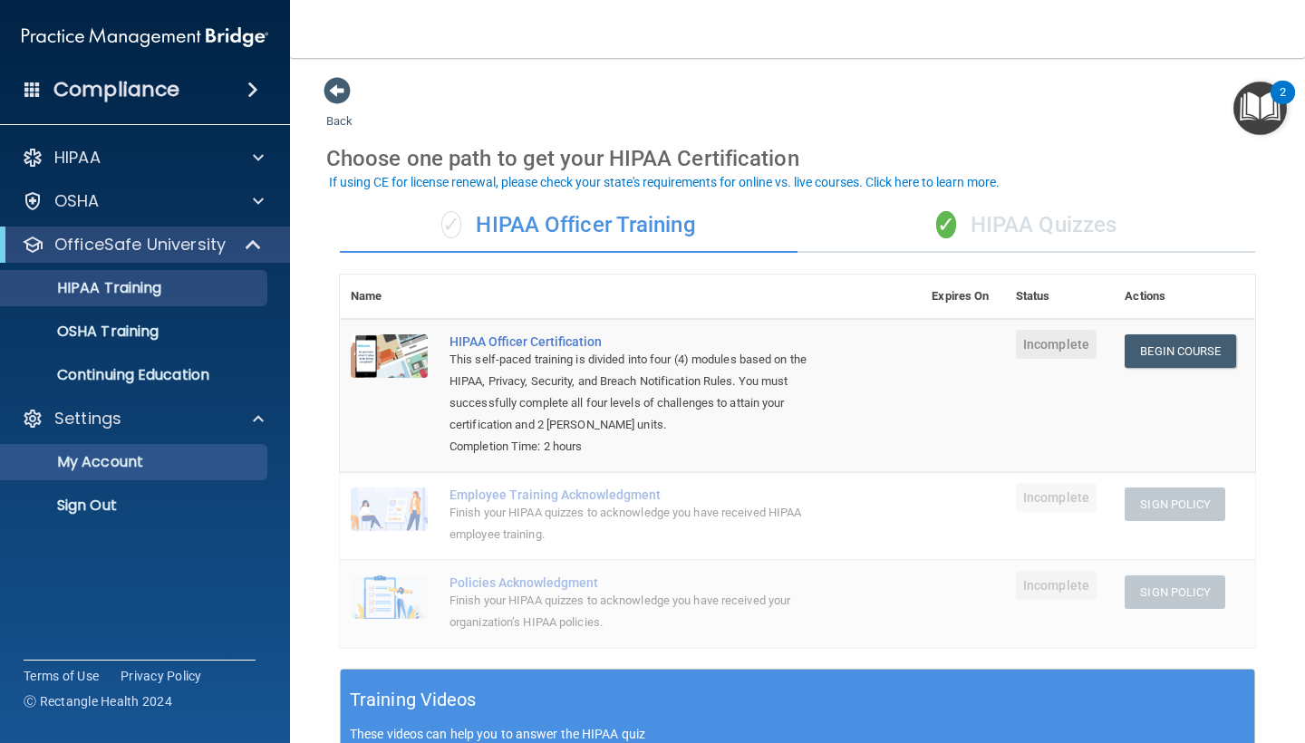
click at [93, 466] on p "My Account" at bounding box center [135, 462] width 247 height 18
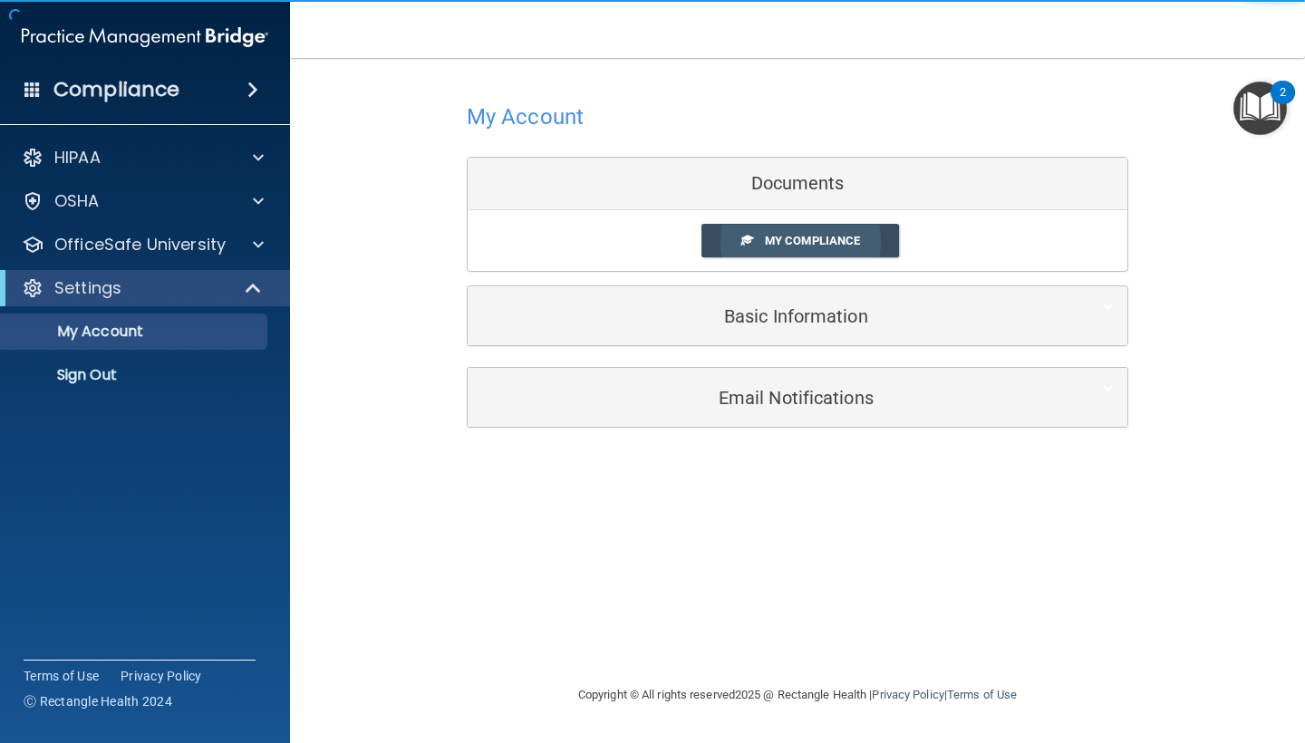
click at [757, 248] on link "My Compliance" at bounding box center [800, 241] width 198 height 34
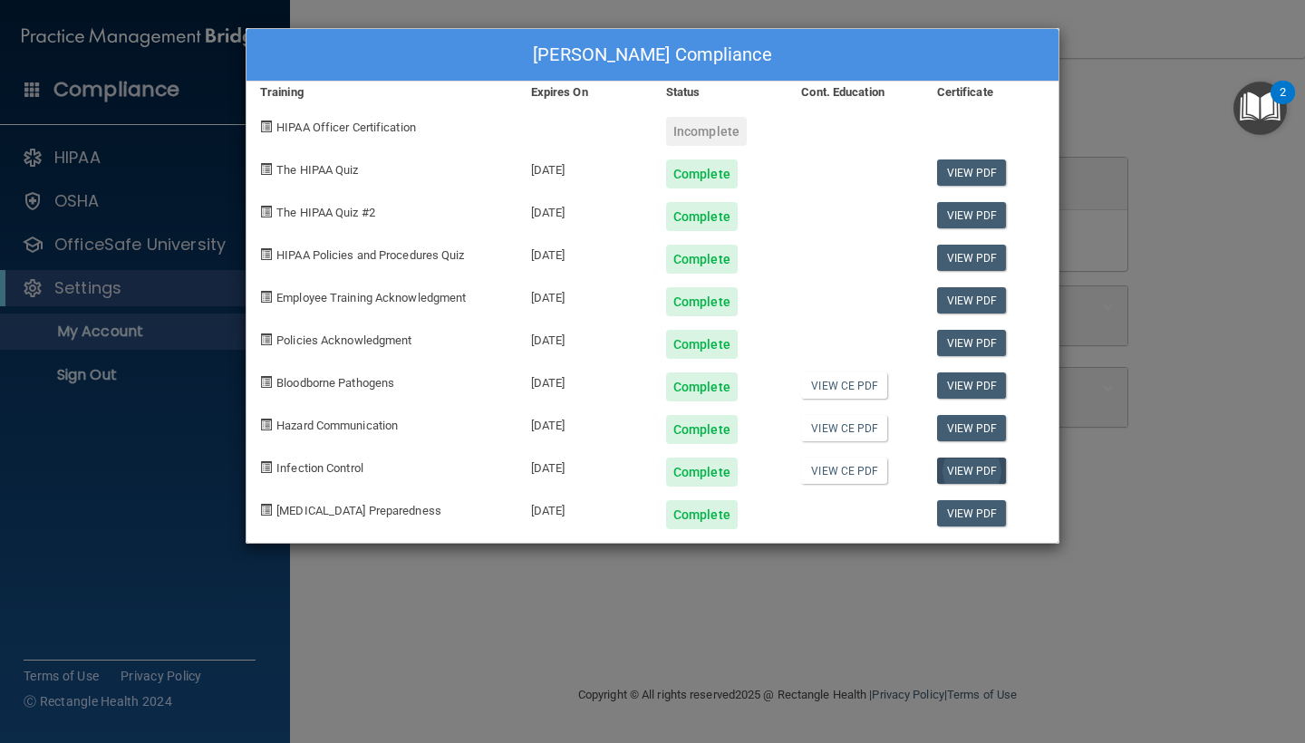
click at [967, 468] on link "View PDF" at bounding box center [972, 471] width 70 height 26
